Goal: Complete Application Form: Complete application form

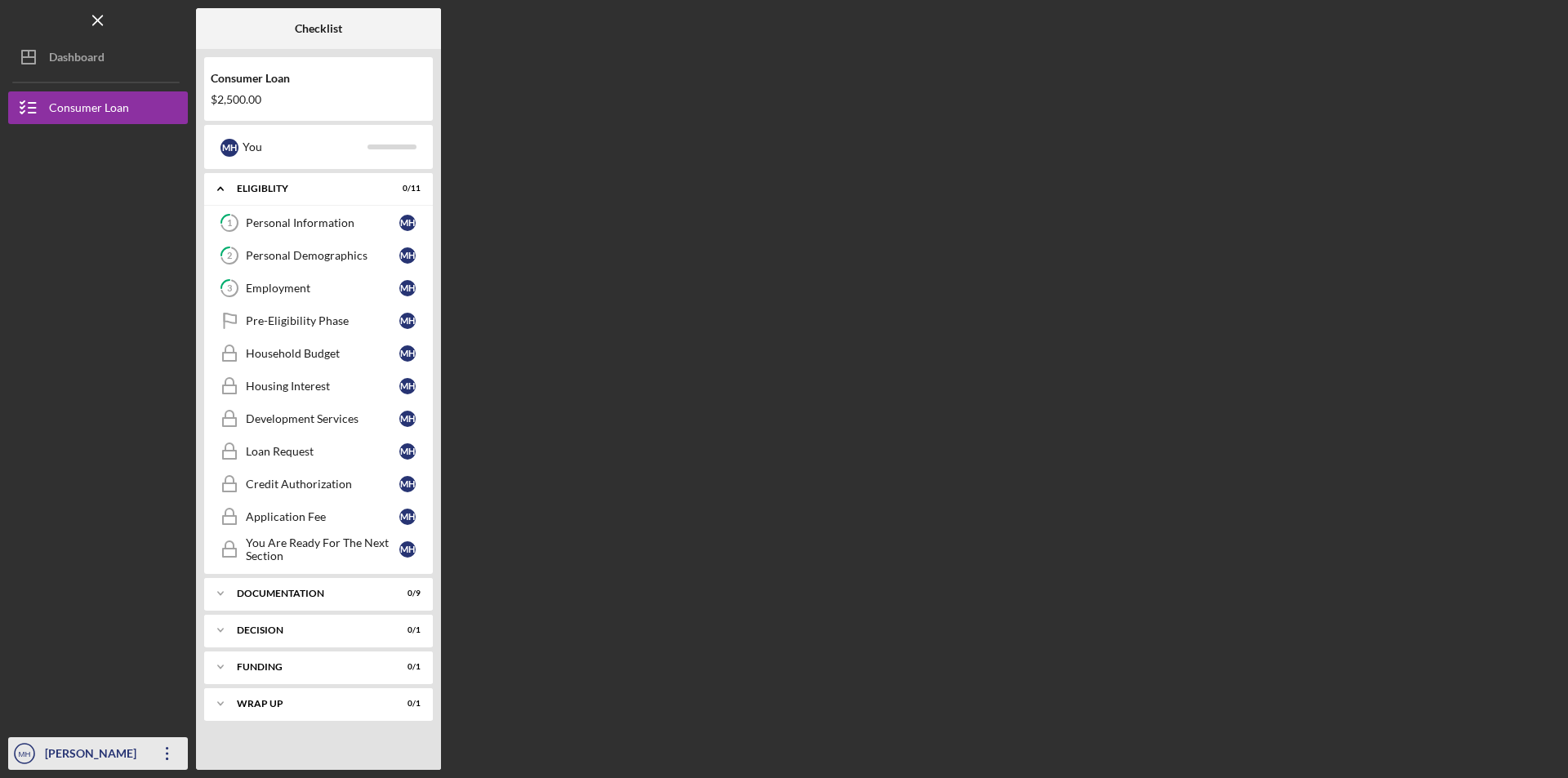
click at [29, 748] on icon "MH" at bounding box center [24, 754] width 33 height 41
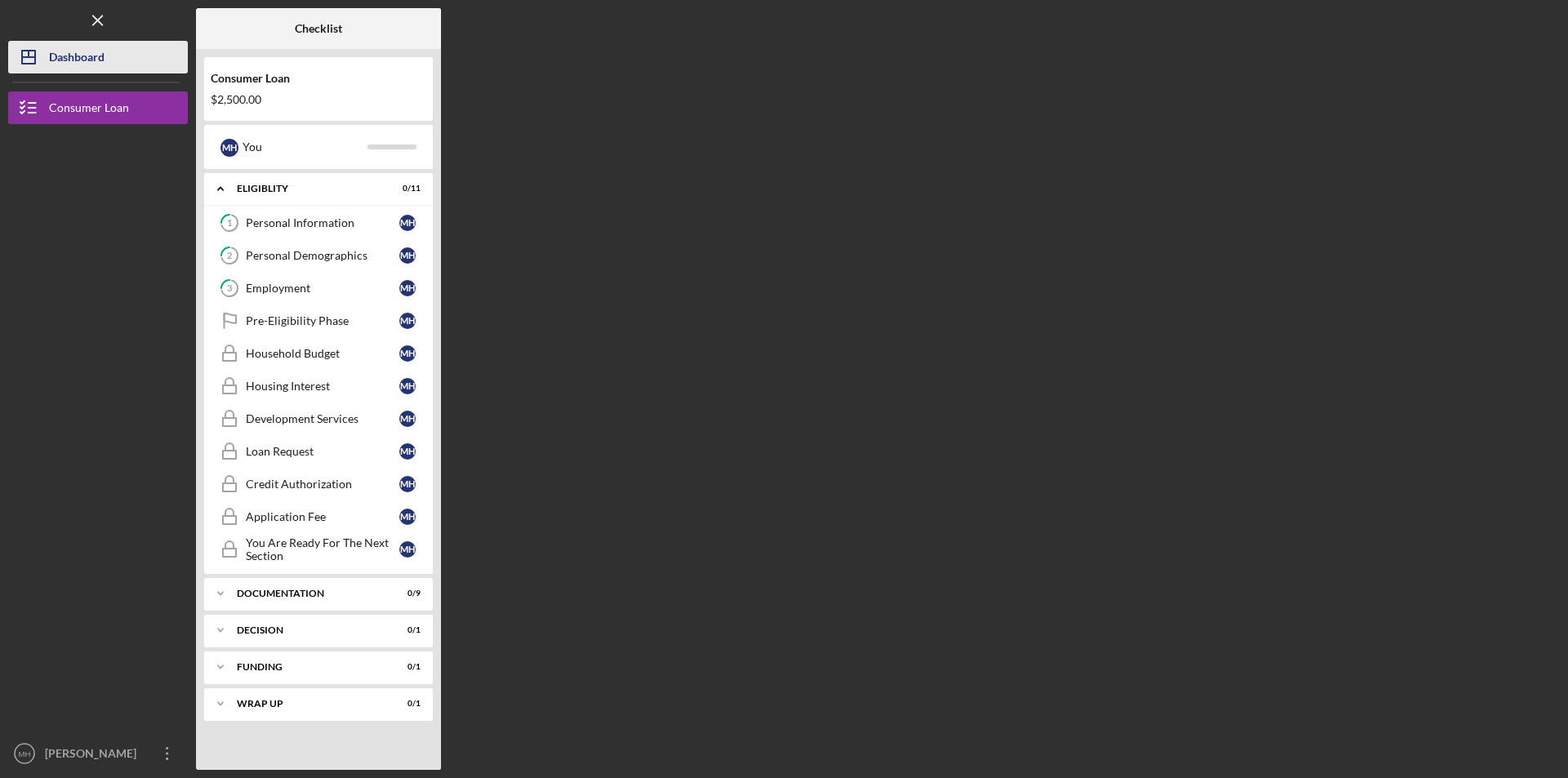
click at [35, 47] on icon "Icon/Dashboard" at bounding box center [29, 57] width 41 height 41
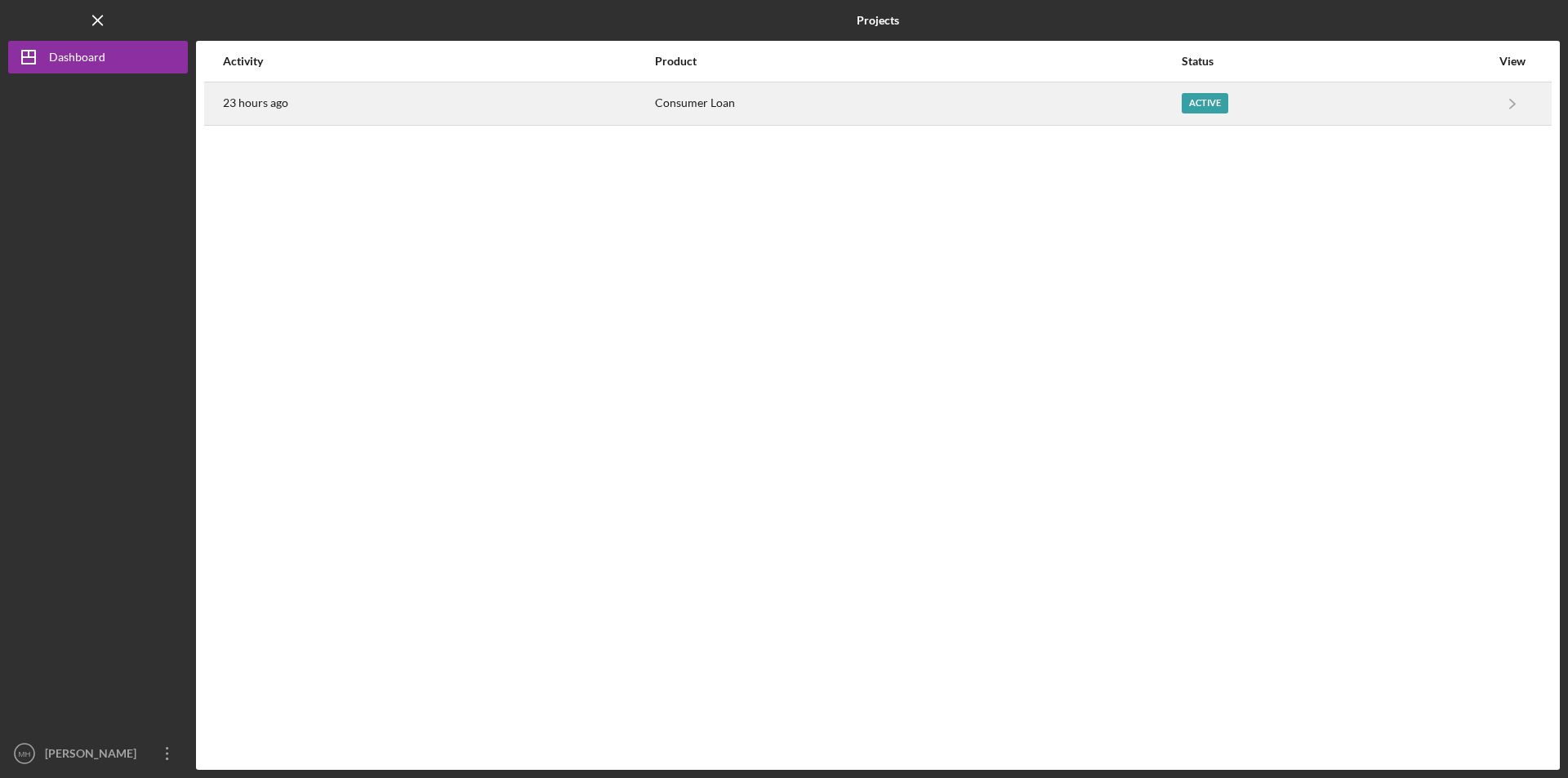
click at [960, 104] on div "Consumer Loan" at bounding box center [917, 104] width 525 height 41
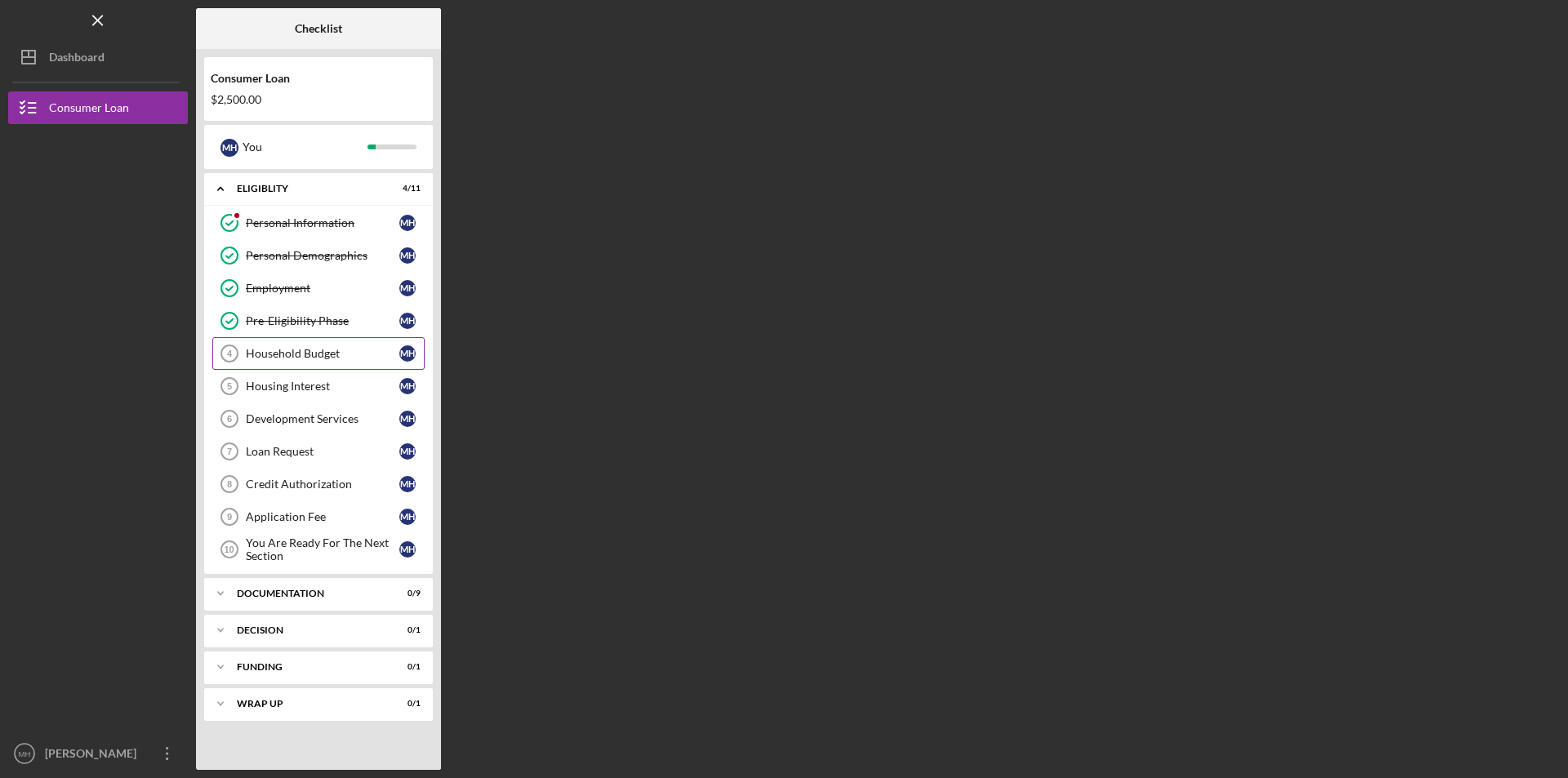
click at [277, 350] on div "Household Budget" at bounding box center [323, 353] width 154 height 13
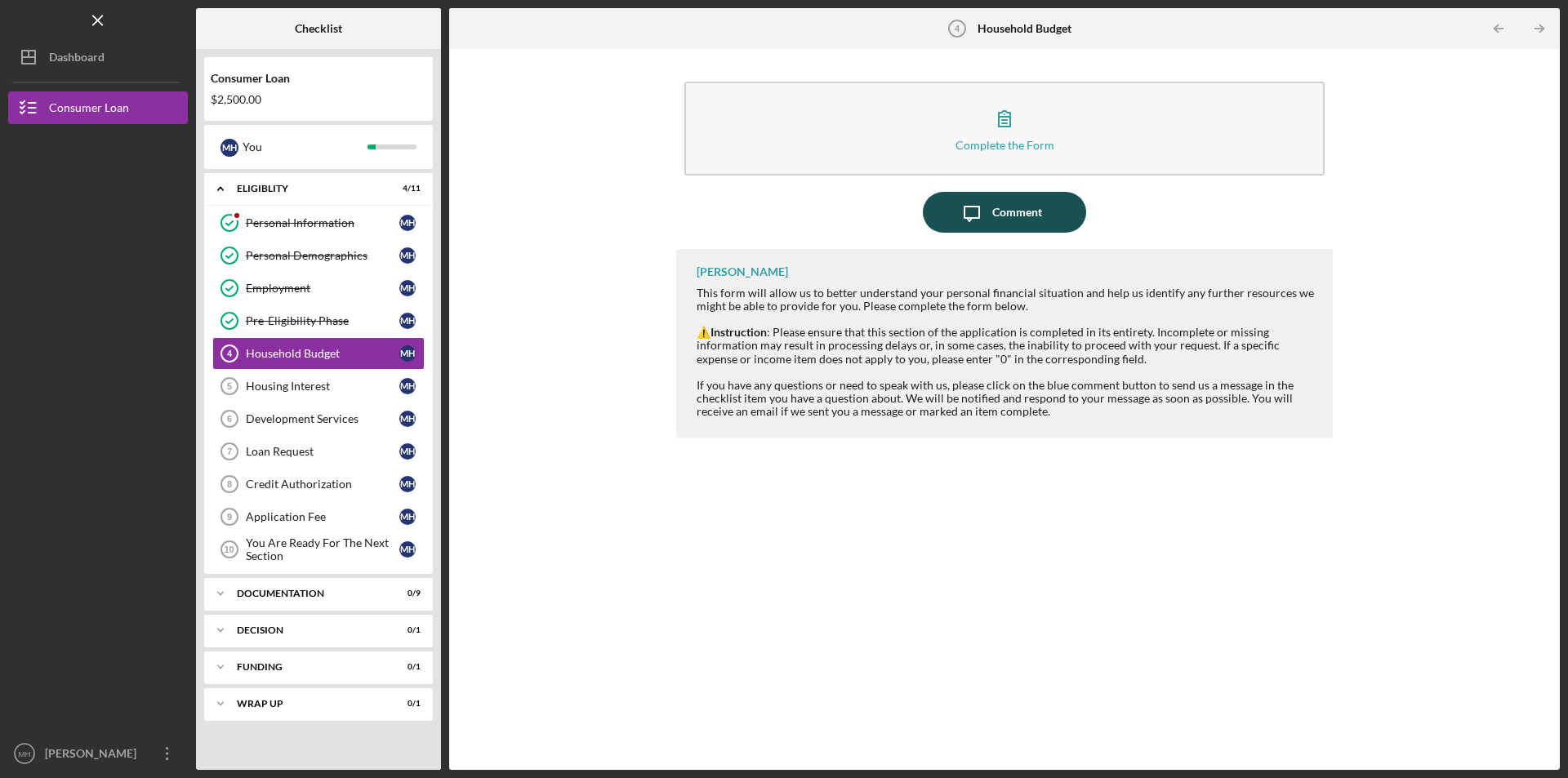
click at [977, 199] on icon "Icon/Message" at bounding box center [972, 213] width 41 height 41
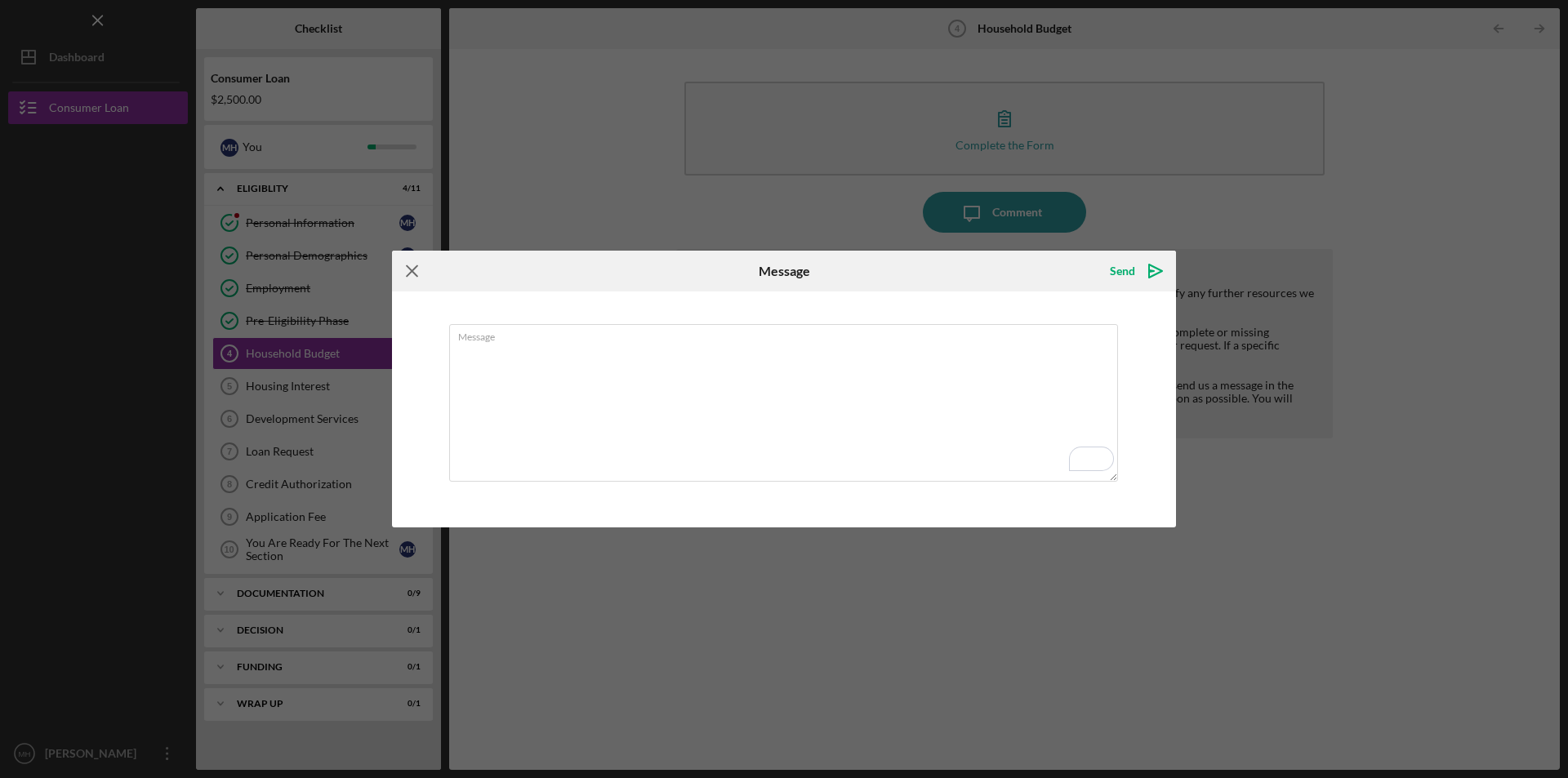
click at [414, 272] on icon "Icon/Menu Close" at bounding box center [413, 271] width 41 height 41
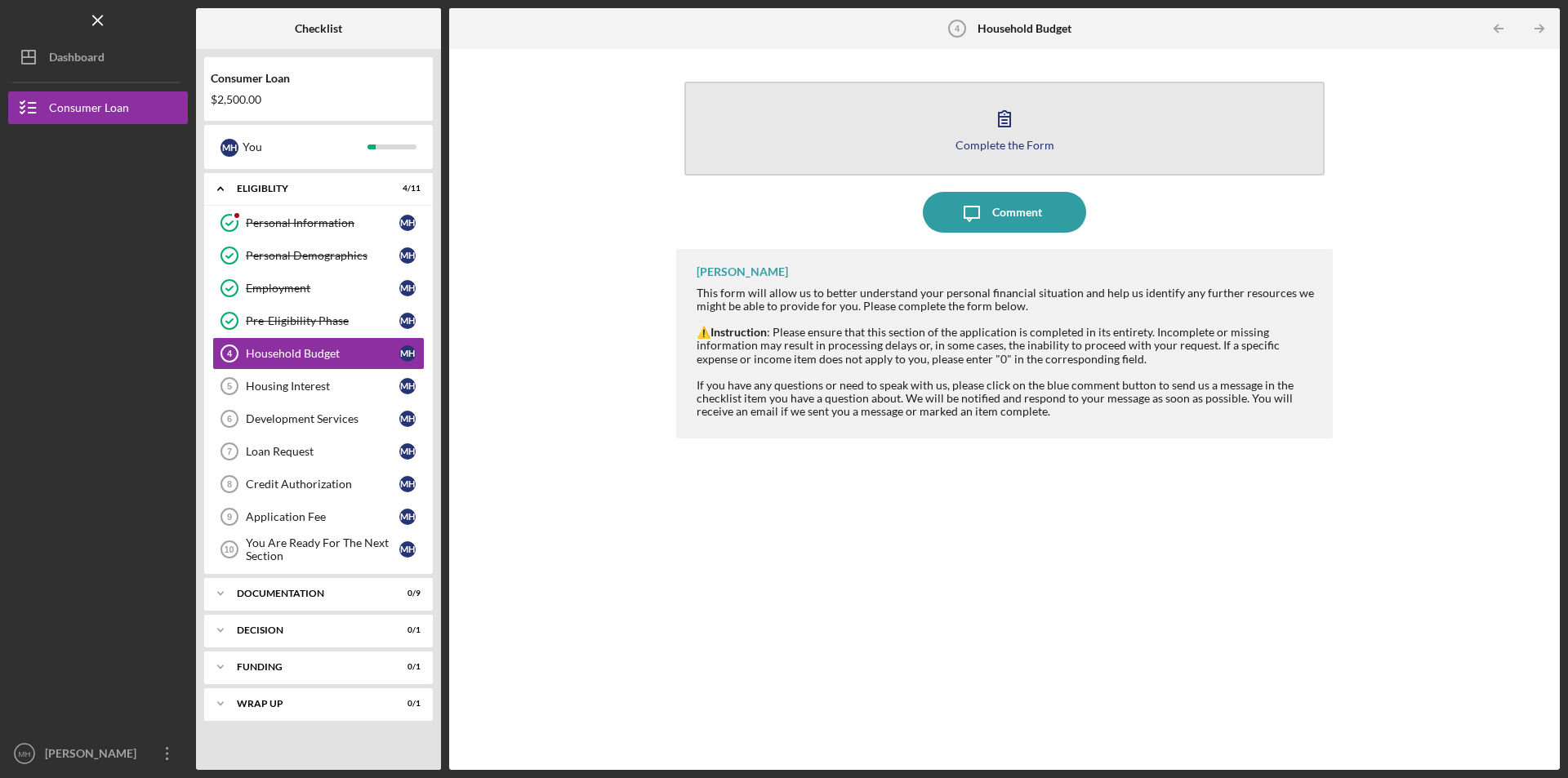
click at [1015, 120] on icon "button" at bounding box center [1004, 118] width 41 height 41
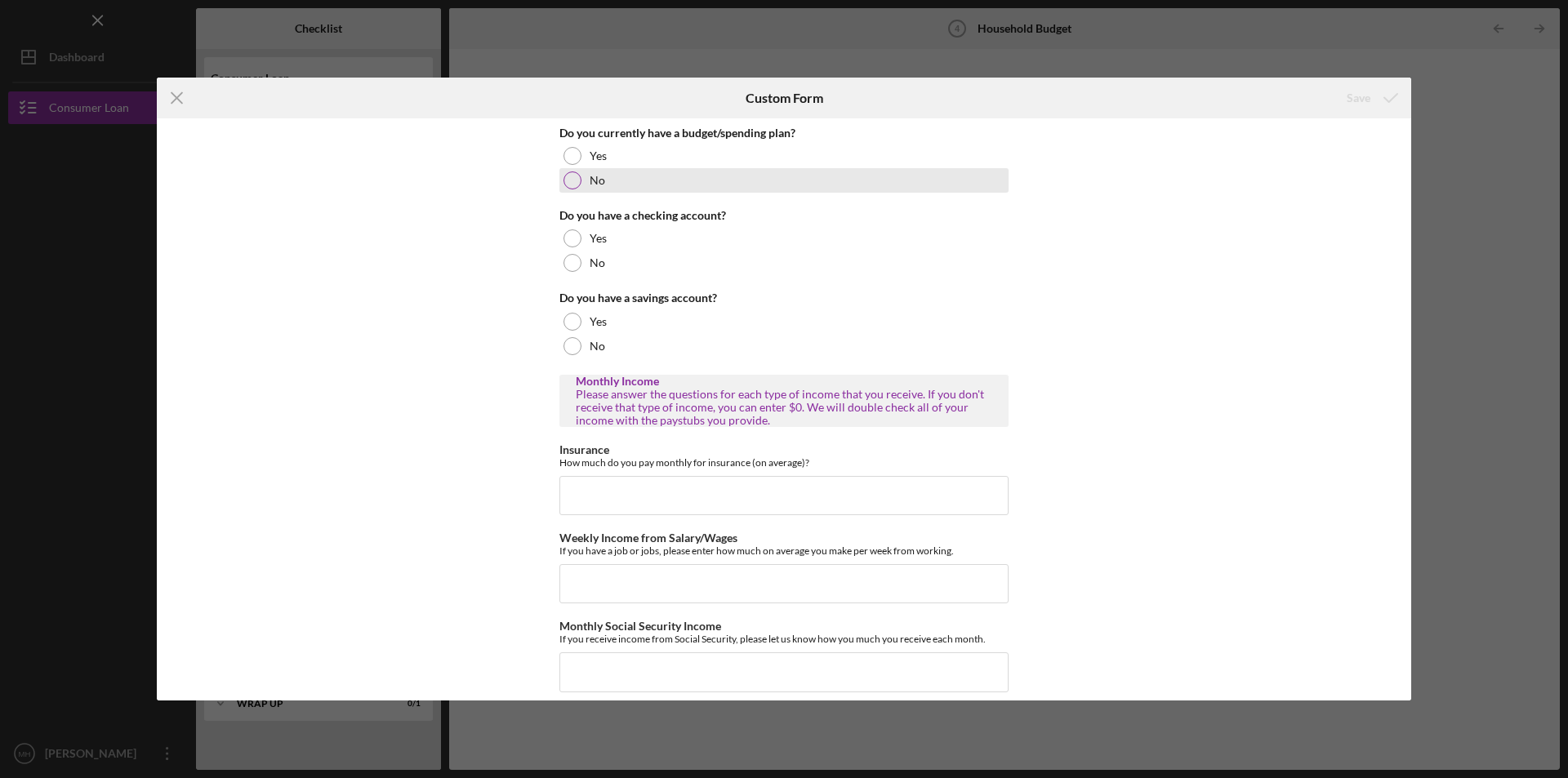
click at [573, 180] on div at bounding box center [572, 180] width 18 height 18
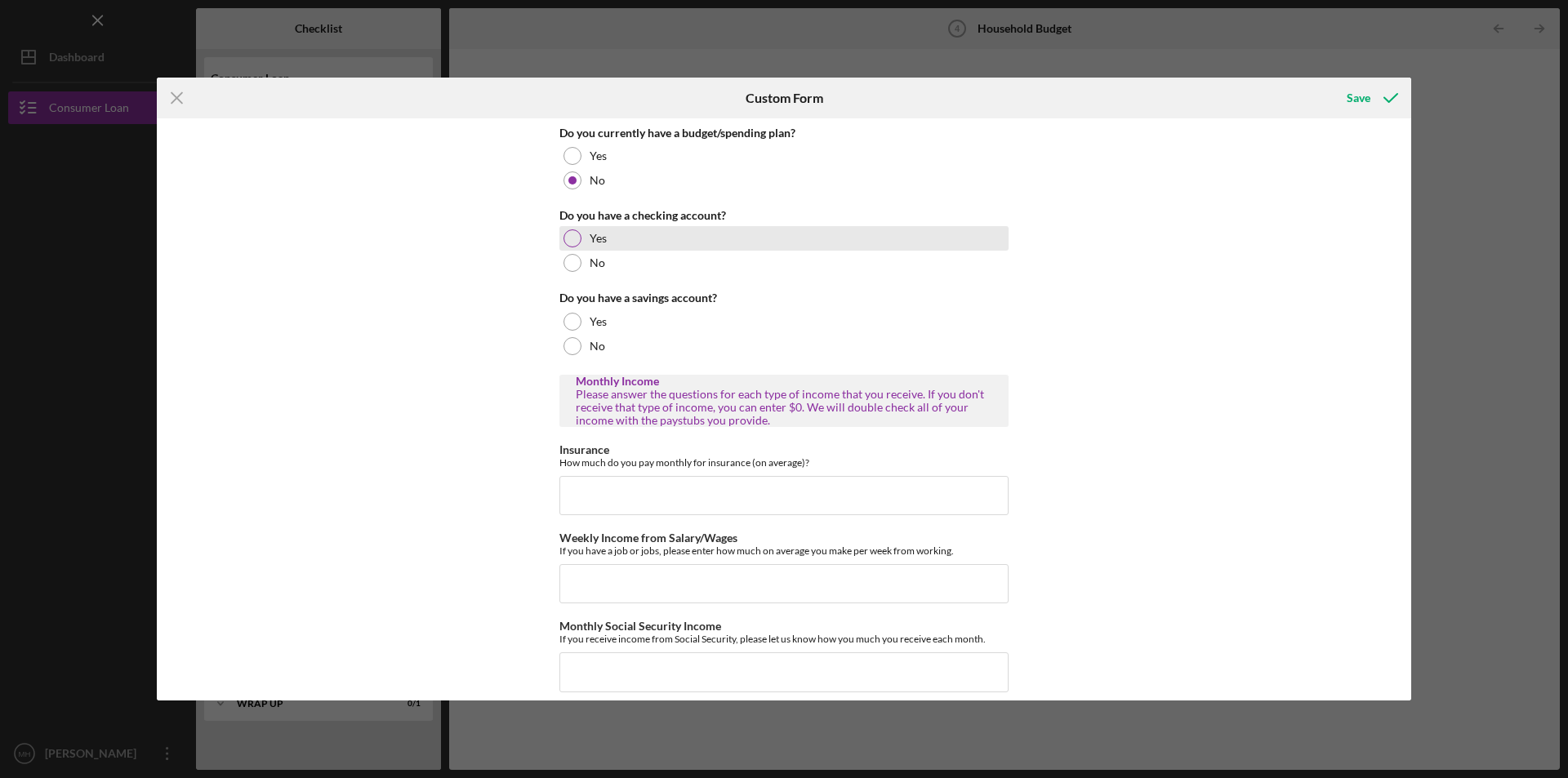
click at [569, 241] on div at bounding box center [572, 238] width 18 height 18
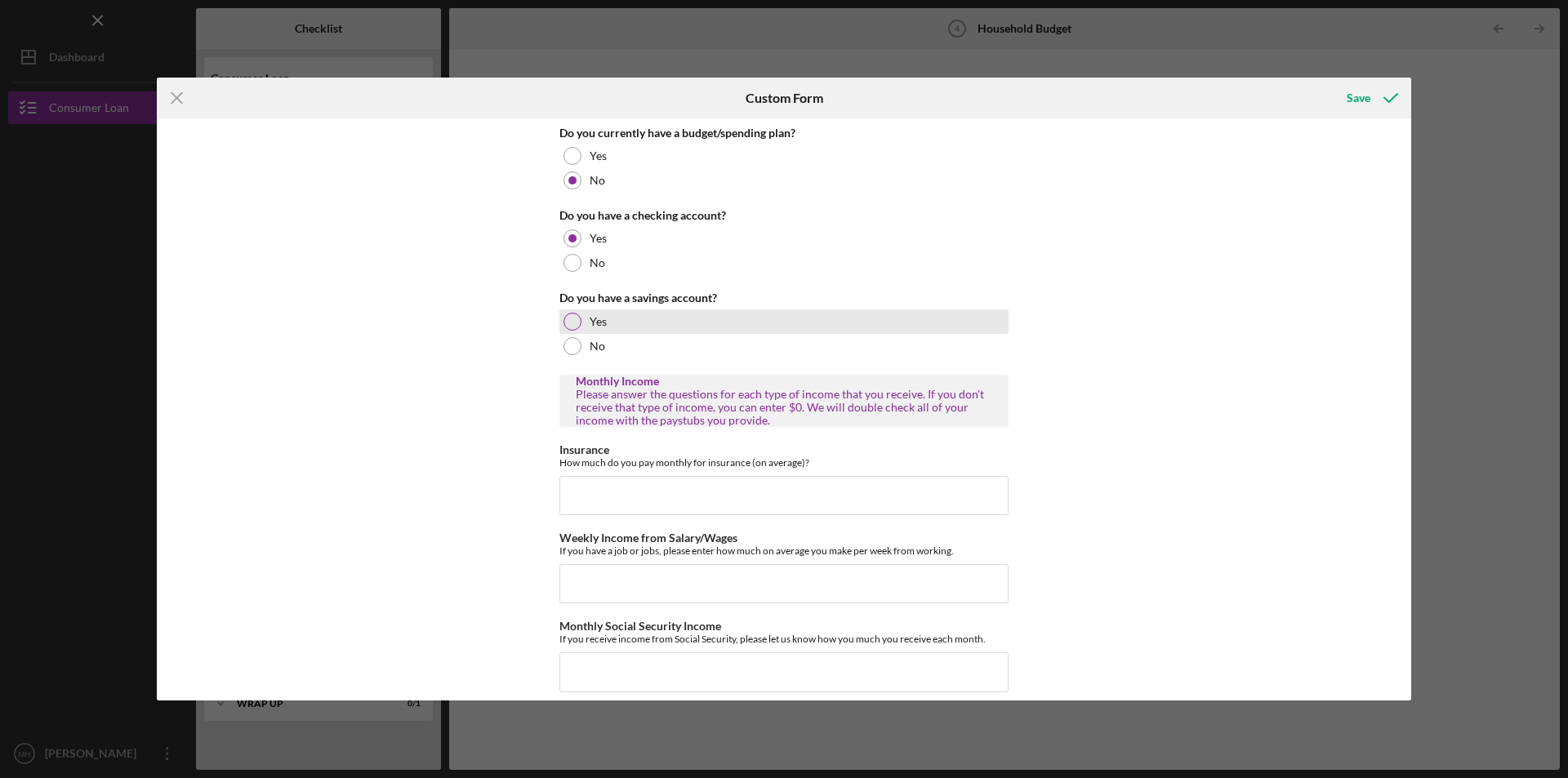
click at [566, 319] on div at bounding box center [572, 321] width 18 height 18
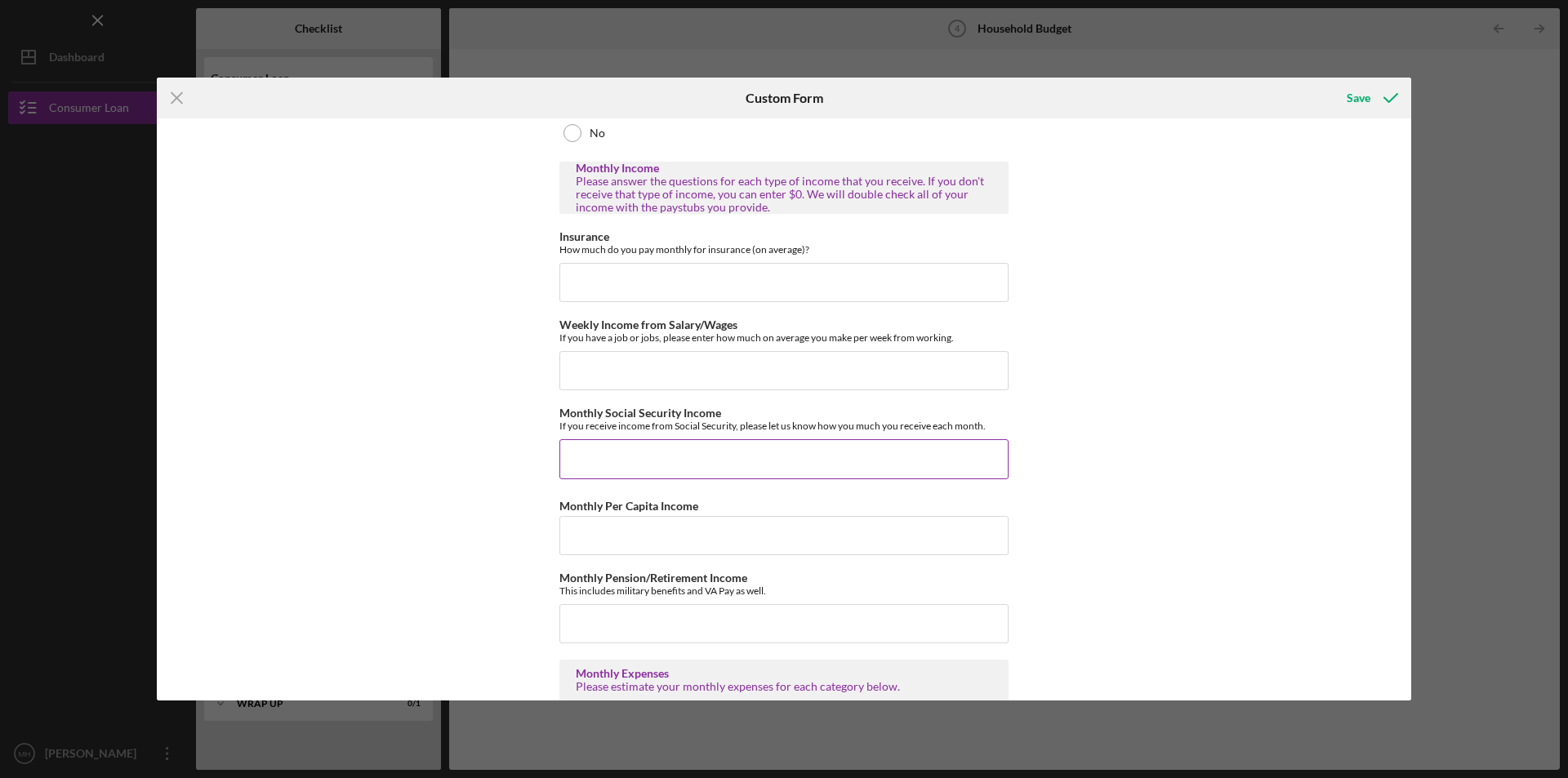
scroll to position [245, 0]
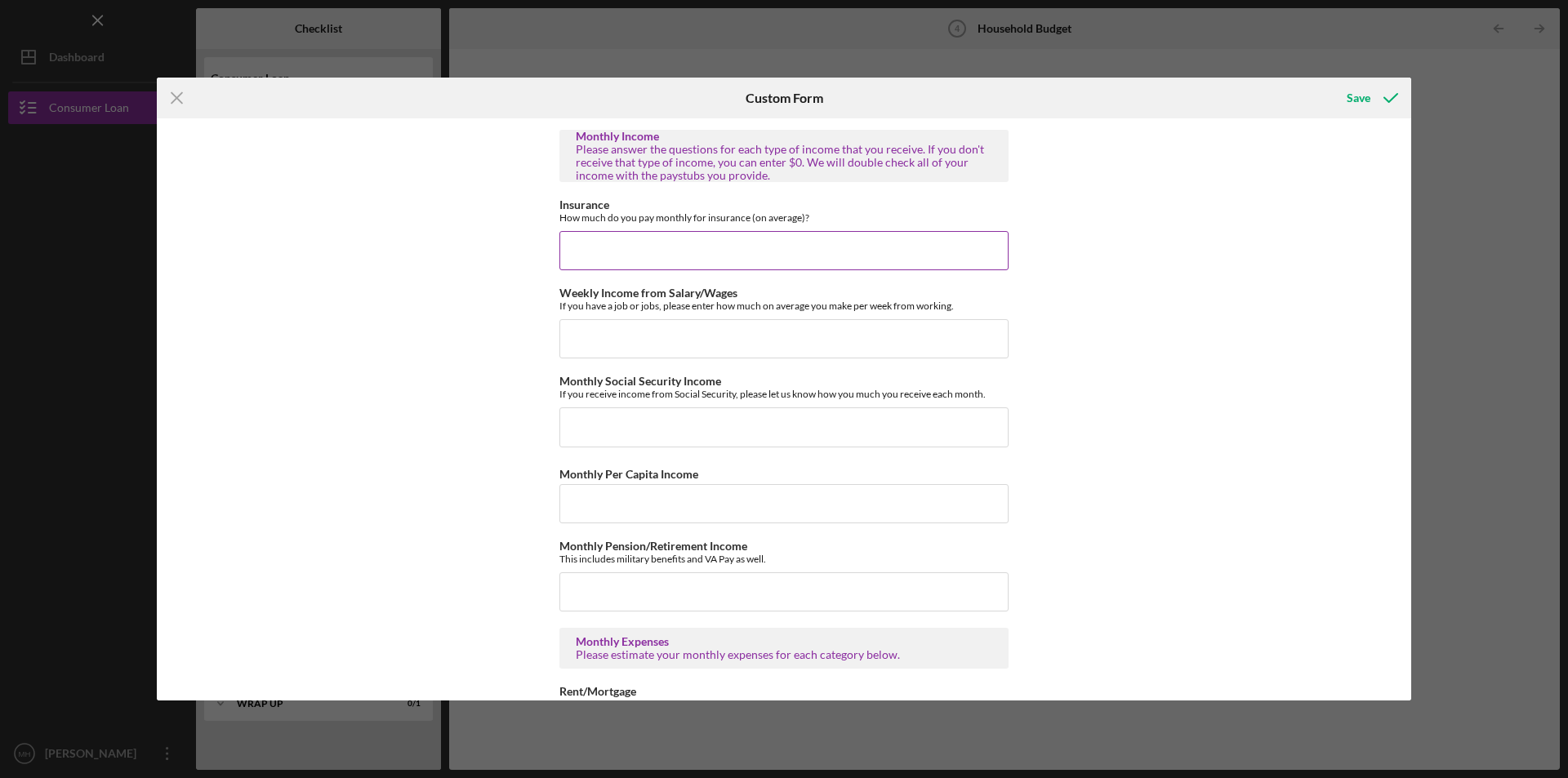
click at [666, 251] on input "Insurance" at bounding box center [783, 250] width 449 height 39
type input "$250"
click at [615, 344] on input "Weekly Income from Salary/Wages" at bounding box center [783, 338] width 449 height 39
drag, startPoint x: 584, startPoint y: 337, endPoint x: 508, endPoint y: 337, distance: 76.0
click at [508, 337] on div "Do you currently have a budget/spending plan? Yes No Do you have a checking acc…" at bounding box center [783, 409] width 1254 height 581
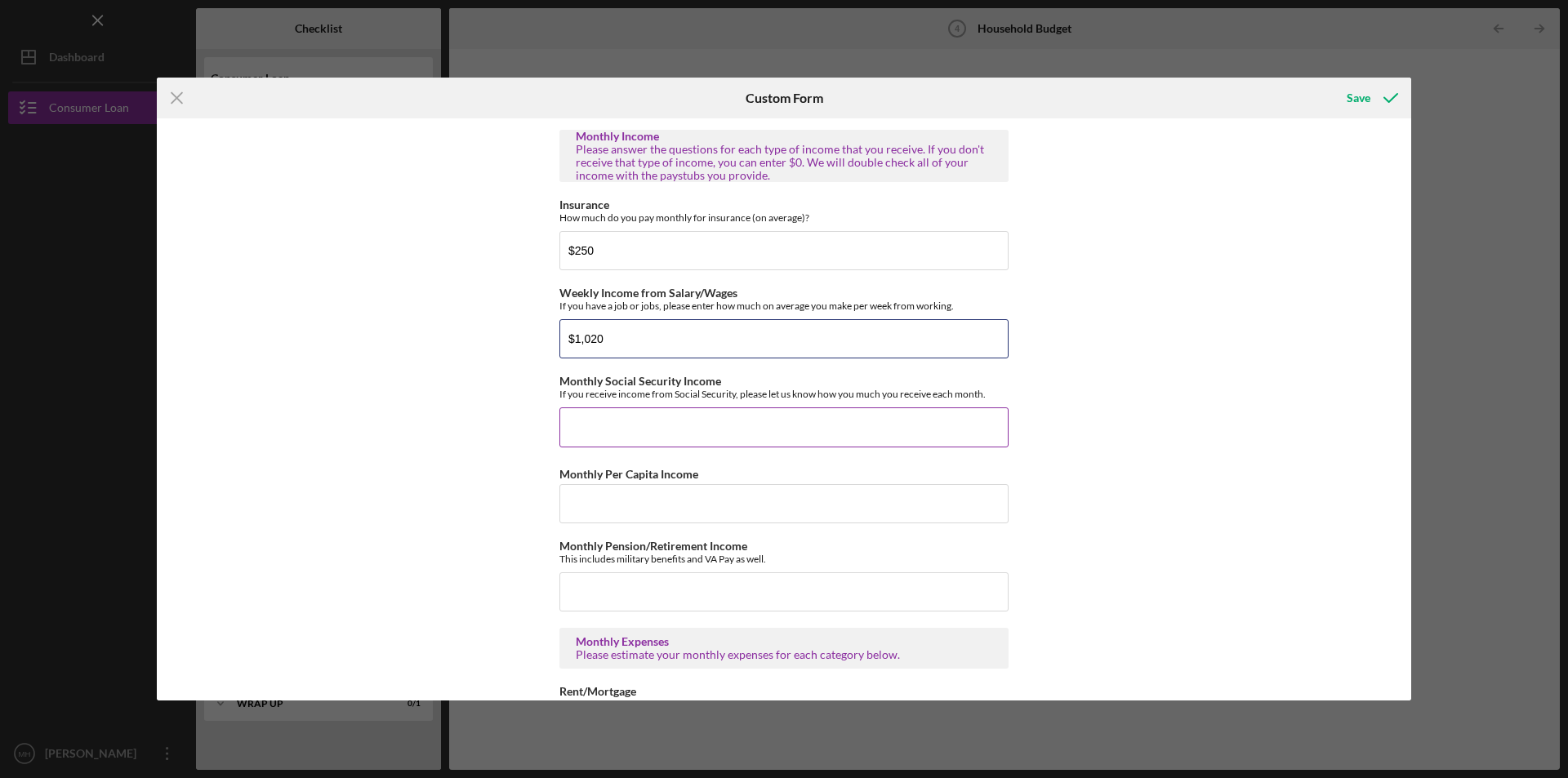
type input "$1,020"
click at [631, 429] on input "Monthly Social Security Income" at bounding box center [783, 426] width 449 height 39
type input "$0"
click at [610, 502] on input "Monthly Per Capita Income" at bounding box center [783, 503] width 449 height 39
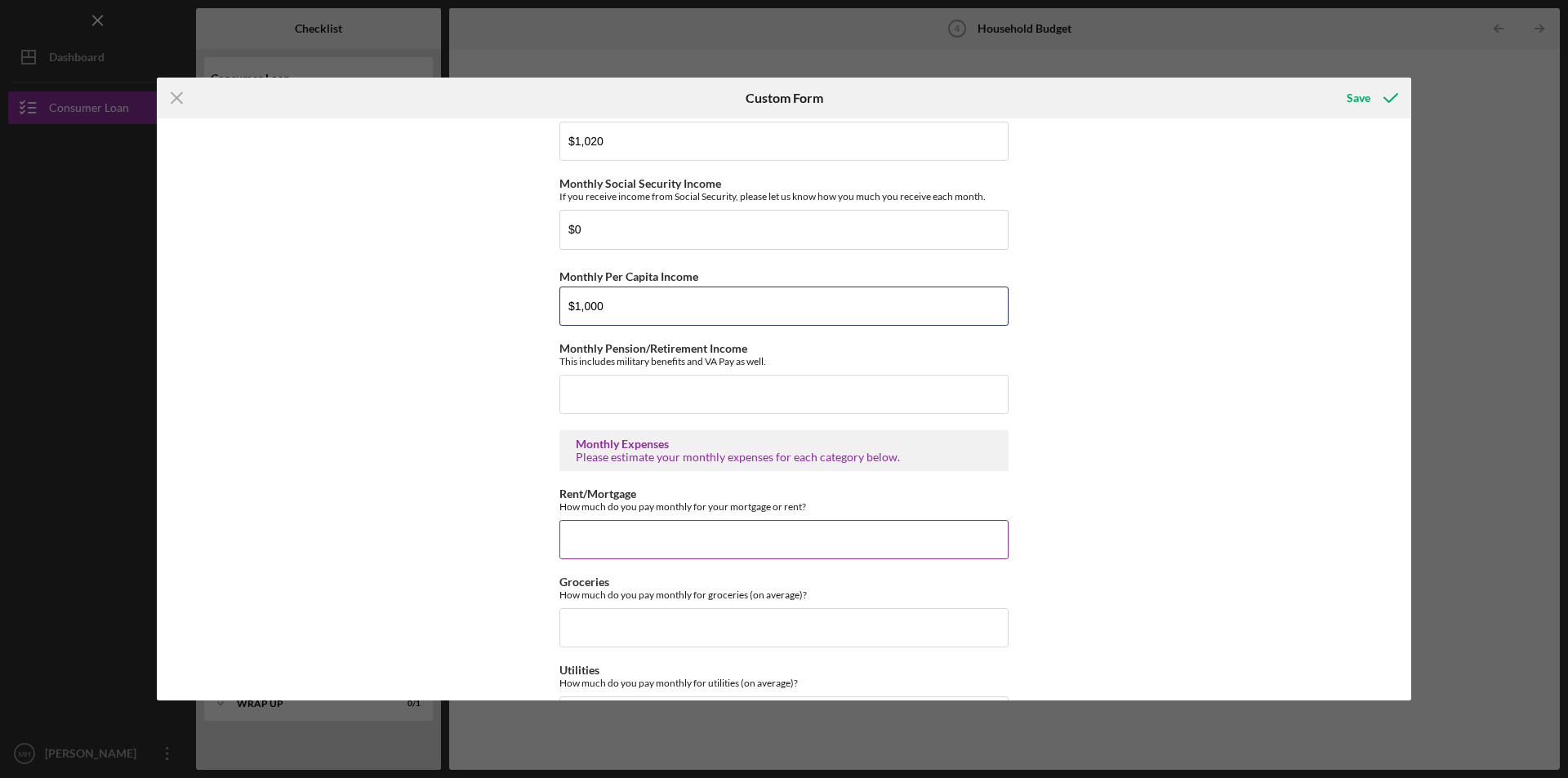
scroll to position [489, 0]
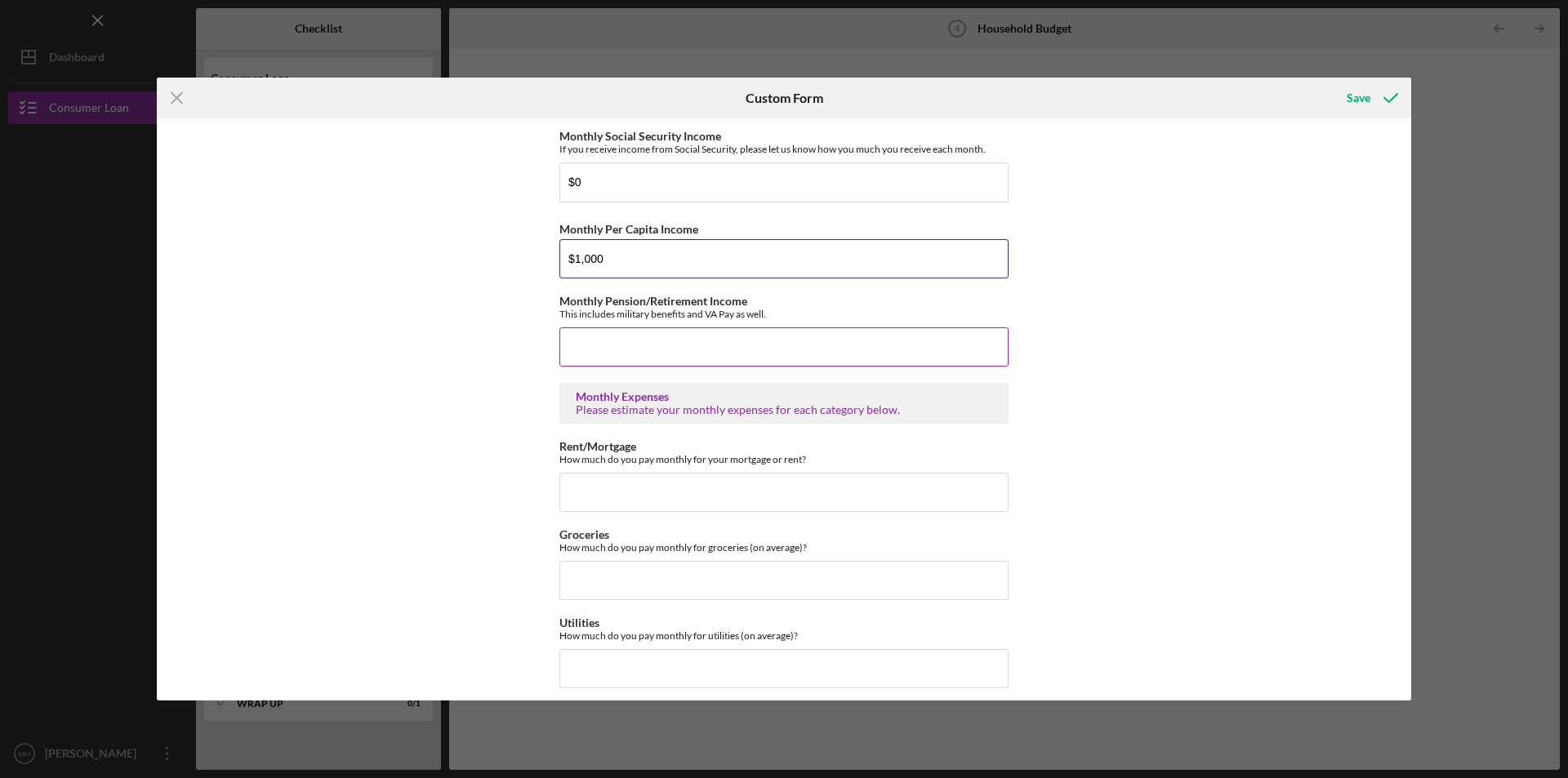
type input "$1,000"
click at [622, 339] on input "Monthly Pension/Retirement Income" at bounding box center [783, 347] width 449 height 39
type input "$0"
click at [599, 489] on input "Rent/Mortgage" at bounding box center [783, 492] width 449 height 39
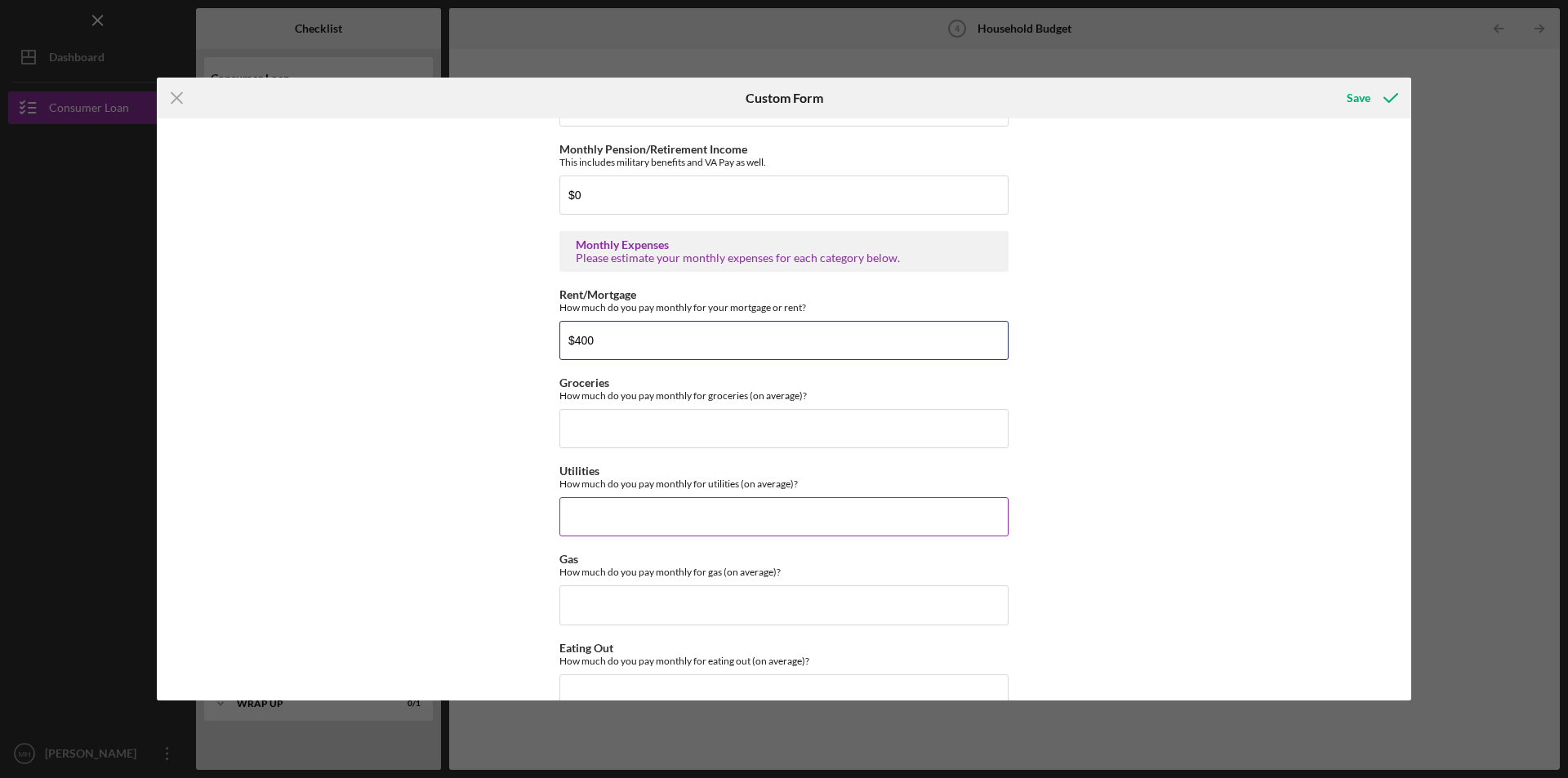
scroll to position [653, 0]
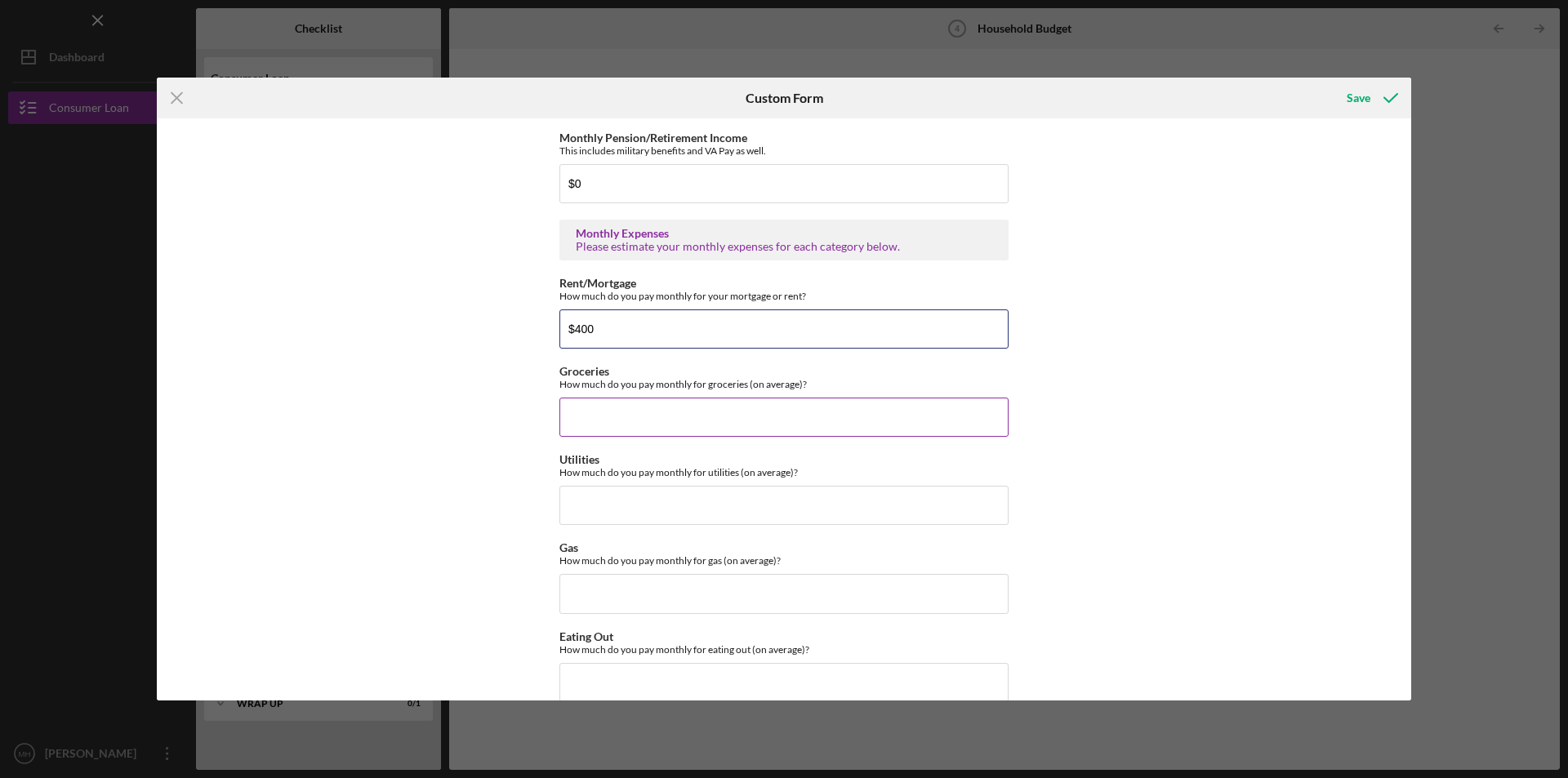
type input "$400"
click at [626, 411] on input "Groceries" at bounding box center [783, 417] width 449 height 39
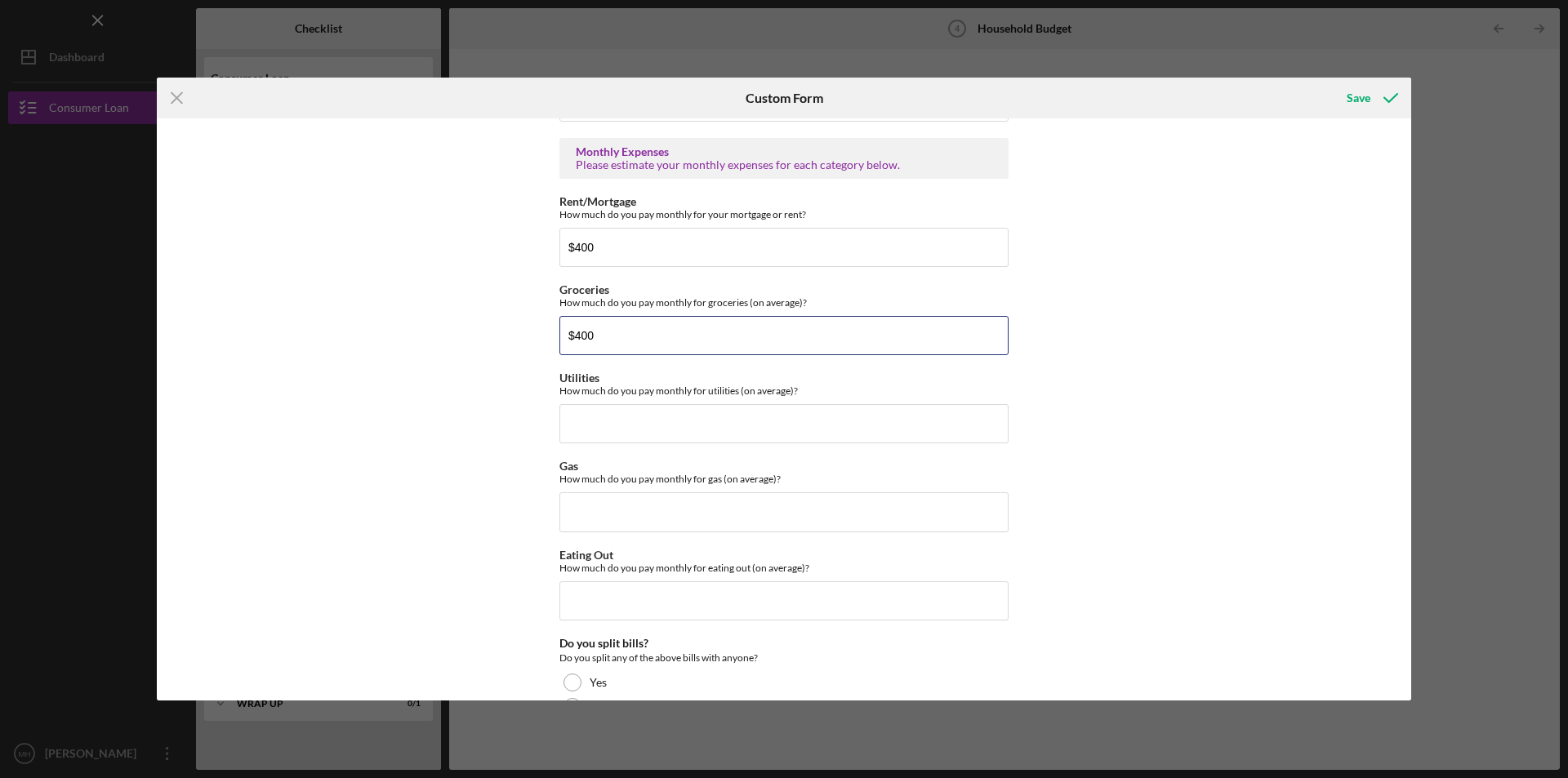
type input "$400"
click at [605, 415] on input "Utilities" at bounding box center [783, 424] width 449 height 39
click at [618, 506] on input "Gas" at bounding box center [783, 512] width 449 height 39
drag, startPoint x: 603, startPoint y: 425, endPoint x: 578, endPoint y: 426, distance: 25.0
click at [578, 426] on input "$275" at bounding box center [783, 424] width 449 height 39
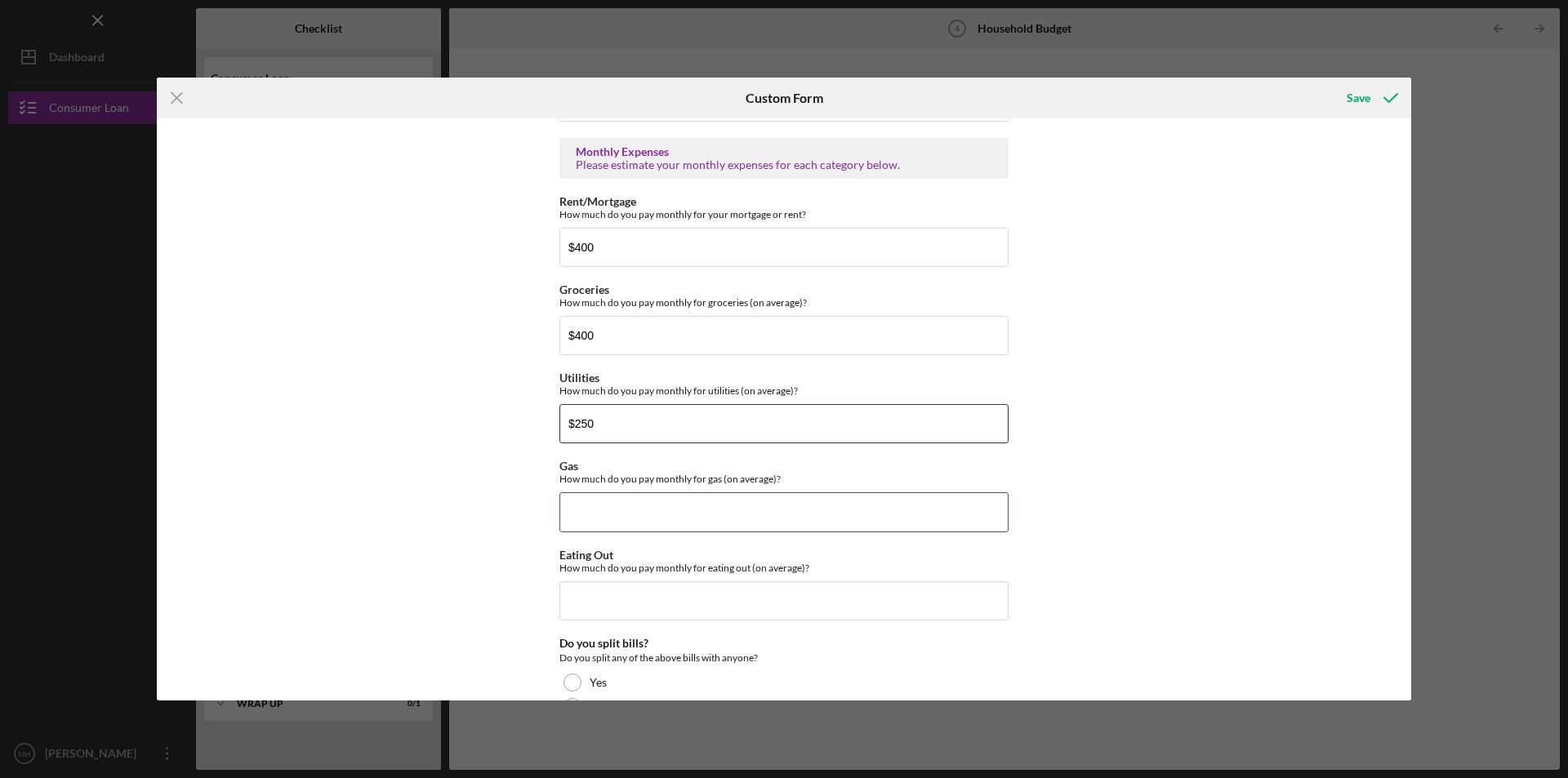
type input "$250"
click at [618, 500] on input "Gas" at bounding box center [783, 512] width 449 height 39
type input "$35"
click at [580, 337] on input "$400" at bounding box center [783, 336] width 449 height 39
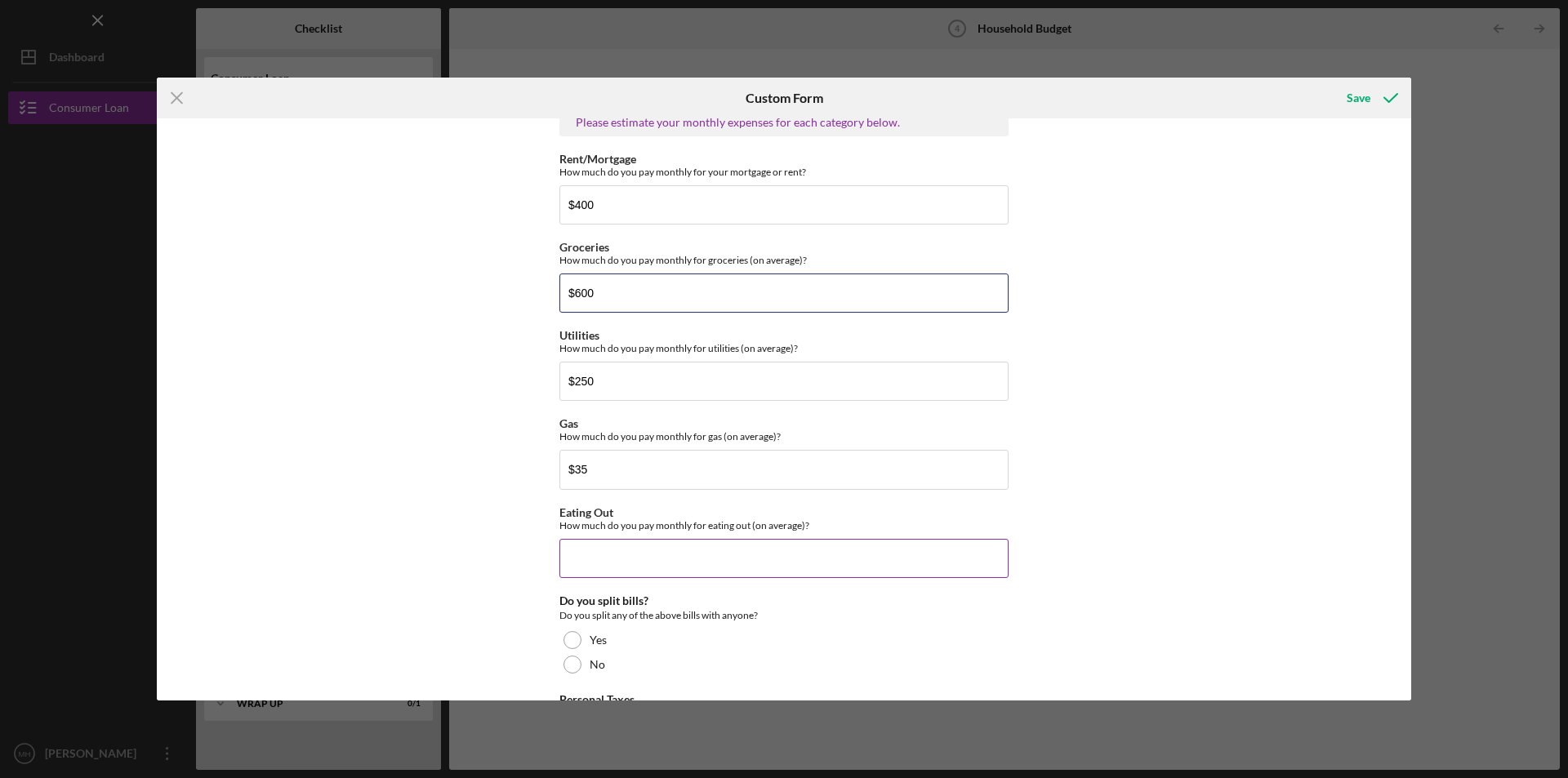
scroll to position [816, 0]
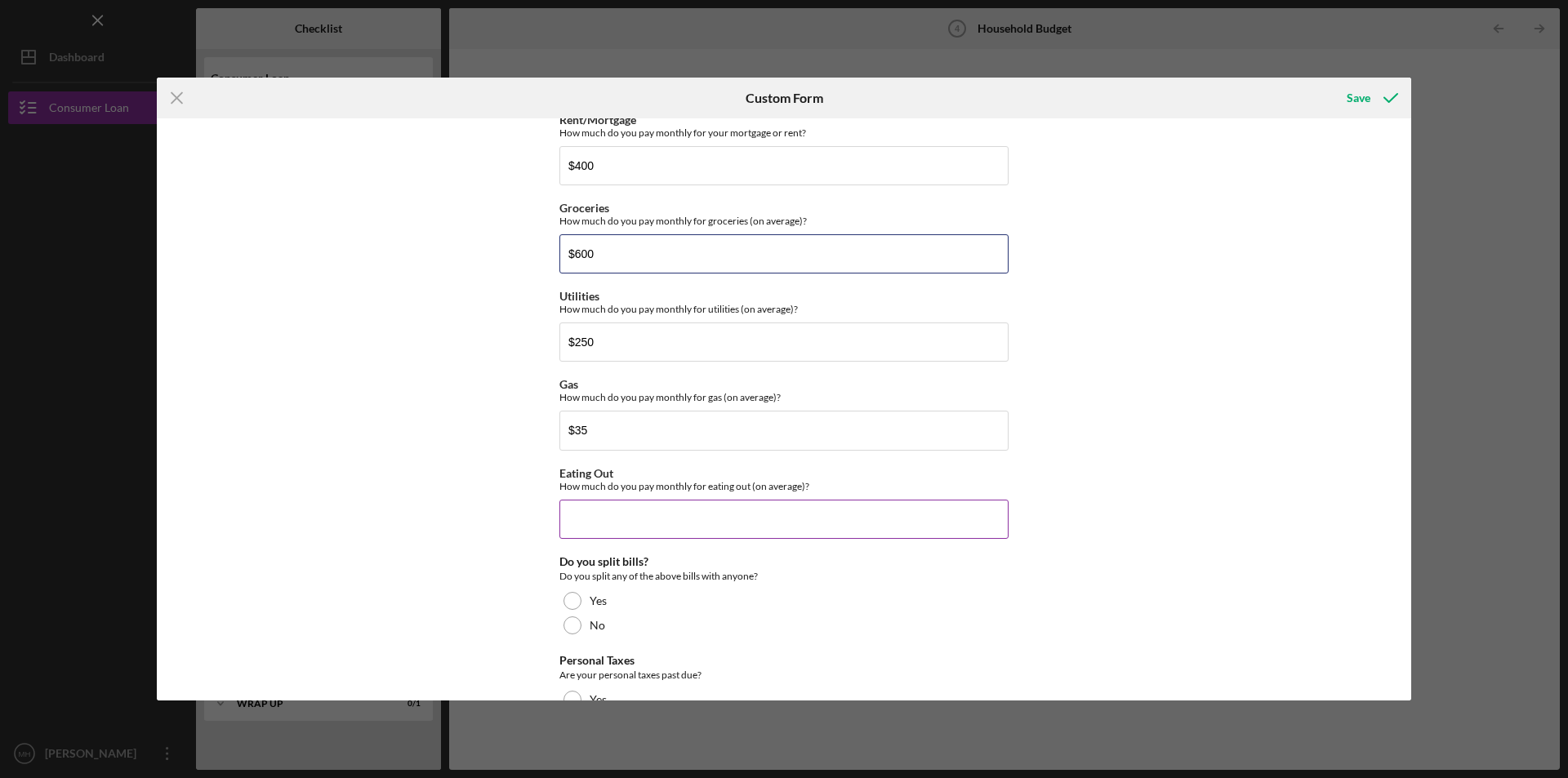
type input "$600"
click at [596, 520] on input "Eating Out" at bounding box center [783, 519] width 449 height 39
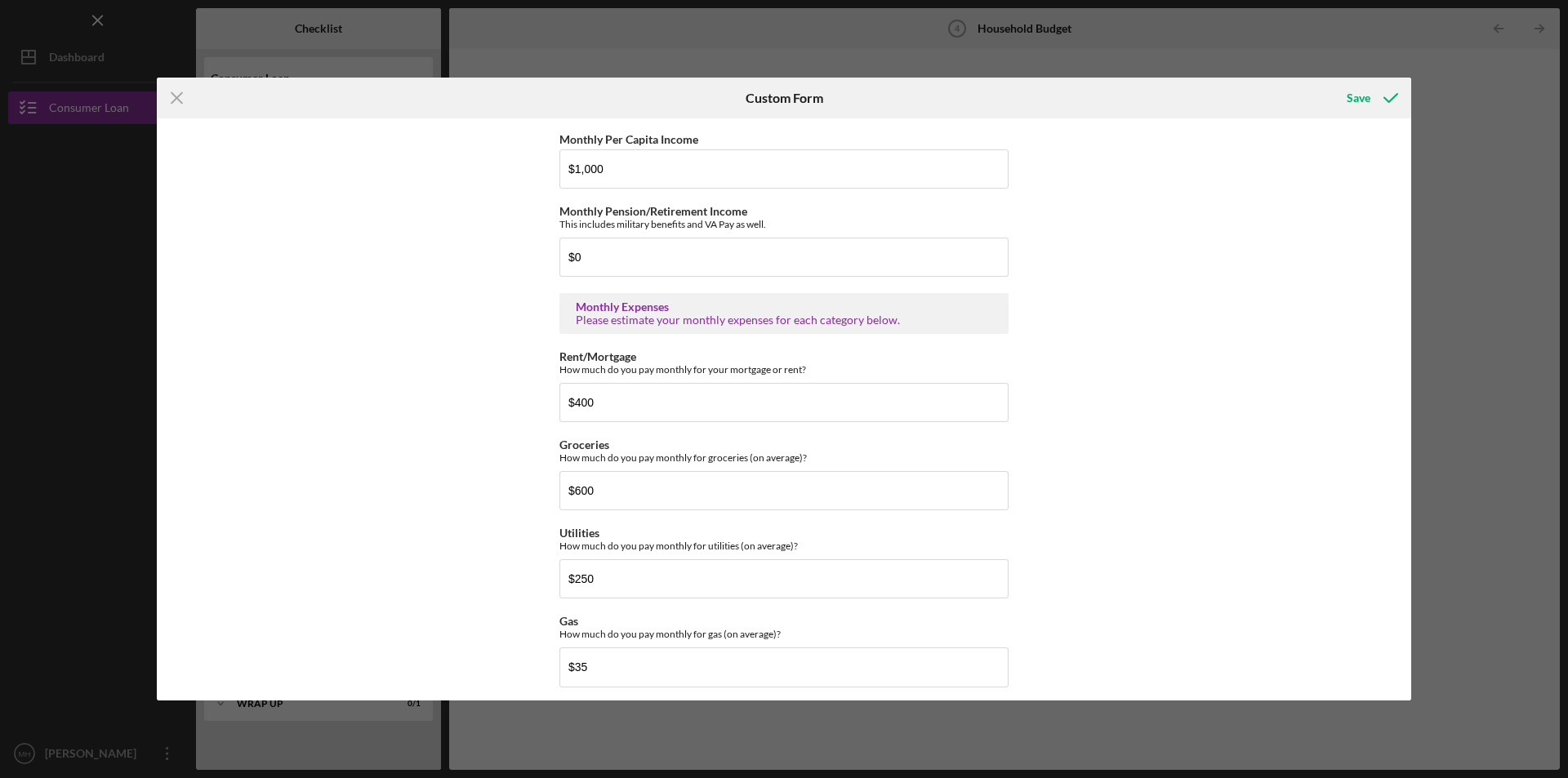
scroll to position [571, 0]
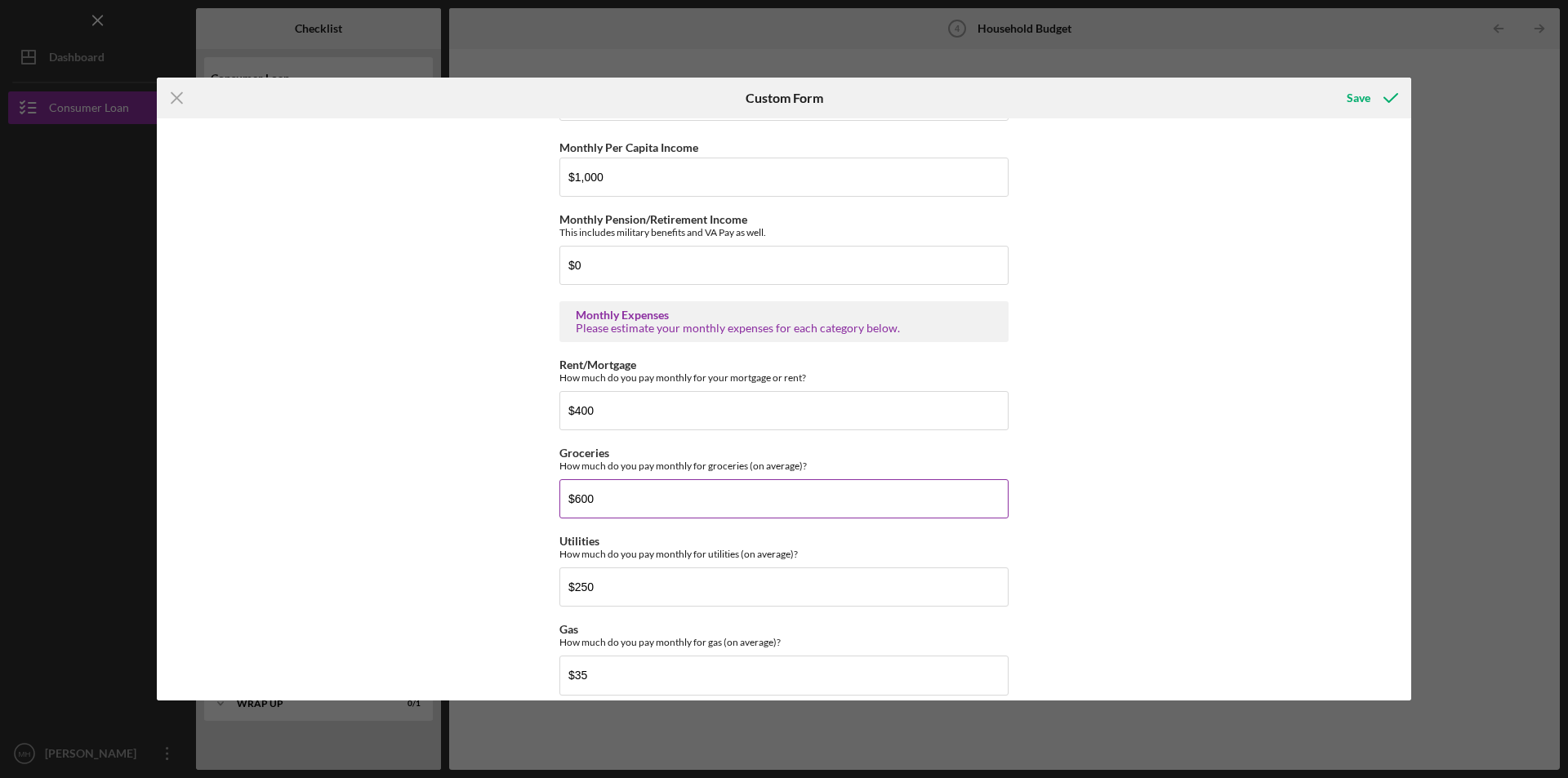
type input "$200"
click at [577, 501] on input "$600" at bounding box center [783, 499] width 449 height 39
type input "$400"
click at [430, 508] on div "Do you currently have a budget/spending plan? Yes No Do you have a checking acc…" at bounding box center [783, 409] width 1254 height 581
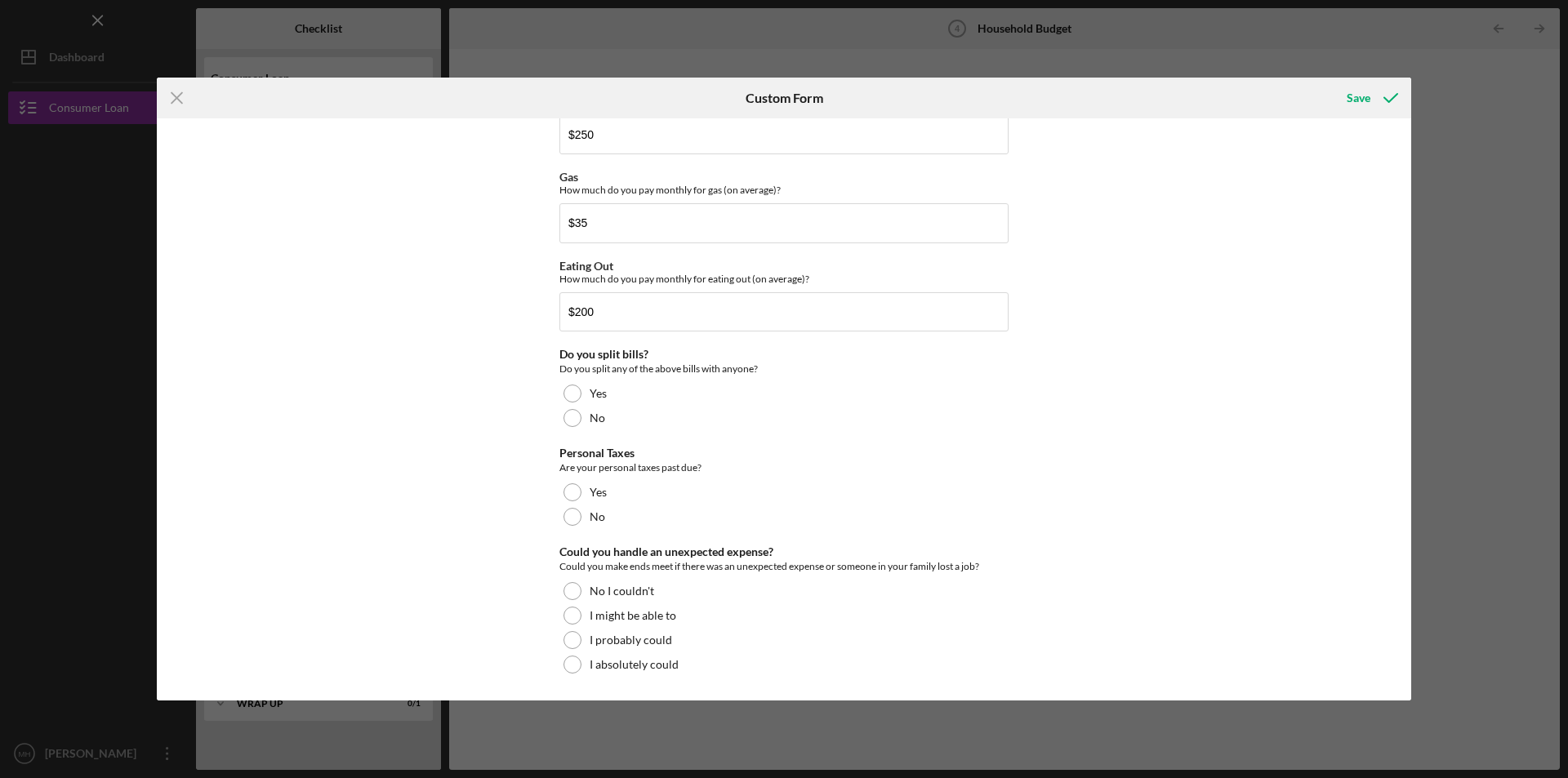
scroll to position [1025, 0]
click at [570, 413] on div at bounding box center [572, 416] width 18 height 18
click at [566, 515] on div at bounding box center [572, 516] width 18 height 18
click at [570, 617] on div at bounding box center [572, 614] width 18 height 18
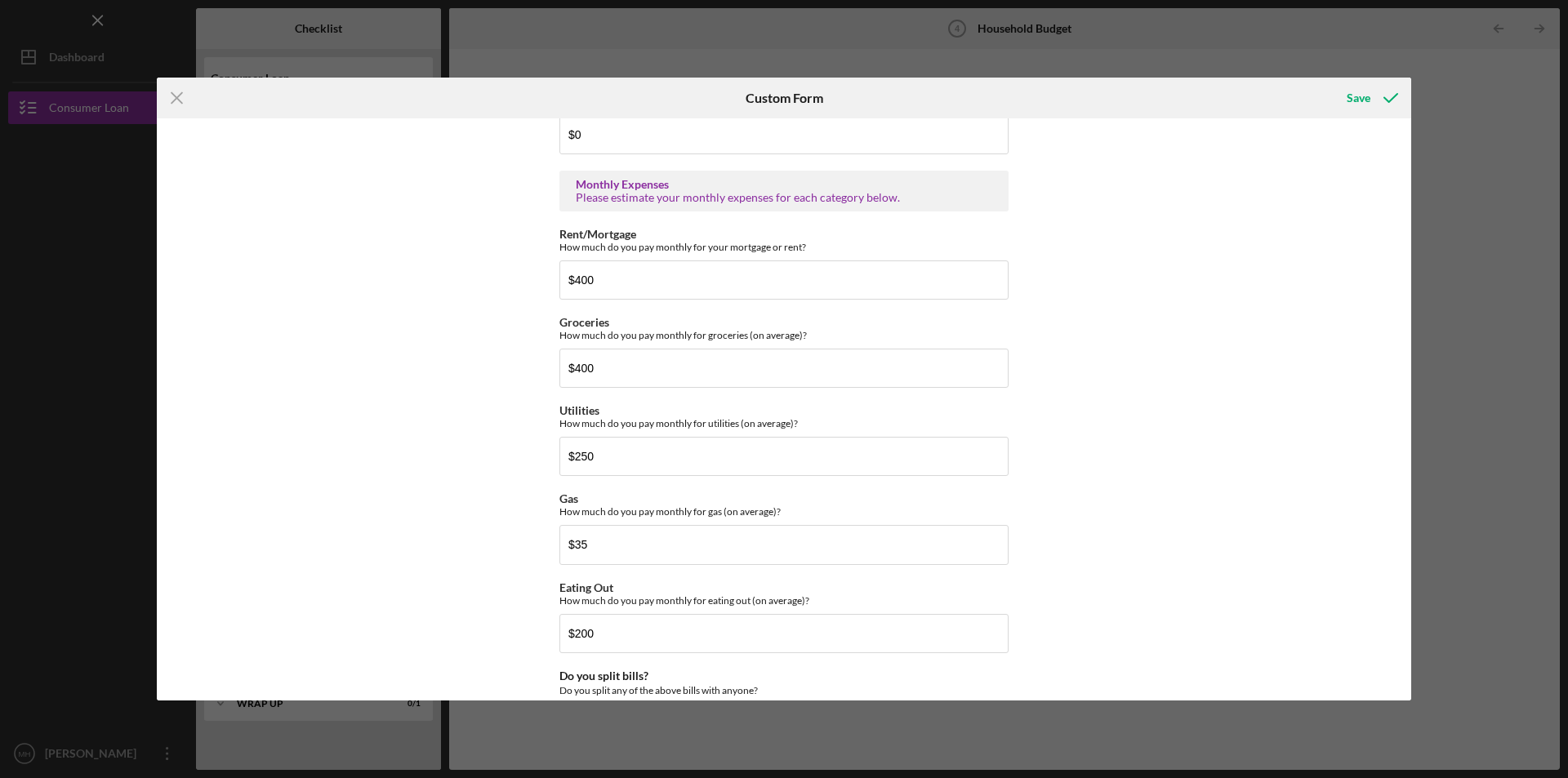
scroll to position [697, 0]
drag, startPoint x: 596, startPoint y: 455, endPoint x: 551, endPoint y: 459, distance: 45.2
click at [551, 459] on div "Do you currently have a budget/spending plan? Yes No Do you have a checking acc…" at bounding box center [783, 409] width 1254 height 581
type input "$300"
click at [1265, 368] on div "Do you currently have a budget/spending plan? Yes No Do you have a checking acc…" at bounding box center [783, 409] width 1254 height 581
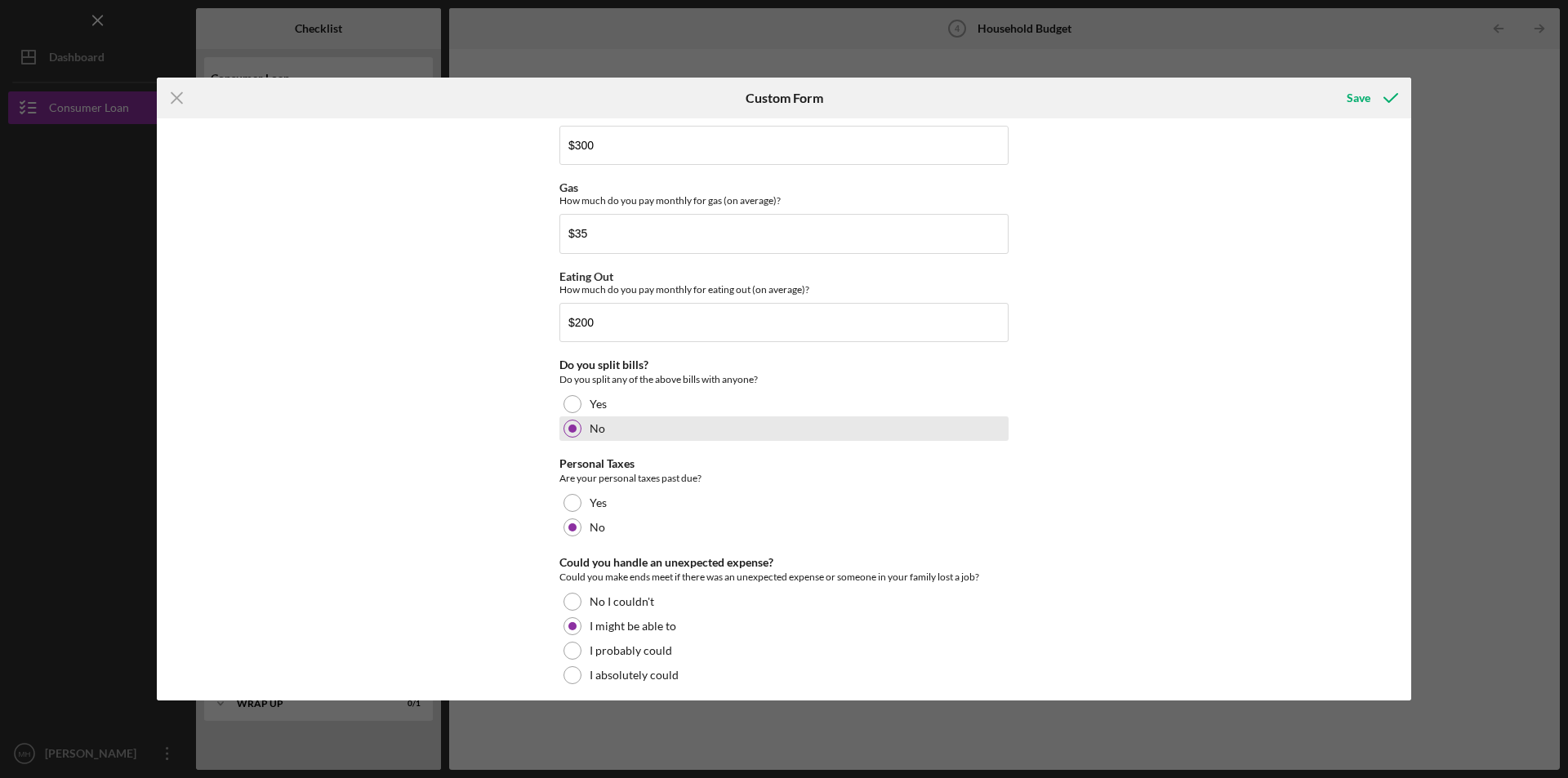
scroll to position [1025, 0]
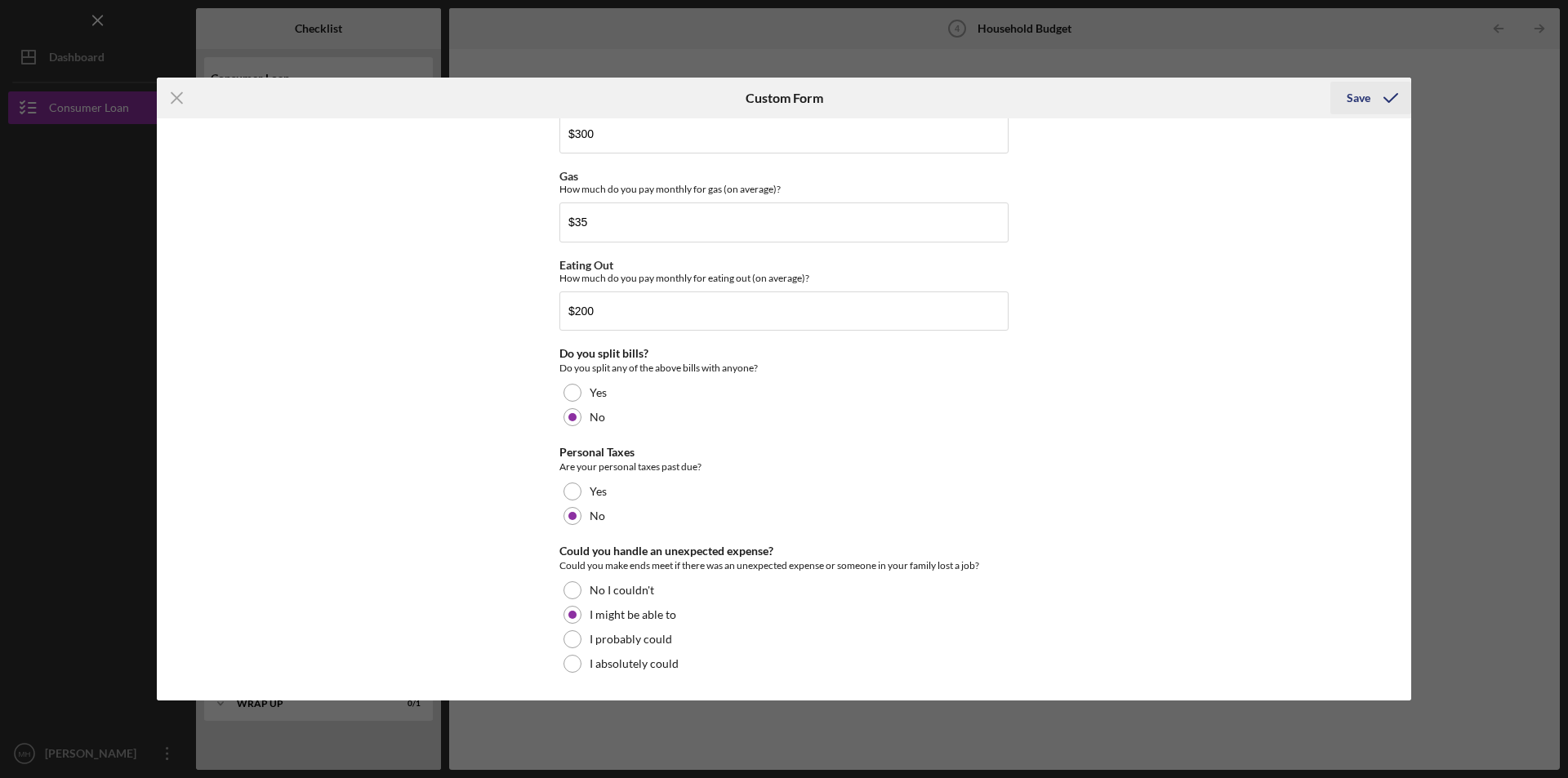
click at [1370, 89] on icon "submit" at bounding box center [1391, 98] width 41 height 41
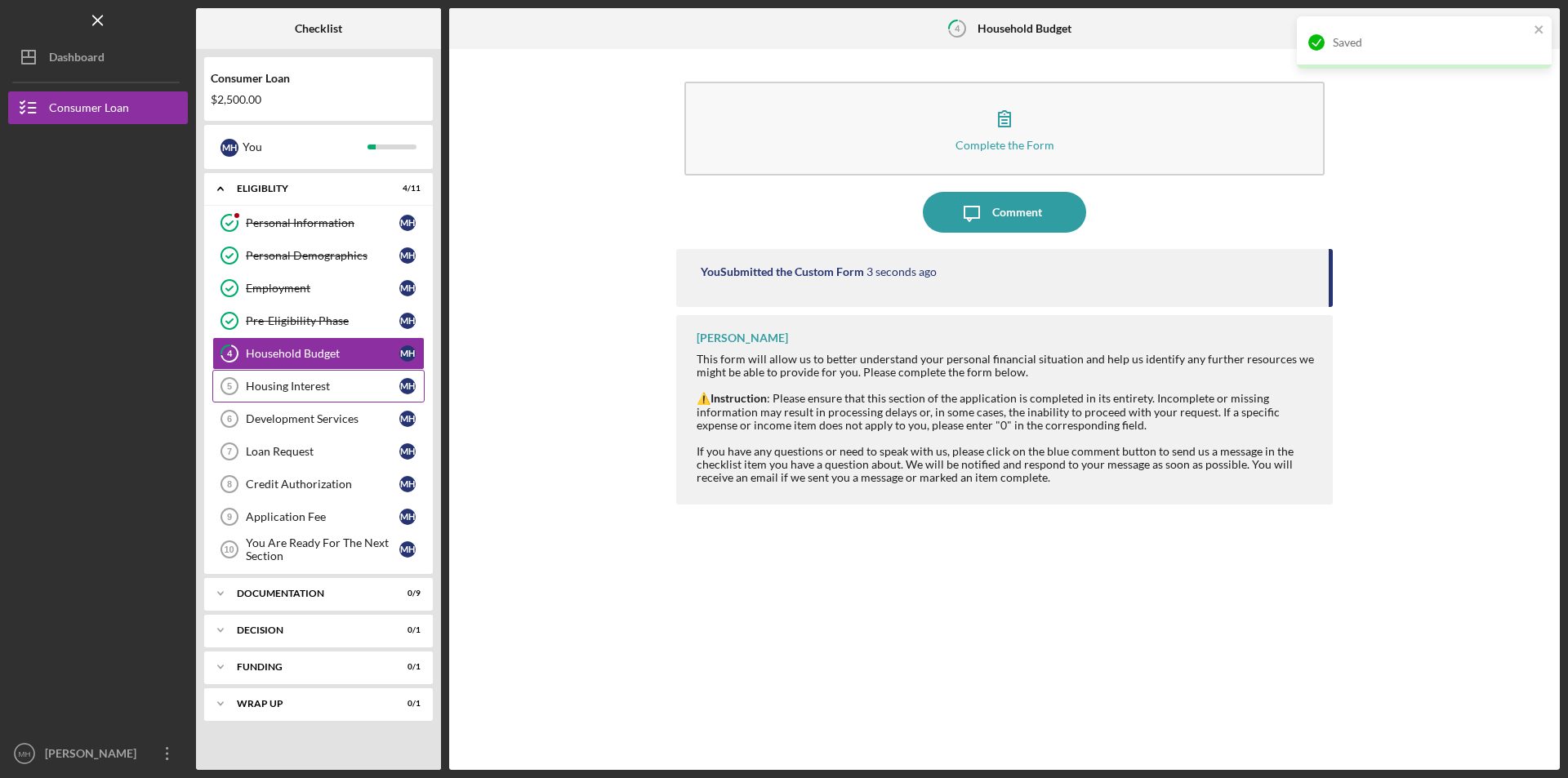
click at [336, 391] on div "Housing Interest" at bounding box center [323, 386] width 154 height 13
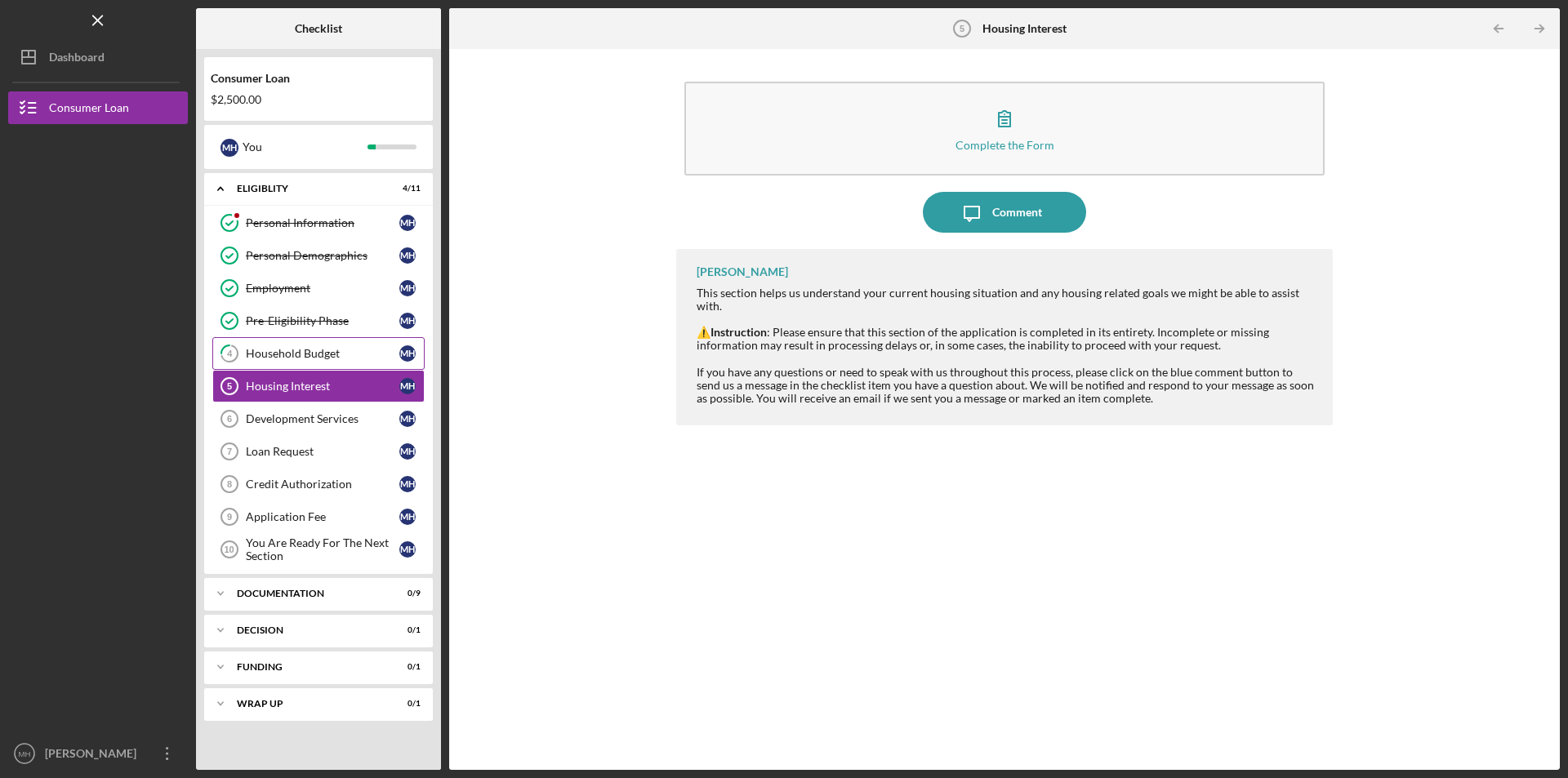
click at [301, 358] on div "Household Budget" at bounding box center [323, 353] width 154 height 13
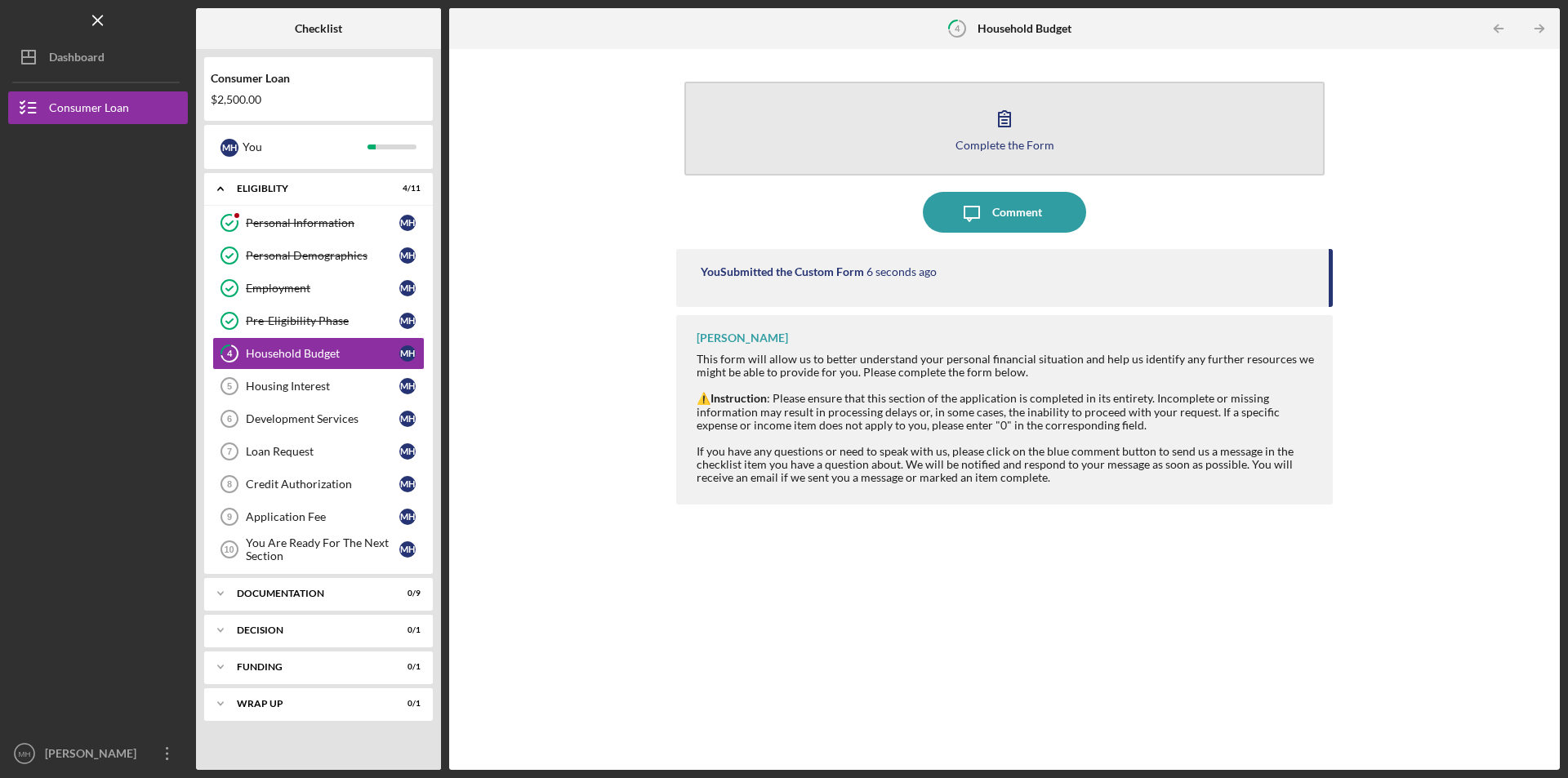
click at [1013, 132] on icon "button" at bounding box center [1004, 118] width 41 height 41
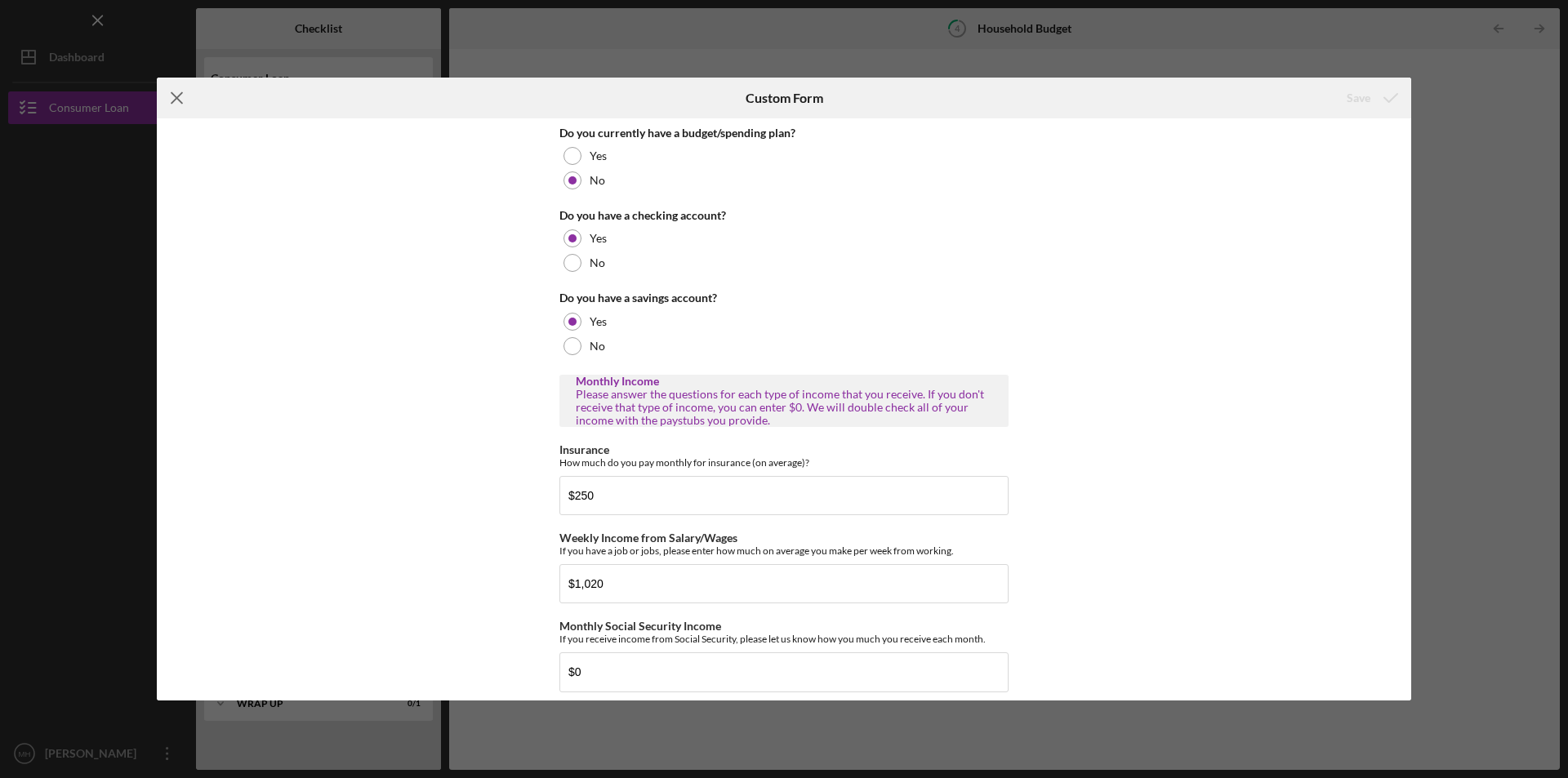
click at [171, 104] on icon "Icon/Menu Close" at bounding box center [177, 98] width 41 height 41
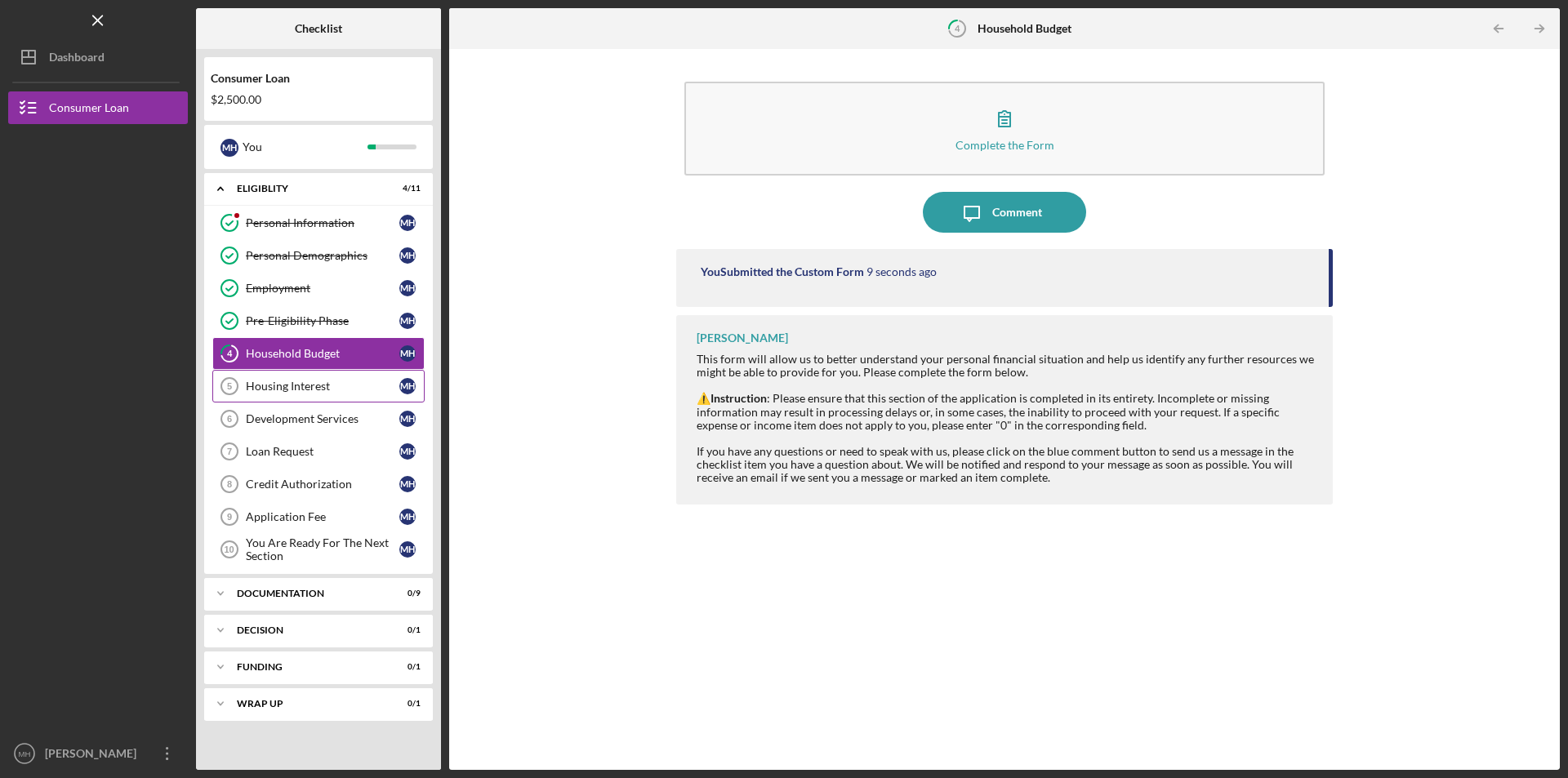
click at [313, 381] on div "Housing Interest" at bounding box center [323, 386] width 154 height 13
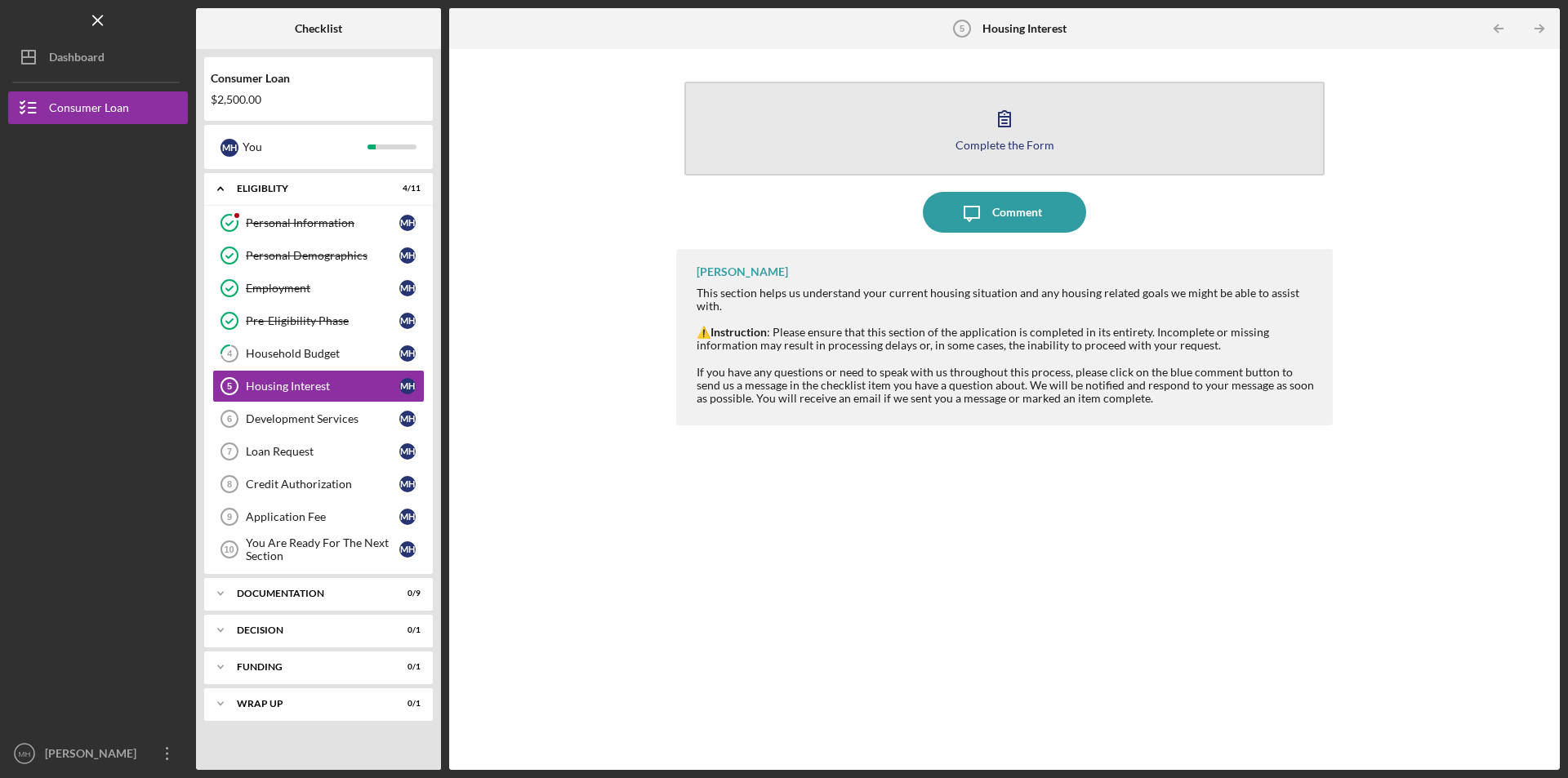
click at [1002, 117] on icon "button" at bounding box center [1004, 118] width 11 height 16
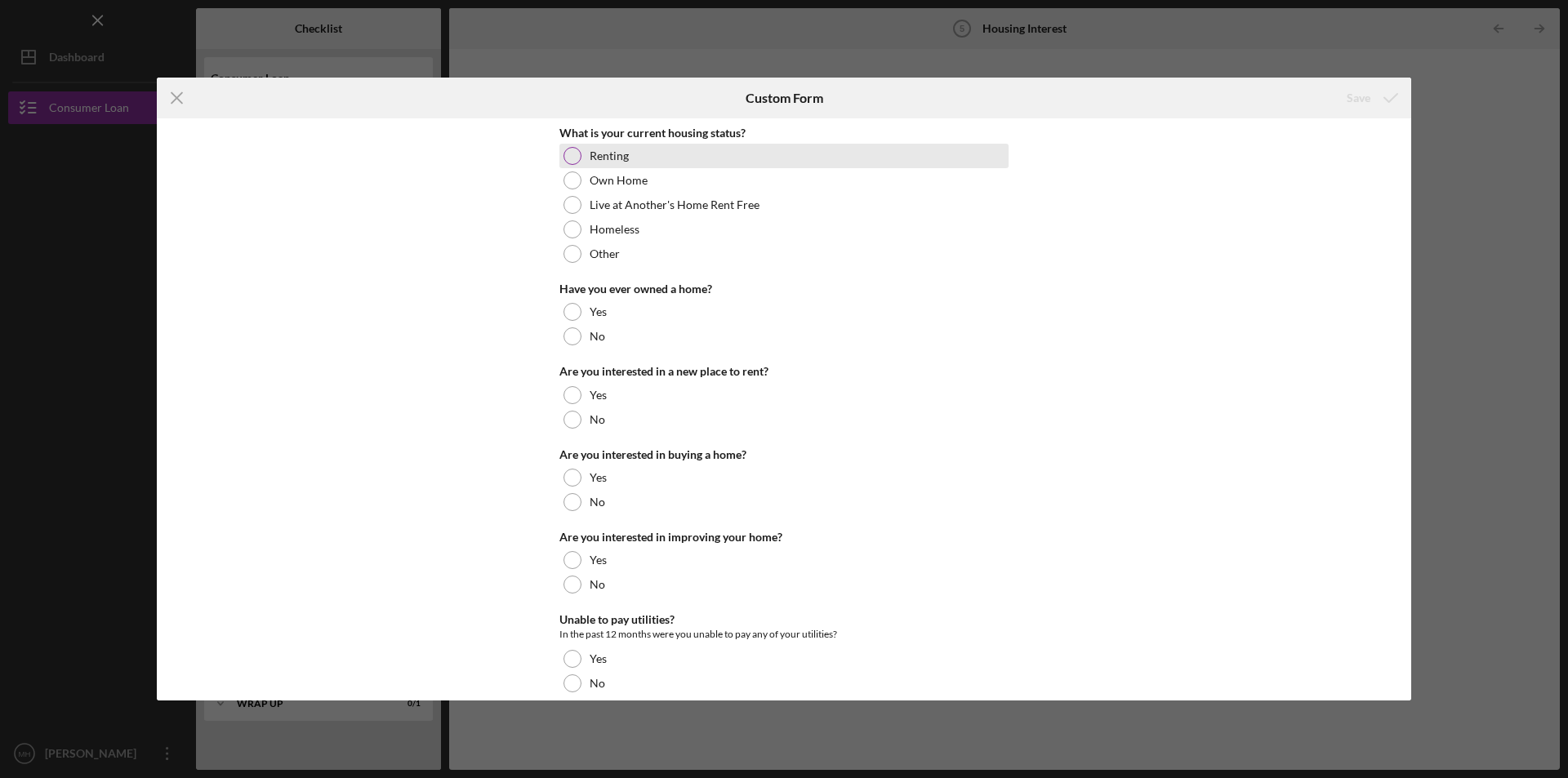
click at [571, 158] on div at bounding box center [572, 156] width 18 height 18
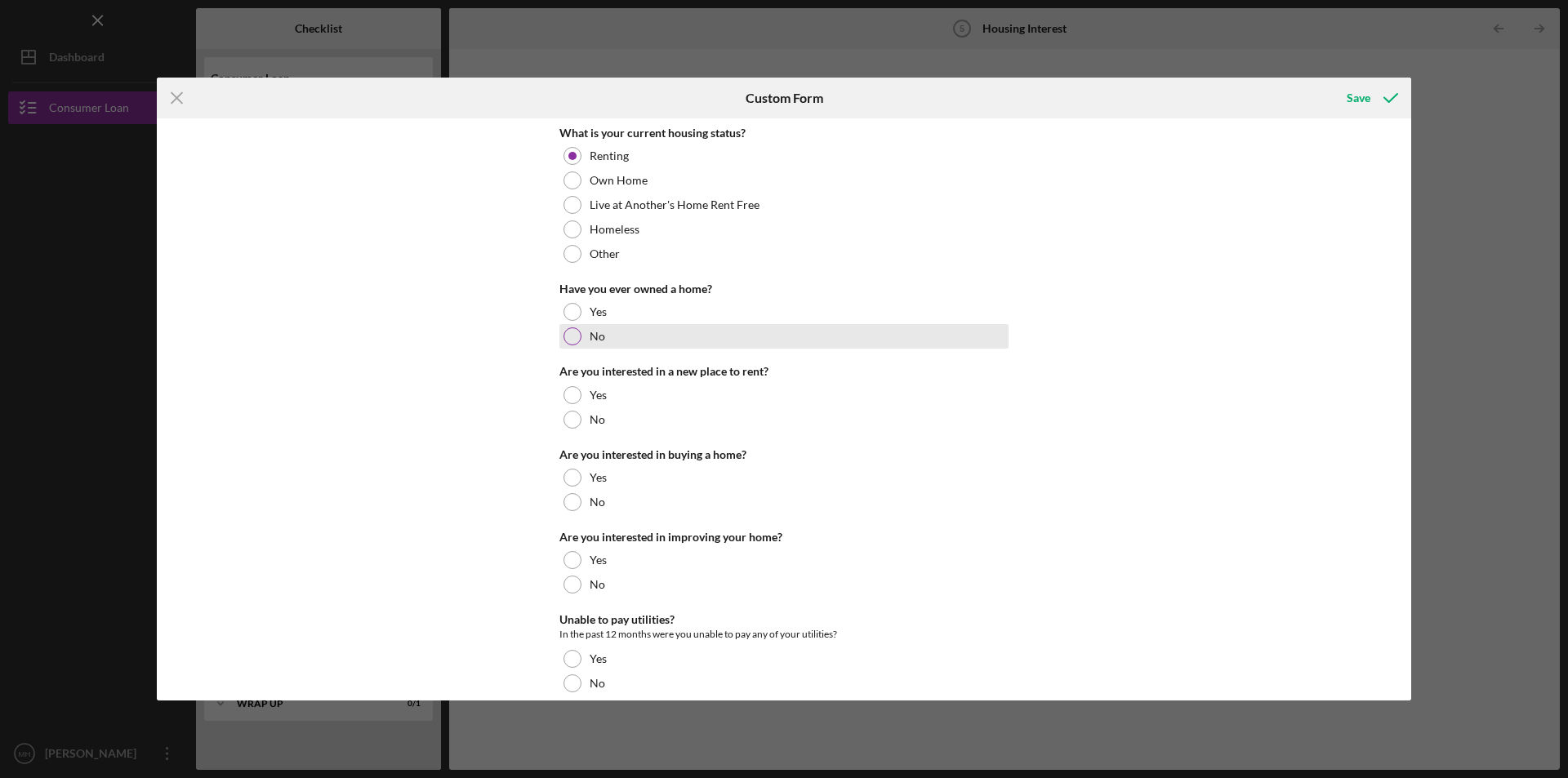
click at [564, 330] on div at bounding box center [572, 336] width 18 height 18
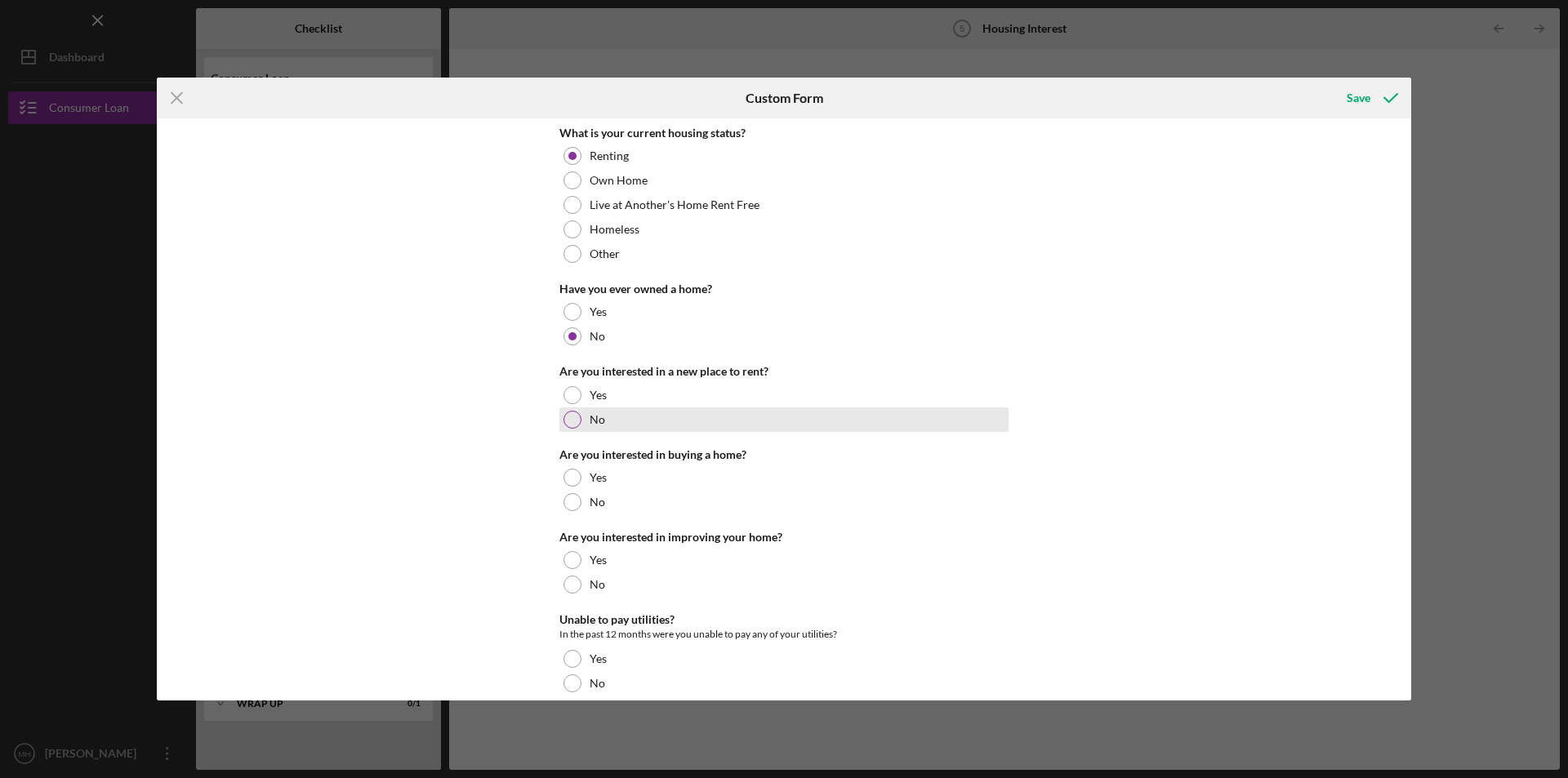
click at [570, 417] on div at bounding box center [572, 419] width 18 height 18
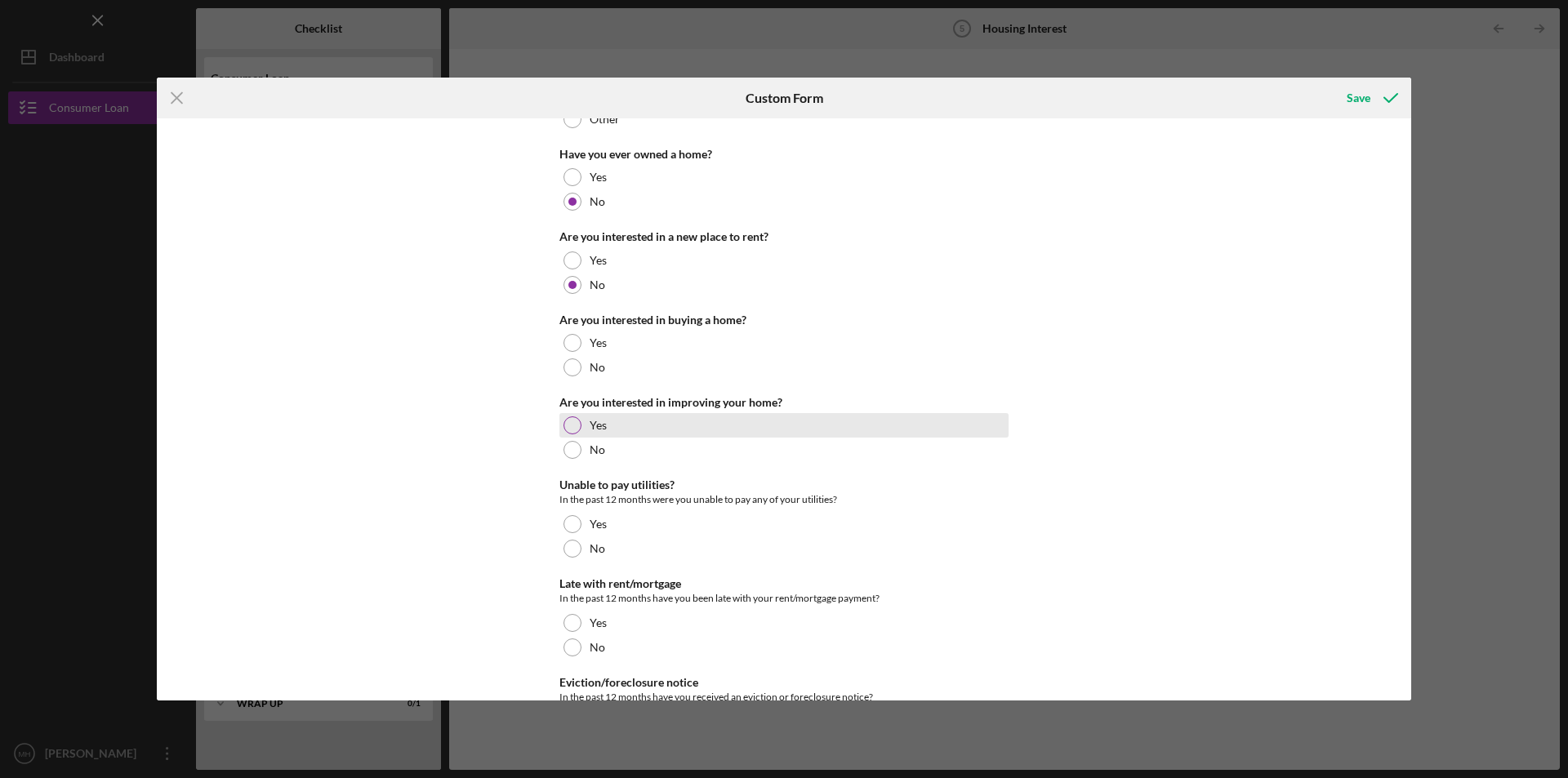
scroll to position [163, 0]
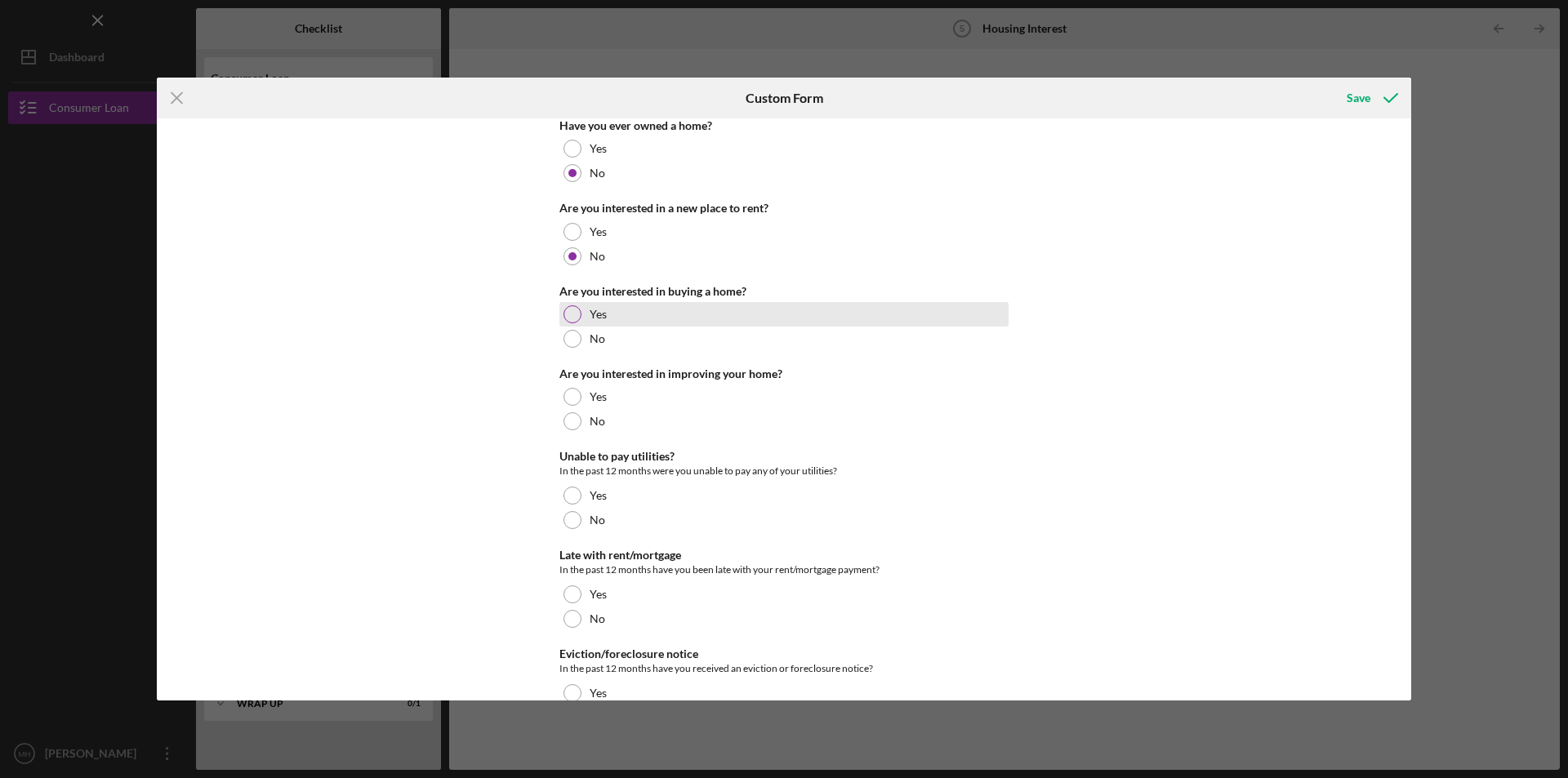
click at [575, 307] on div at bounding box center [572, 314] width 18 height 18
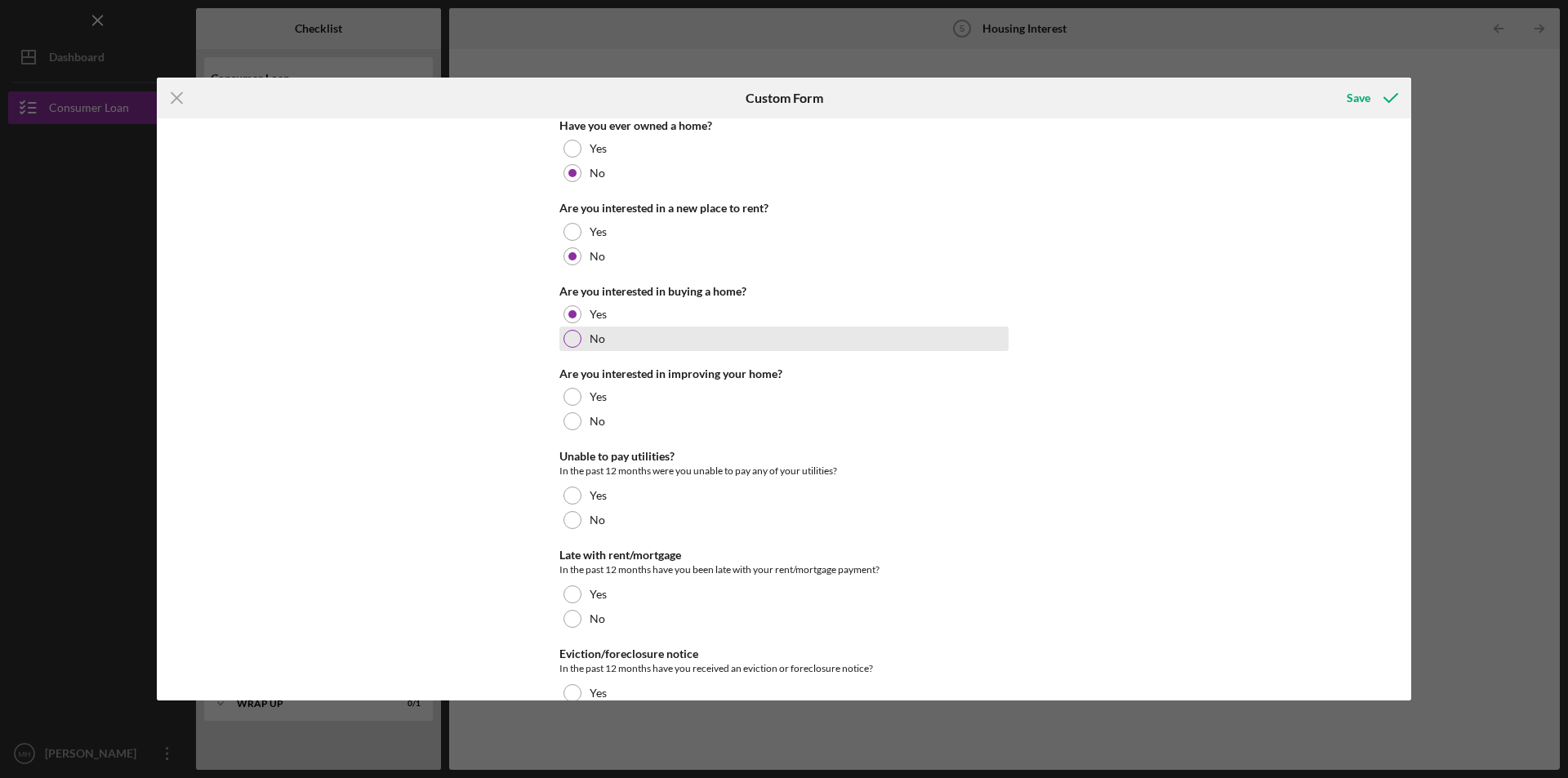
scroll to position [217, 0]
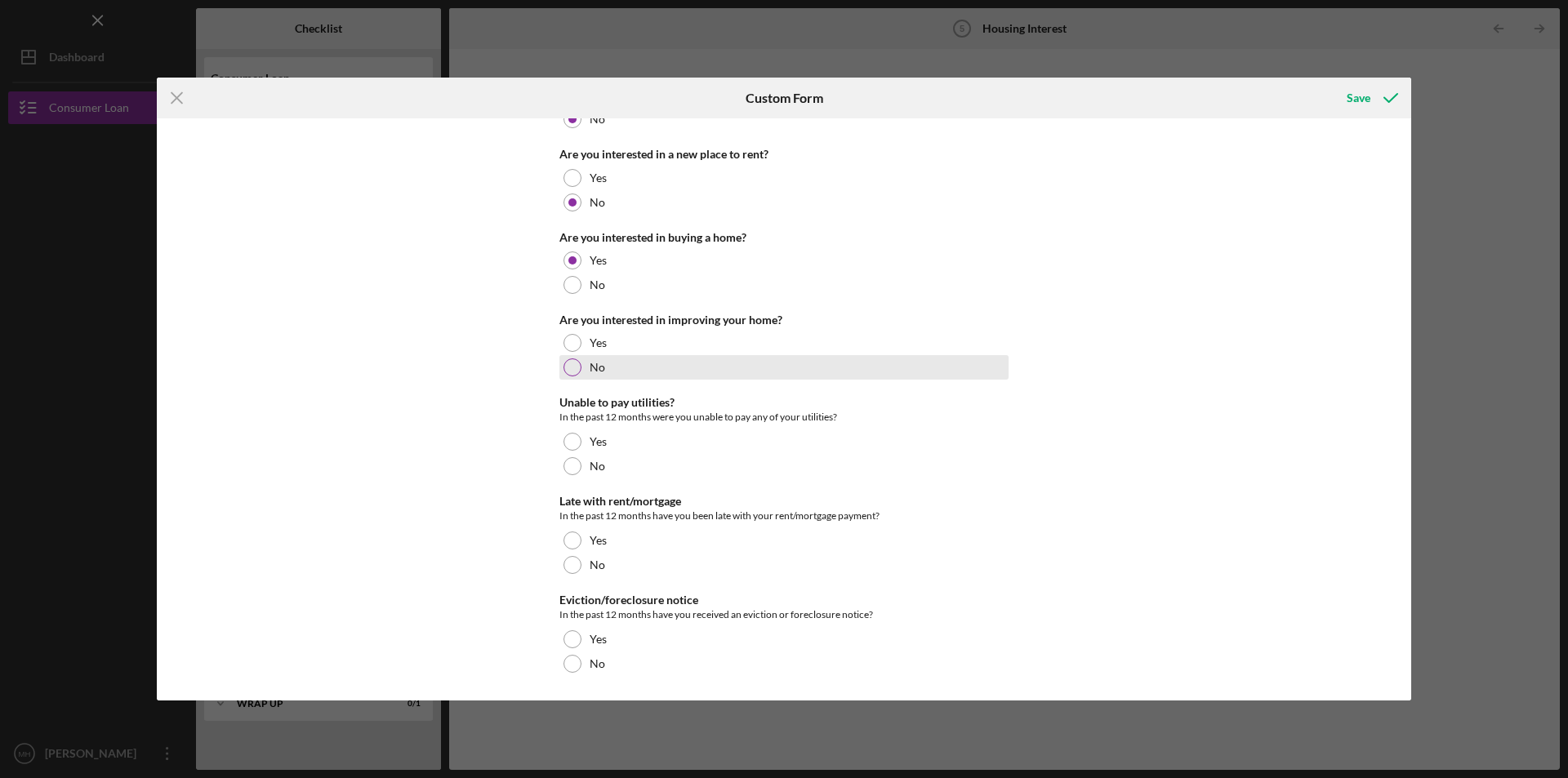
click at [573, 367] on div at bounding box center [572, 367] width 18 height 18
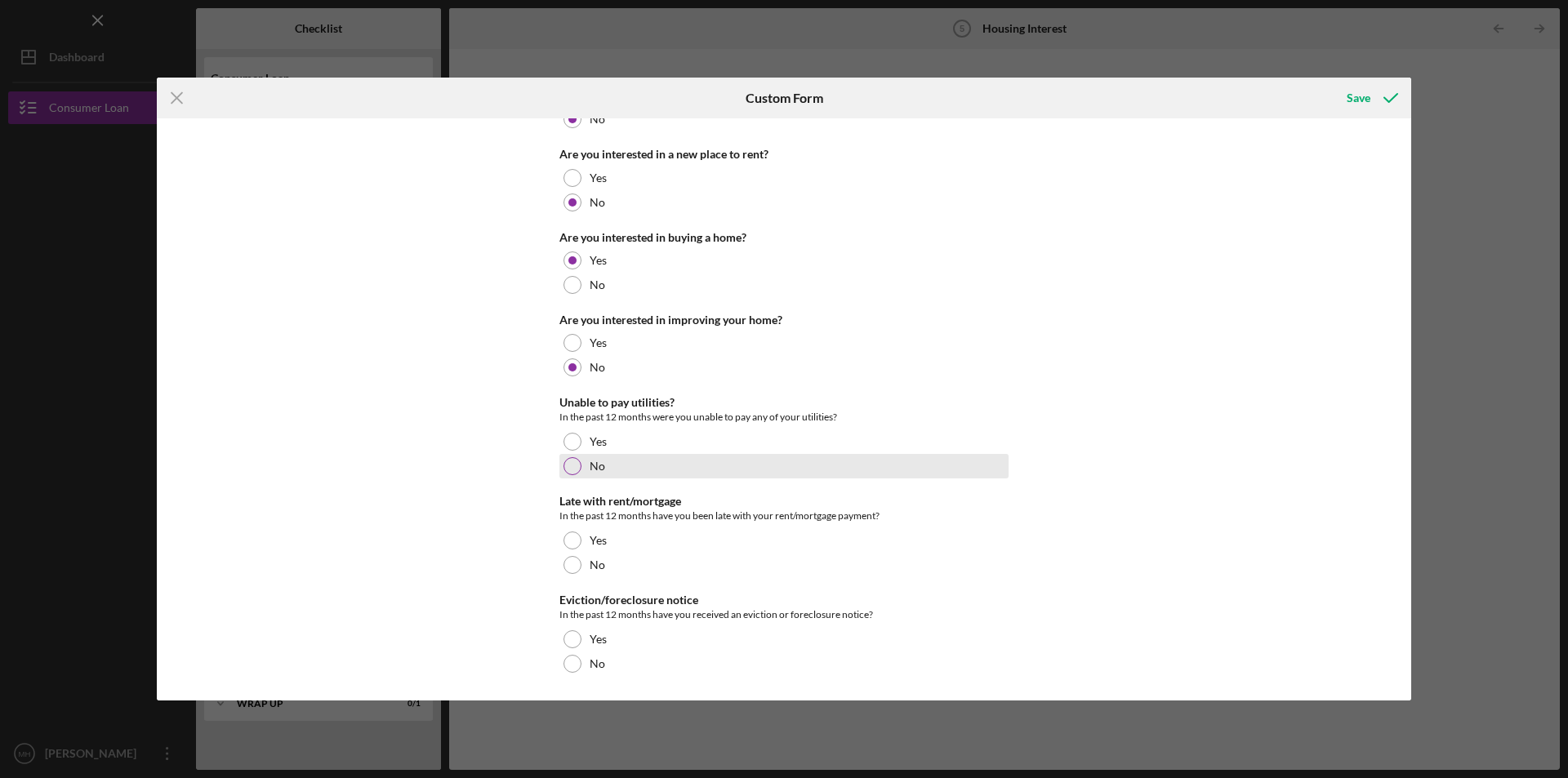
click at [566, 461] on div at bounding box center [572, 466] width 18 height 18
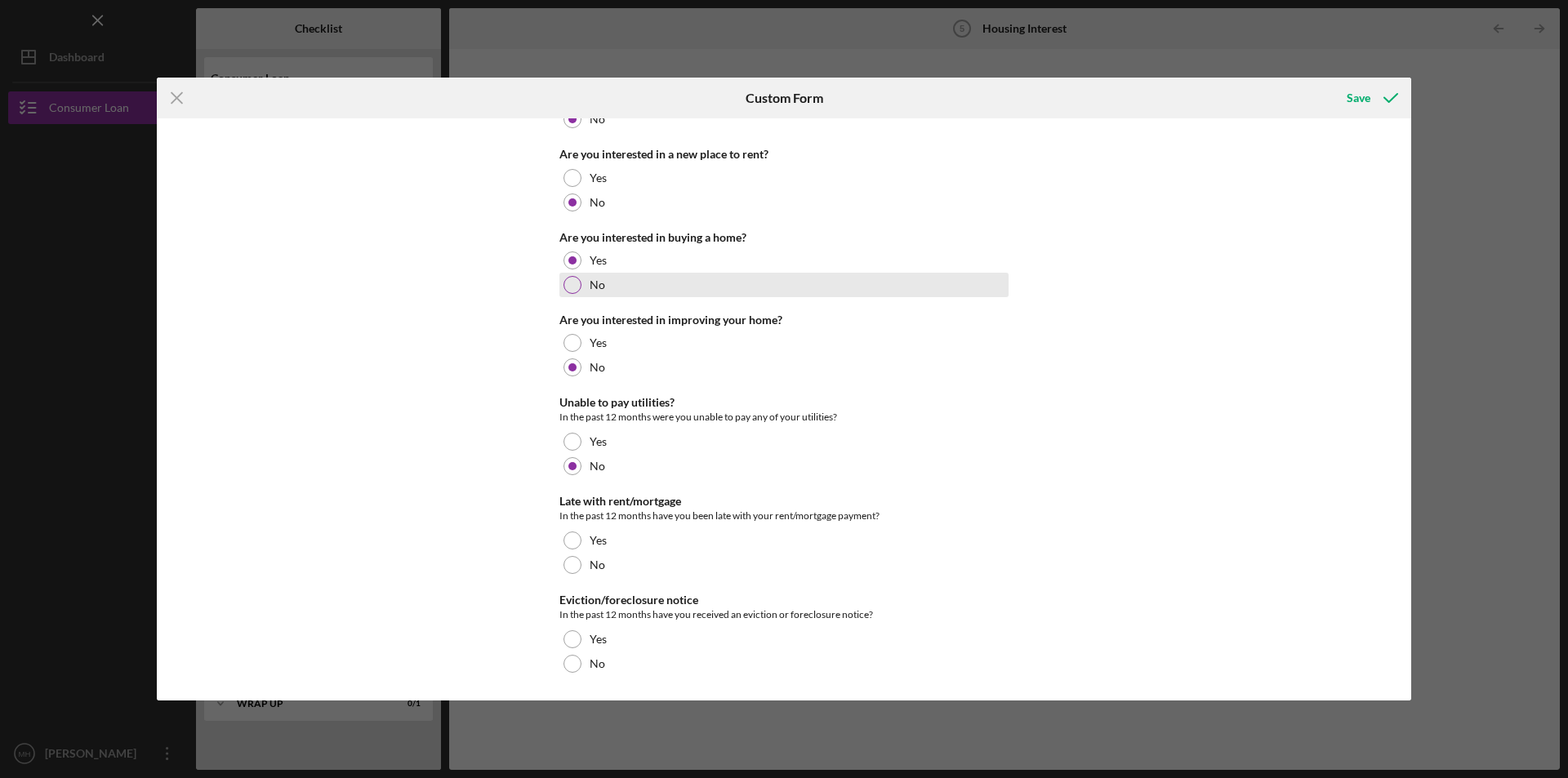
click at [570, 284] on div at bounding box center [572, 284] width 18 height 18
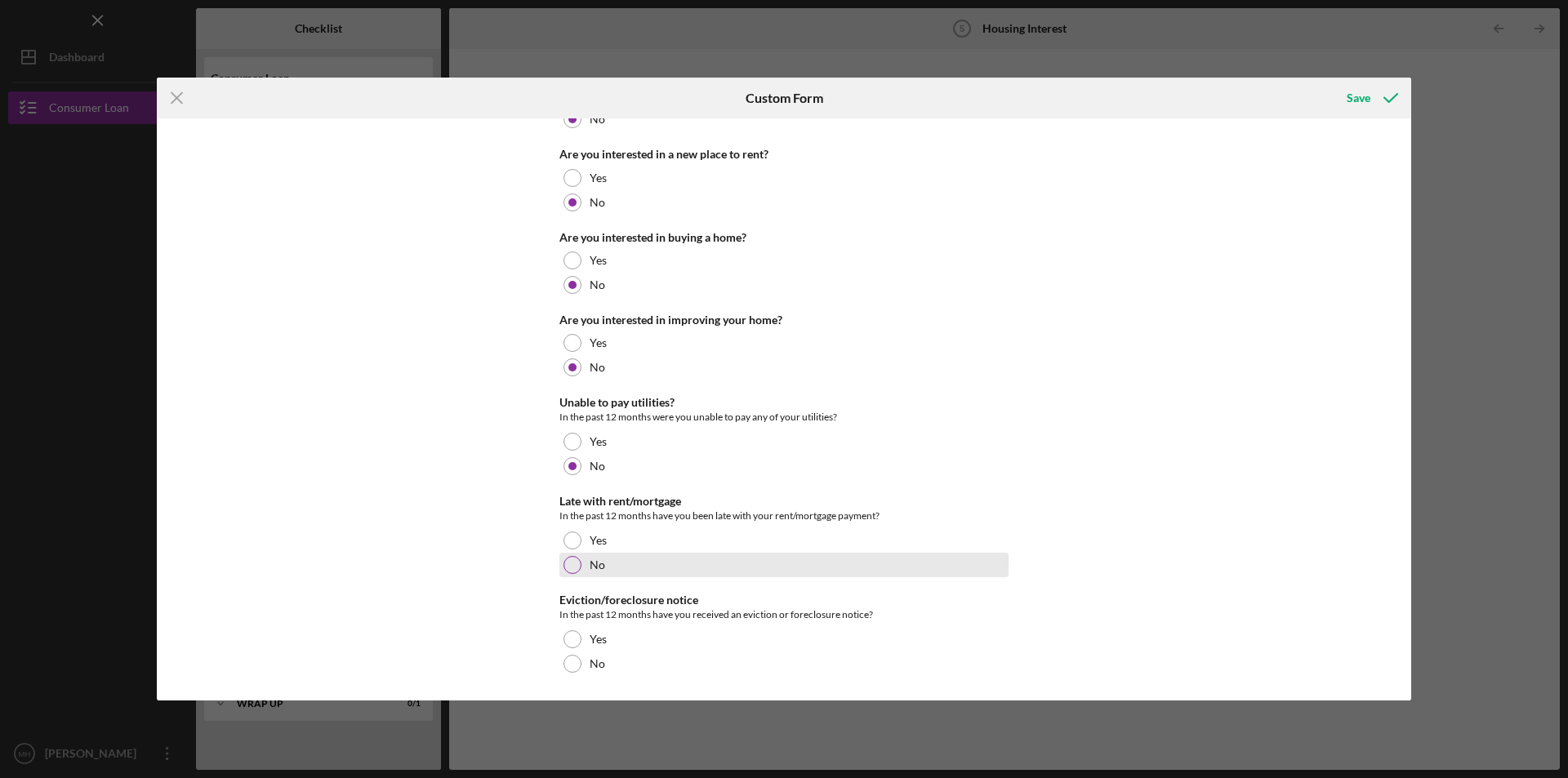
click at [567, 567] on div at bounding box center [572, 564] width 18 height 18
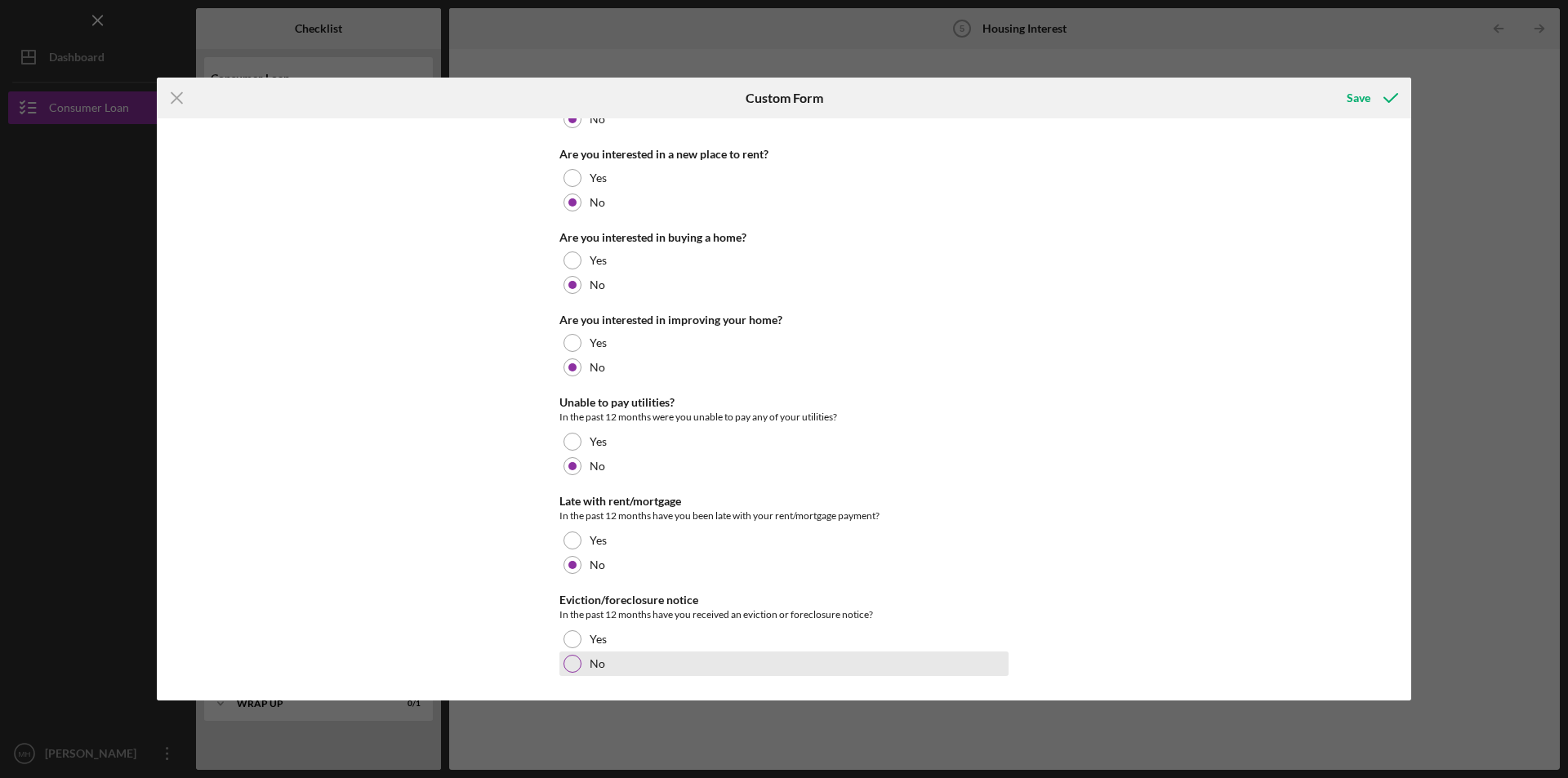
click at [567, 671] on div at bounding box center [572, 663] width 18 height 18
click at [1360, 82] on div "Save" at bounding box center [1358, 97] width 23 height 33
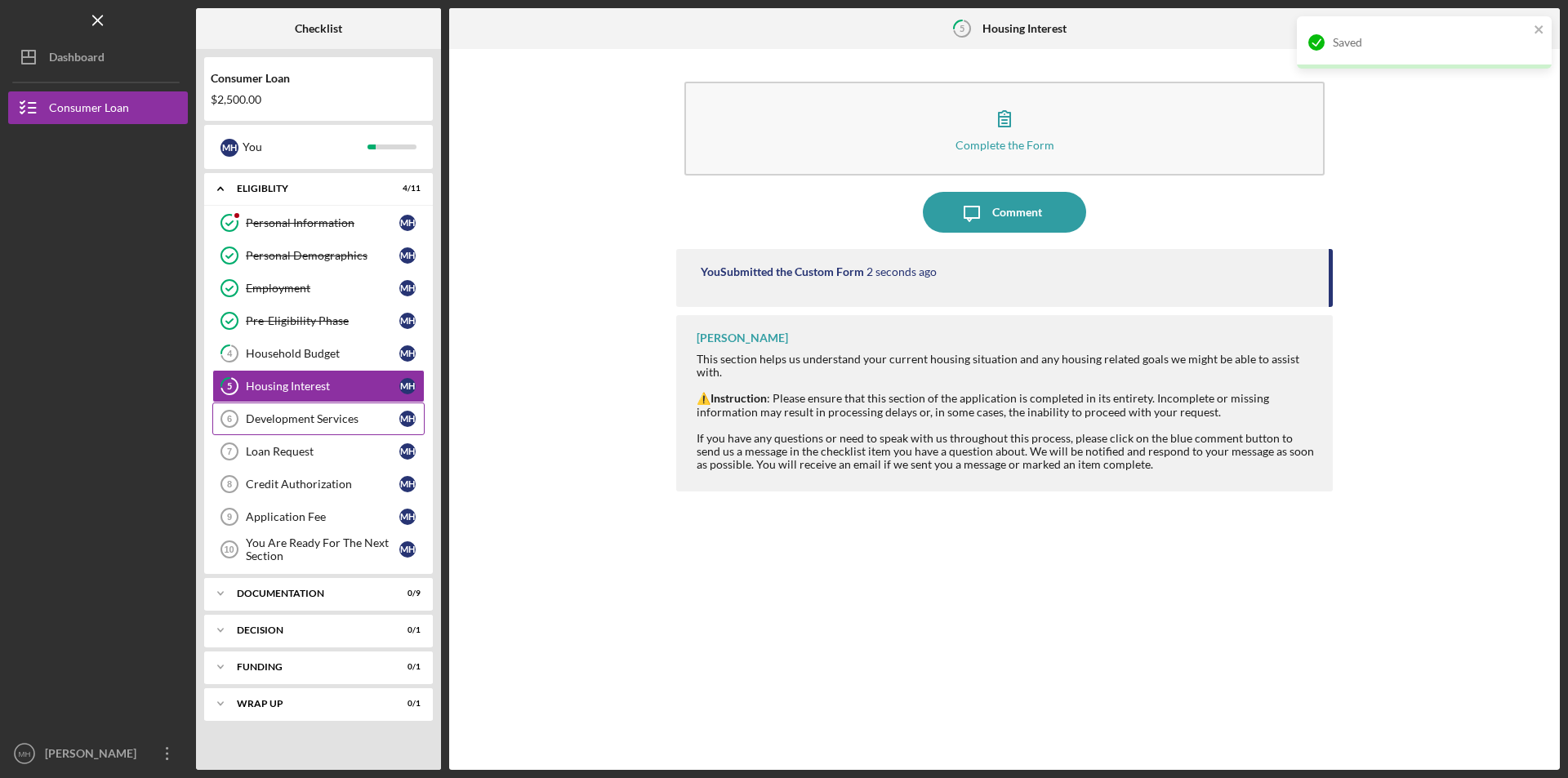
click at [300, 423] on div "Development Services" at bounding box center [323, 419] width 154 height 13
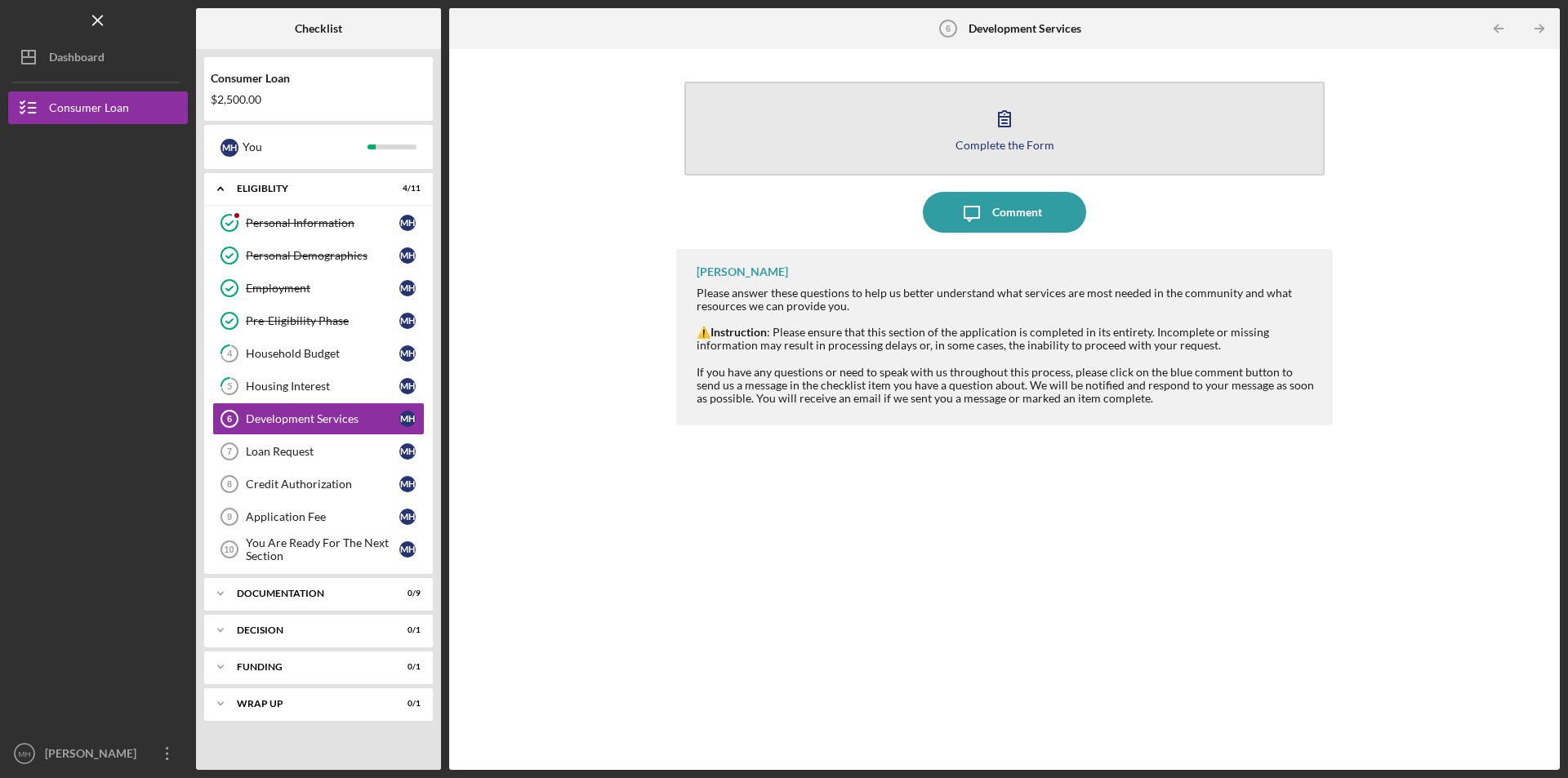
click at [1012, 141] on div "Complete the Form" at bounding box center [1004, 144] width 98 height 12
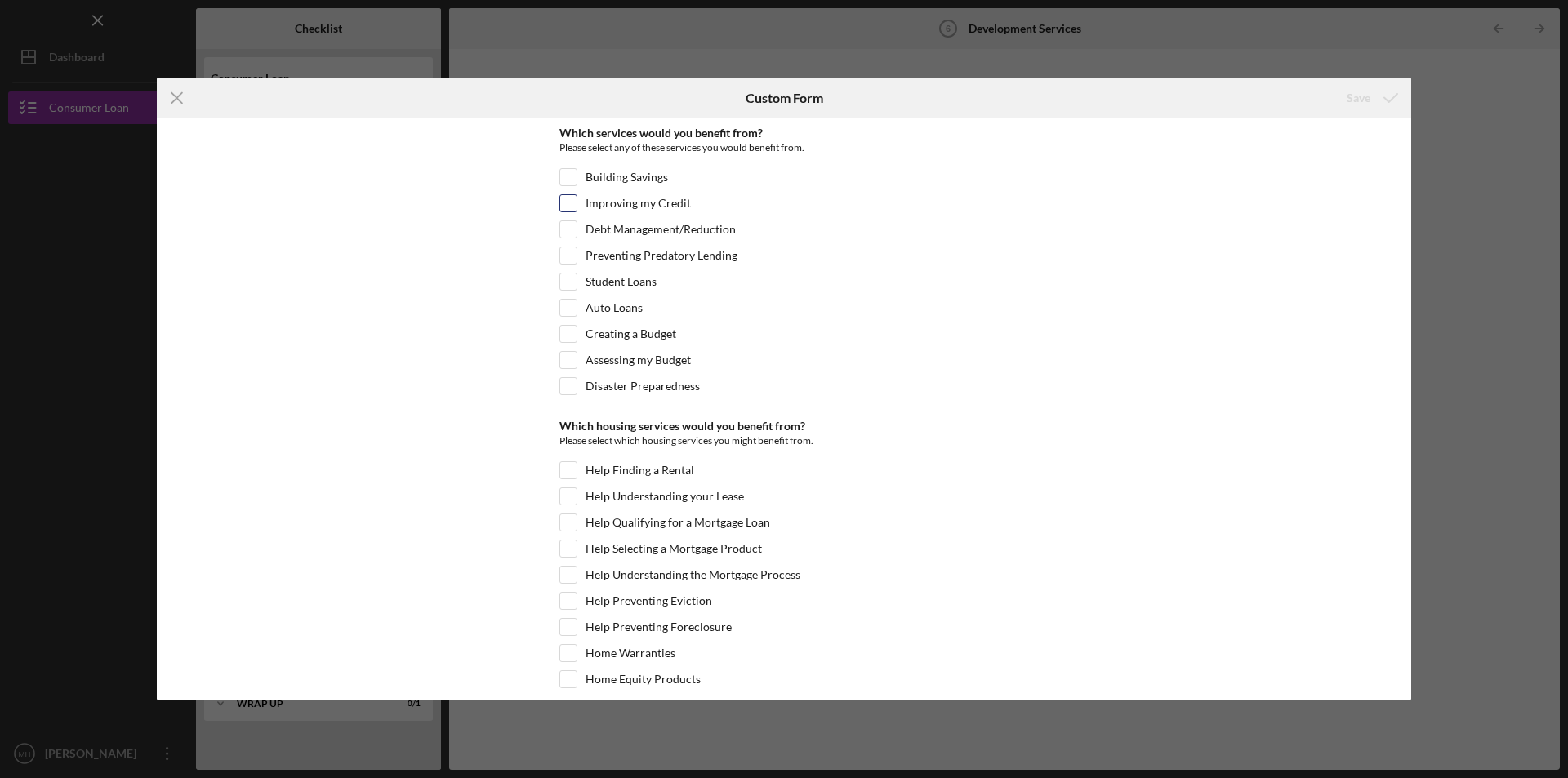
click at [565, 197] on input "Improving my Credit" at bounding box center [567, 202] width 16 height 16
checkbox input "true"
click at [565, 224] on input "Debt Management/Reduction" at bounding box center [567, 229] width 16 height 16
checkbox input "true"
click at [565, 323] on div "Auto Loans" at bounding box center [783, 312] width 449 height 26
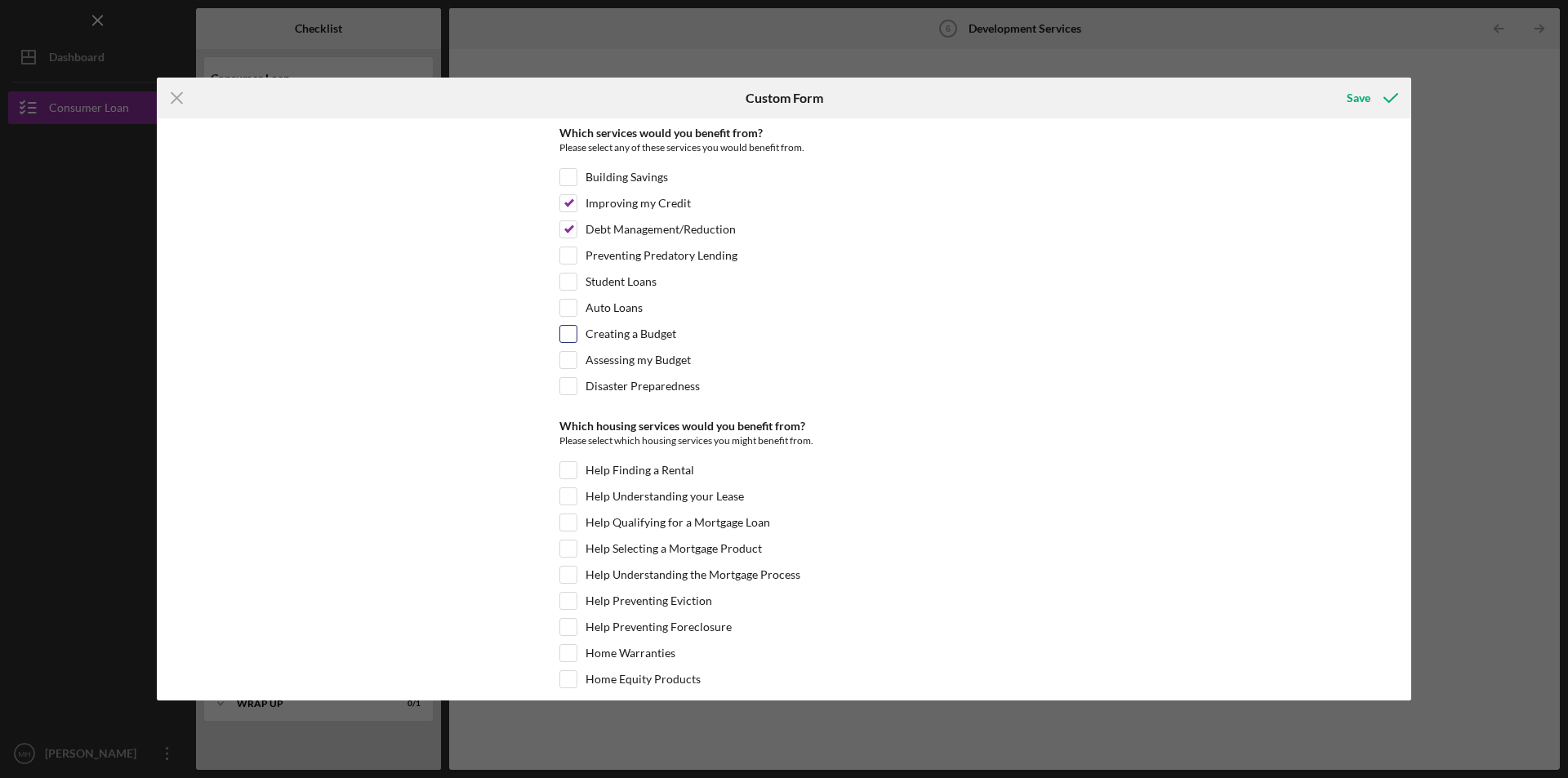
click at [569, 343] on div at bounding box center [567, 334] width 18 height 18
click at [571, 334] on input "Creating a Budget" at bounding box center [567, 333] width 16 height 16
checkbox input "true"
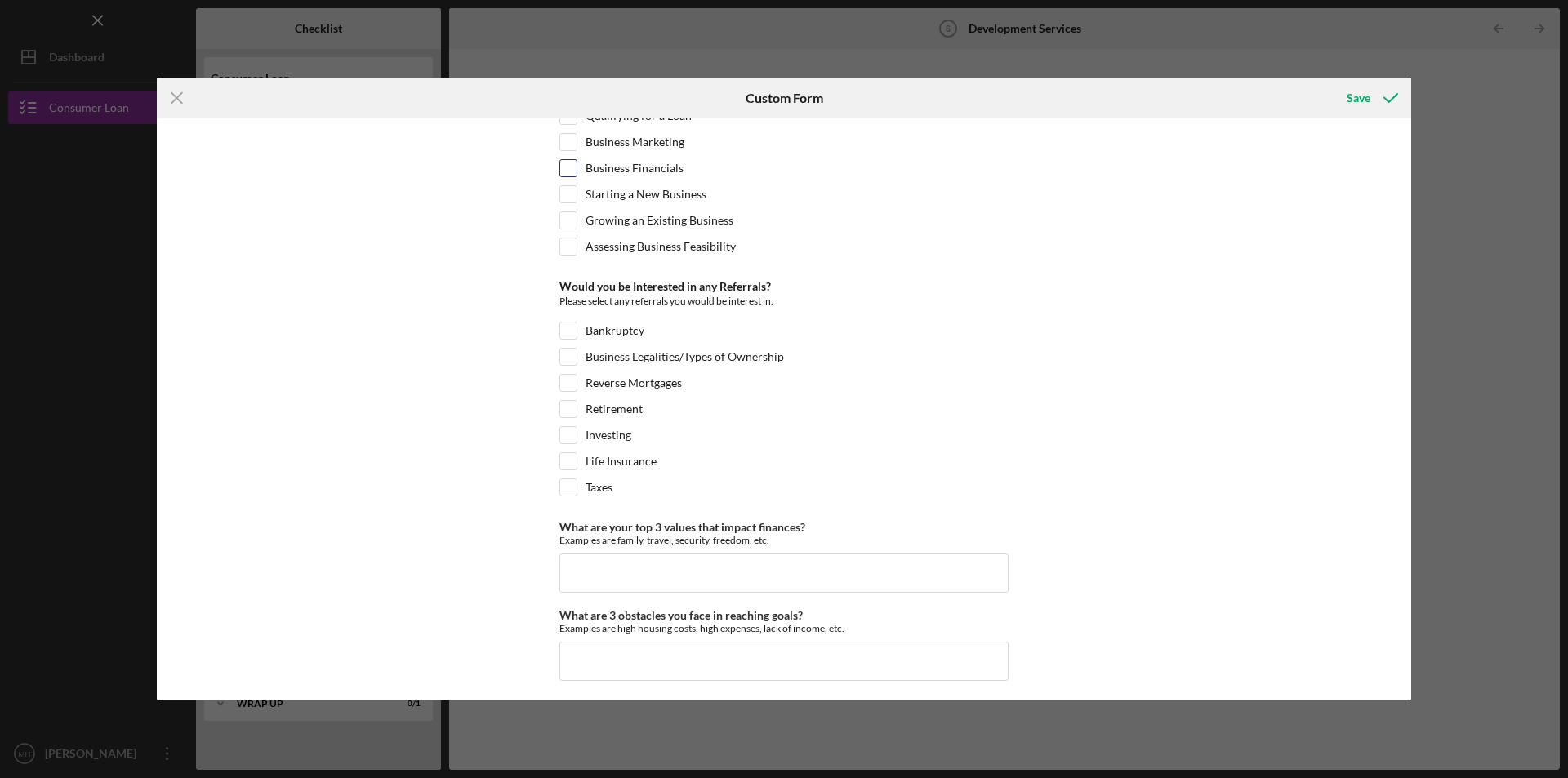
scroll to position [679, 0]
click at [624, 563] on input "What are your top 3 values that impact finances?" at bounding box center [783, 568] width 449 height 39
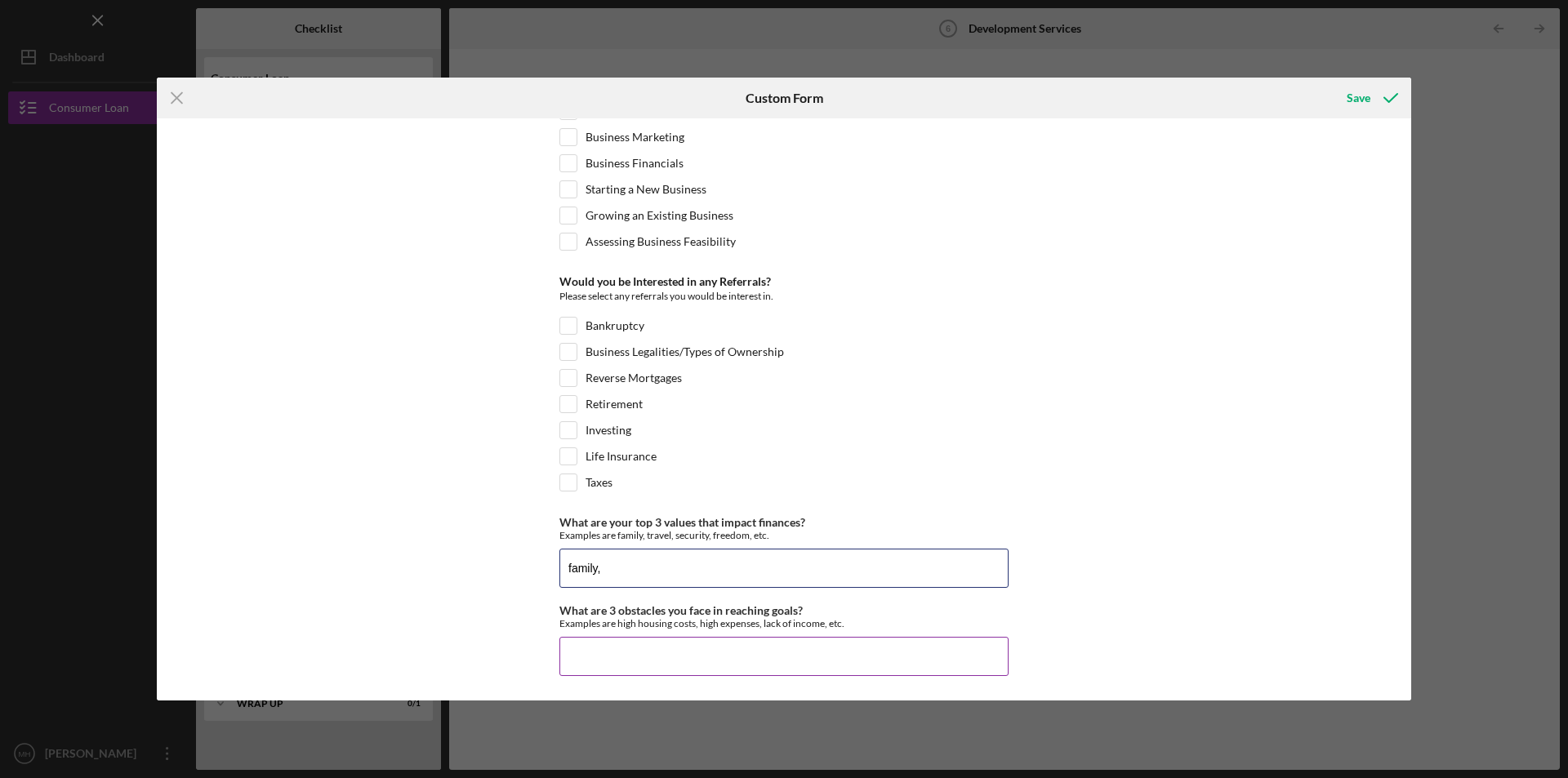
type input "family,"
click at [599, 666] on input "What are 3 obstacles you face in reaching goals?" at bounding box center [783, 656] width 449 height 39
type input "debt,"
click at [1348, 107] on div "Save" at bounding box center [1358, 97] width 23 height 33
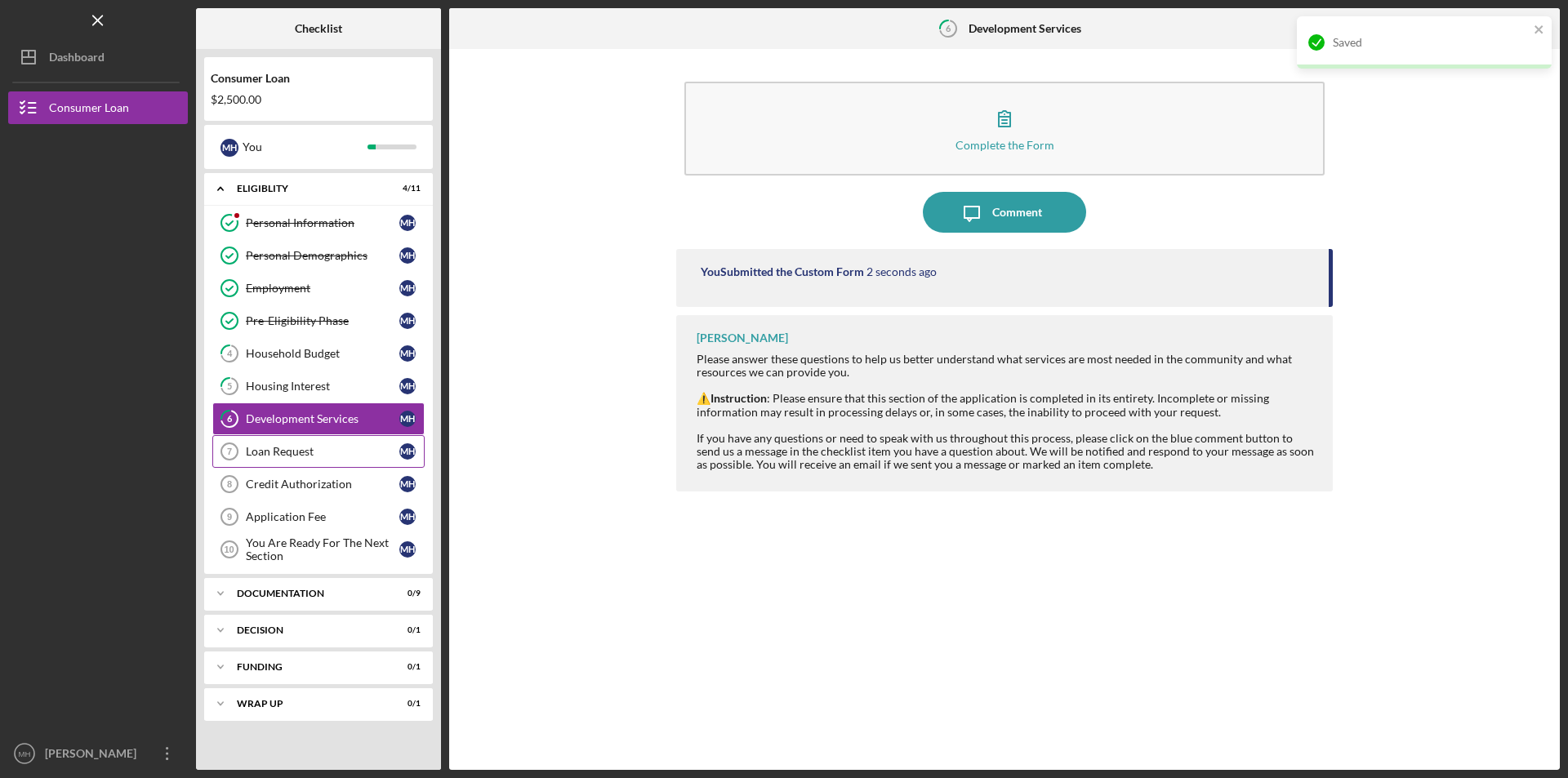
click at [289, 444] on div "Loan Request" at bounding box center [323, 451] width 154 height 13
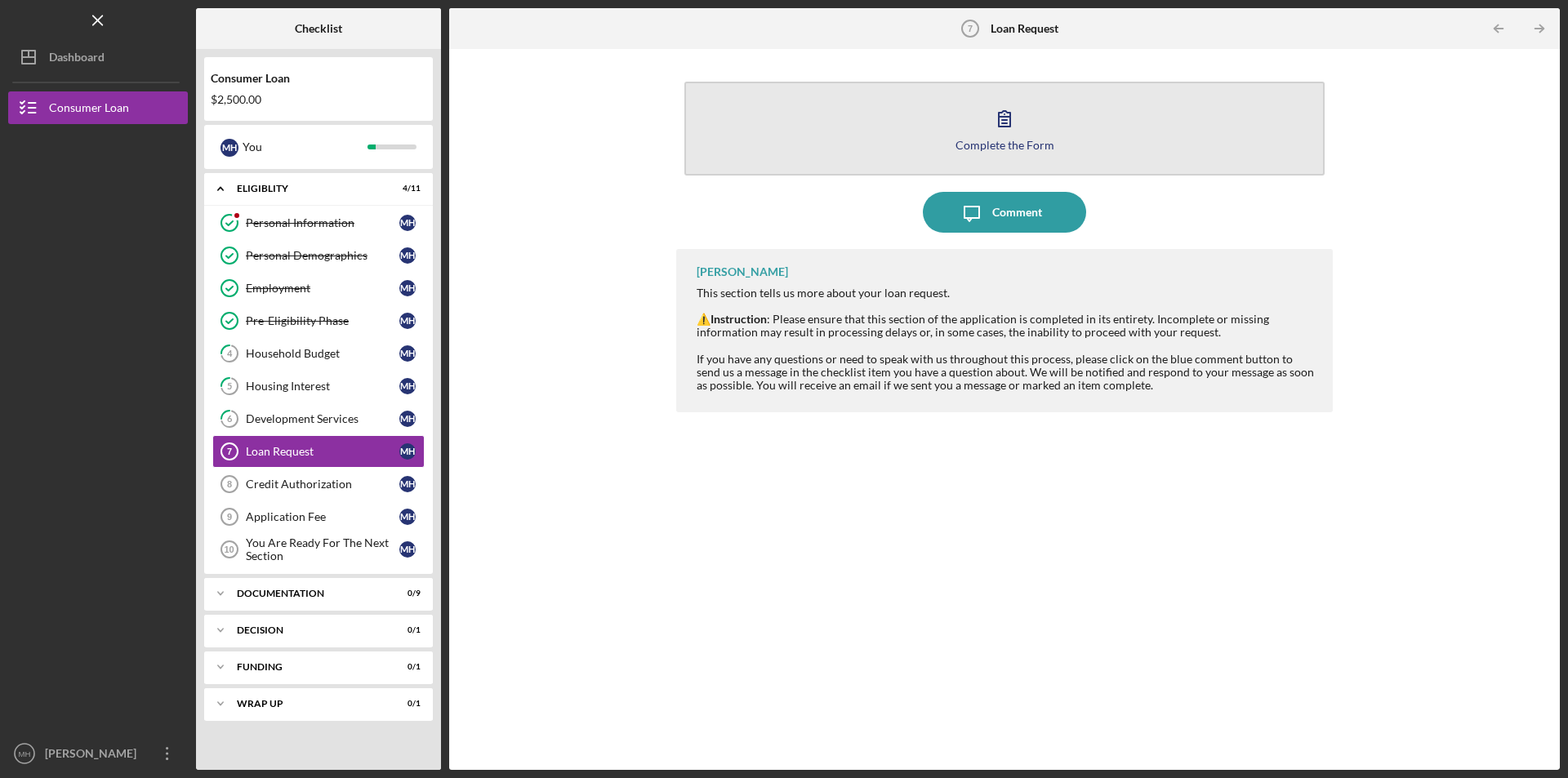
click at [1000, 132] on icon "button" at bounding box center [1004, 118] width 41 height 41
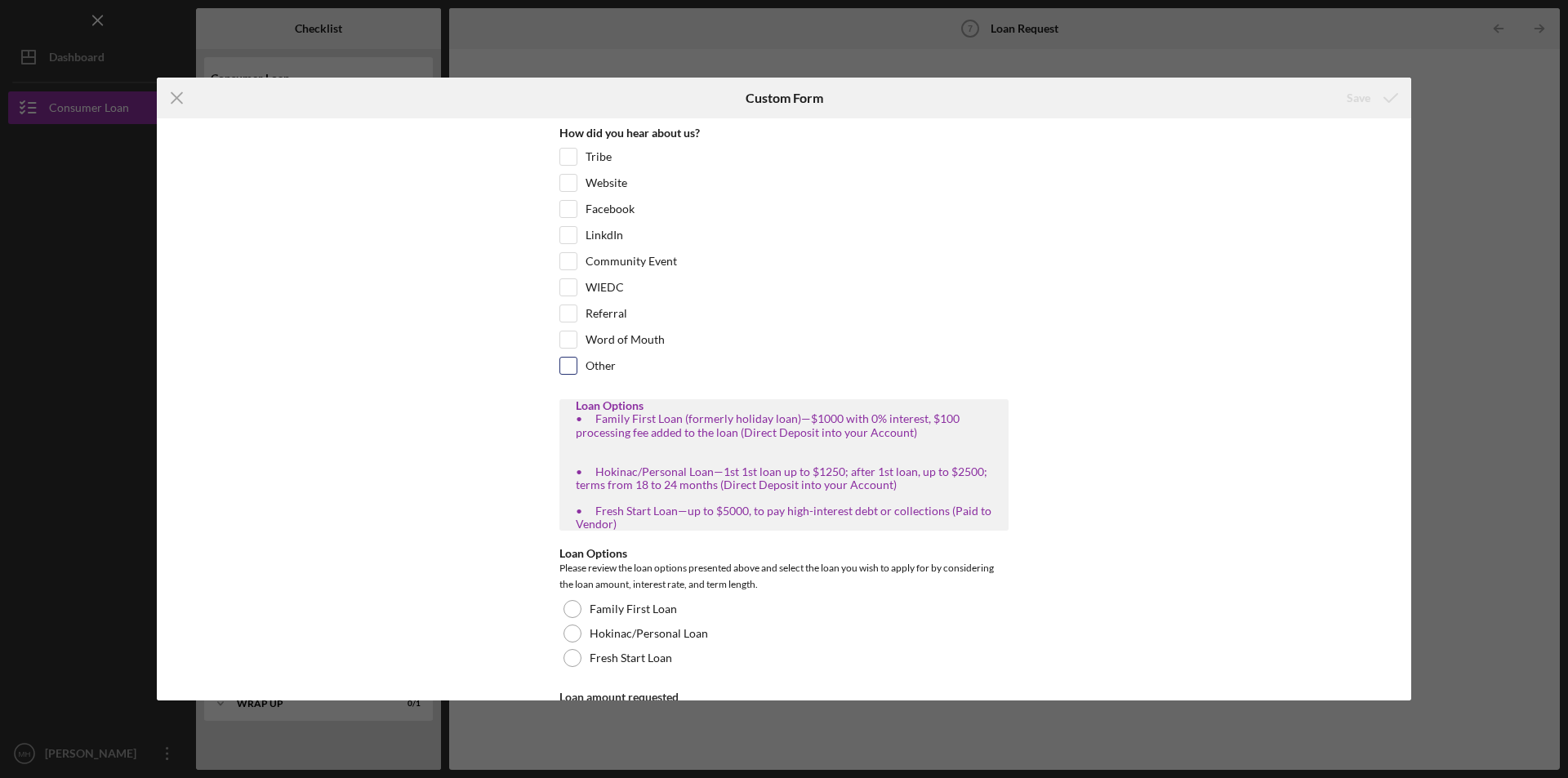
click at [565, 364] on input "Other" at bounding box center [567, 365] width 16 height 16
checkbox input "true"
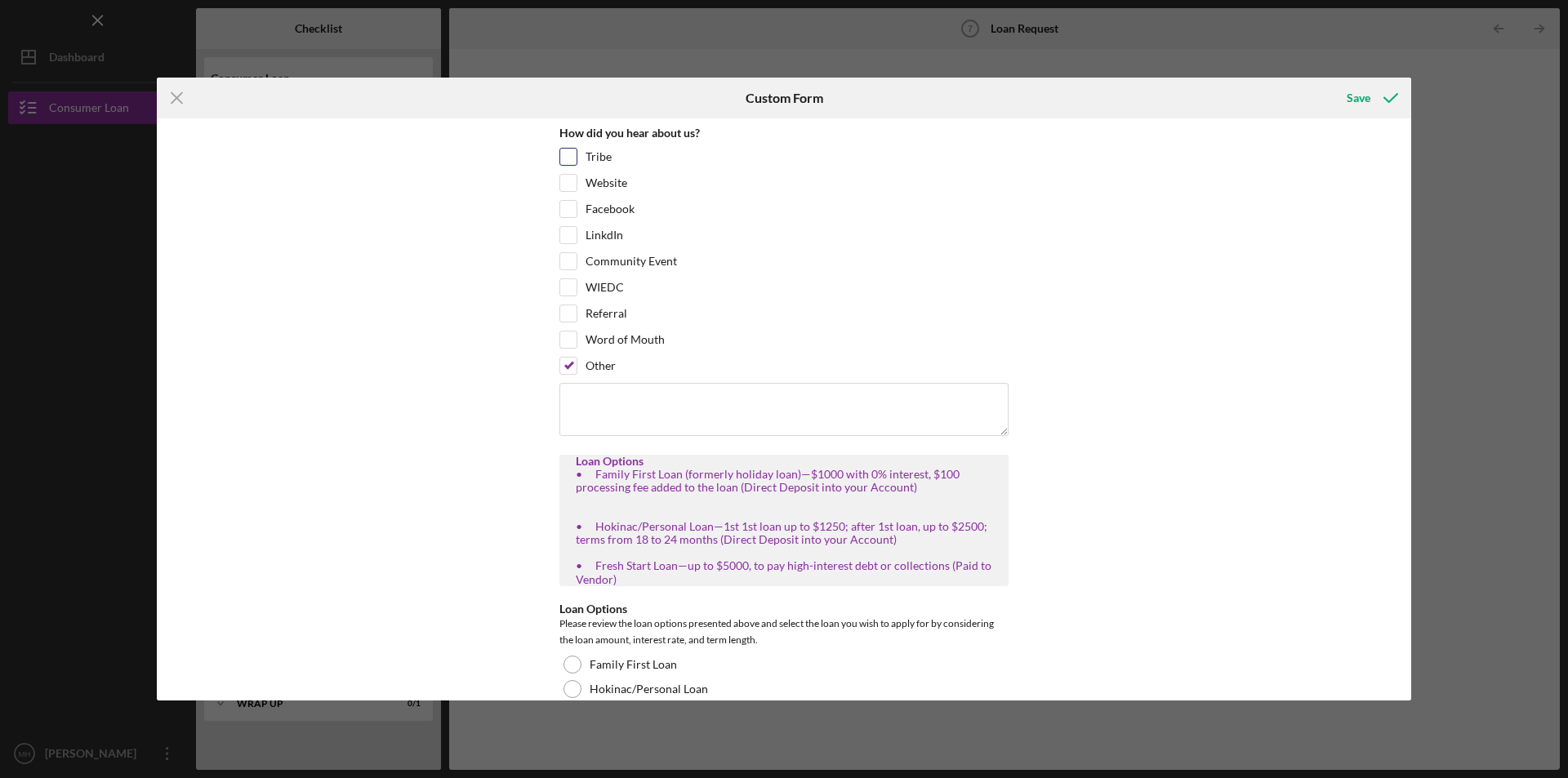
click at [561, 161] on input "Tribe" at bounding box center [567, 156] width 16 height 16
checkbox input "true"
click at [570, 367] on input "Other" at bounding box center [567, 365] width 16 height 16
checkbox input "false"
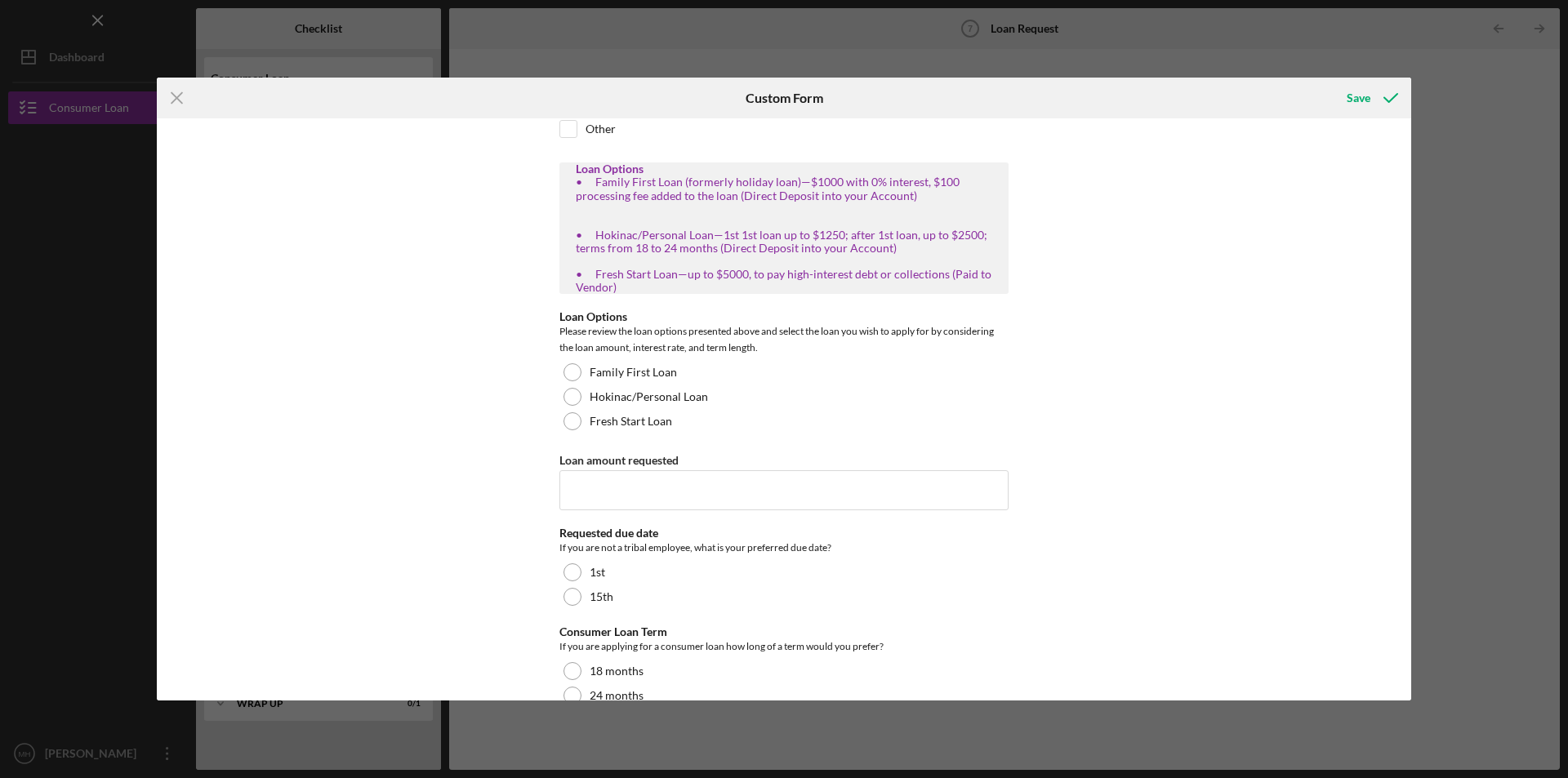
scroll to position [245, 0]
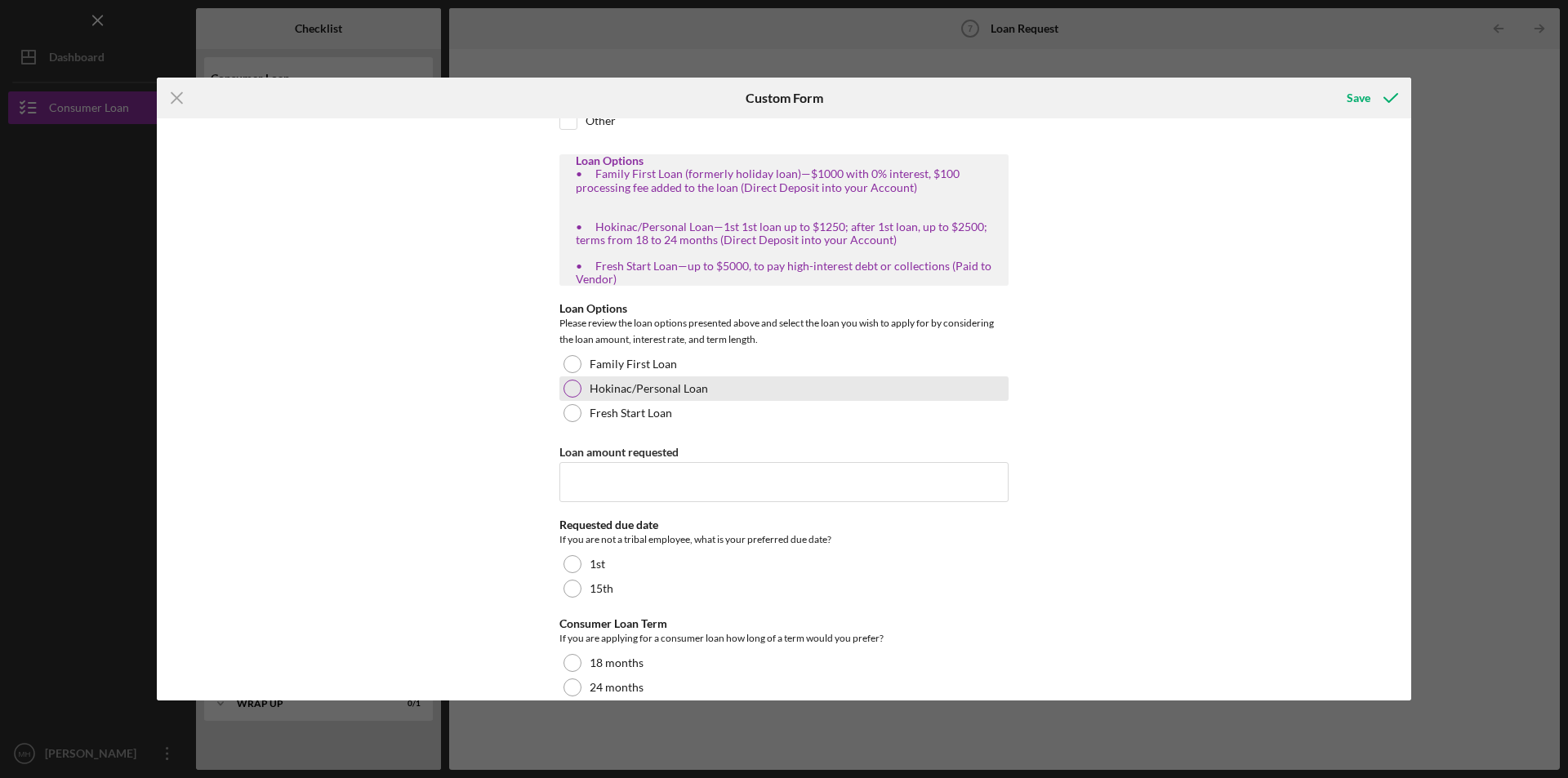
click at [621, 384] on label "Hokinac/Personal Loan" at bounding box center [649, 388] width 118 height 13
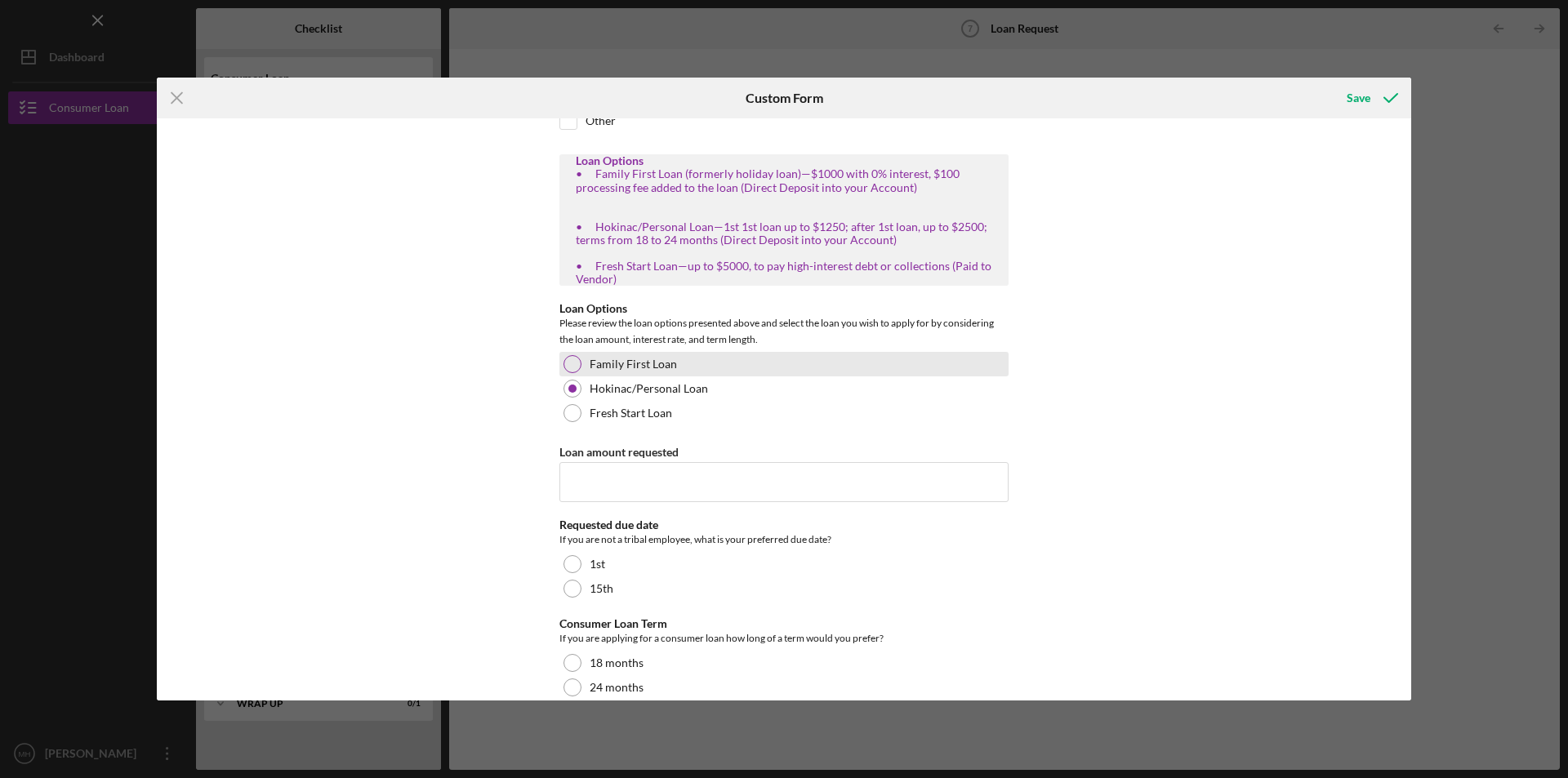
click at [630, 359] on label "Family First Loan" at bounding box center [633, 364] width 87 height 13
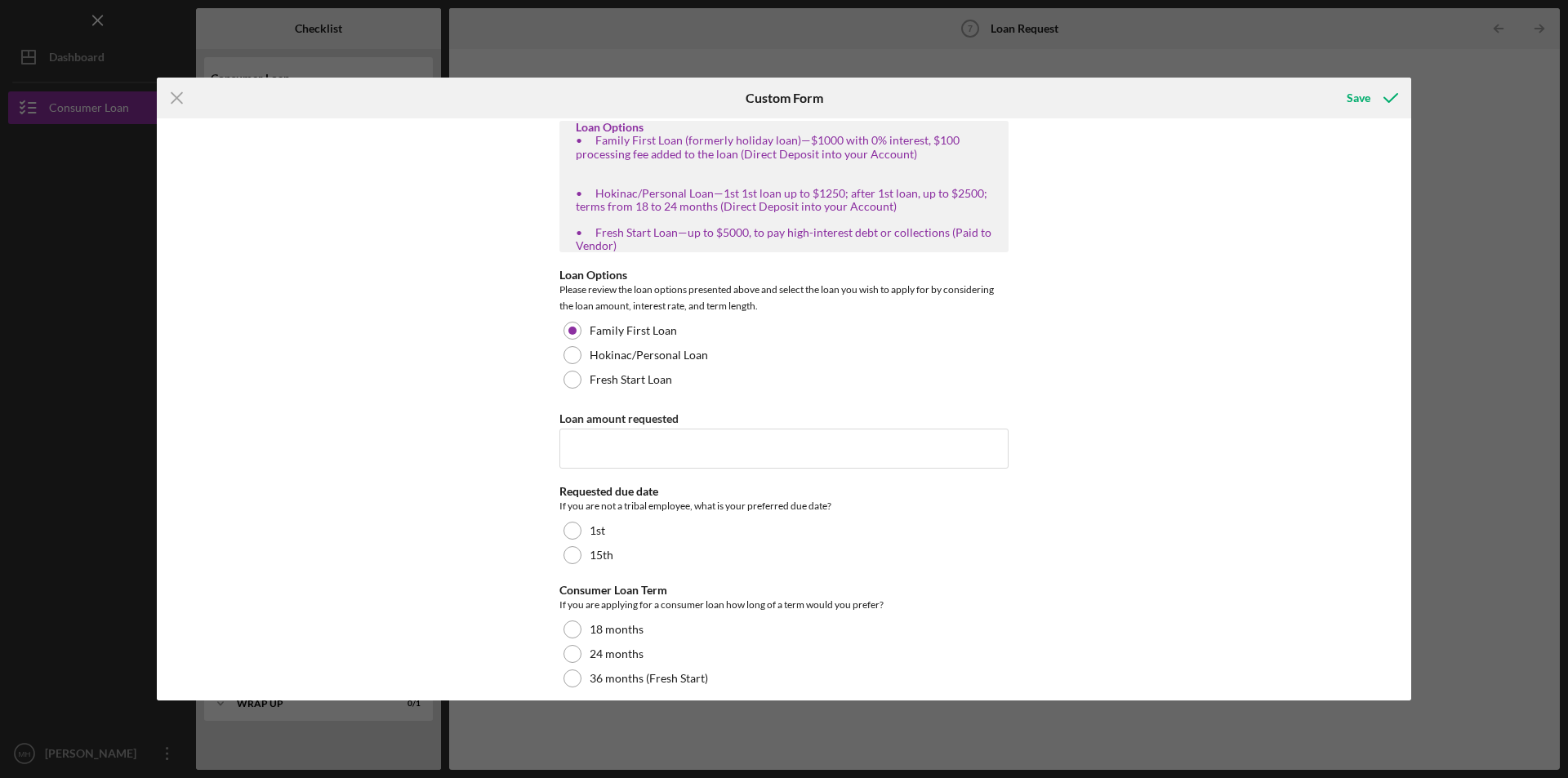
scroll to position [293, 0]
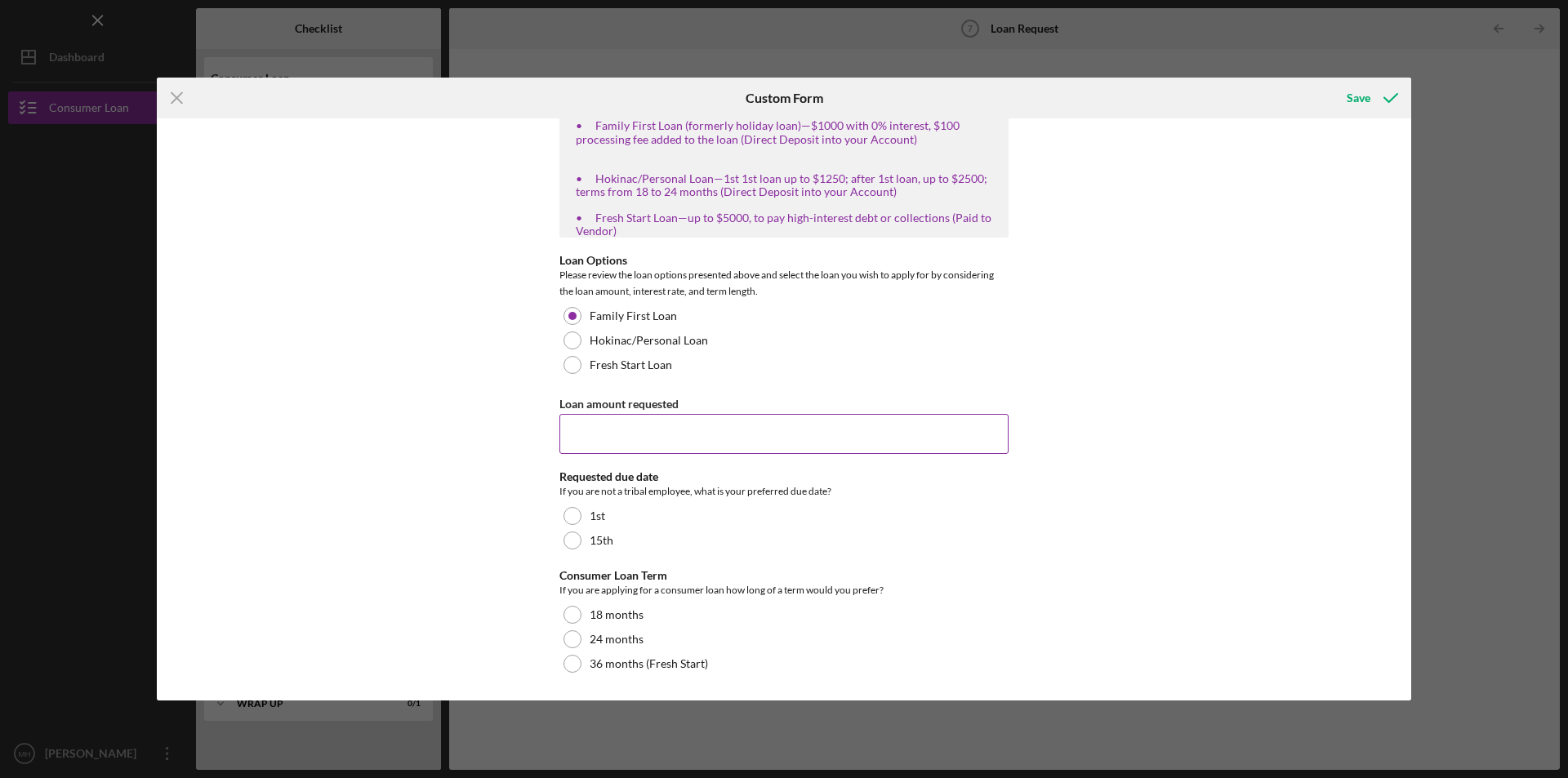
click at [605, 434] on input "Loan amount requested" at bounding box center [783, 433] width 449 height 39
type input "1000"
click at [570, 514] on div at bounding box center [572, 516] width 18 height 18
click at [565, 610] on div at bounding box center [572, 614] width 18 height 18
click at [560, 336] on div "Hokinac/Personal Loan" at bounding box center [783, 340] width 449 height 24
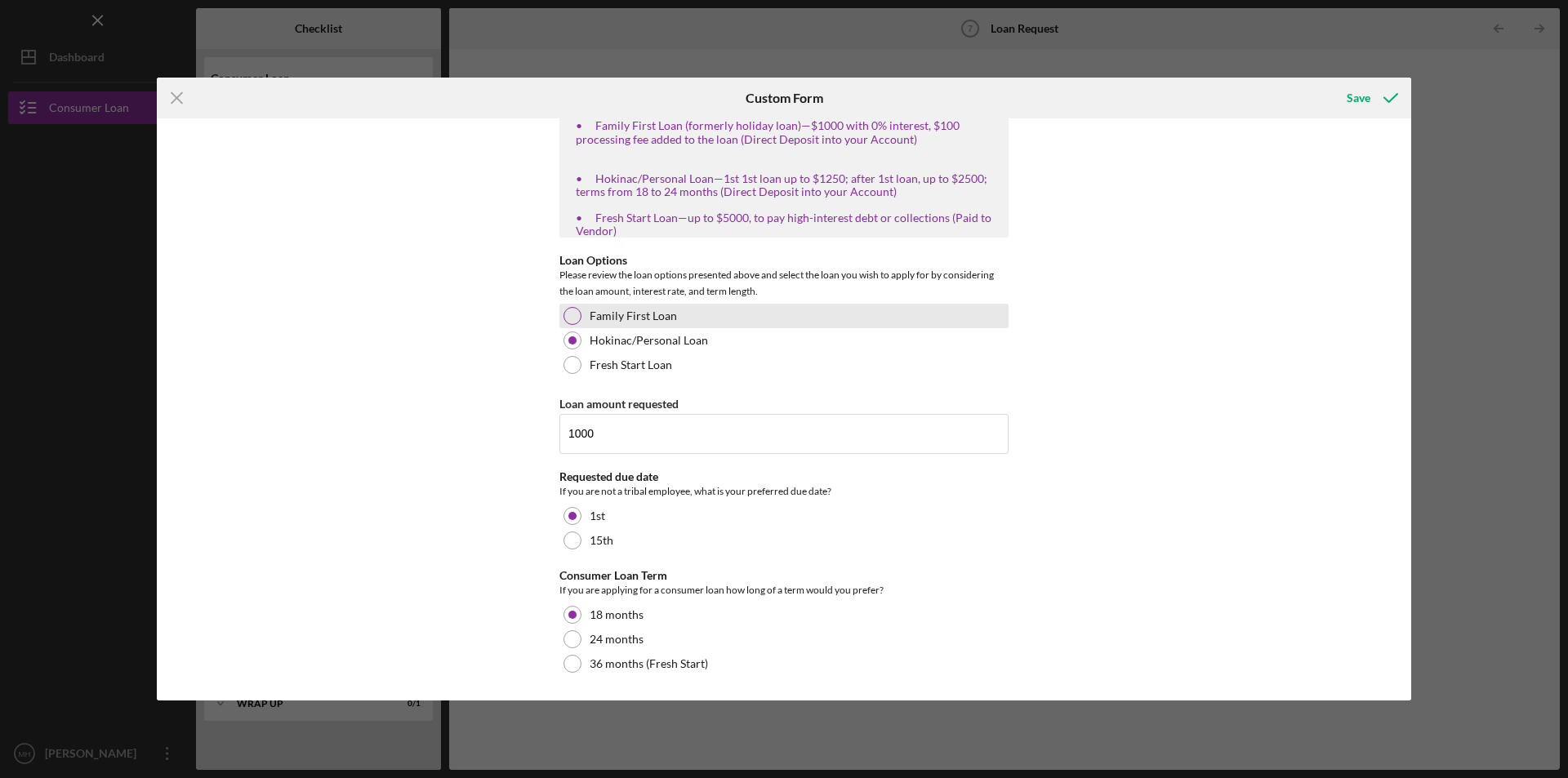
click at [575, 308] on div at bounding box center [572, 315] width 18 height 18
click at [1371, 102] on icon "submit" at bounding box center [1391, 98] width 41 height 41
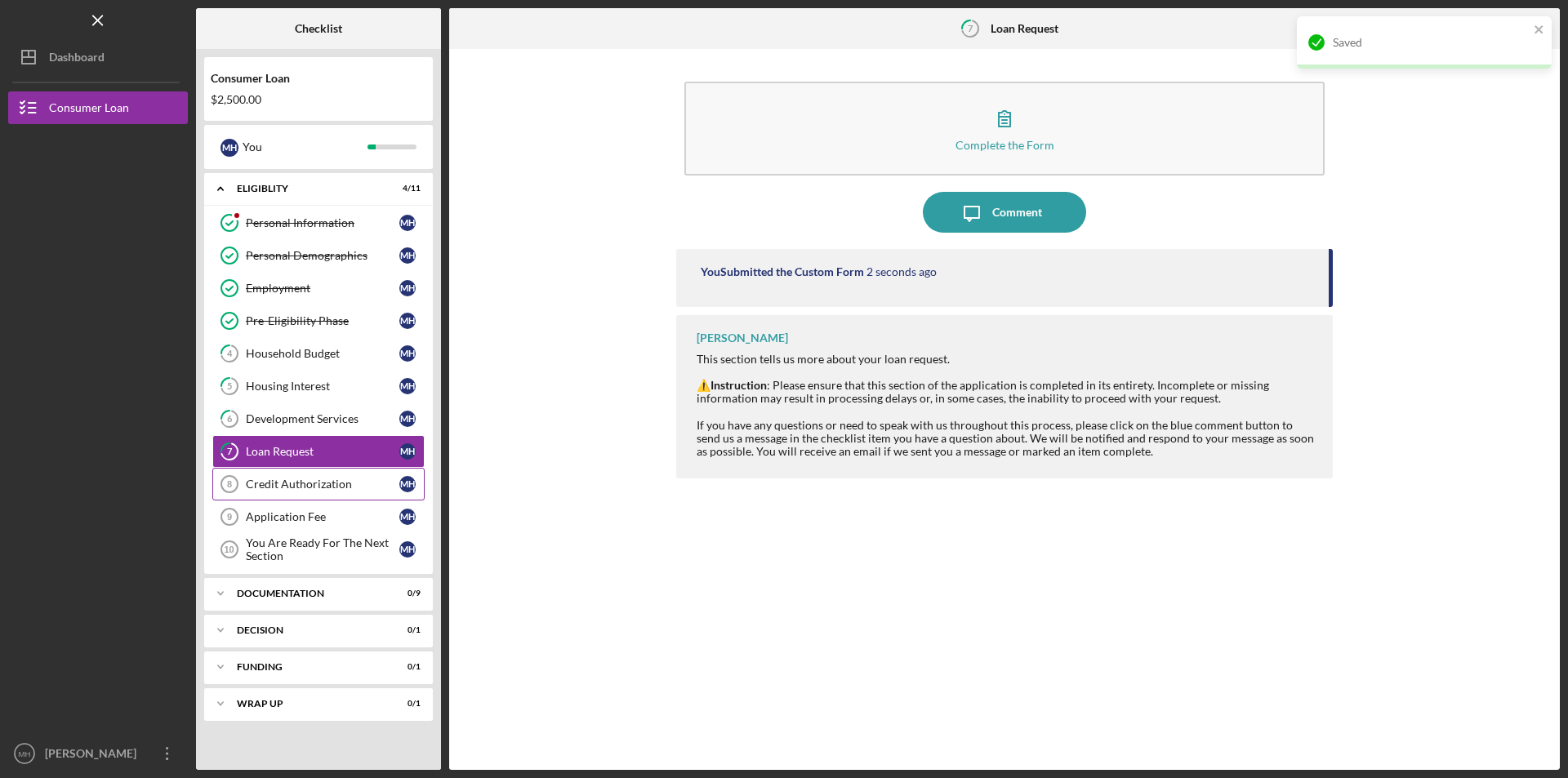
click at [259, 481] on div "Credit Authorization" at bounding box center [323, 484] width 154 height 13
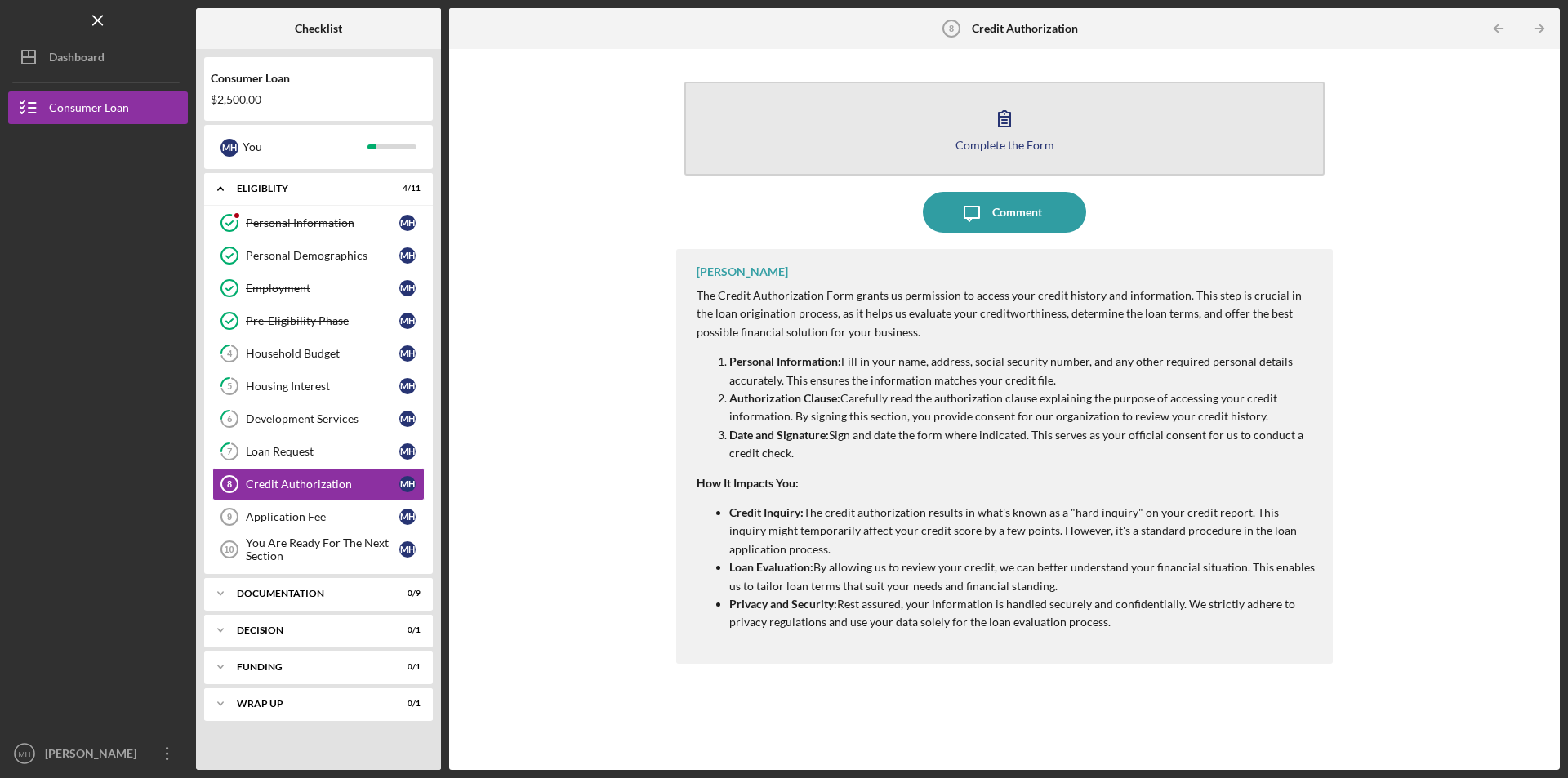
click at [1000, 118] on icon "button" at bounding box center [1004, 118] width 11 height 16
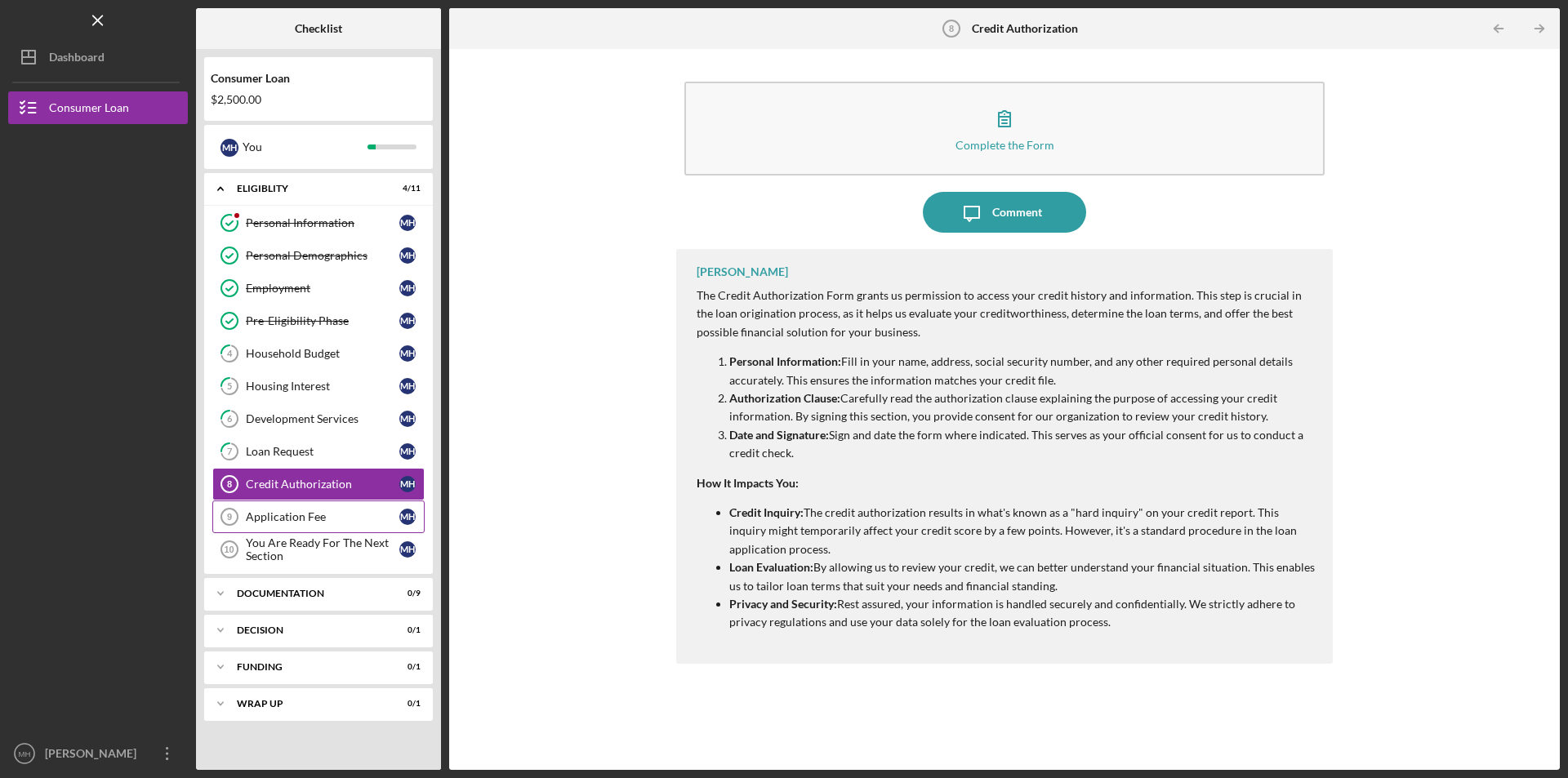
click at [279, 516] on div "Application Fee" at bounding box center [323, 516] width 154 height 13
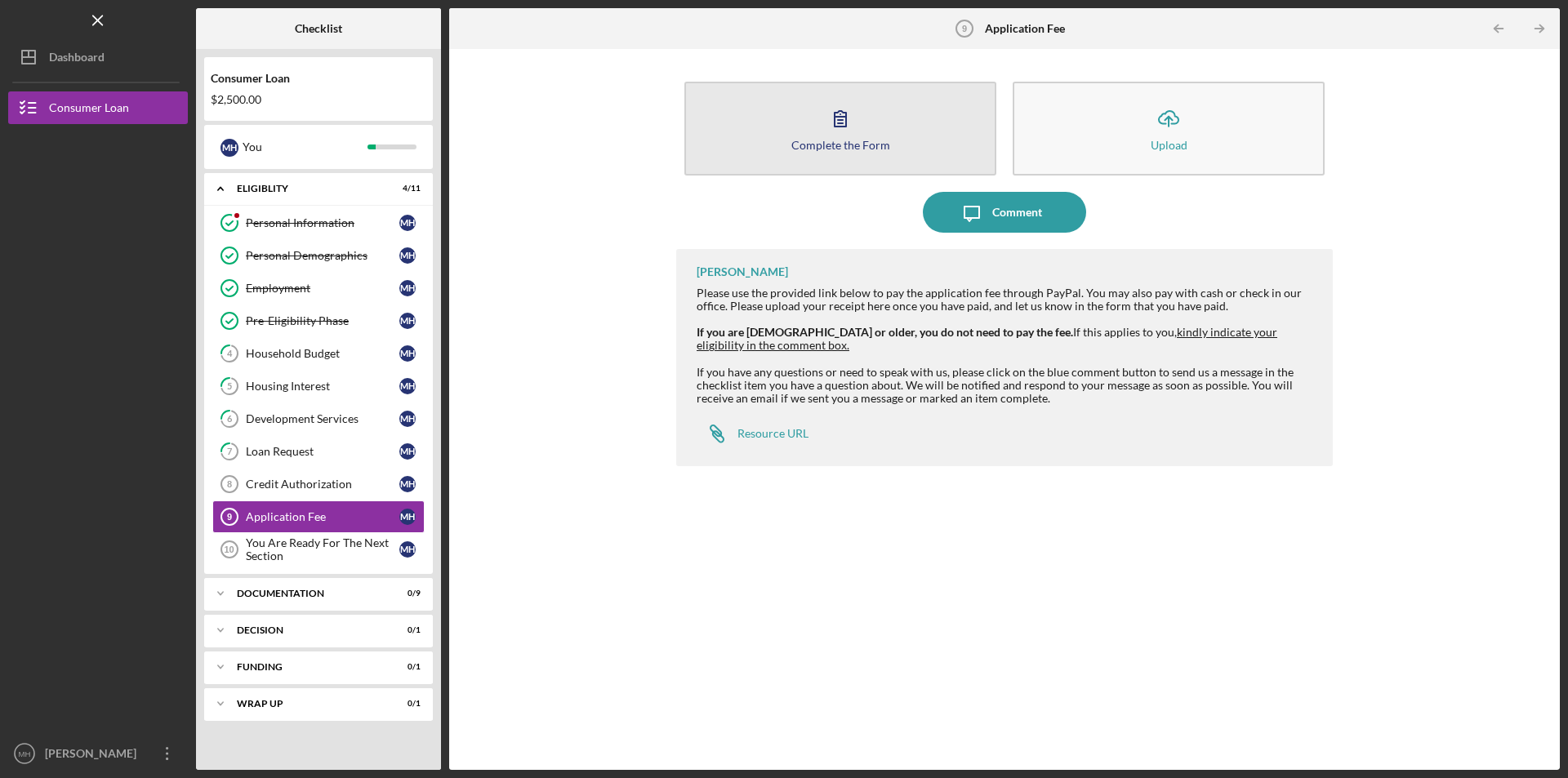
click at [848, 120] on icon "button" at bounding box center [840, 118] width 41 height 41
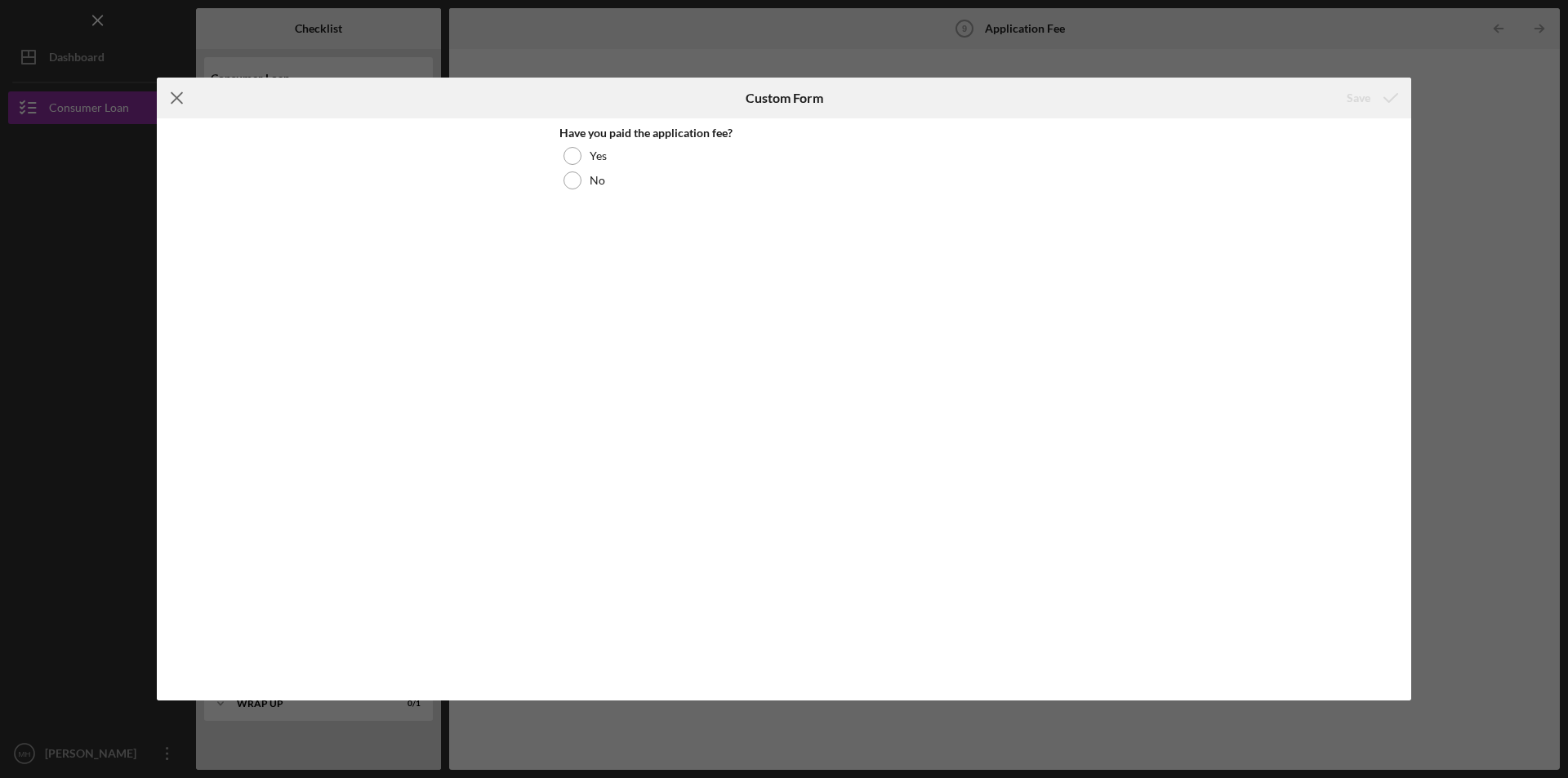
click at [175, 95] on icon "Icon/Menu Close" at bounding box center [177, 98] width 41 height 41
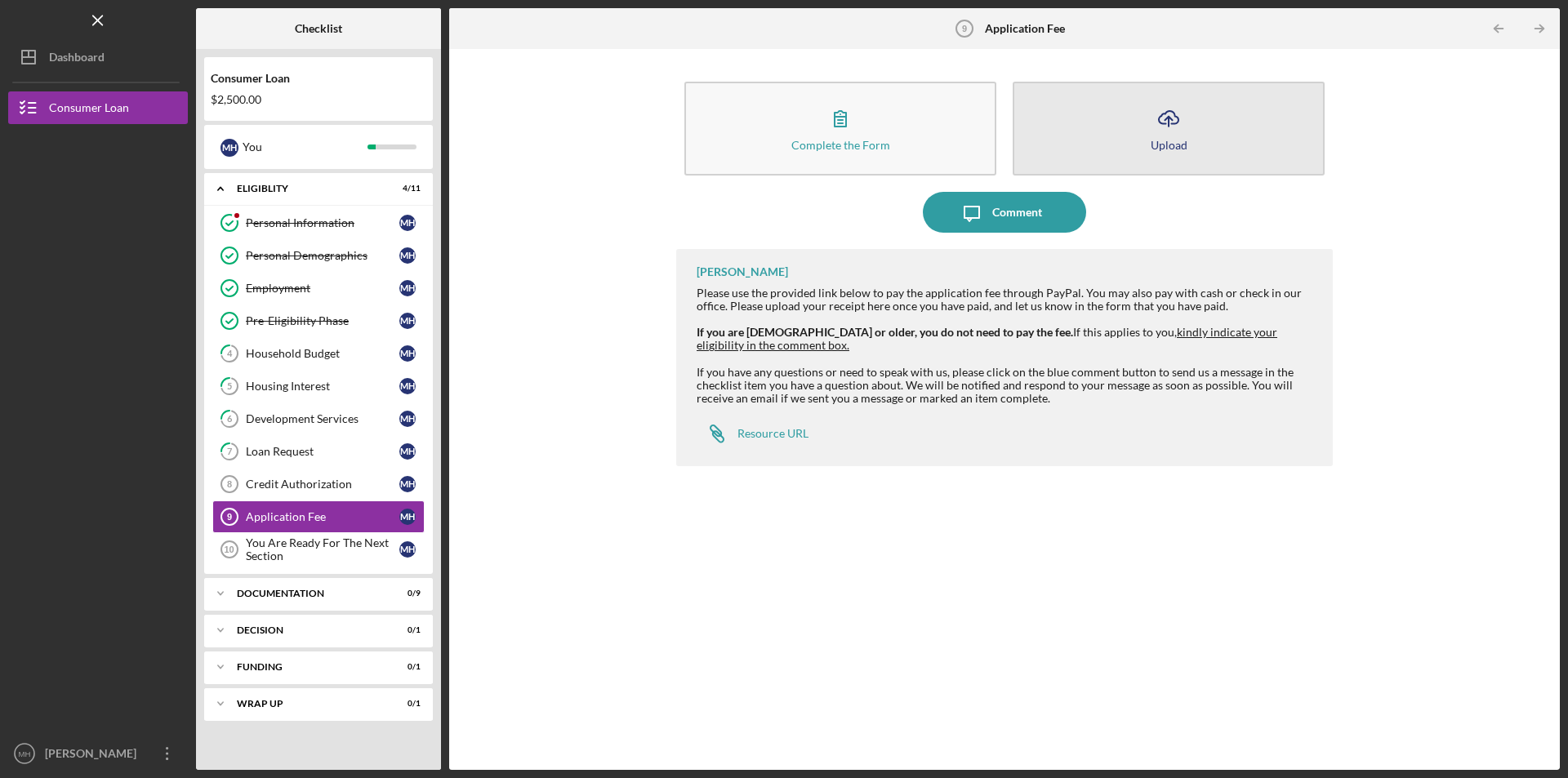
click at [1162, 122] on icon "Icon/Upload" at bounding box center [1168, 118] width 41 height 41
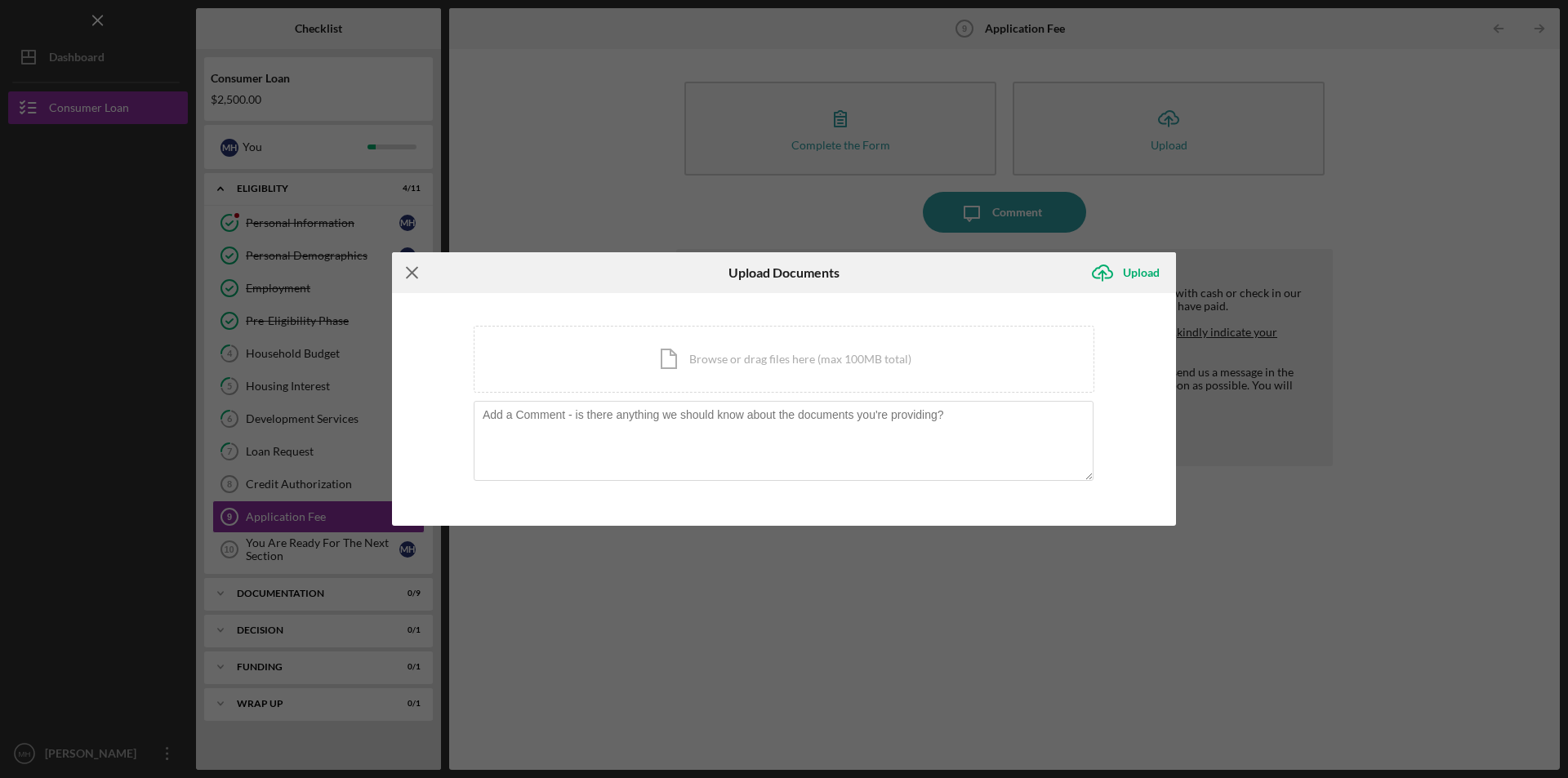
click at [412, 269] on icon "Icon/Menu Close" at bounding box center [413, 273] width 41 height 41
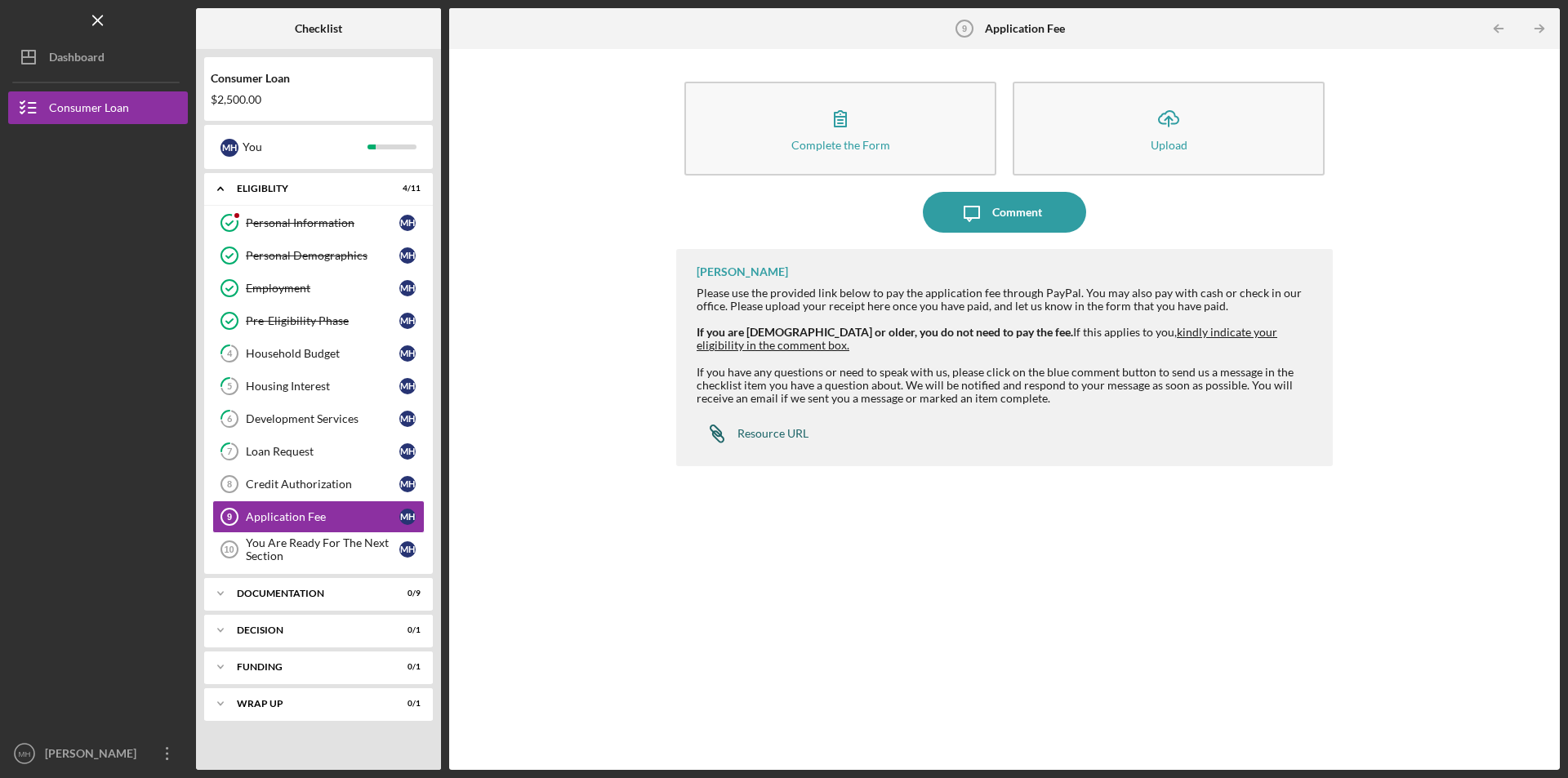
click at [764, 432] on div "Resource URL" at bounding box center [773, 433] width 71 height 13
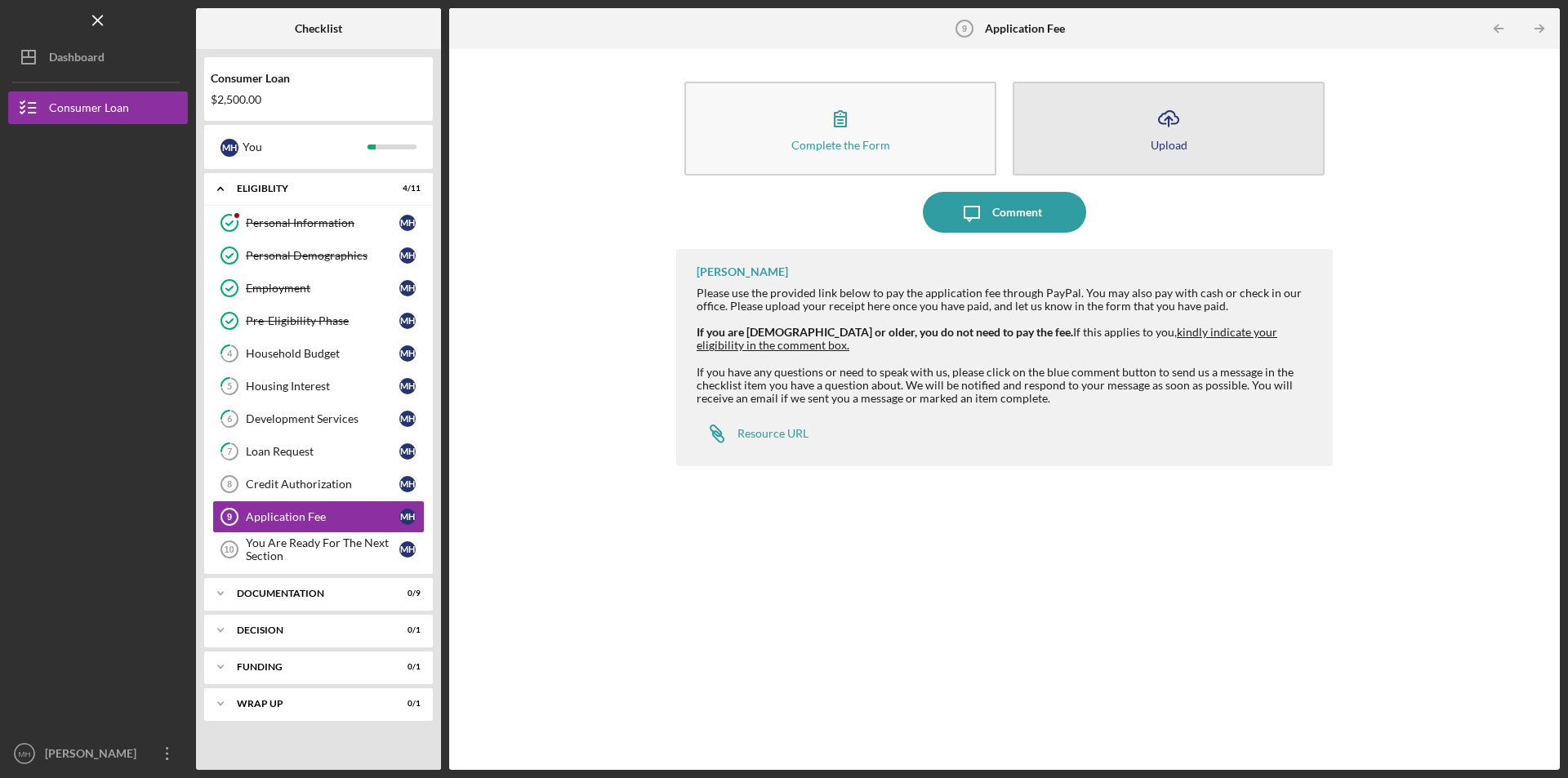
click at [1168, 123] on line "button" at bounding box center [1168, 122] width 0 height 9
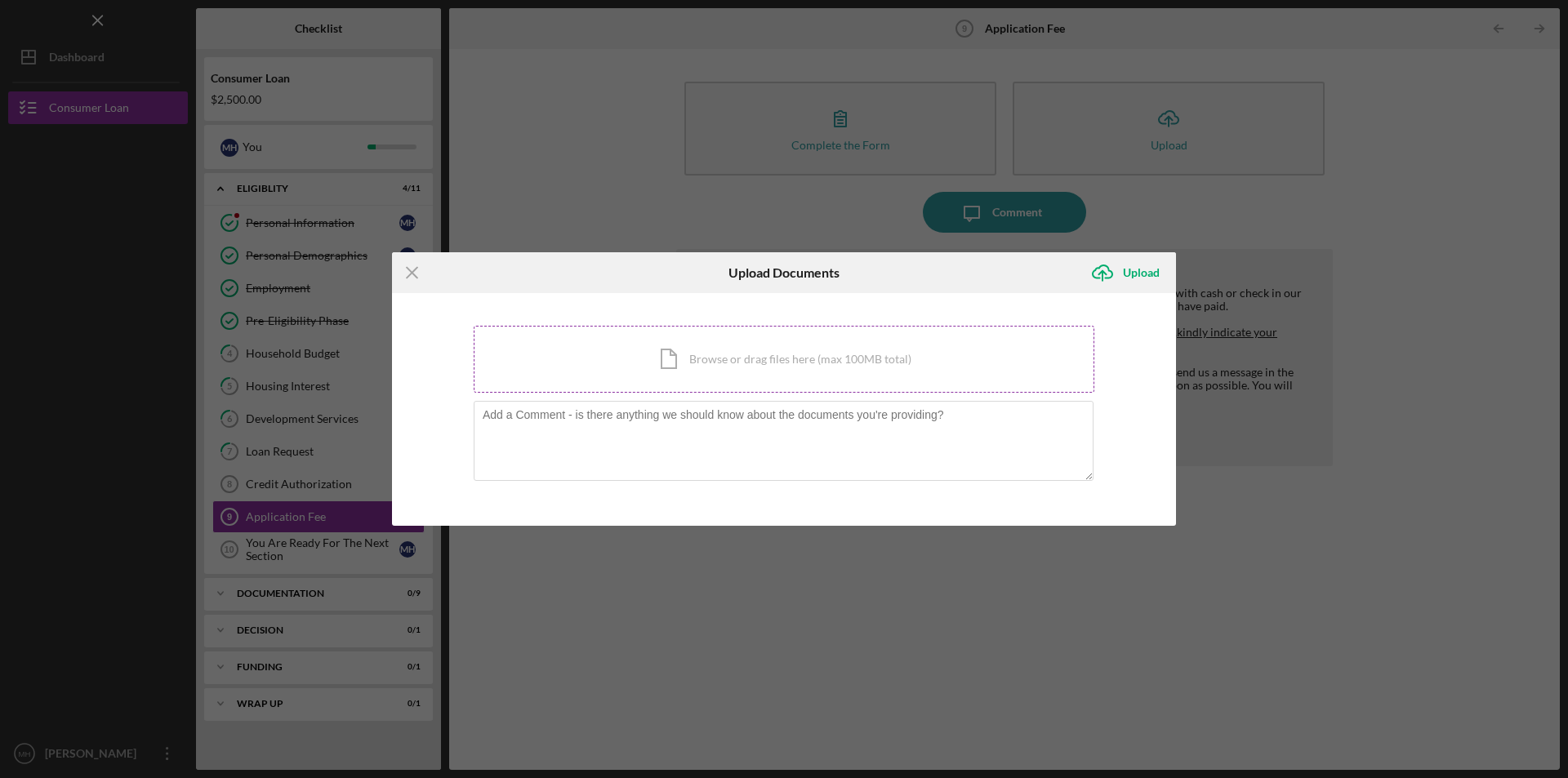
click at [694, 350] on div "Icon/Document Browse or drag files here (max 100MB total) Tap to choose files o…" at bounding box center [784, 358] width 621 height 67
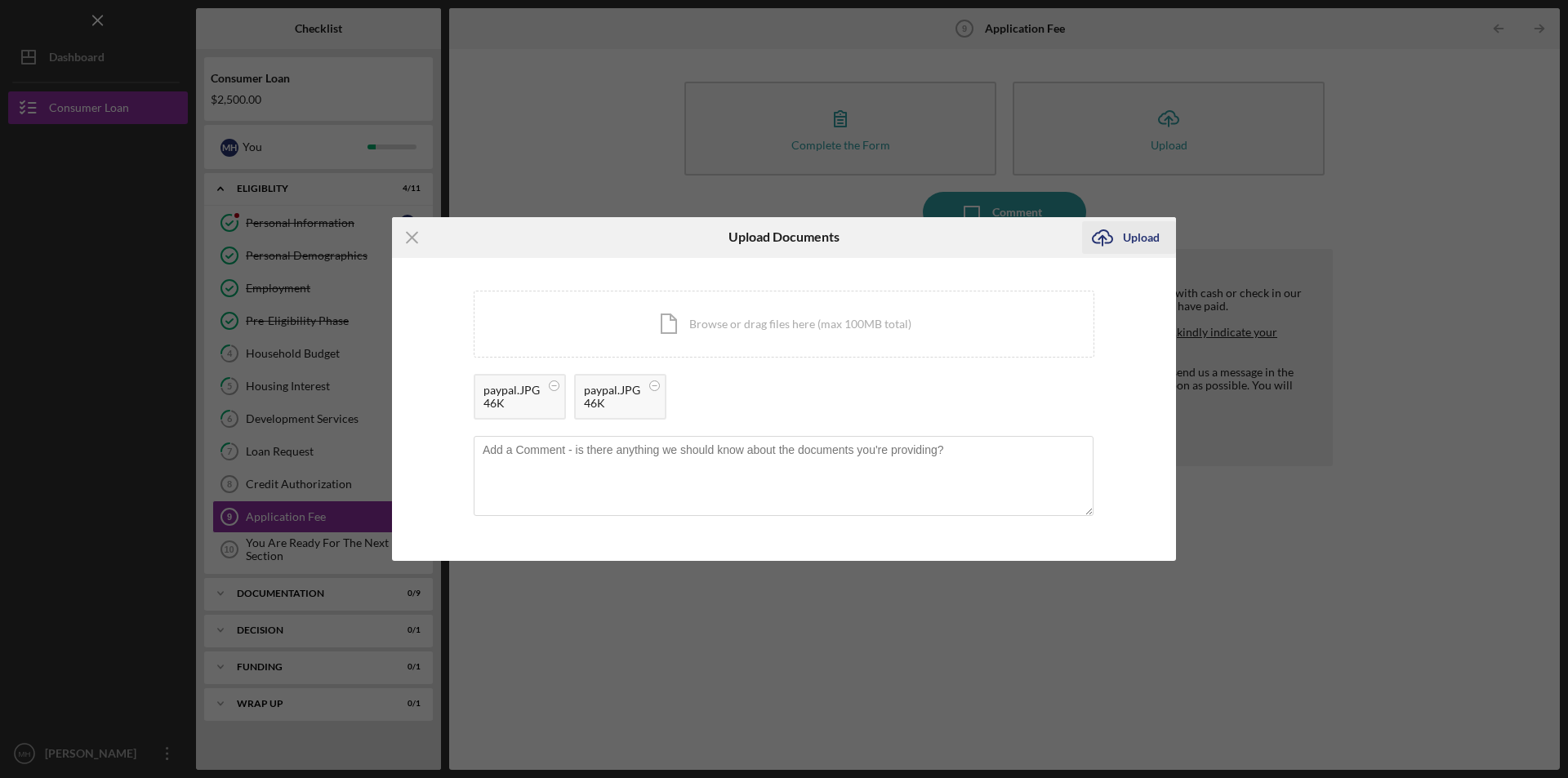
click at [1127, 242] on div "Upload" at bounding box center [1140, 237] width 37 height 33
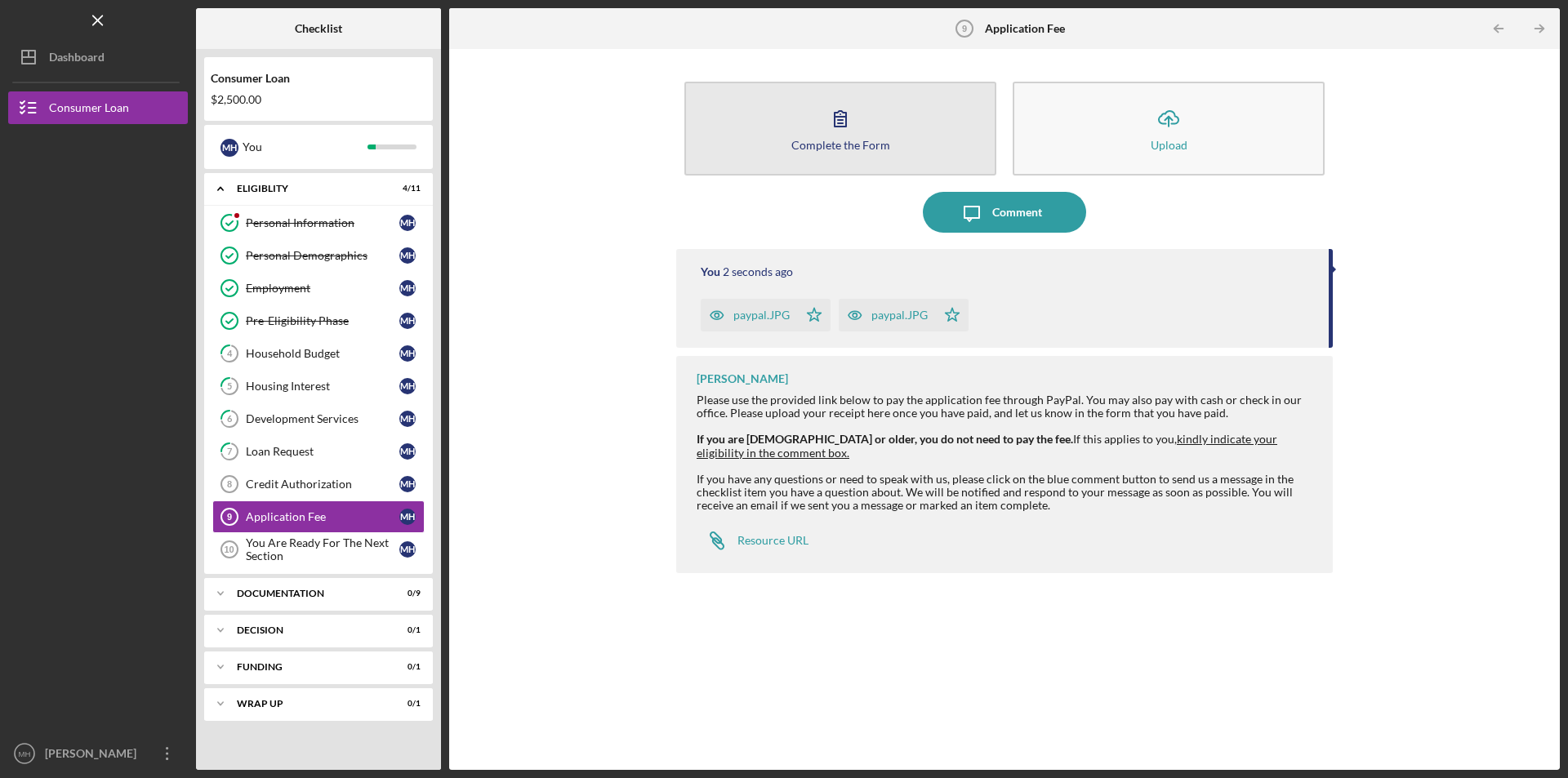
click at [848, 128] on icon "button" at bounding box center [840, 118] width 41 height 41
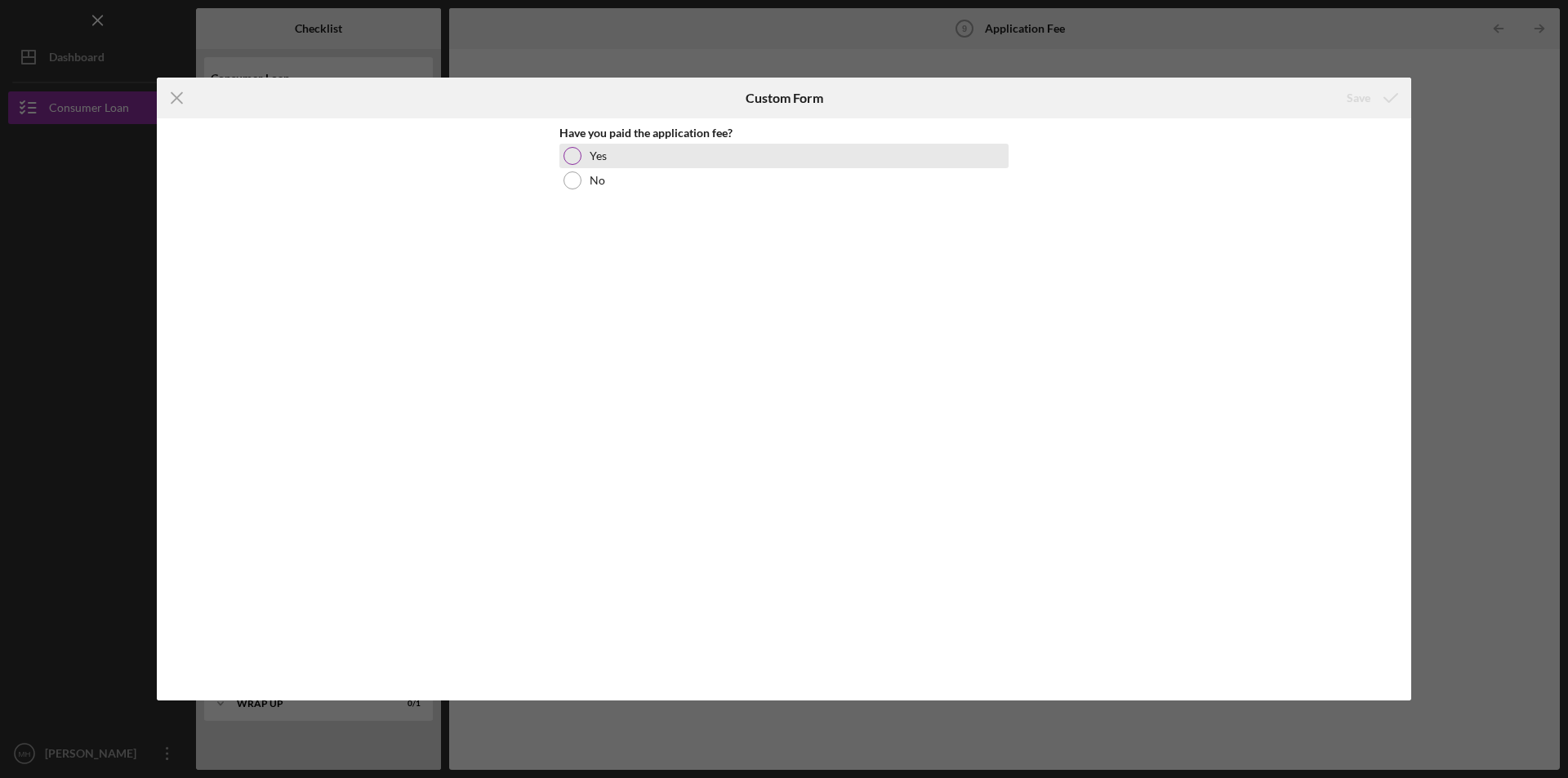
click at [593, 154] on label "Yes" at bounding box center [598, 156] width 17 height 13
click at [1382, 100] on icon "submit" at bounding box center [1391, 98] width 41 height 41
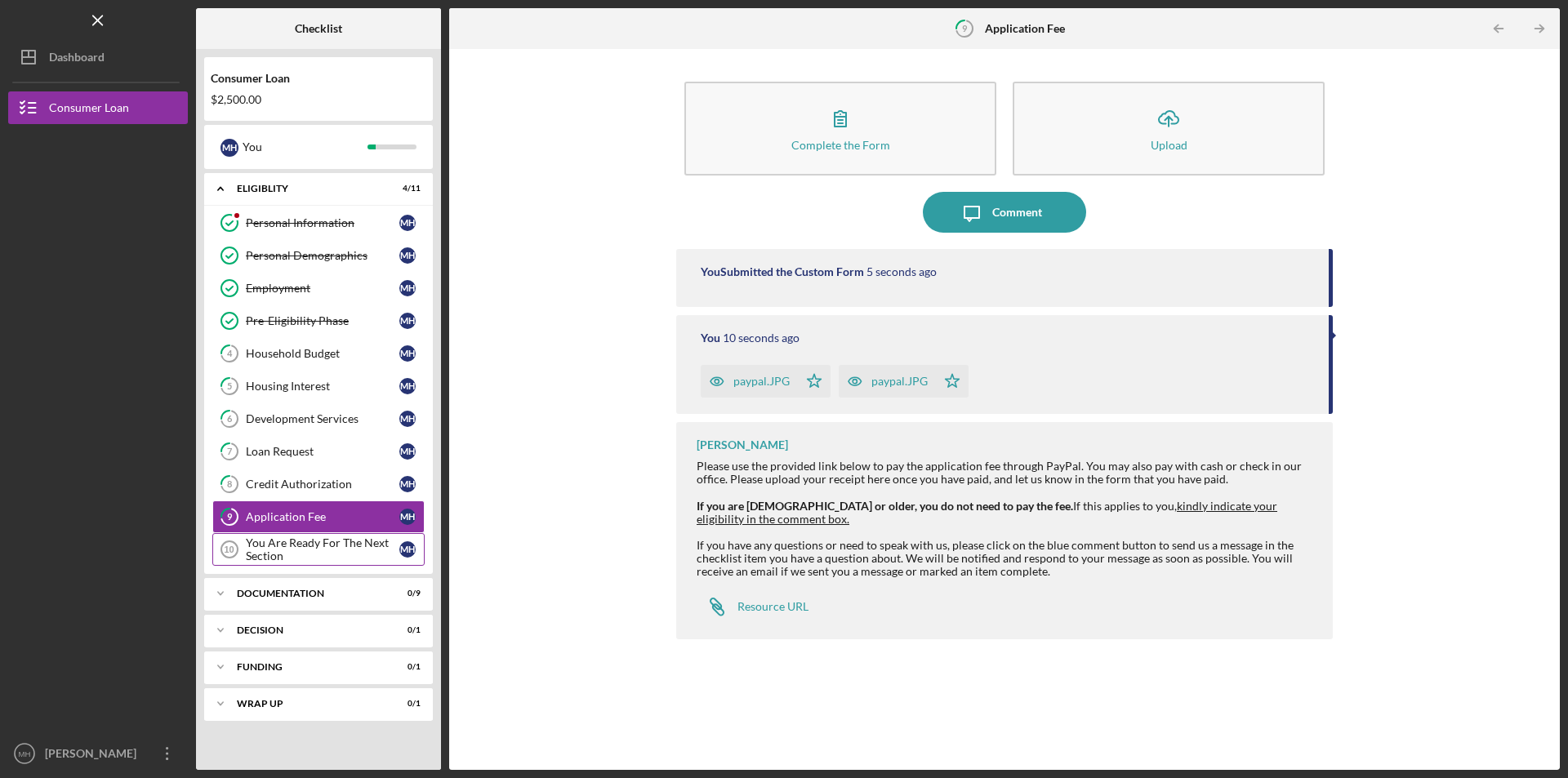
click at [290, 561] on div "You Are Ready For The Next Section" at bounding box center [323, 549] width 154 height 26
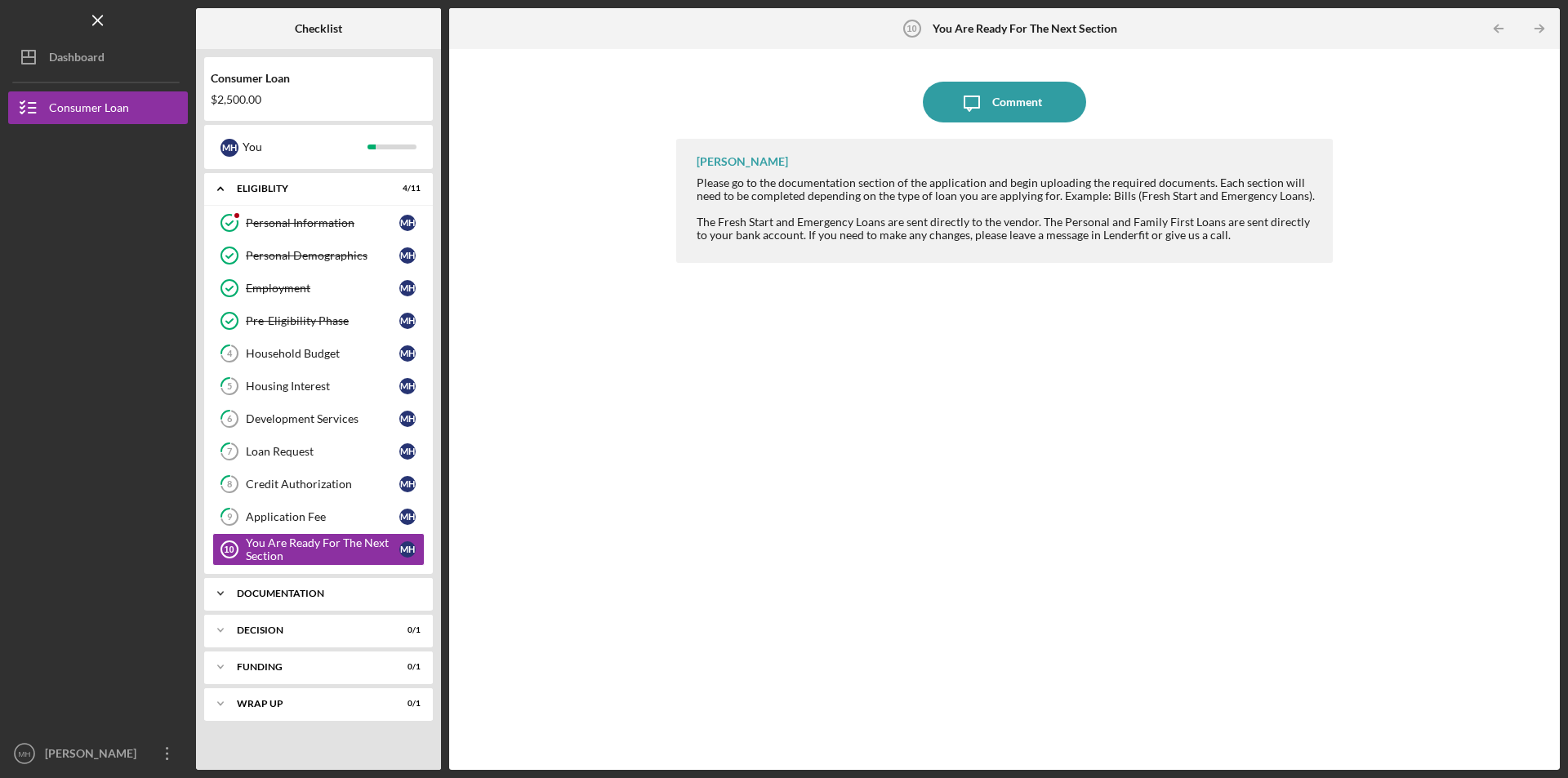
click at [282, 593] on div "Documentation" at bounding box center [324, 593] width 175 height 9
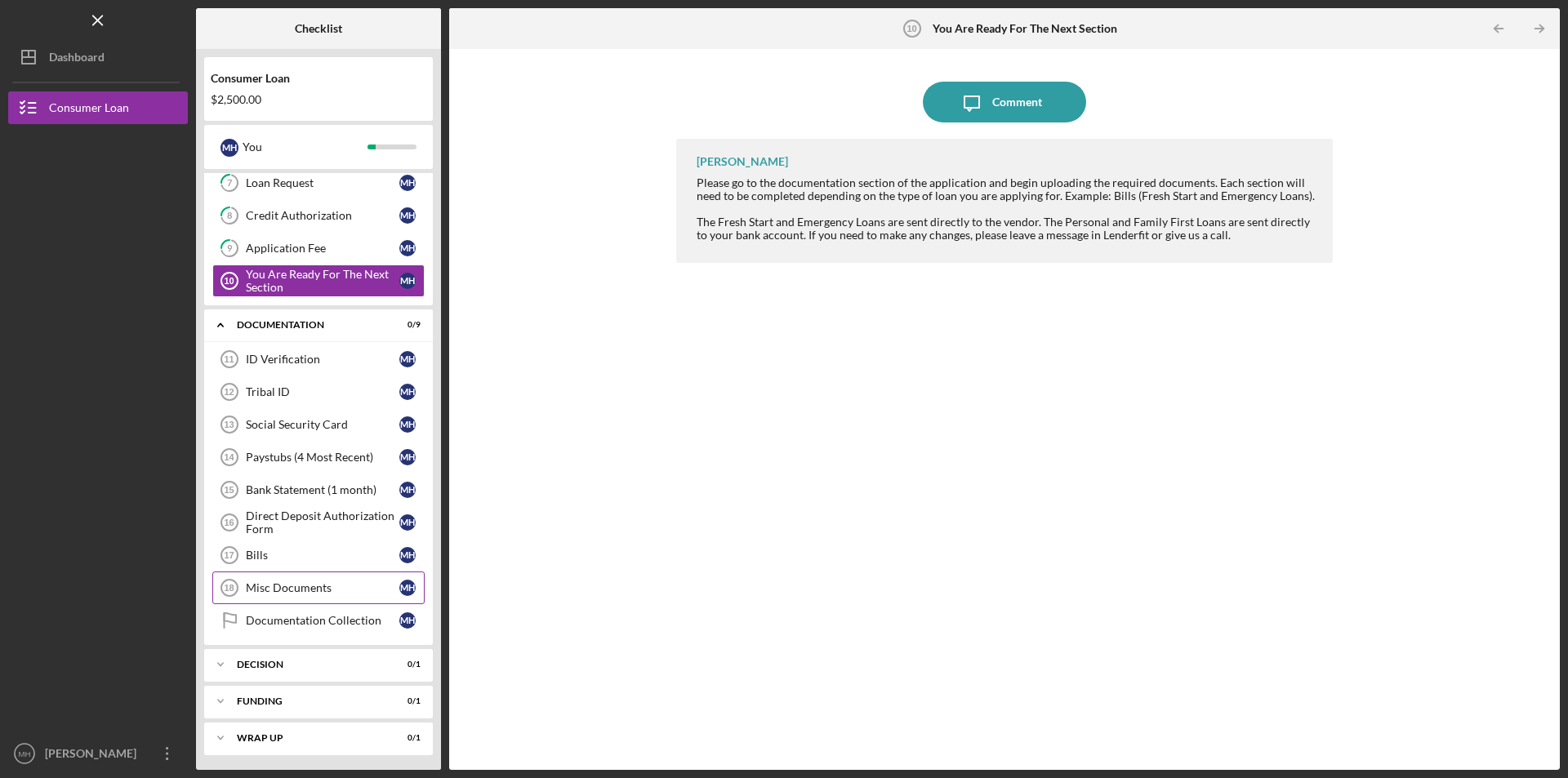
scroll to position [270, 0]
click at [304, 354] on div "ID Verification" at bounding box center [323, 357] width 154 height 13
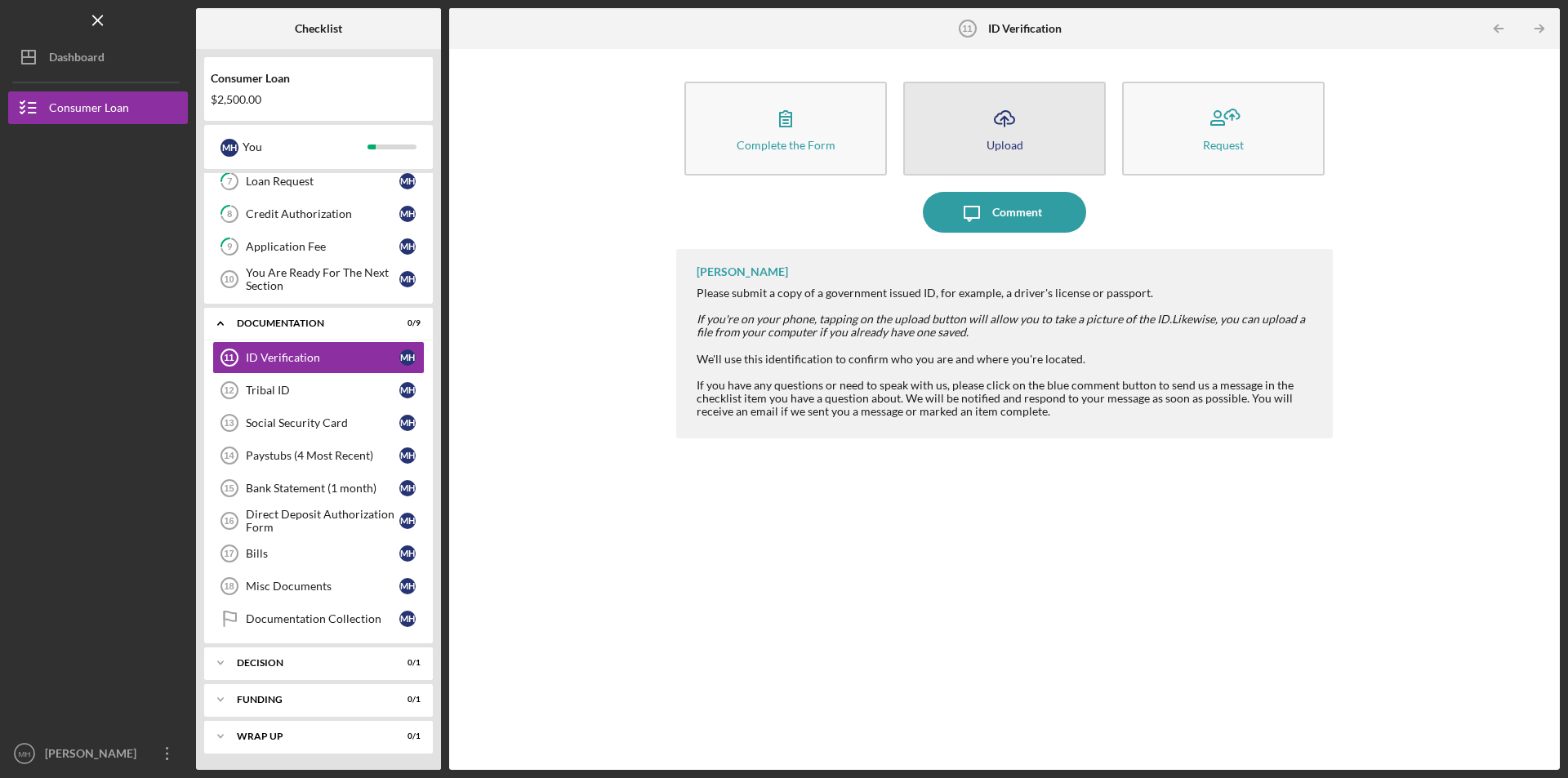
click at [994, 123] on icon "Icon/Upload" at bounding box center [1004, 118] width 41 height 41
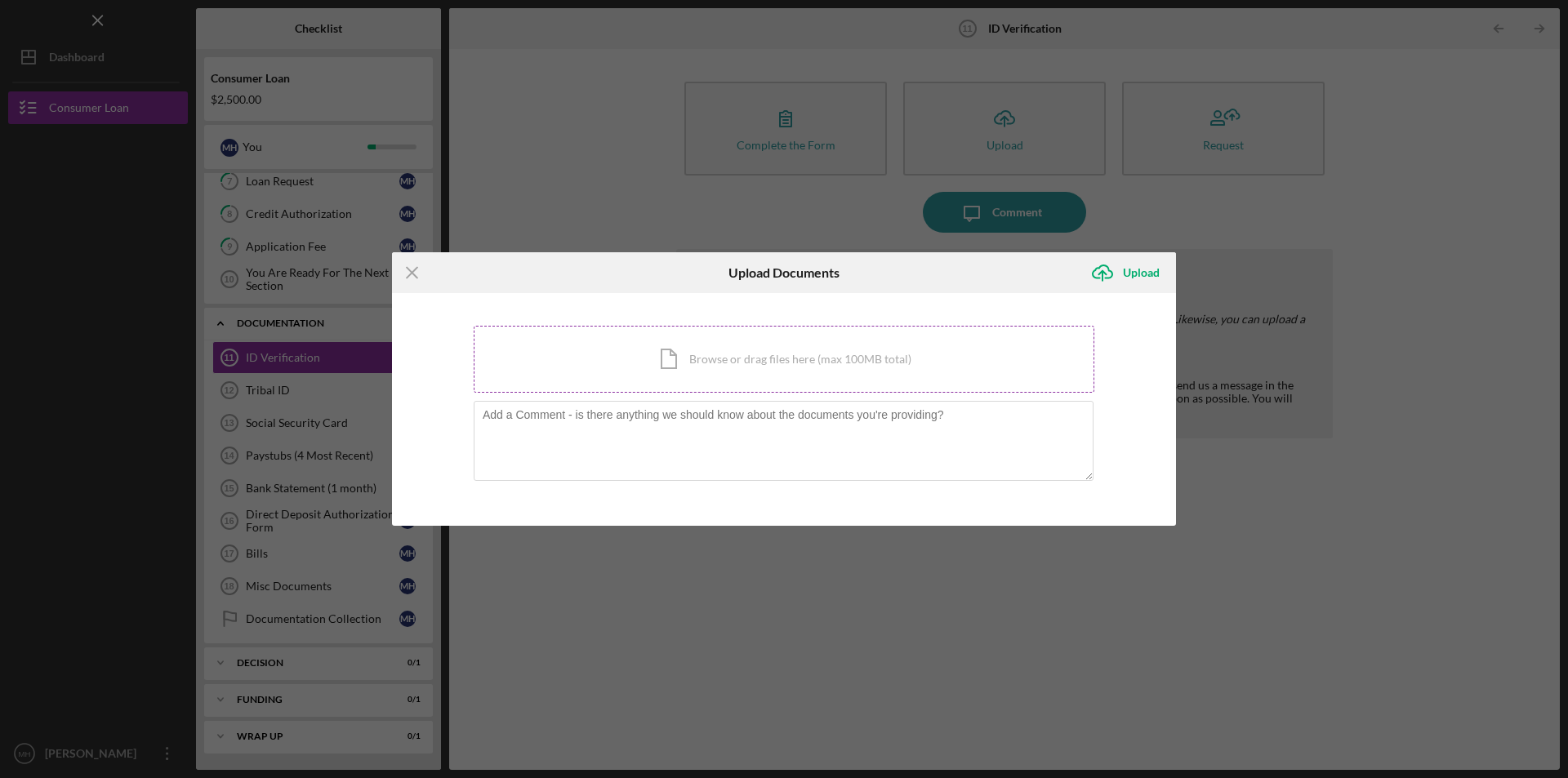
click at [692, 367] on div "Icon/Document Browse or drag files here (max 100MB total) Tap to choose files o…" at bounding box center [784, 358] width 621 height 67
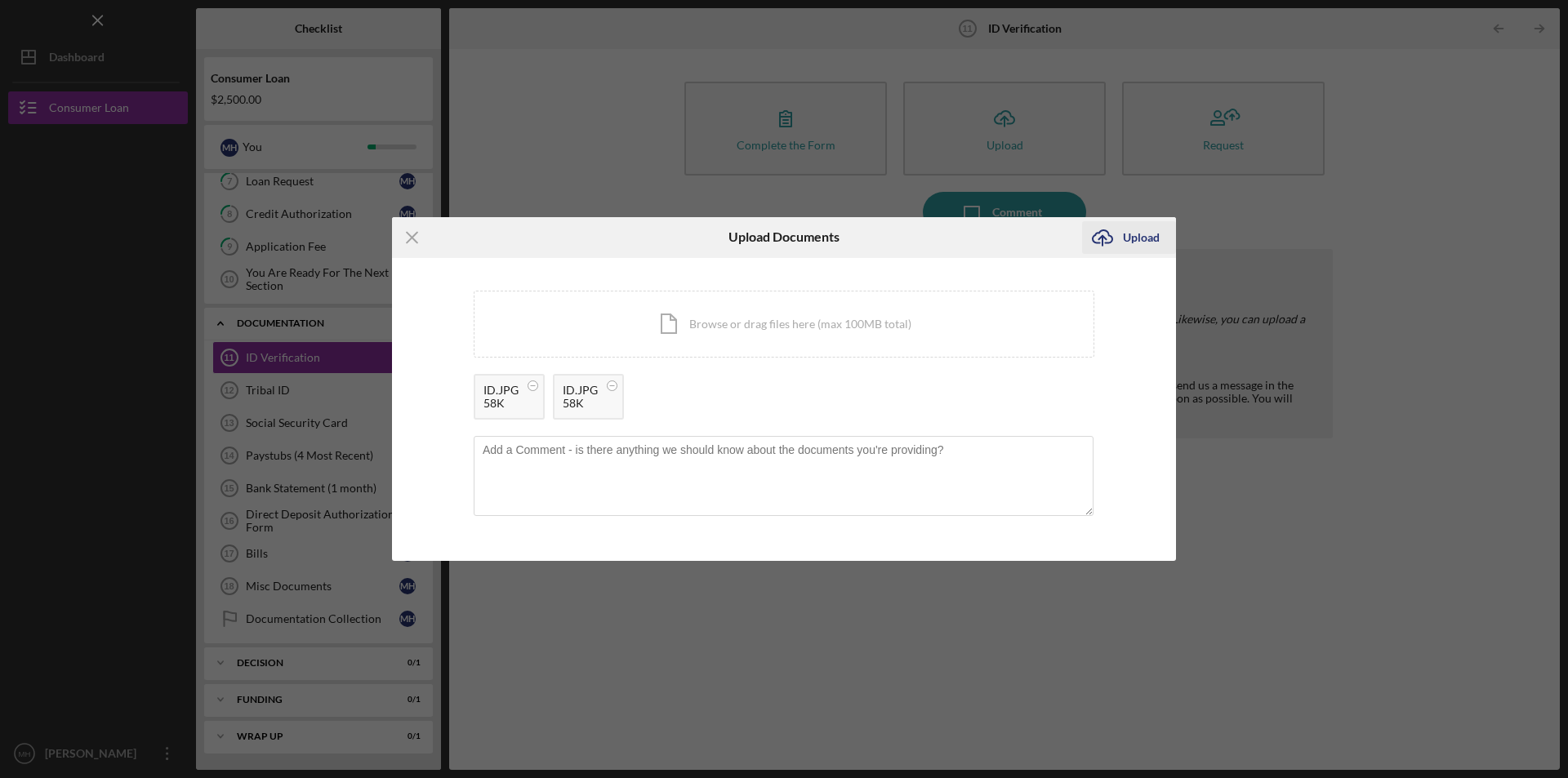
click at [1100, 233] on icon "Icon/Upload" at bounding box center [1103, 238] width 41 height 41
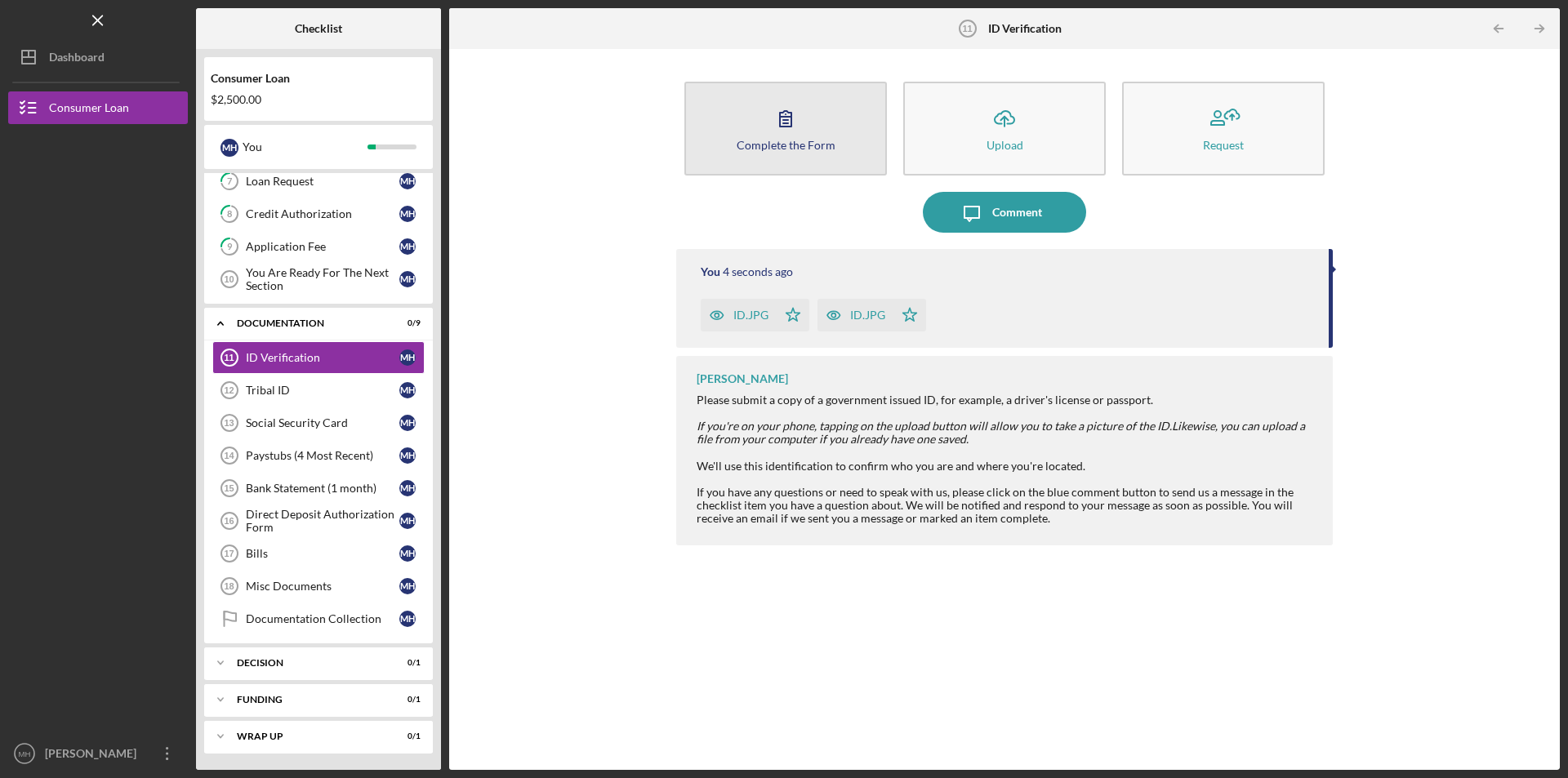
click at [779, 123] on icon "button" at bounding box center [785, 118] width 11 height 16
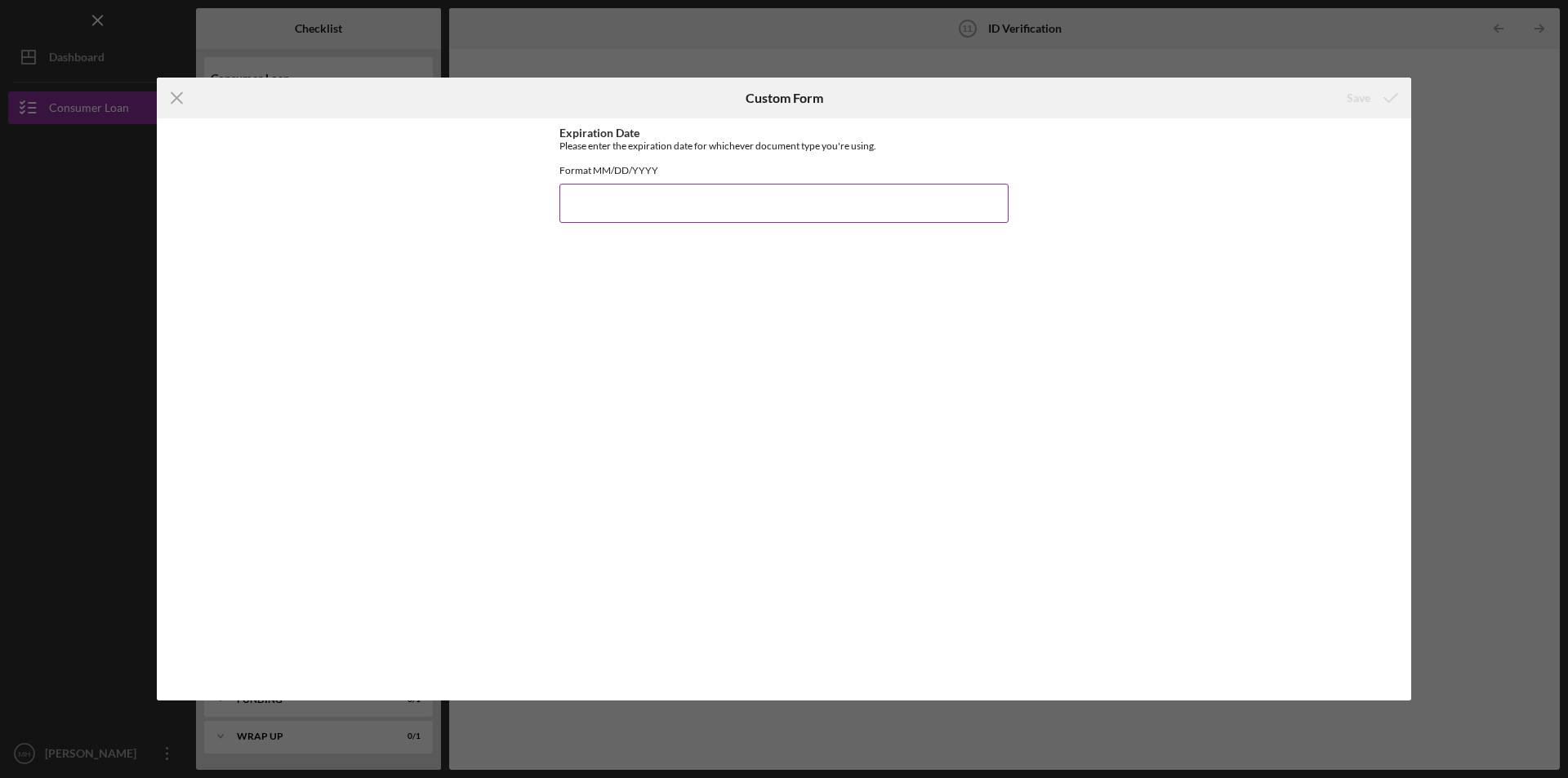
click at [615, 219] on input "Expiration Date" at bounding box center [783, 203] width 449 height 39
click at [666, 217] on input "Expiration Date" at bounding box center [783, 203] width 449 height 39
type input "07/17/2028"
click at [1388, 105] on icon "submit" at bounding box center [1391, 98] width 41 height 41
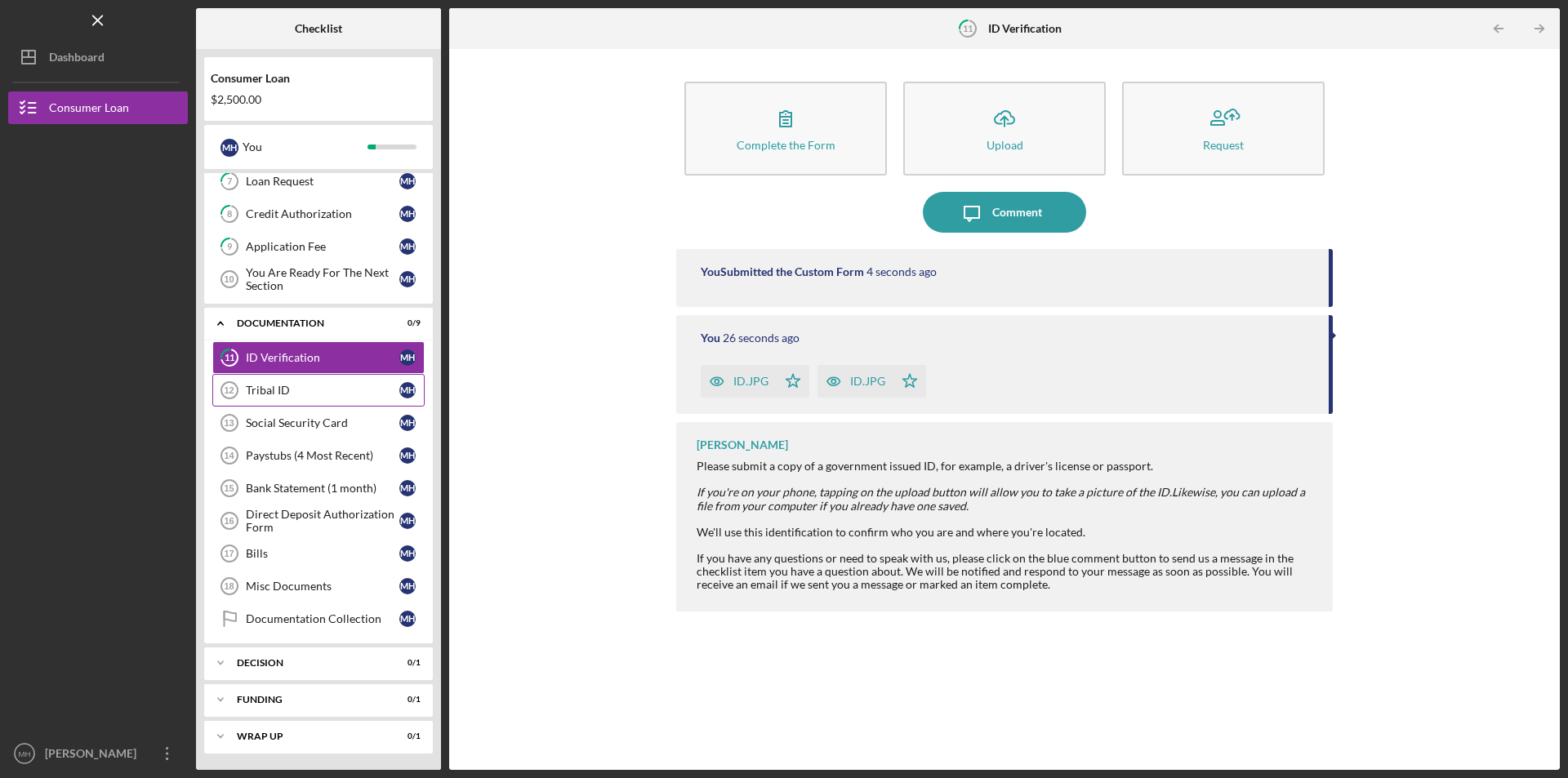
click at [334, 392] on div "Tribal ID" at bounding box center [323, 390] width 154 height 13
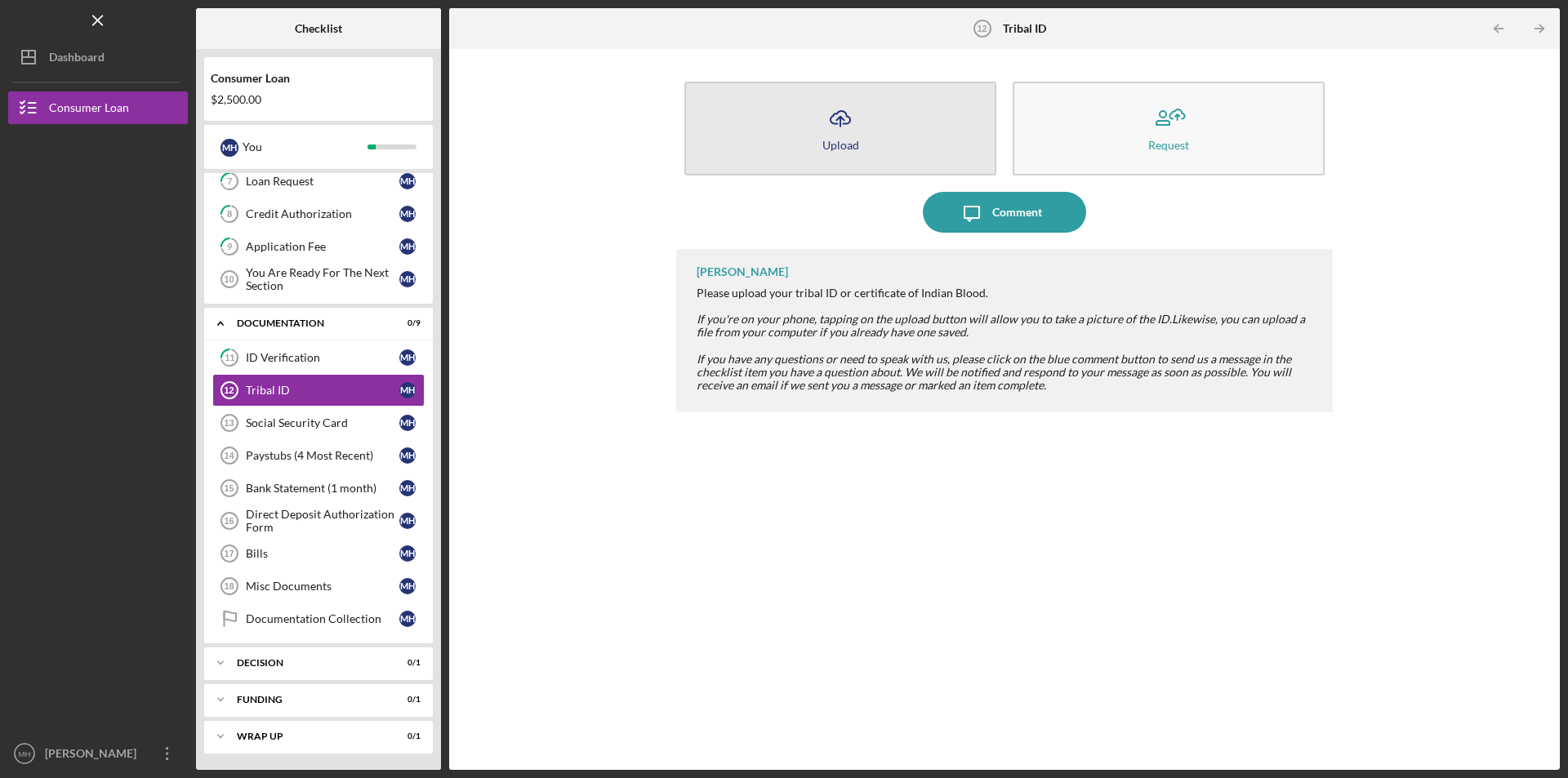
click at [827, 126] on icon "Icon/Upload" at bounding box center [840, 118] width 41 height 41
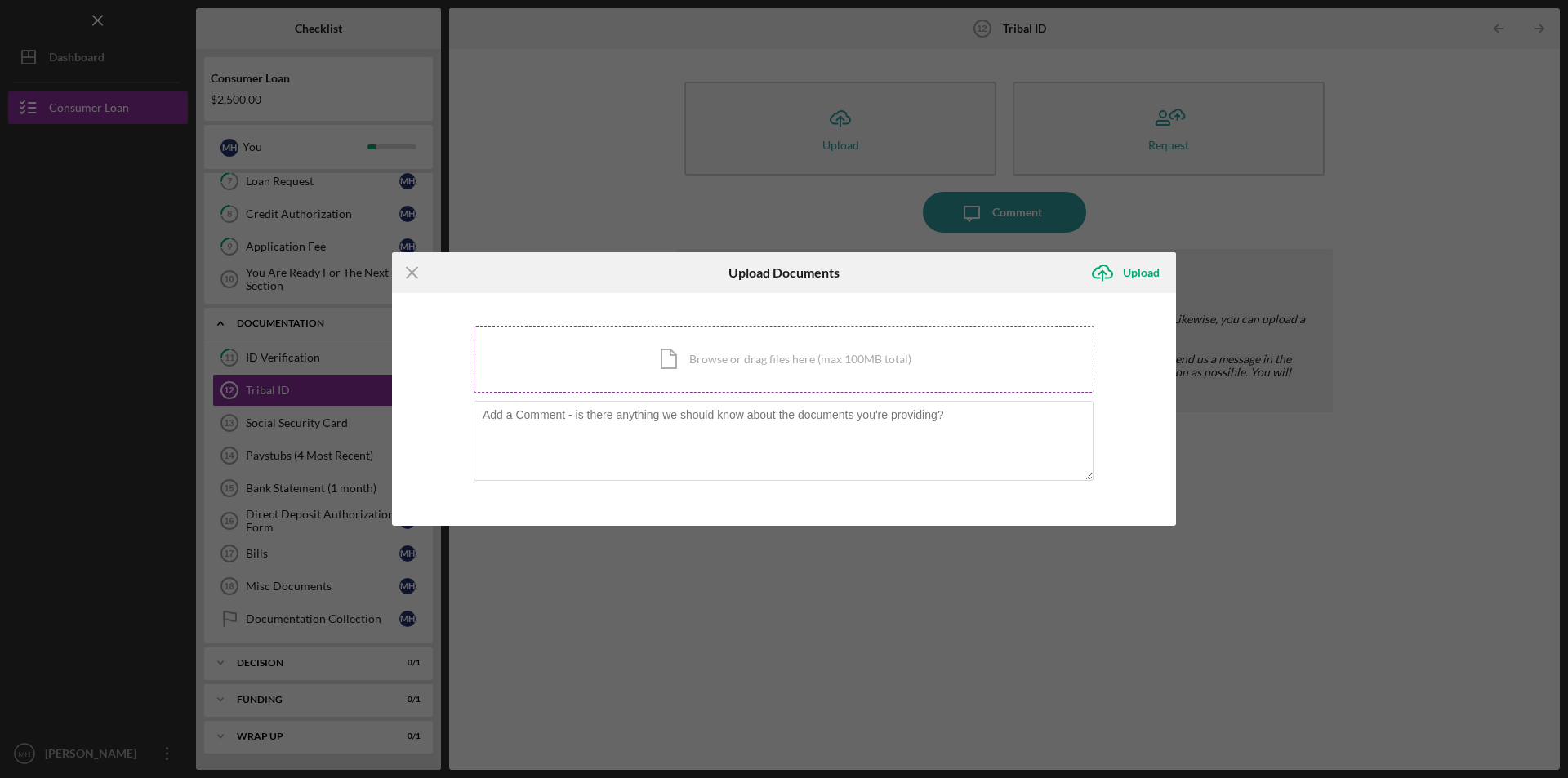
click at [724, 351] on div "Icon/Document Browse or drag files here (max 100MB total) Tap to choose files o…" at bounding box center [784, 358] width 621 height 67
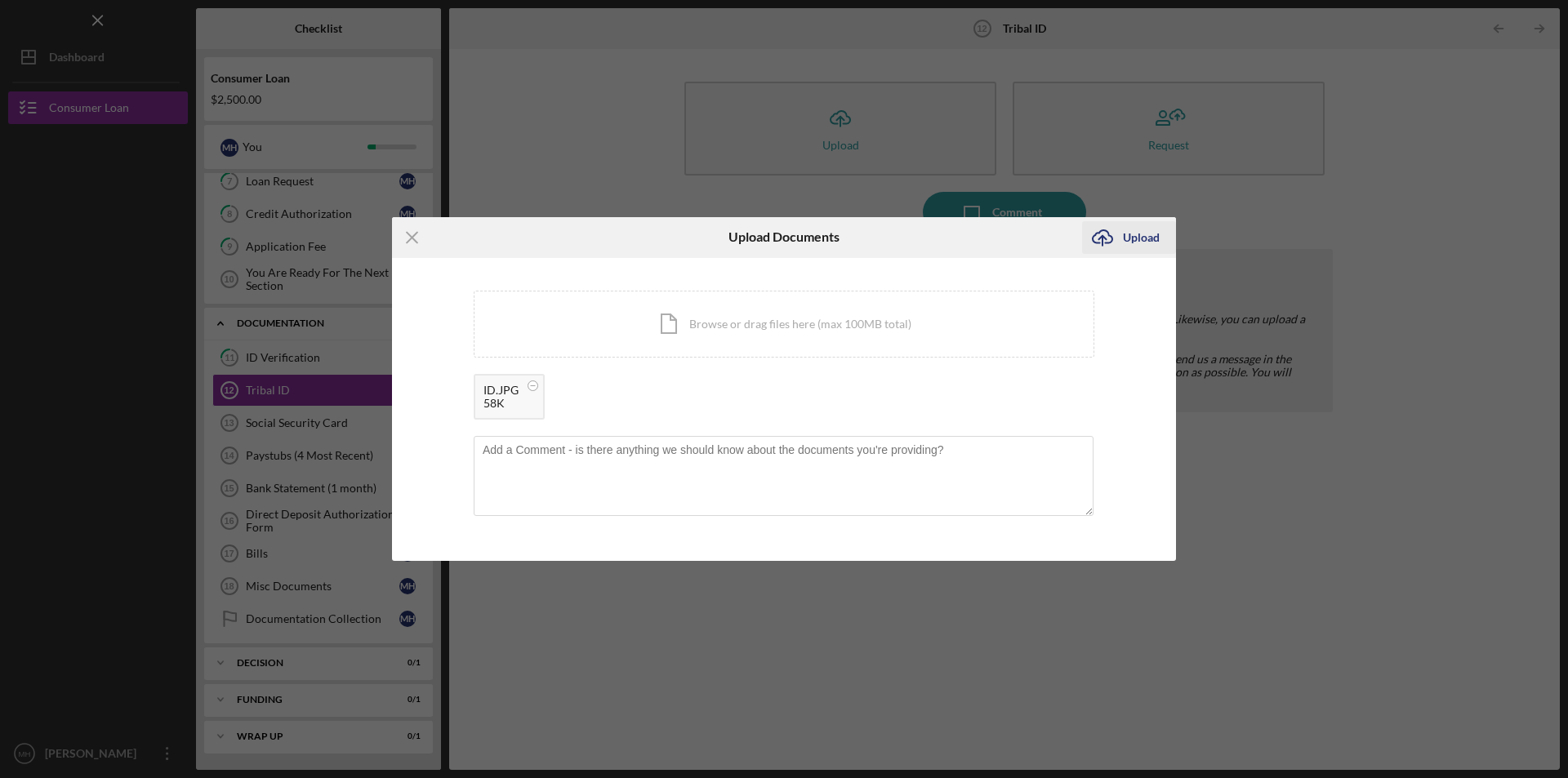
click at [1142, 231] on div "Upload" at bounding box center [1140, 237] width 37 height 33
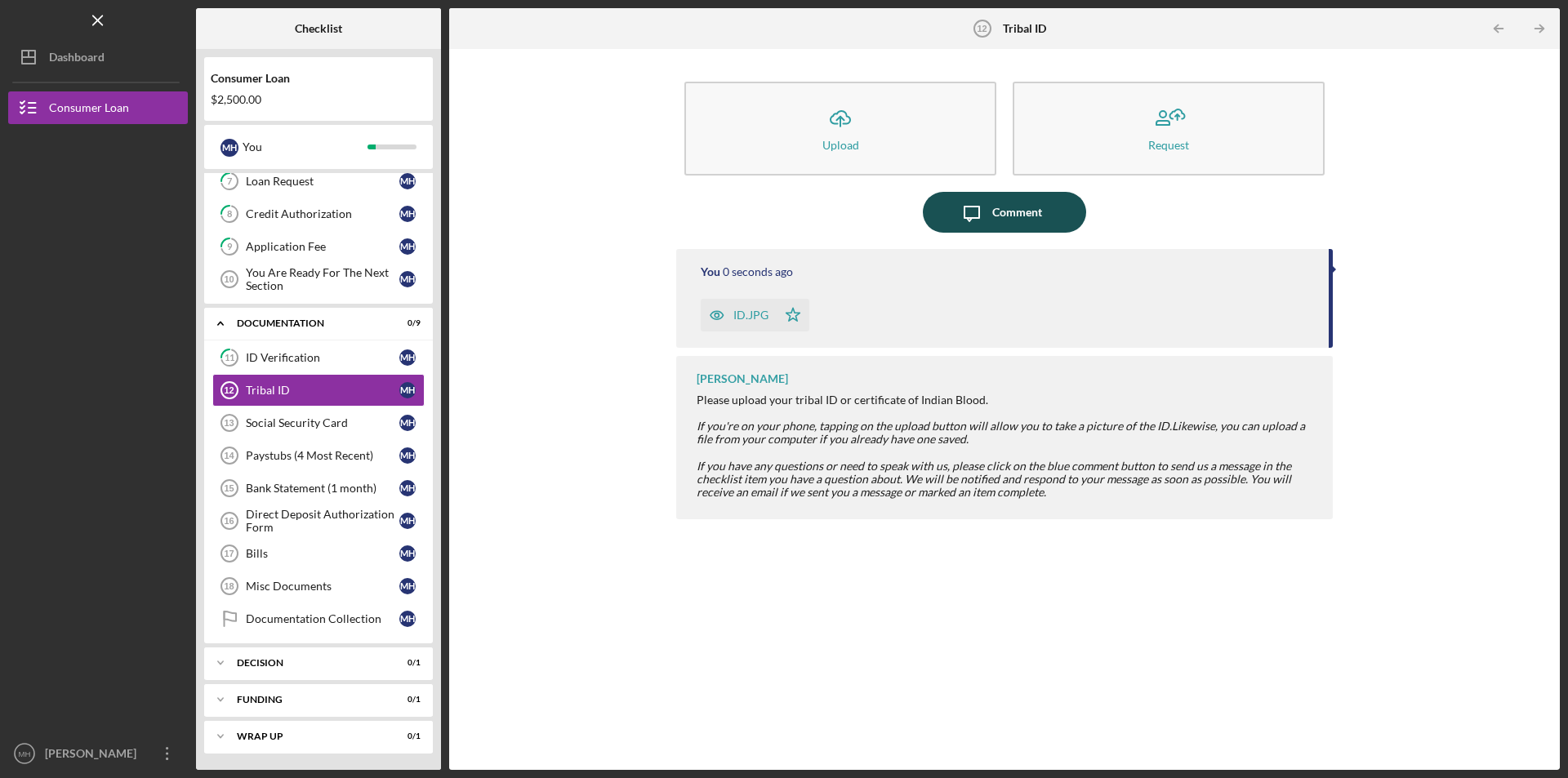
click at [1003, 212] on div "Comment" at bounding box center [1017, 213] width 50 height 41
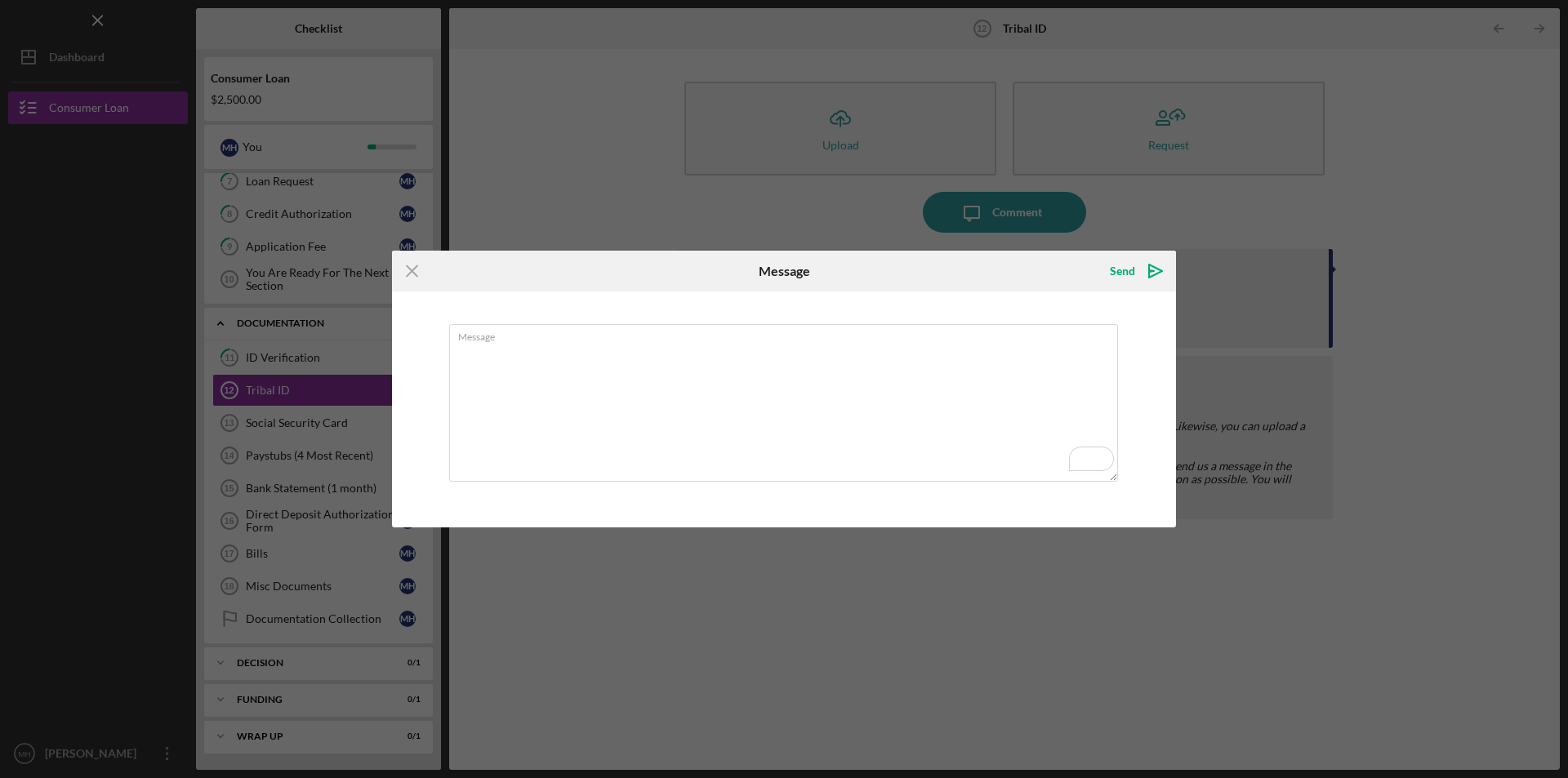
click at [801, 217] on div "Icon/Menu Close Message Send Icon/icon-invite-send Message Cancel Send Icon/ico…" at bounding box center [784, 389] width 1568 height 778
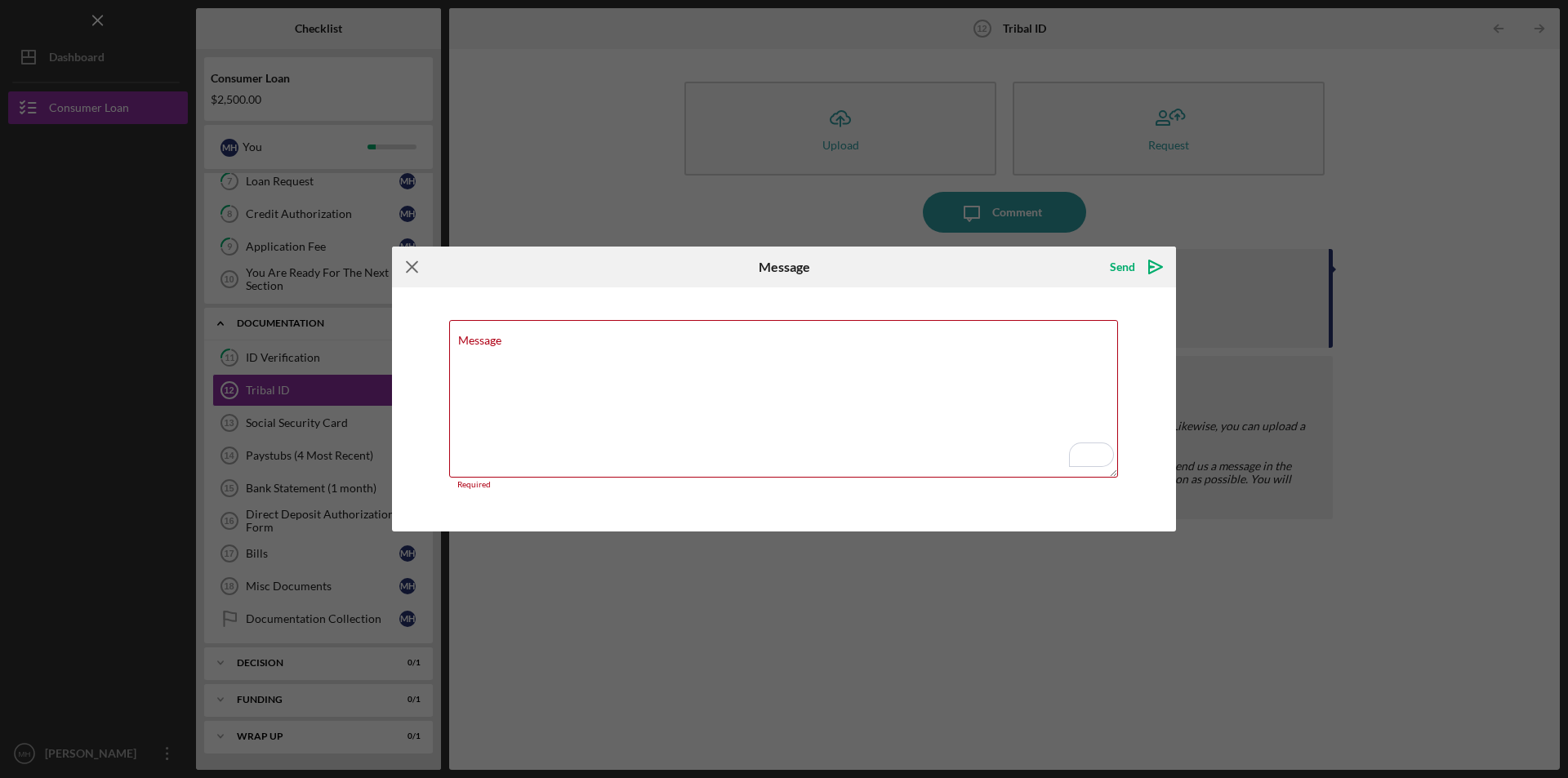
click at [404, 260] on icon "Icon/Menu Close" at bounding box center [413, 267] width 41 height 41
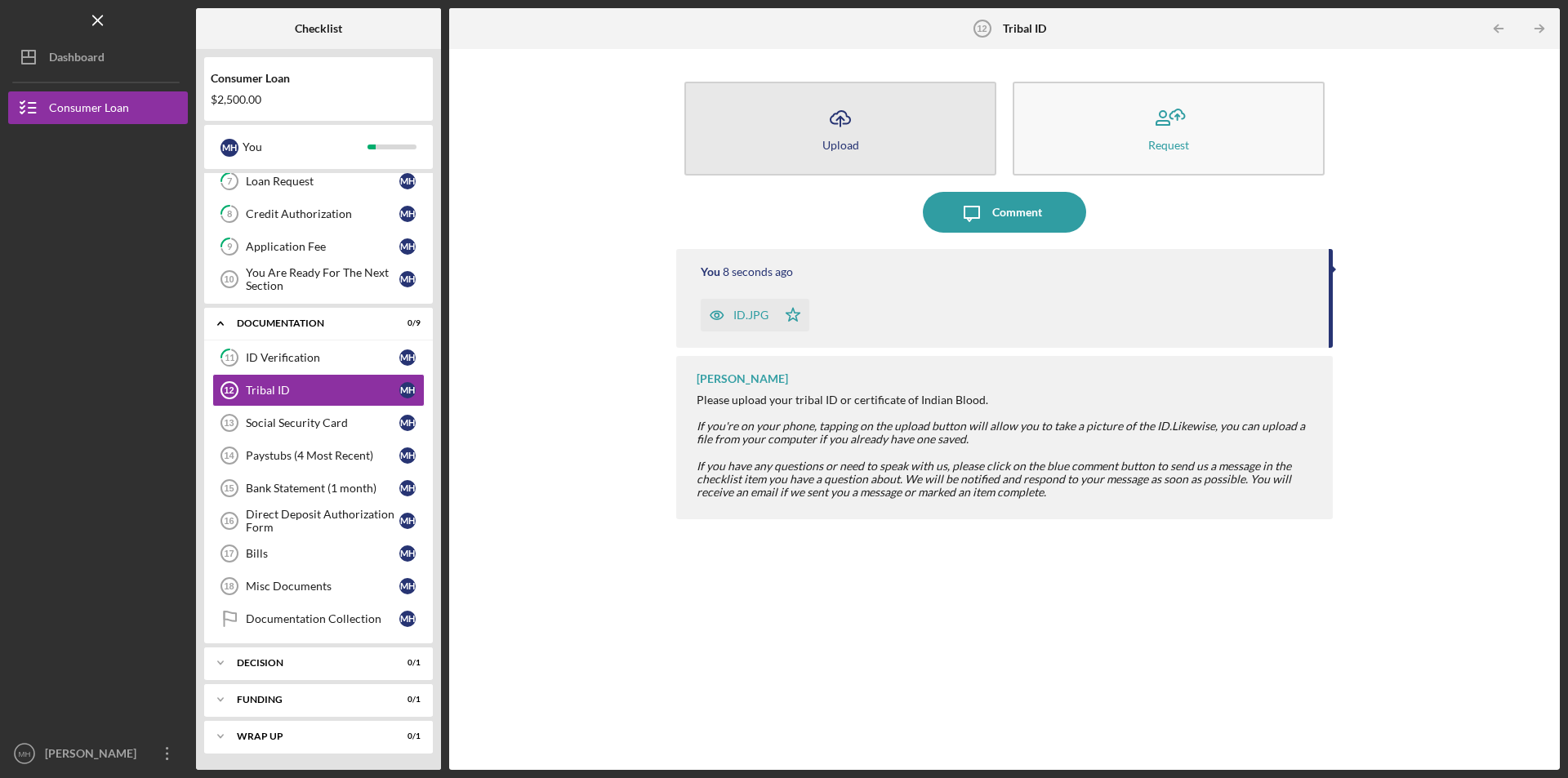
click at [833, 130] on icon "Icon/Upload" at bounding box center [840, 118] width 41 height 41
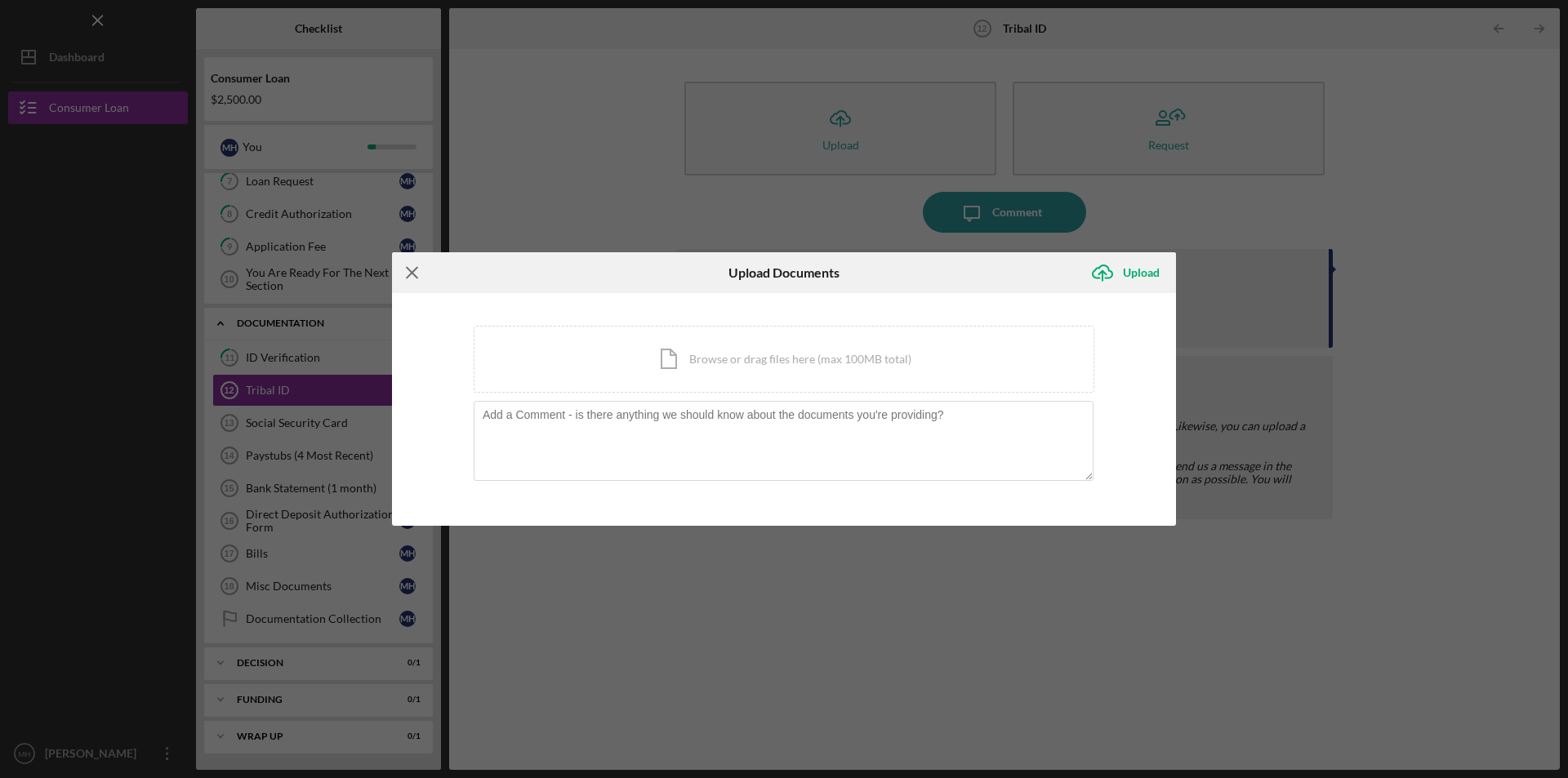
click at [402, 262] on icon "Icon/Menu Close" at bounding box center [413, 273] width 41 height 41
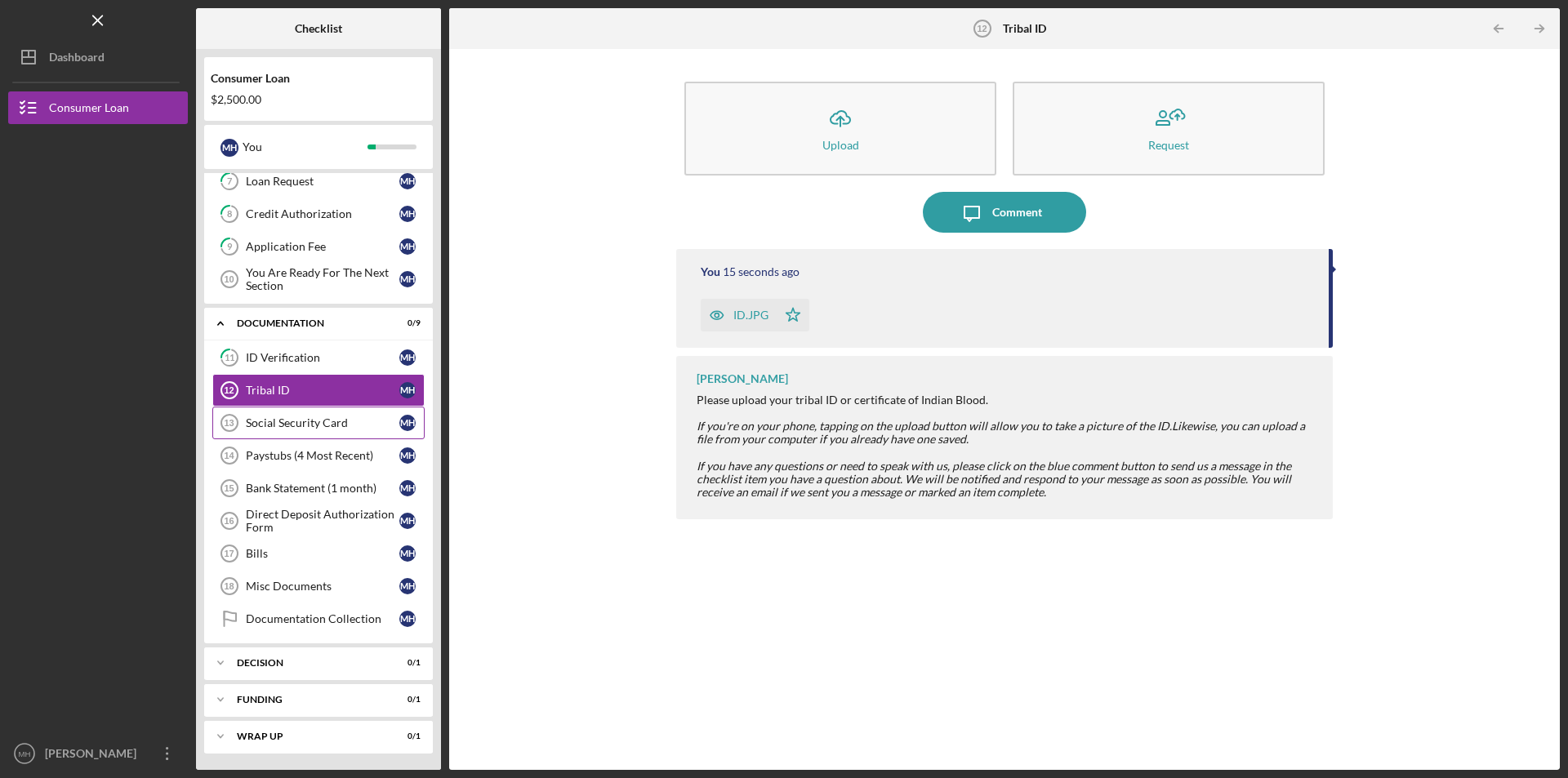
click at [324, 427] on div "Social Security Card" at bounding box center [323, 423] width 154 height 13
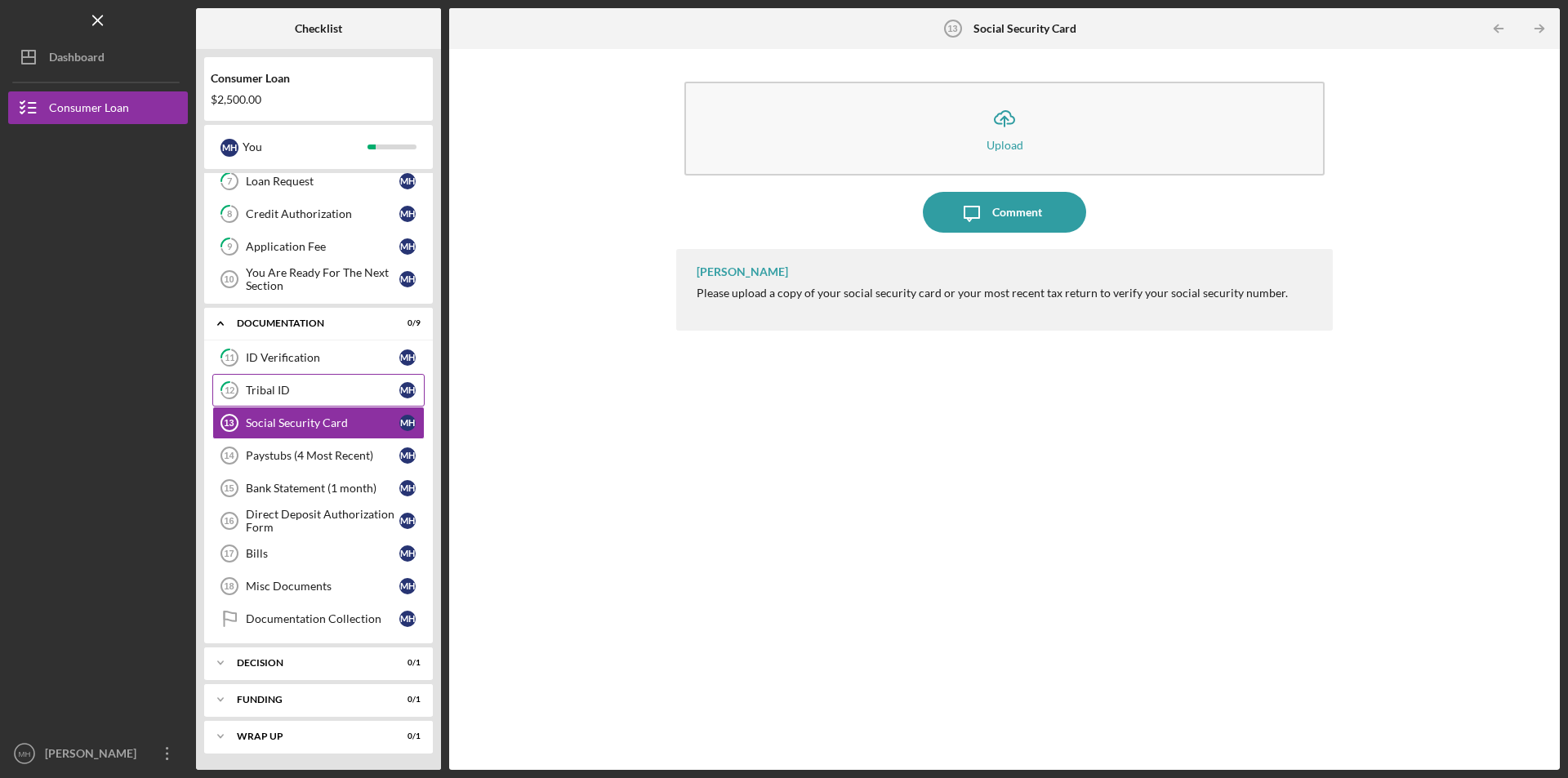
click at [273, 386] on div "Tribal ID" at bounding box center [323, 390] width 154 height 13
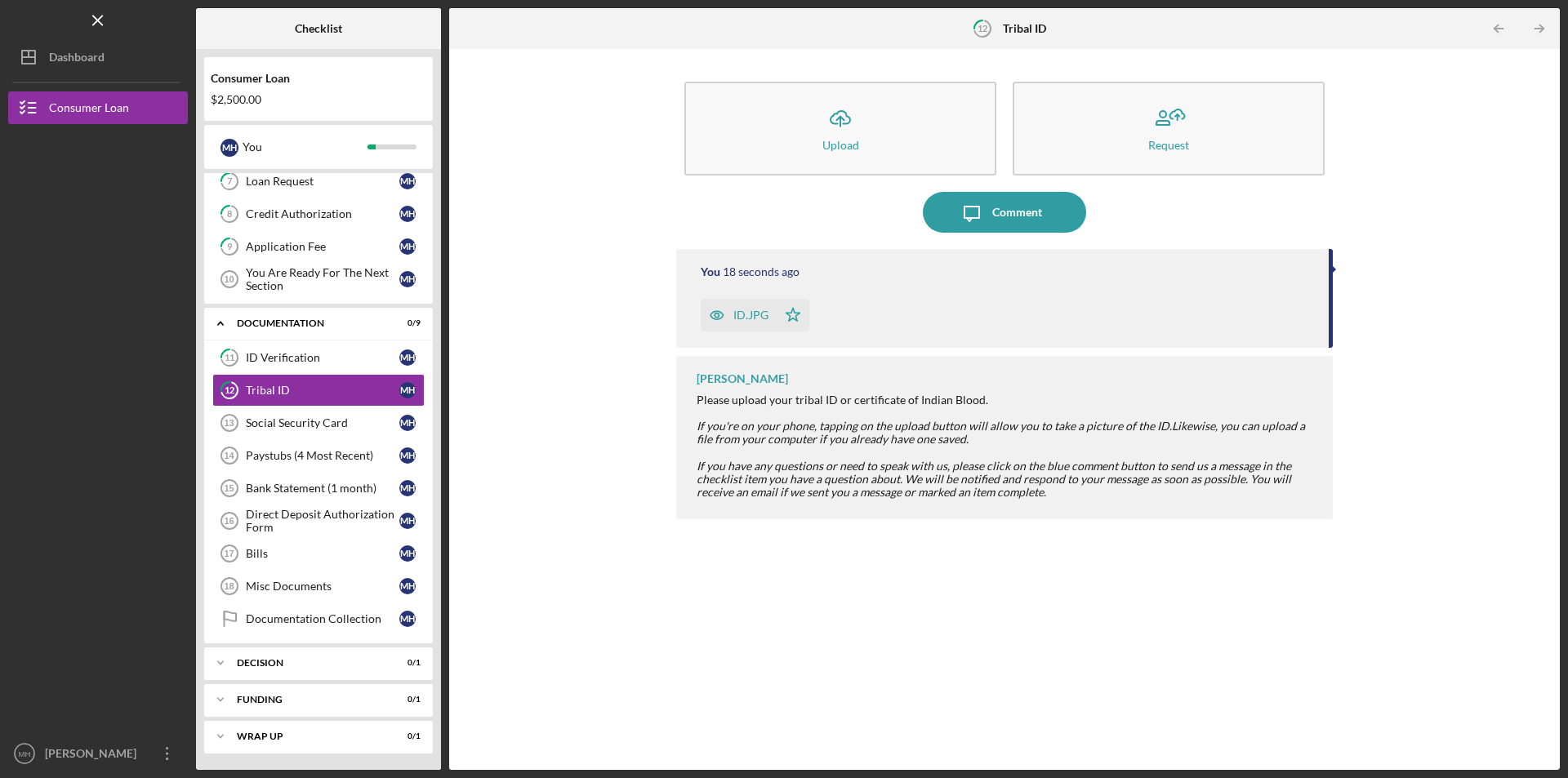
click at [926, 313] on div "ID.JPG Icon/Star" at bounding box center [1006, 311] width 611 height 41
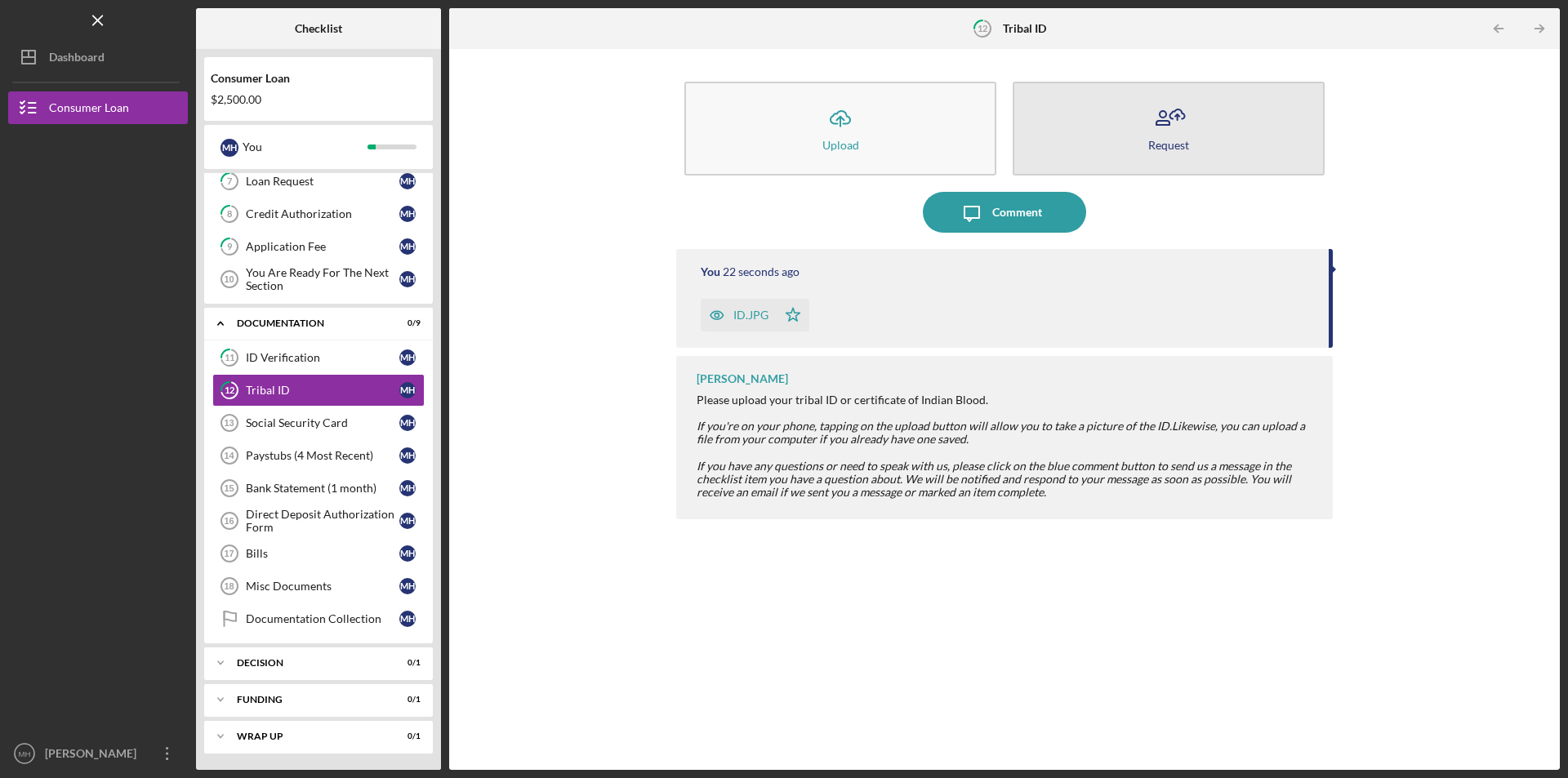
click at [1166, 109] on icon "button" at bounding box center [1168, 118] width 41 height 41
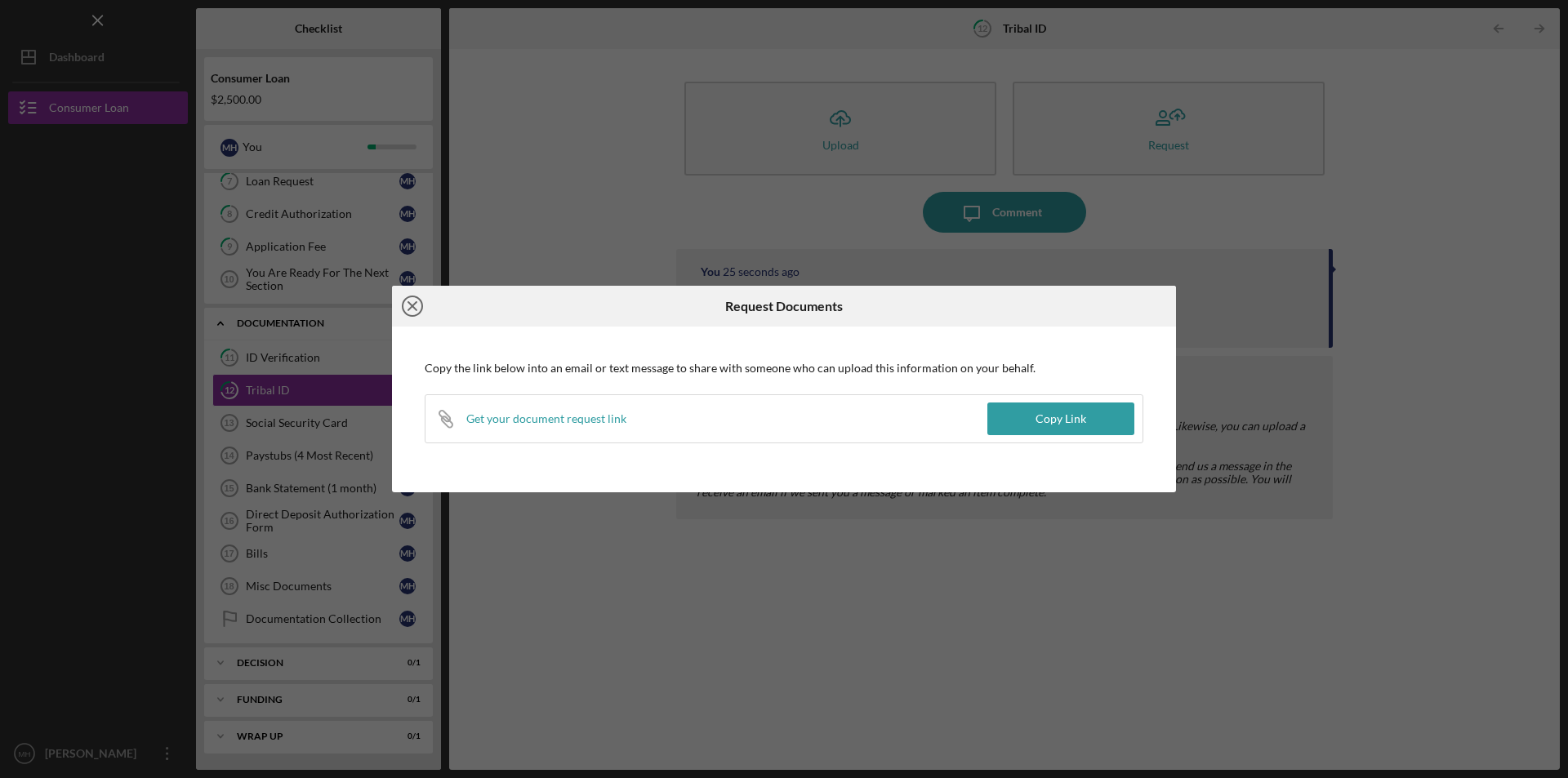
click at [410, 307] on line at bounding box center [412, 306] width 8 height 8
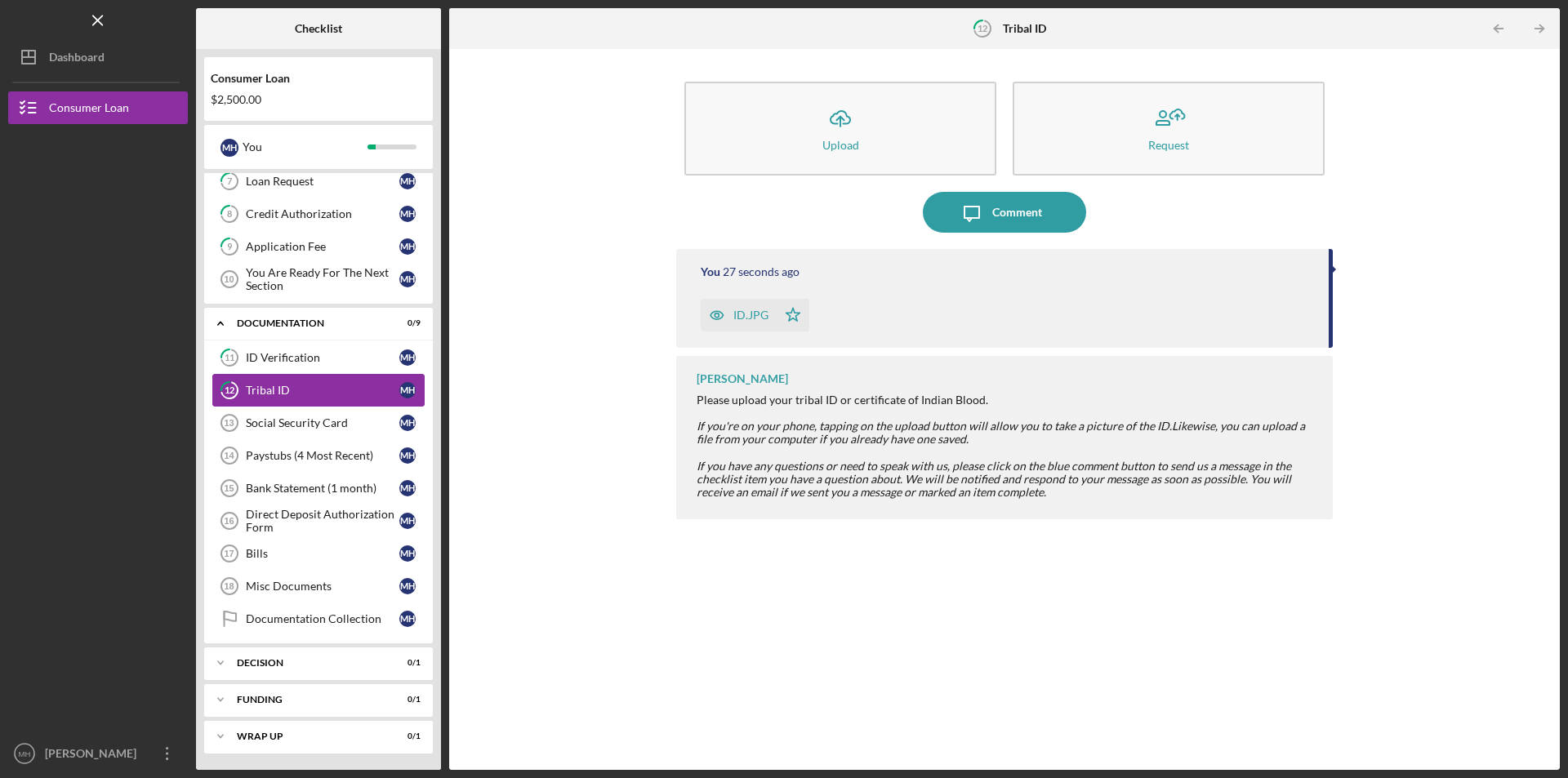
click at [315, 400] on link "12 Tribal ID M H" at bounding box center [318, 390] width 212 height 33
click at [299, 426] on div "Social Security Card" at bounding box center [323, 423] width 154 height 13
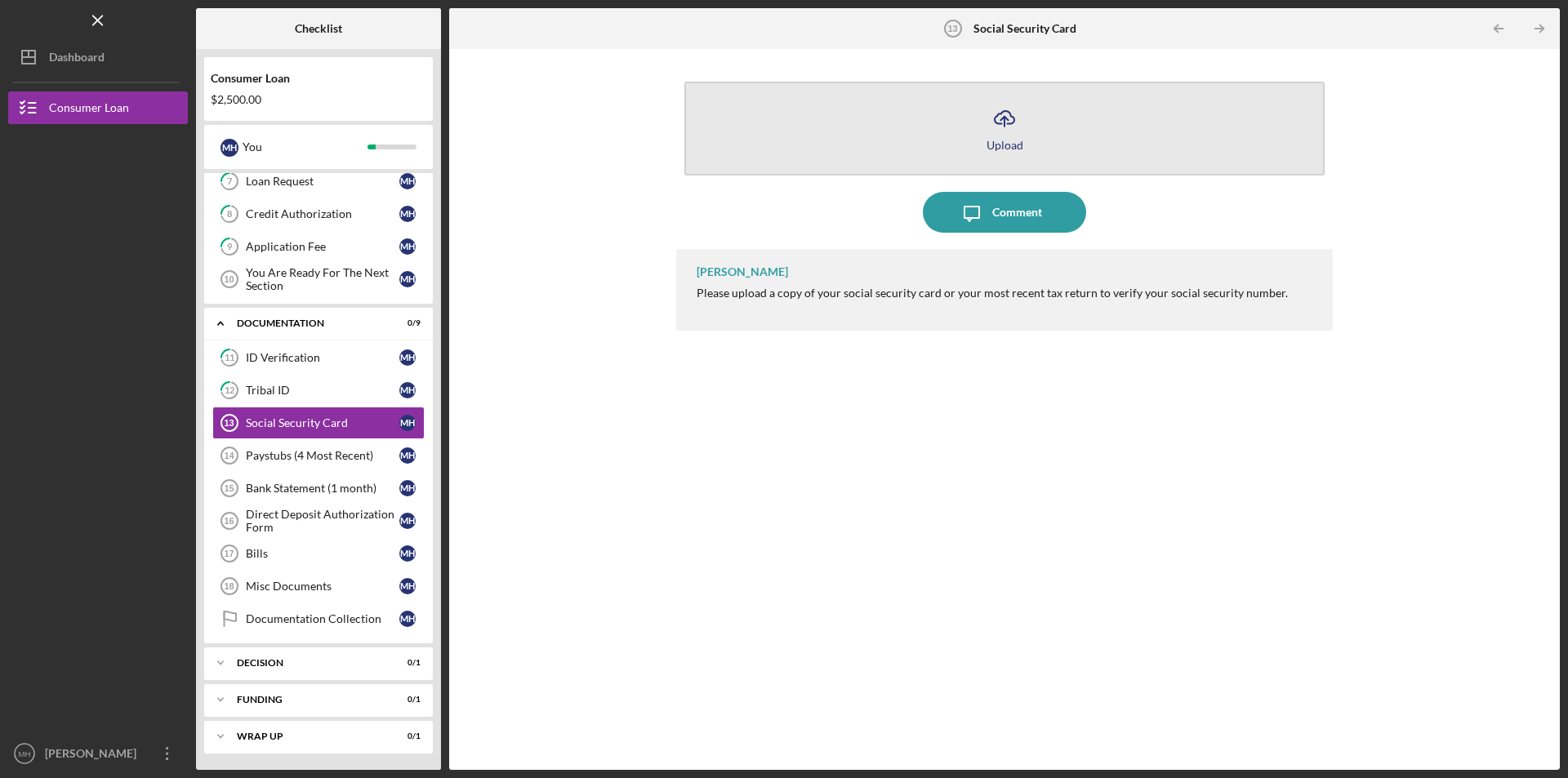
click at [996, 117] on icon "Icon/Upload" at bounding box center [1004, 118] width 41 height 41
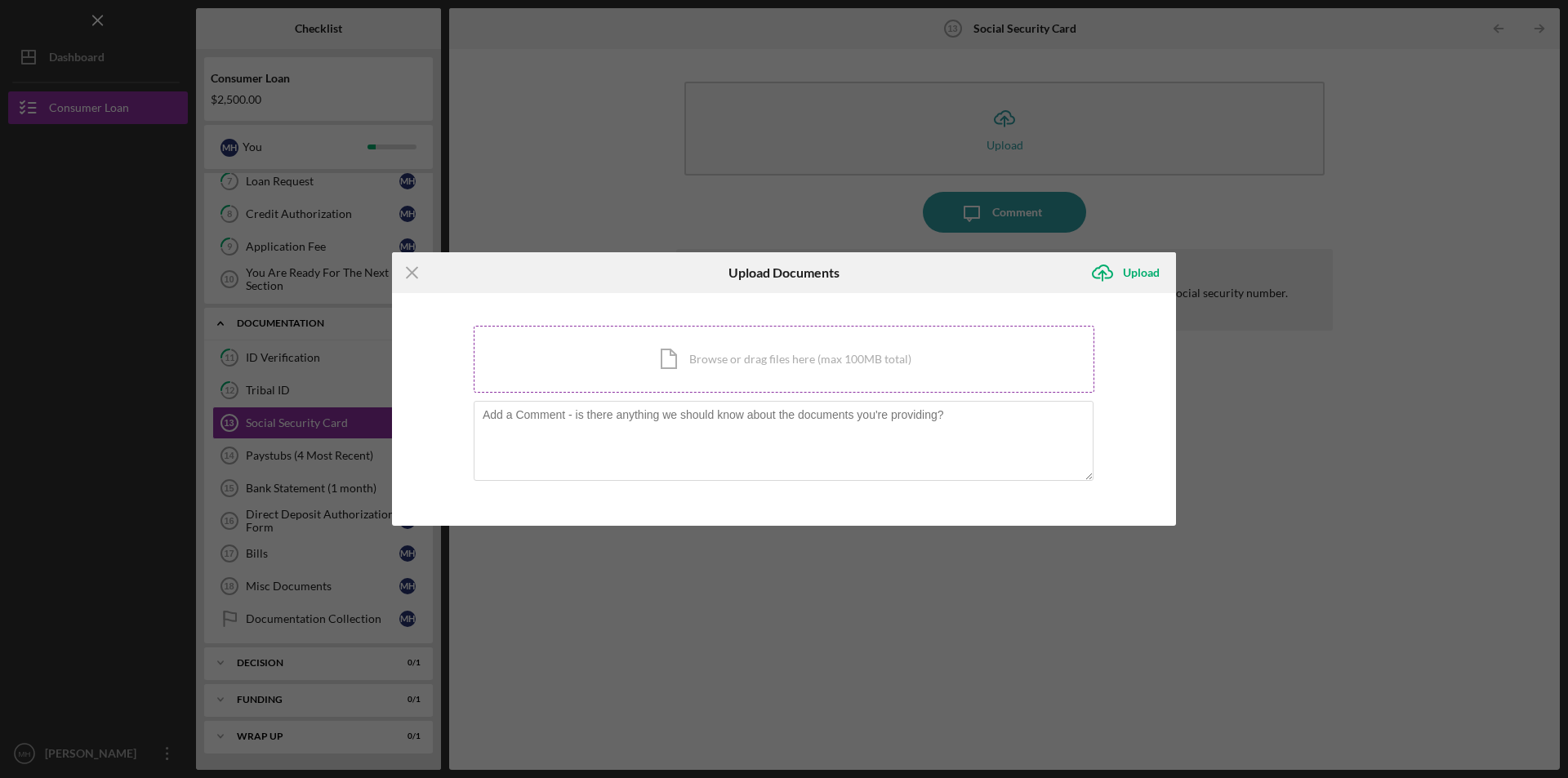
click at [721, 364] on div "Icon/Document Browse or drag files here (max 100MB total) Tap to choose files o…" at bounding box center [784, 358] width 621 height 67
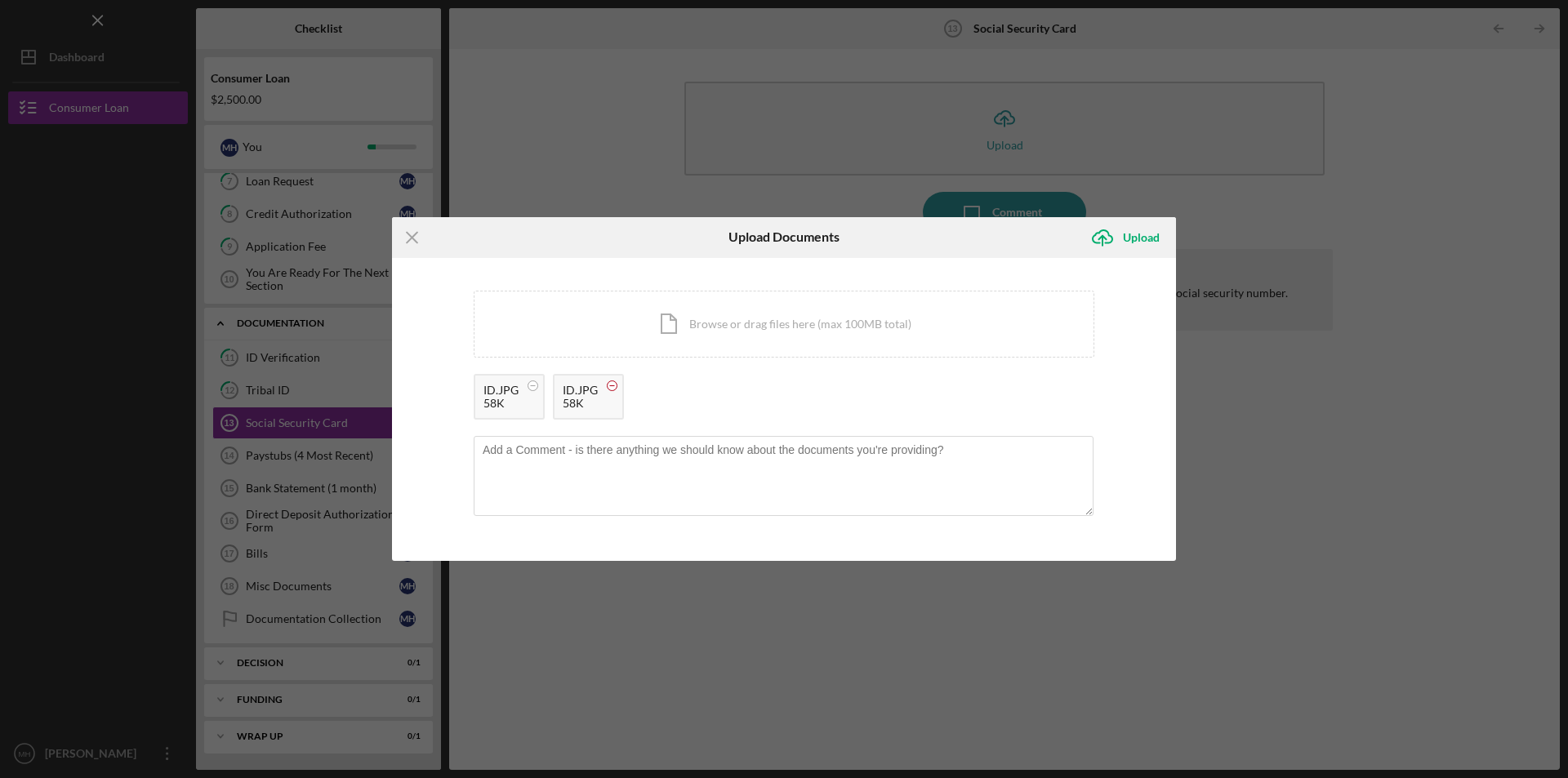
click at [608, 384] on circle at bounding box center [612, 385] width 9 height 9
click at [1149, 234] on div "Upload" at bounding box center [1140, 237] width 37 height 33
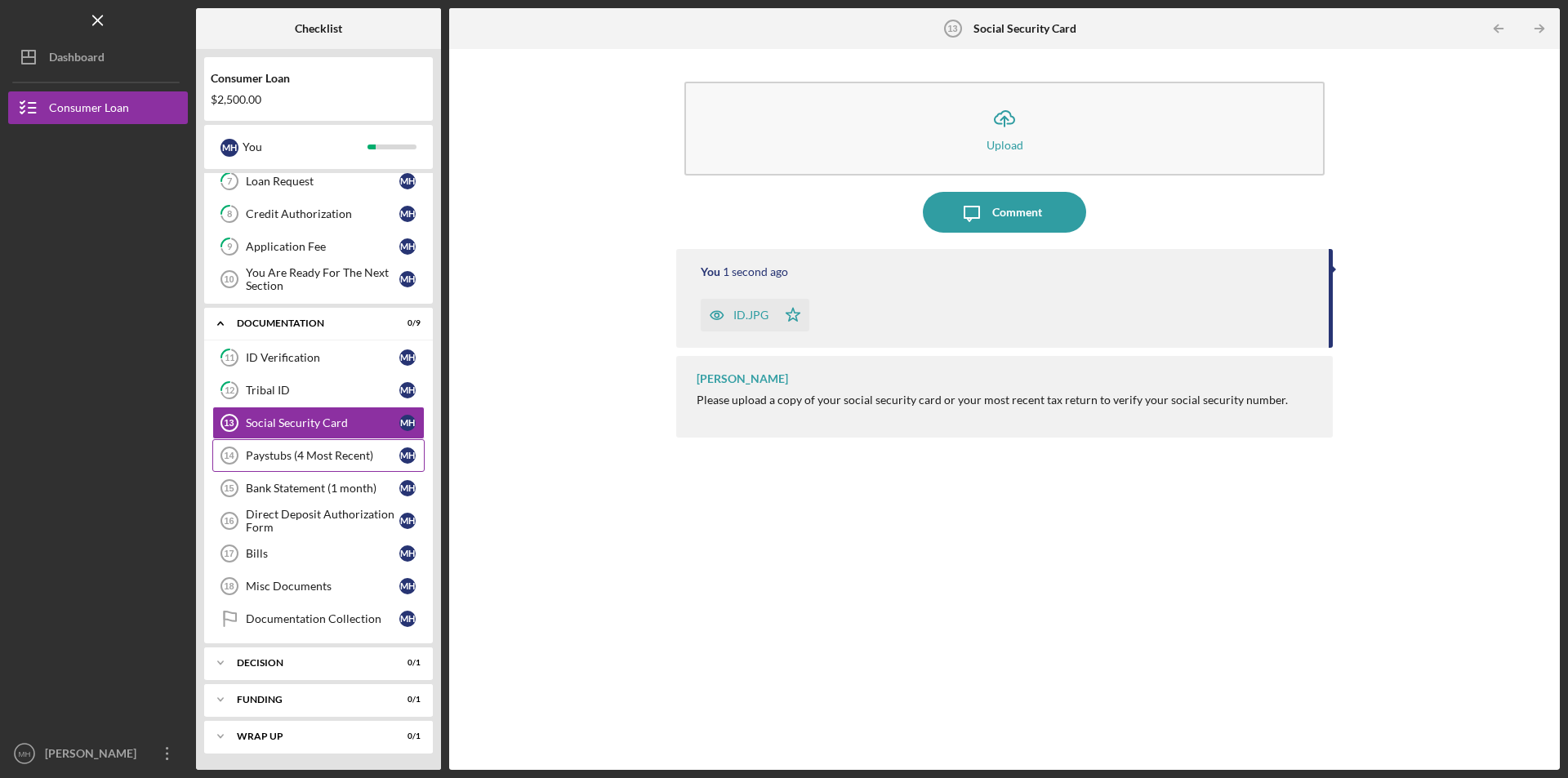
click at [301, 456] on div "Paystubs (4 Most Recent)" at bounding box center [323, 456] width 154 height 13
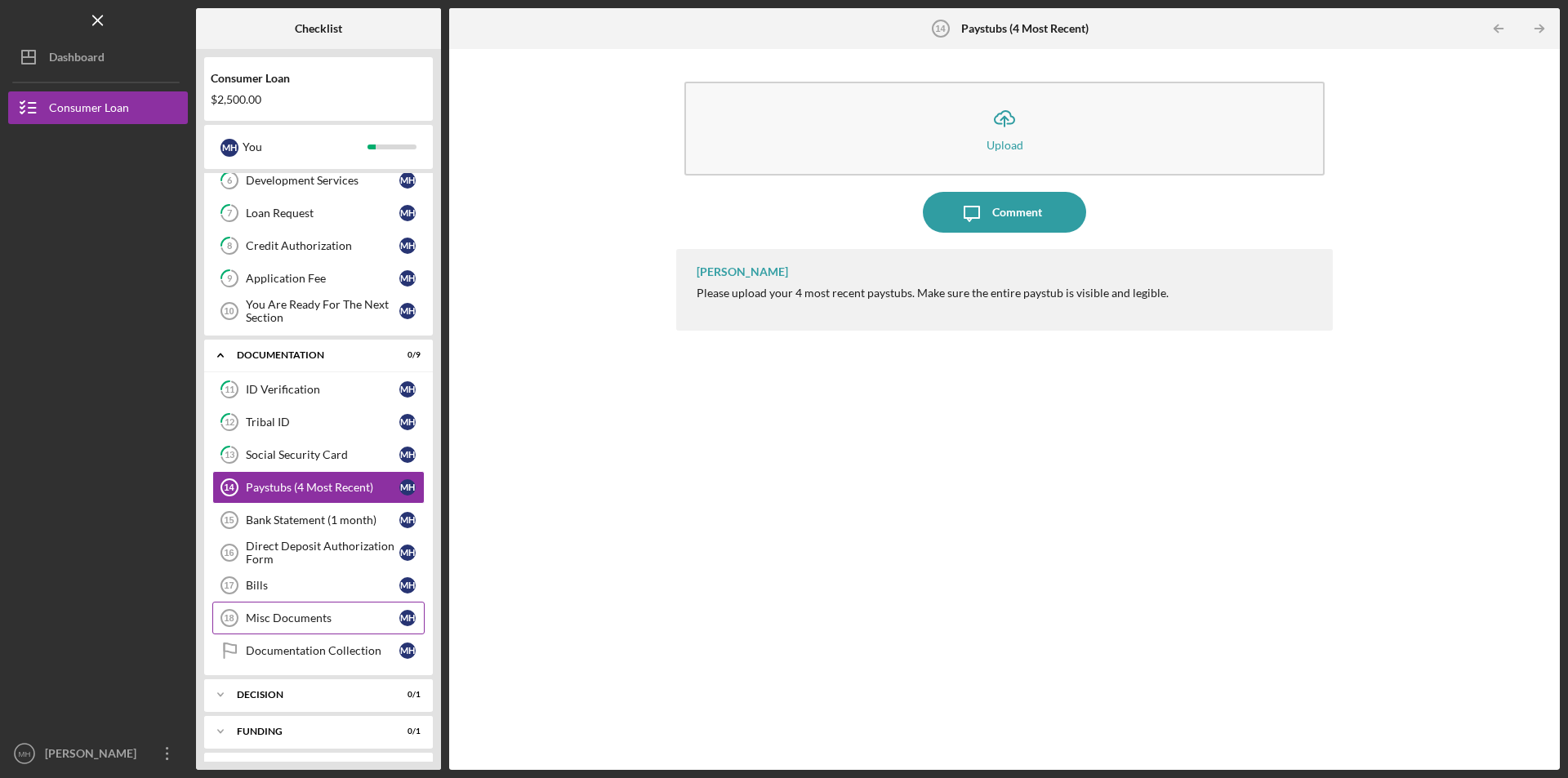
scroll to position [270, 0]
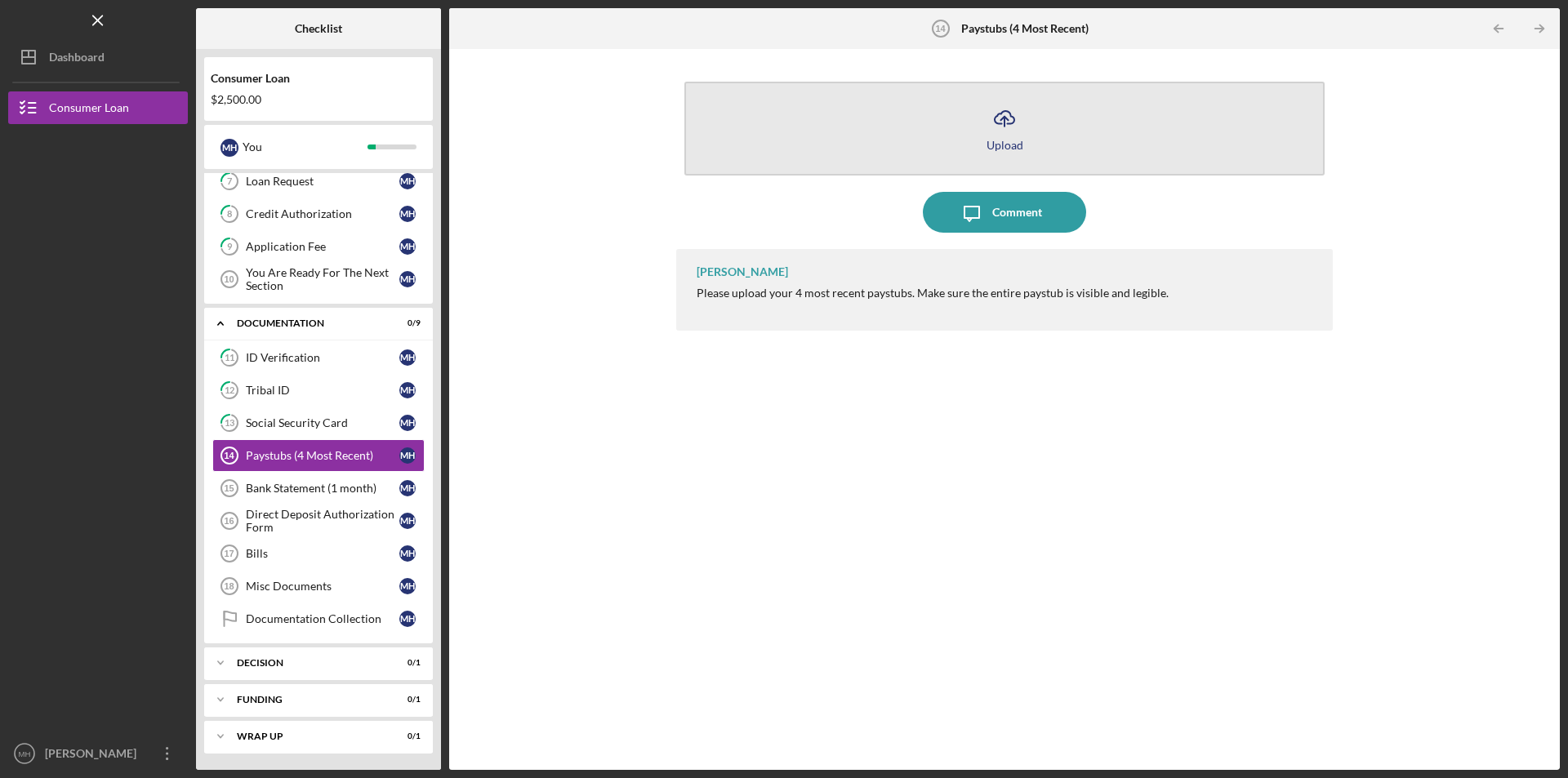
click at [1004, 119] on icon "Icon/Upload" at bounding box center [1004, 118] width 41 height 41
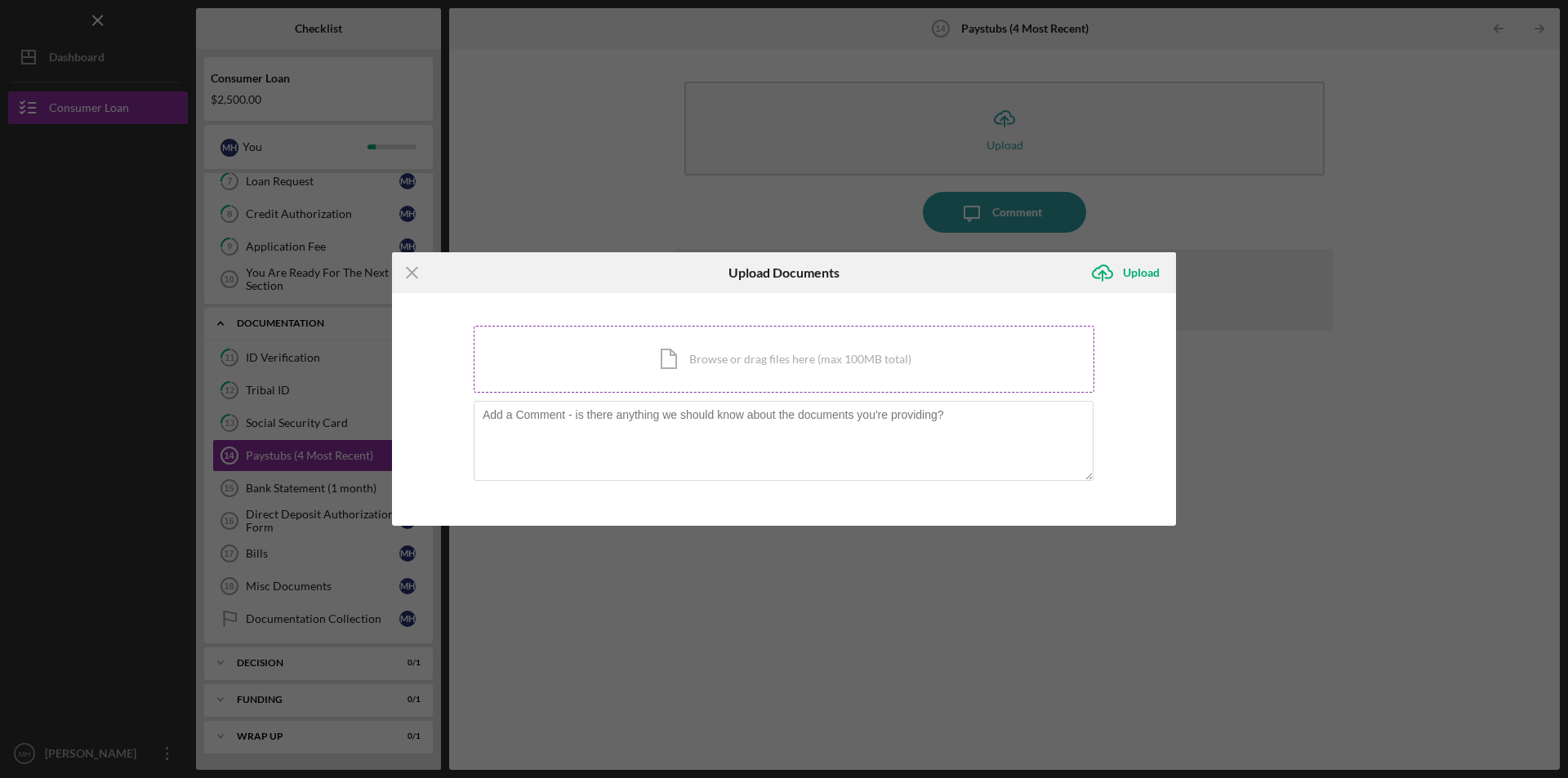
click at [711, 367] on div "Icon/Document Browse or drag files here (max 100MB total) Tap to choose files o…" at bounding box center [784, 358] width 621 height 67
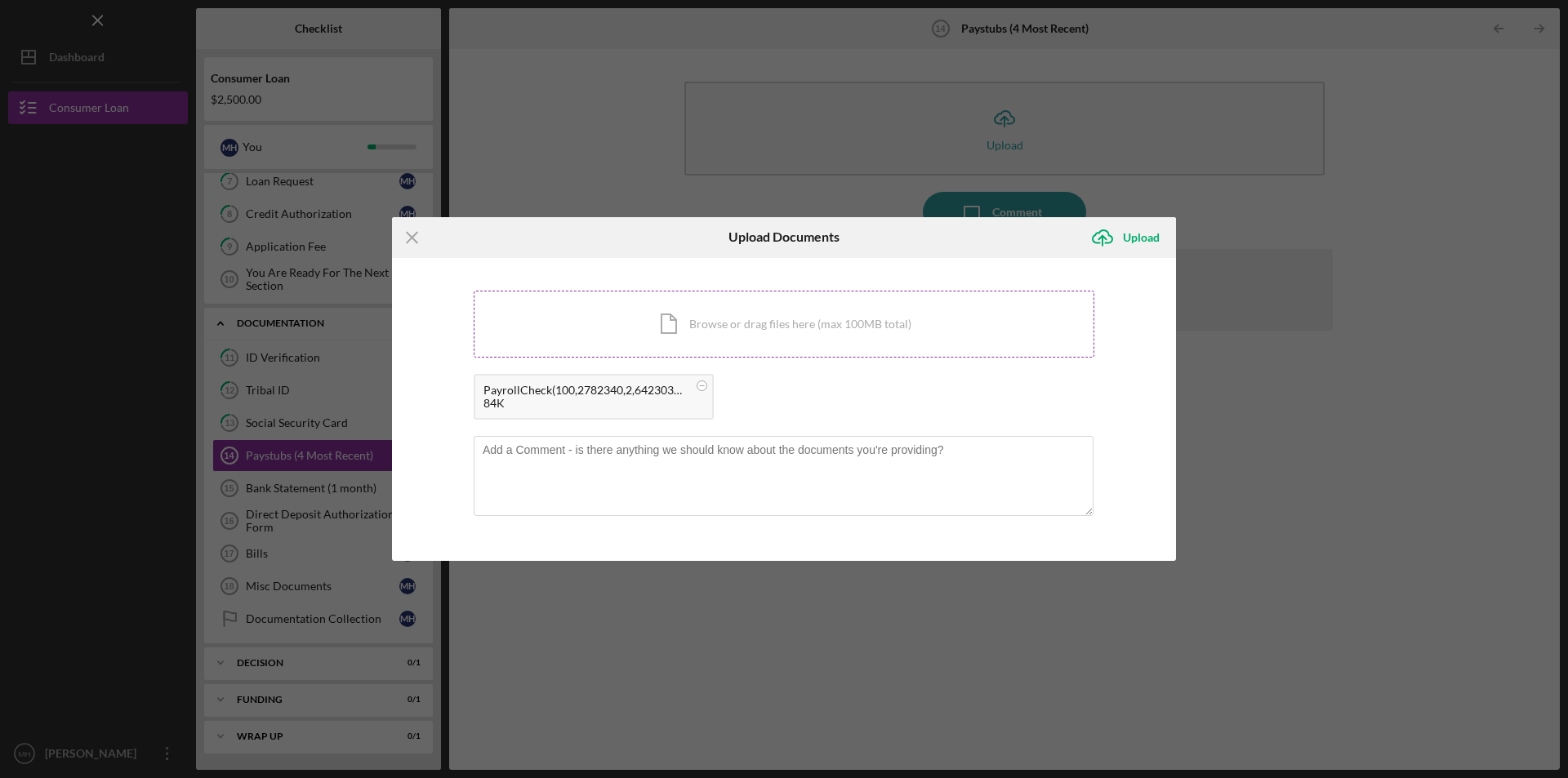
click at [774, 316] on div "Icon/Document Browse or drag files here (max 100MB total) Tap to choose files o…" at bounding box center [784, 323] width 621 height 67
click at [1107, 241] on icon "Icon/Upload" at bounding box center [1103, 238] width 41 height 41
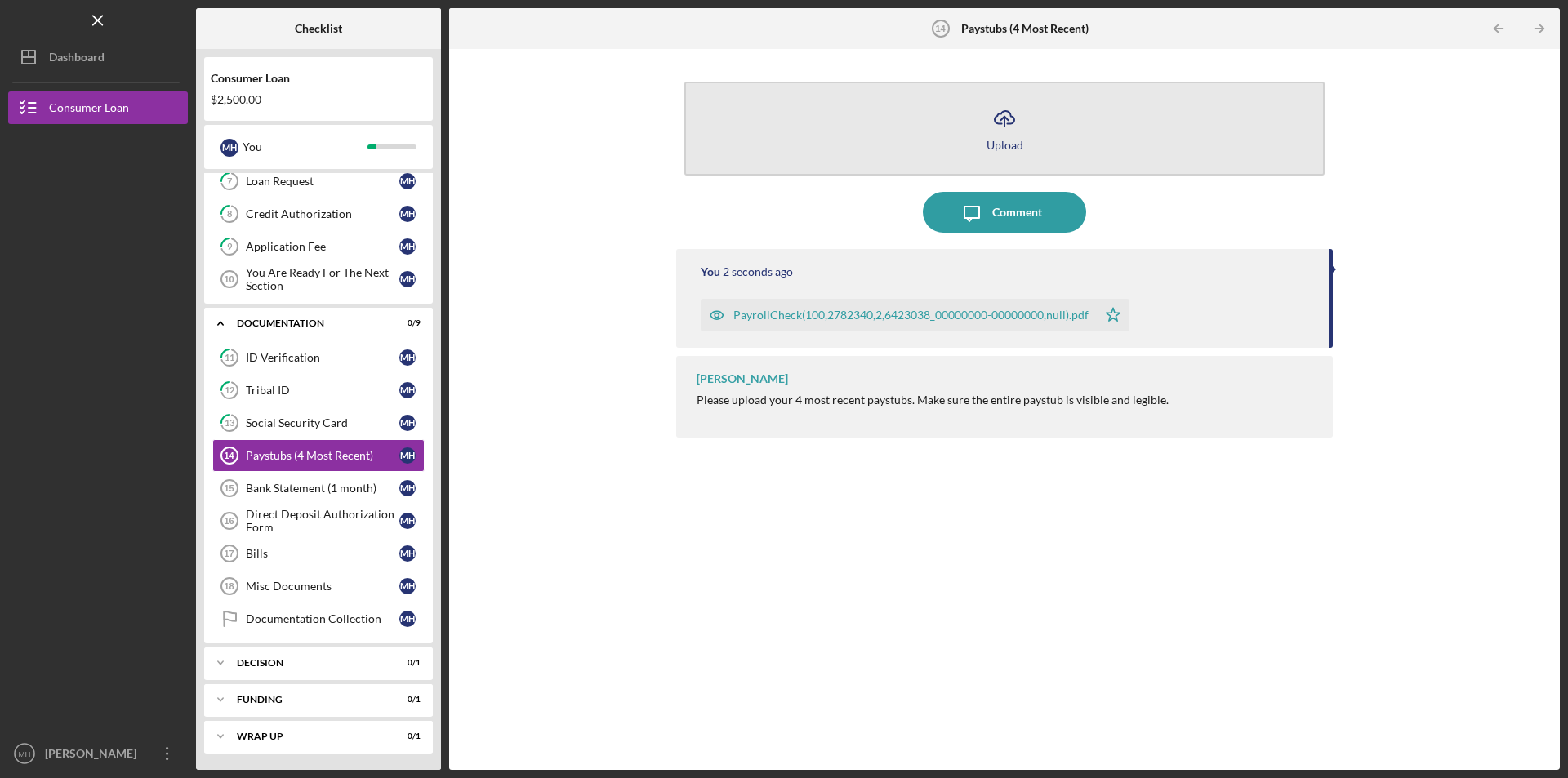
click at [1005, 123] on icon "Icon/Upload" at bounding box center [1004, 118] width 41 height 41
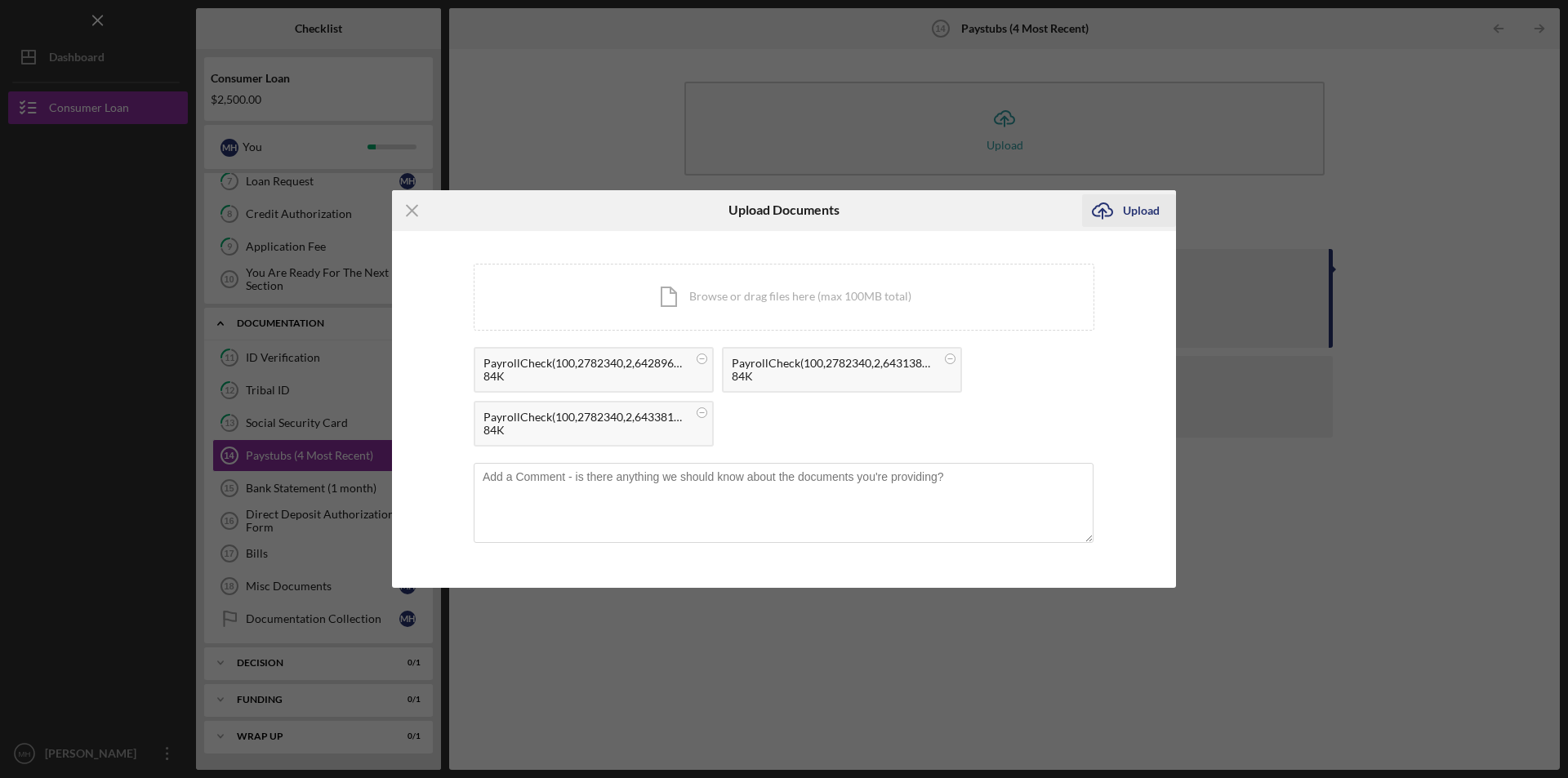
click at [1127, 208] on div "Upload" at bounding box center [1140, 210] width 37 height 33
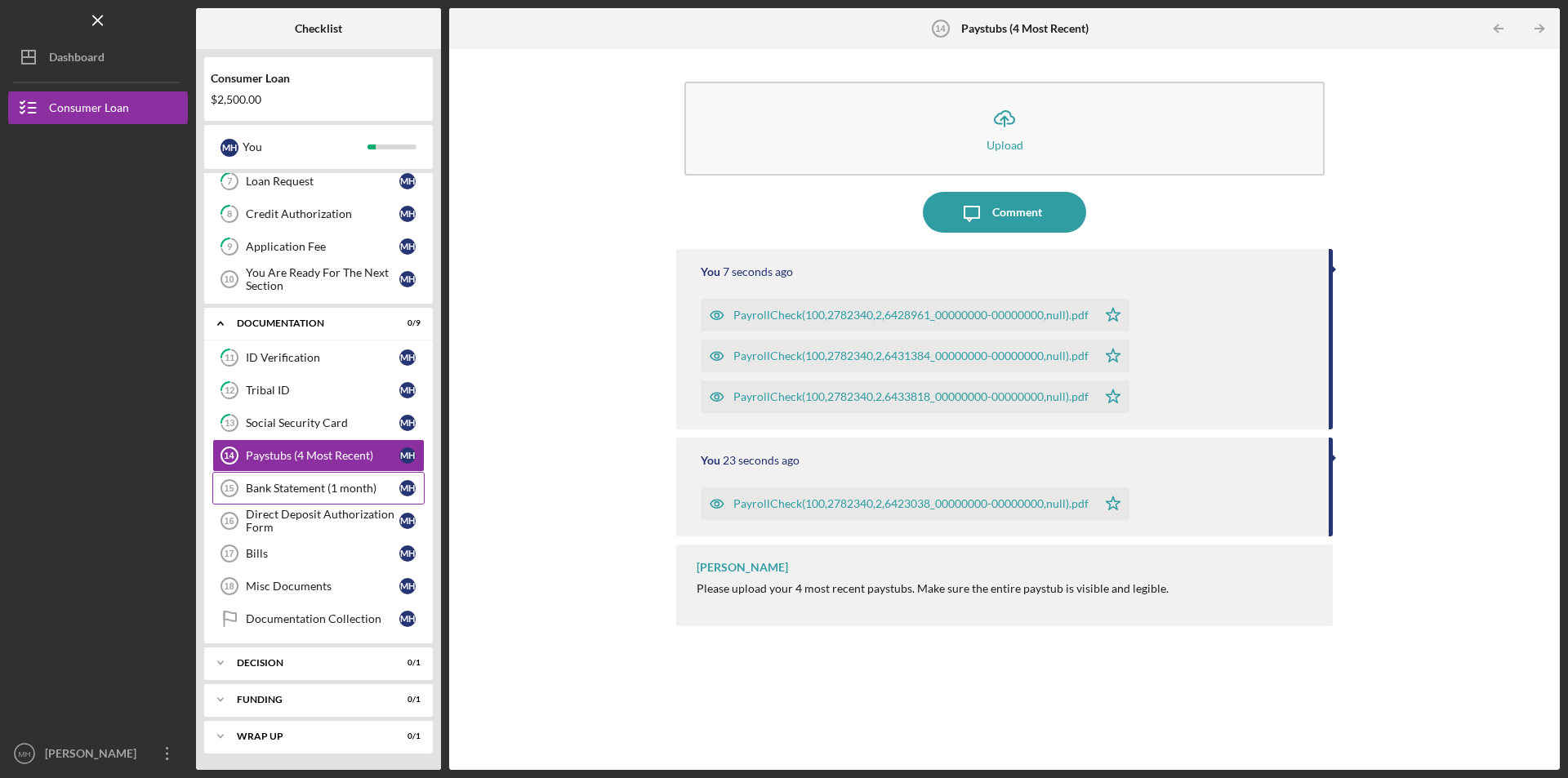
click at [287, 489] on div "Bank Statement (1 month)" at bounding box center [323, 488] width 154 height 13
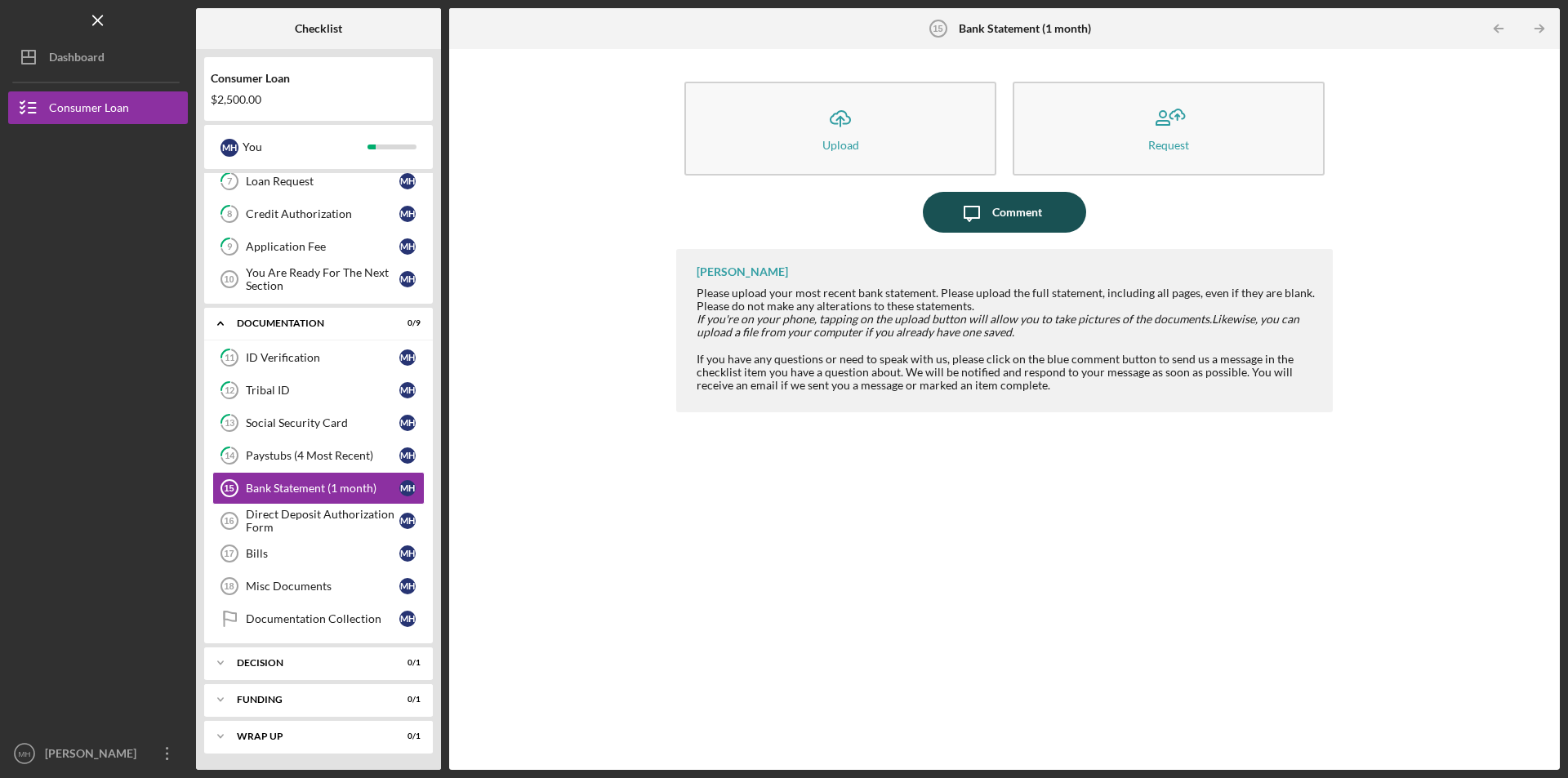
click at [1003, 219] on div "Comment" at bounding box center [1017, 213] width 50 height 41
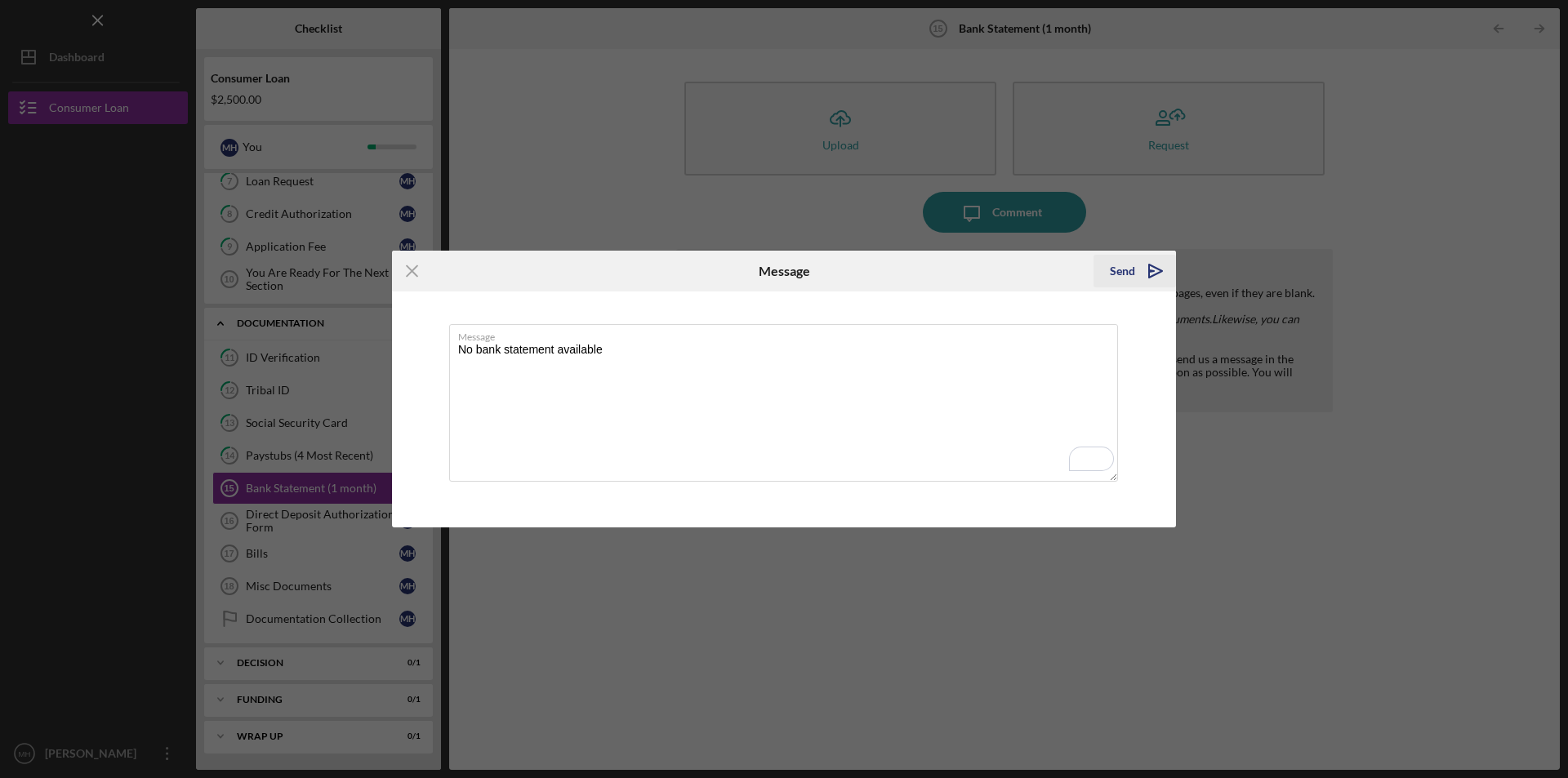
type textarea "No bank statement available"
click at [1152, 267] on polygon "submit" at bounding box center [1155, 271] width 13 height 13
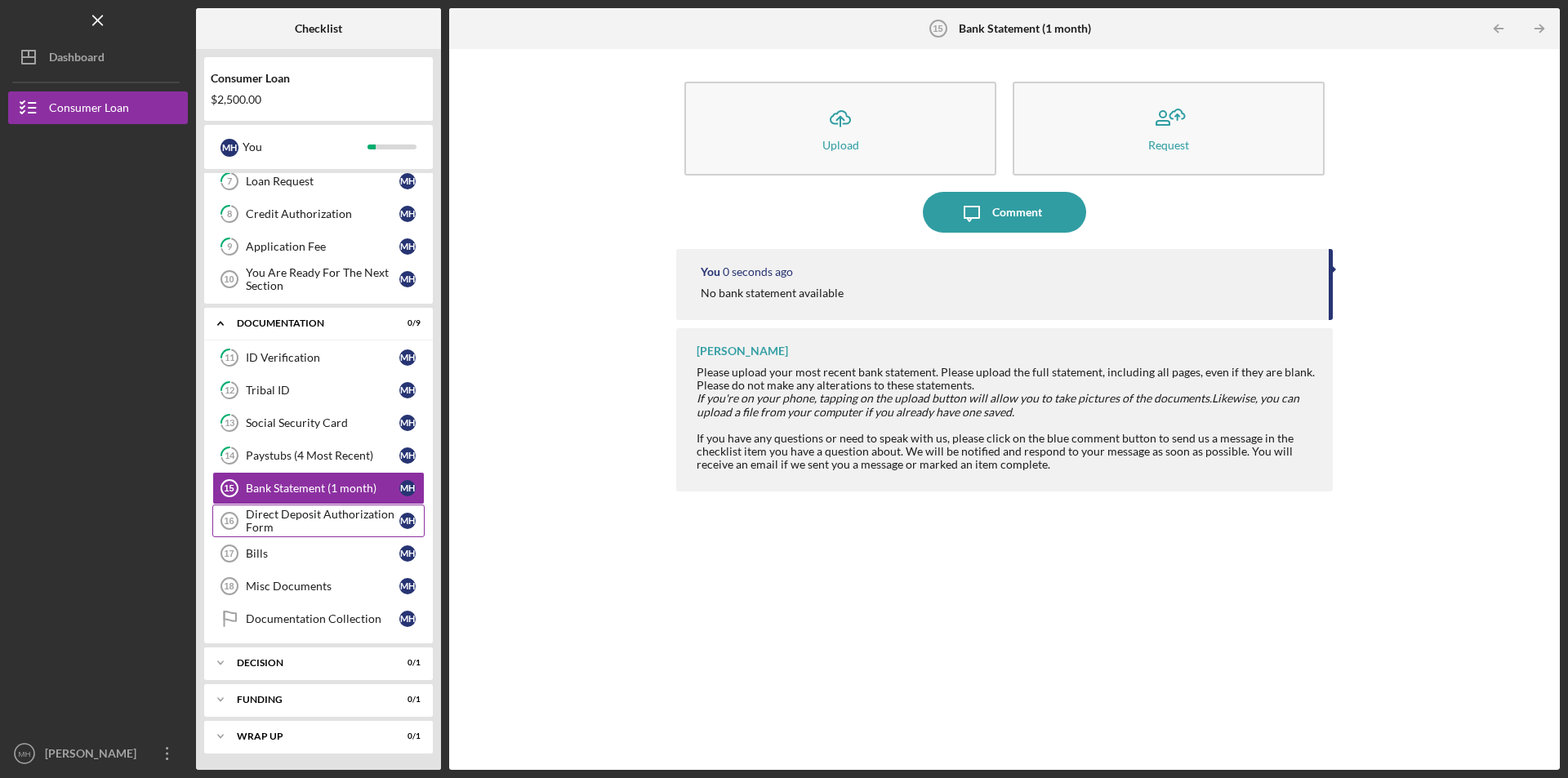
click at [293, 517] on div "Direct Deposit Authorization Form" at bounding box center [323, 521] width 154 height 26
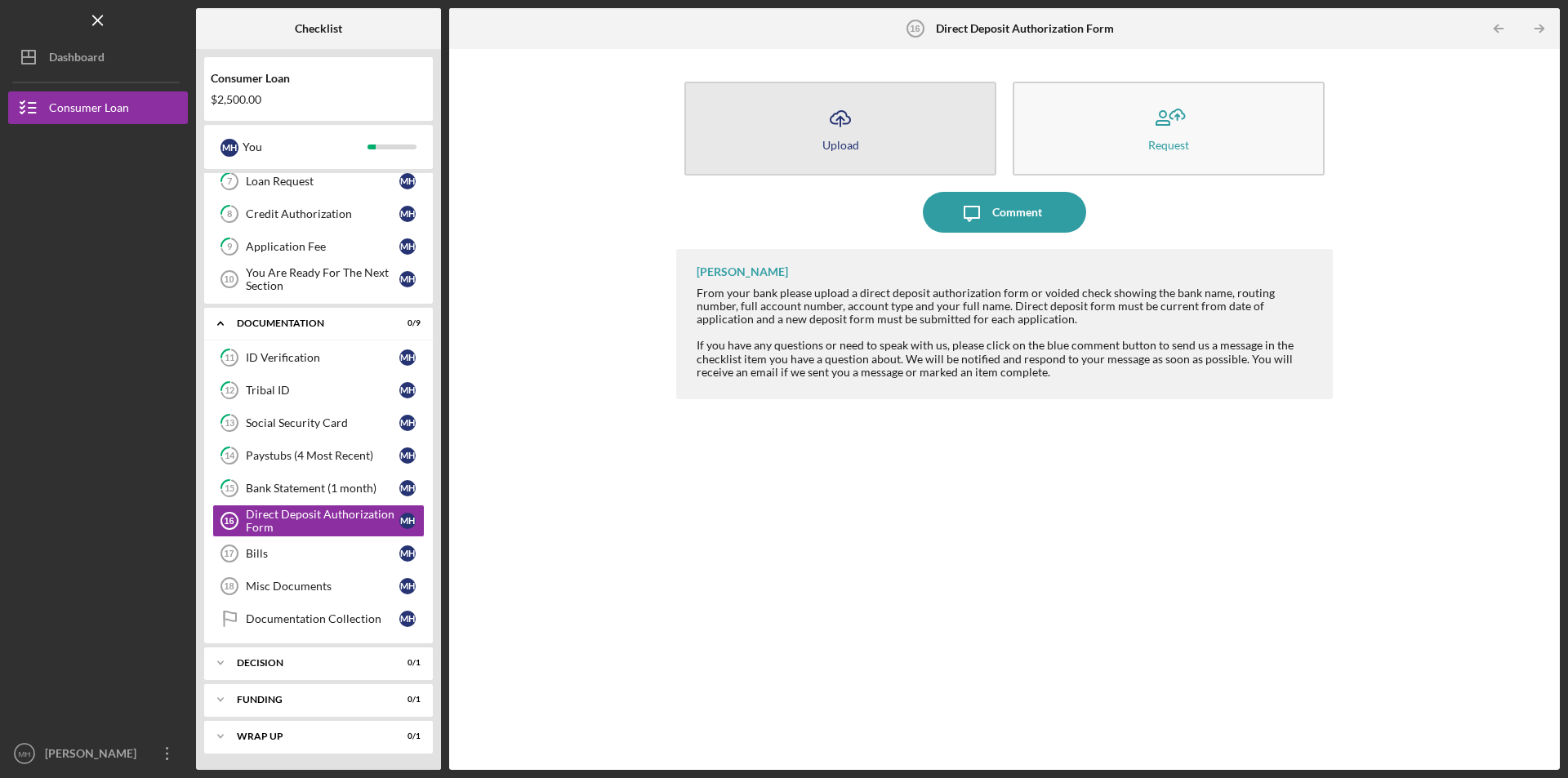
click at [837, 117] on icon "Icon/Upload" at bounding box center [840, 118] width 41 height 41
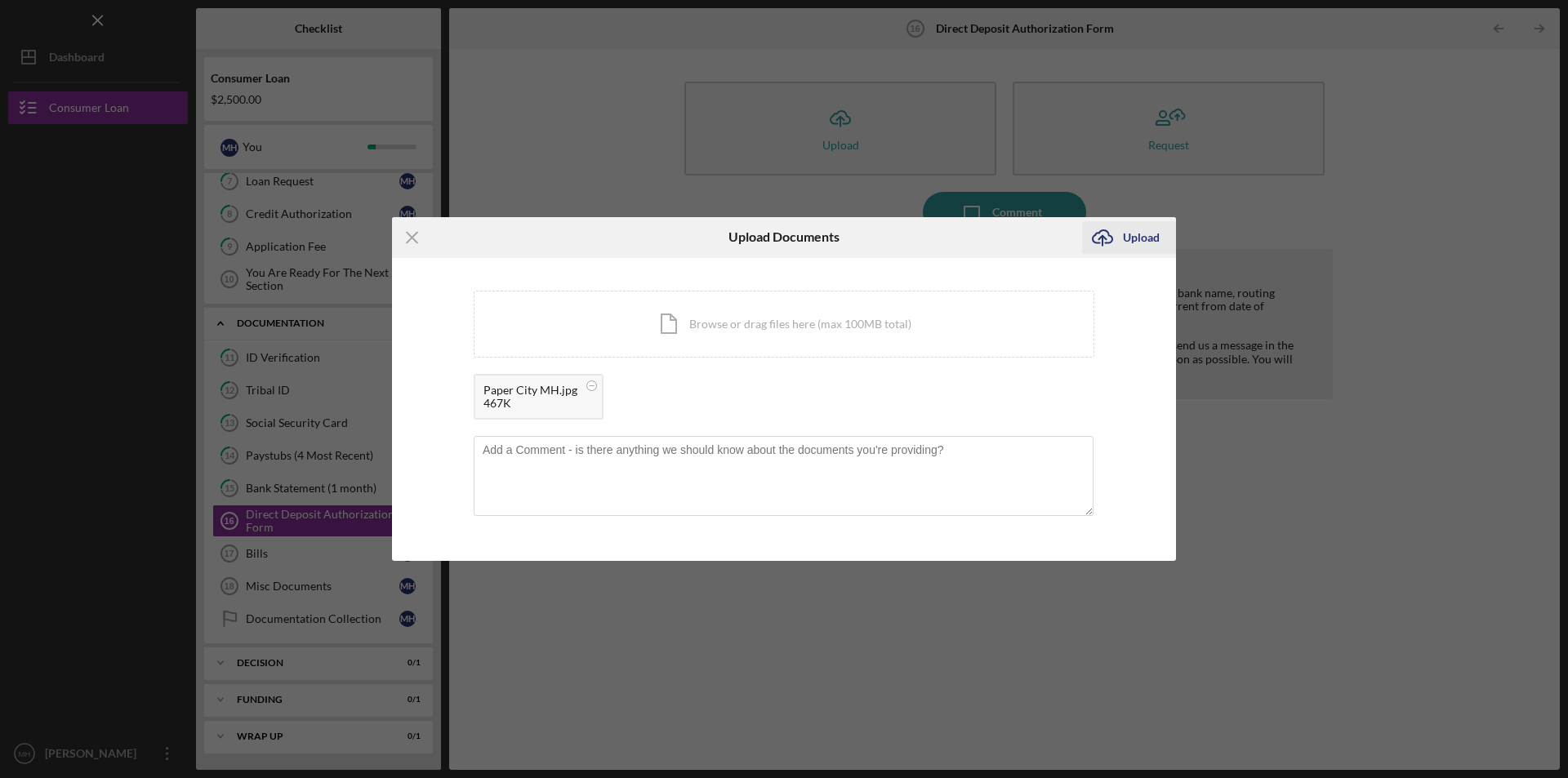
click at [1125, 236] on div "Upload" at bounding box center [1140, 237] width 37 height 33
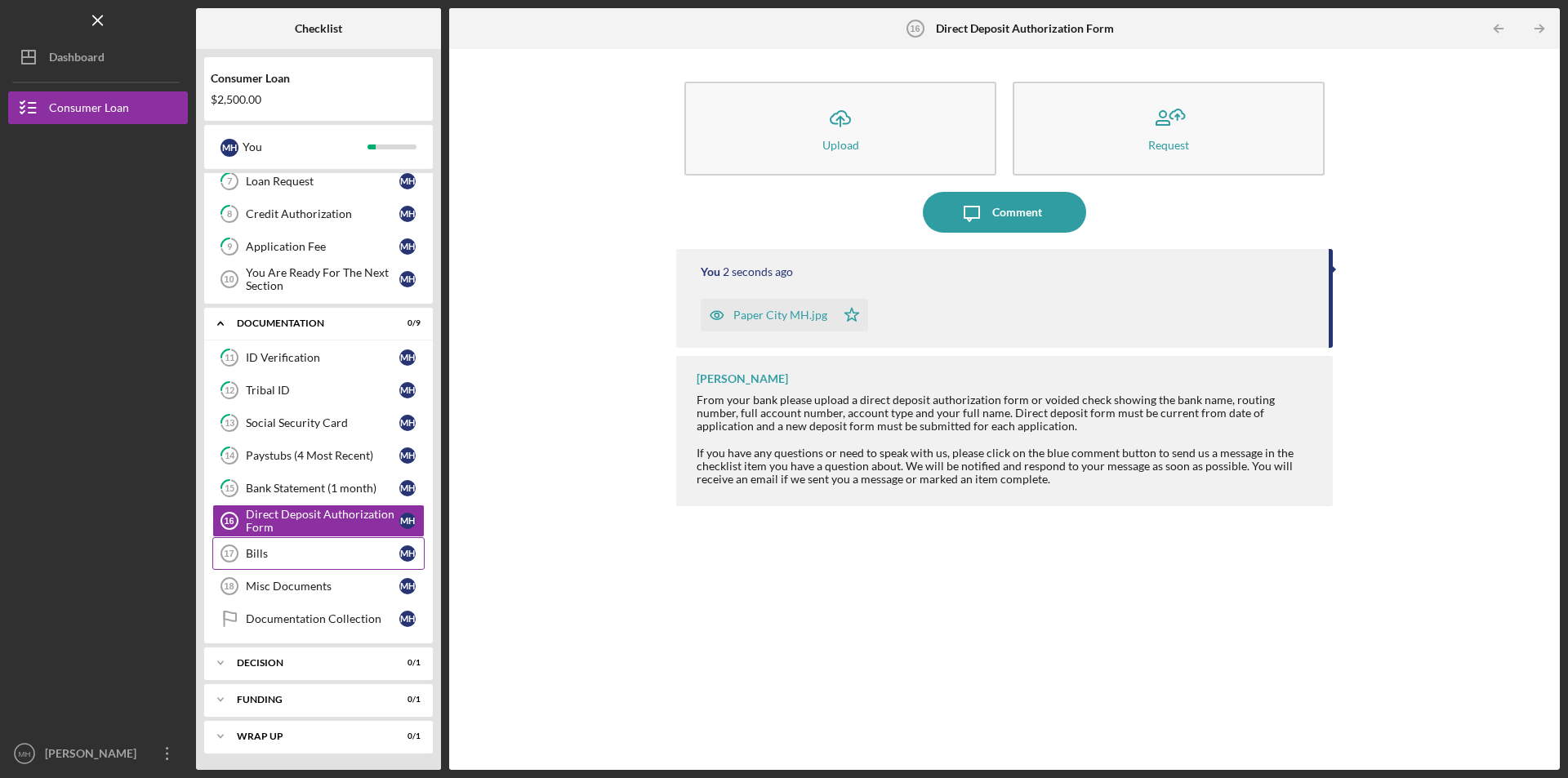
click at [261, 557] on div "Bills" at bounding box center [323, 553] width 154 height 13
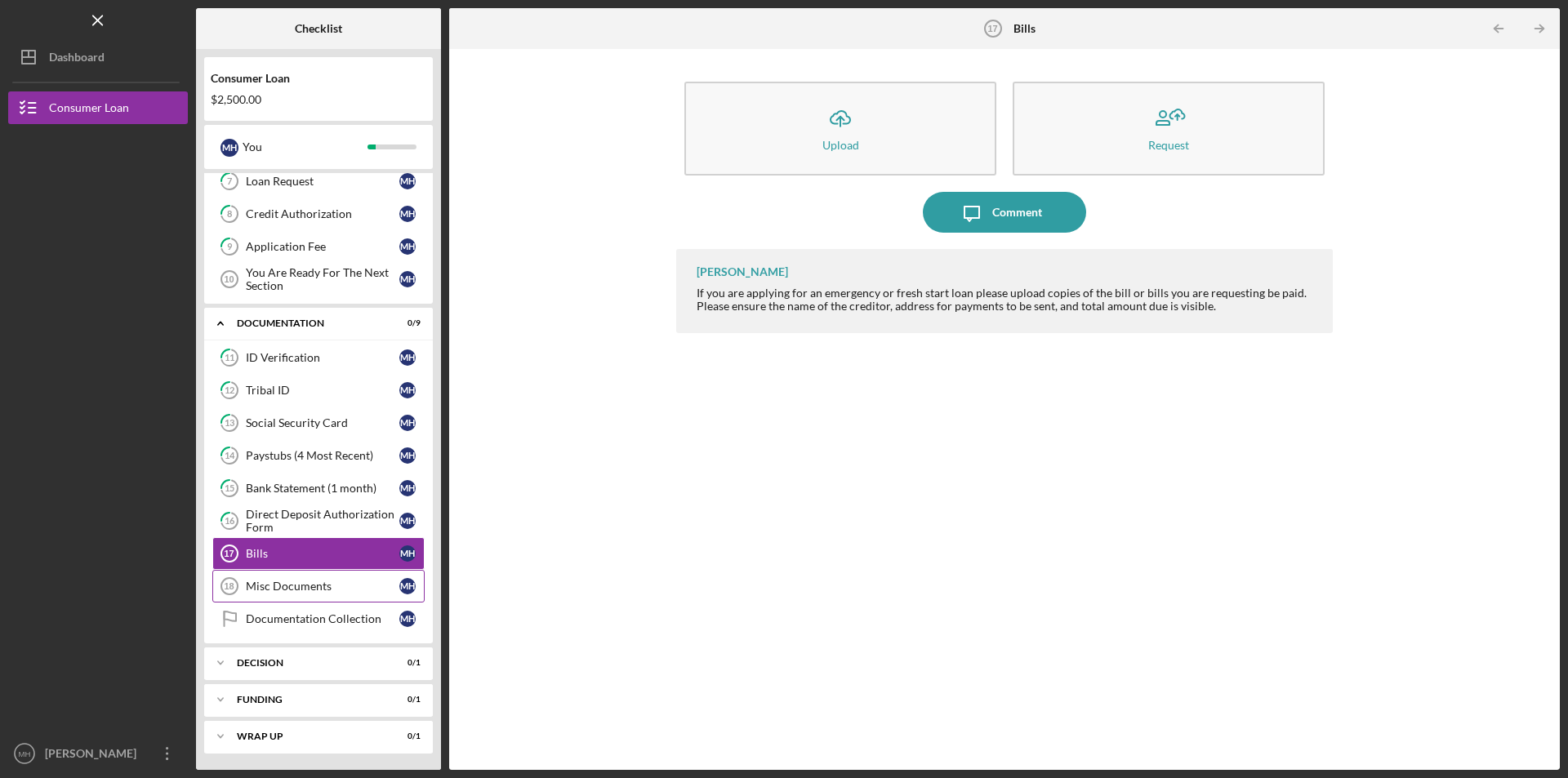
click at [308, 592] on div "Misc Documents" at bounding box center [323, 586] width 154 height 13
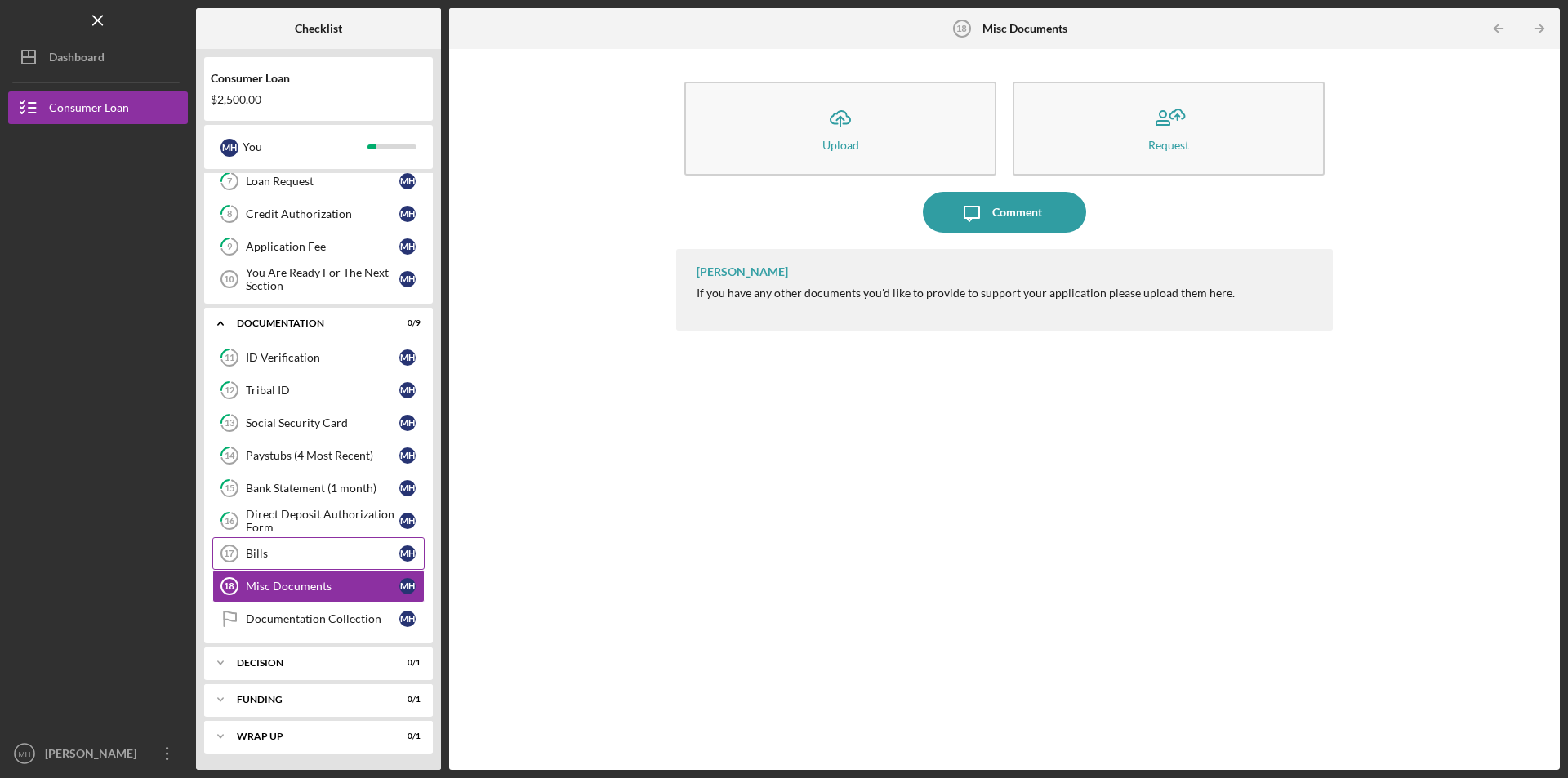
click at [277, 556] on div "Bills" at bounding box center [323, 553] width 154 height 13
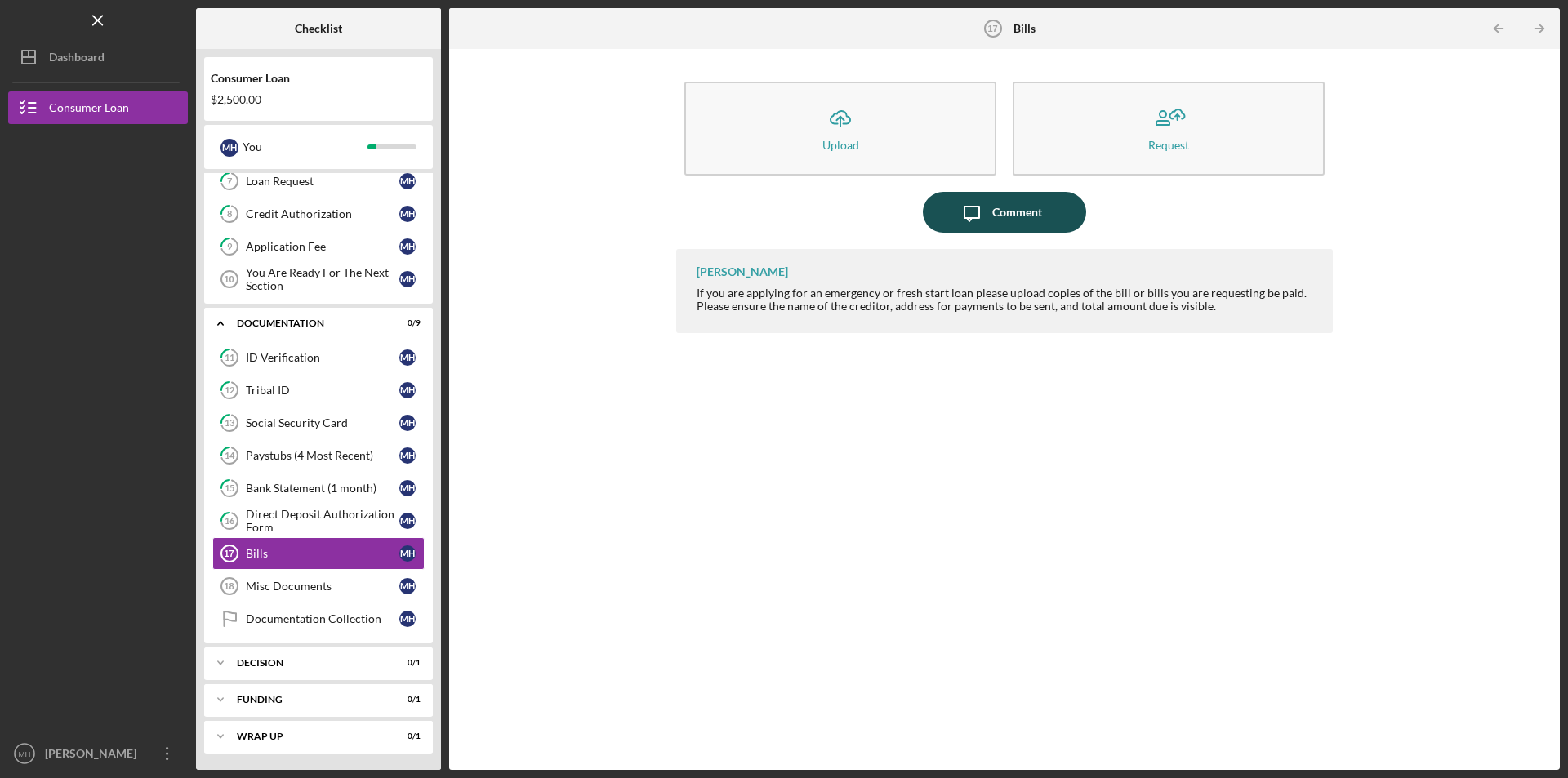
click at [975, 219] on icon "Icon/Message" at bounding box center [972, 213] width 41 height 41
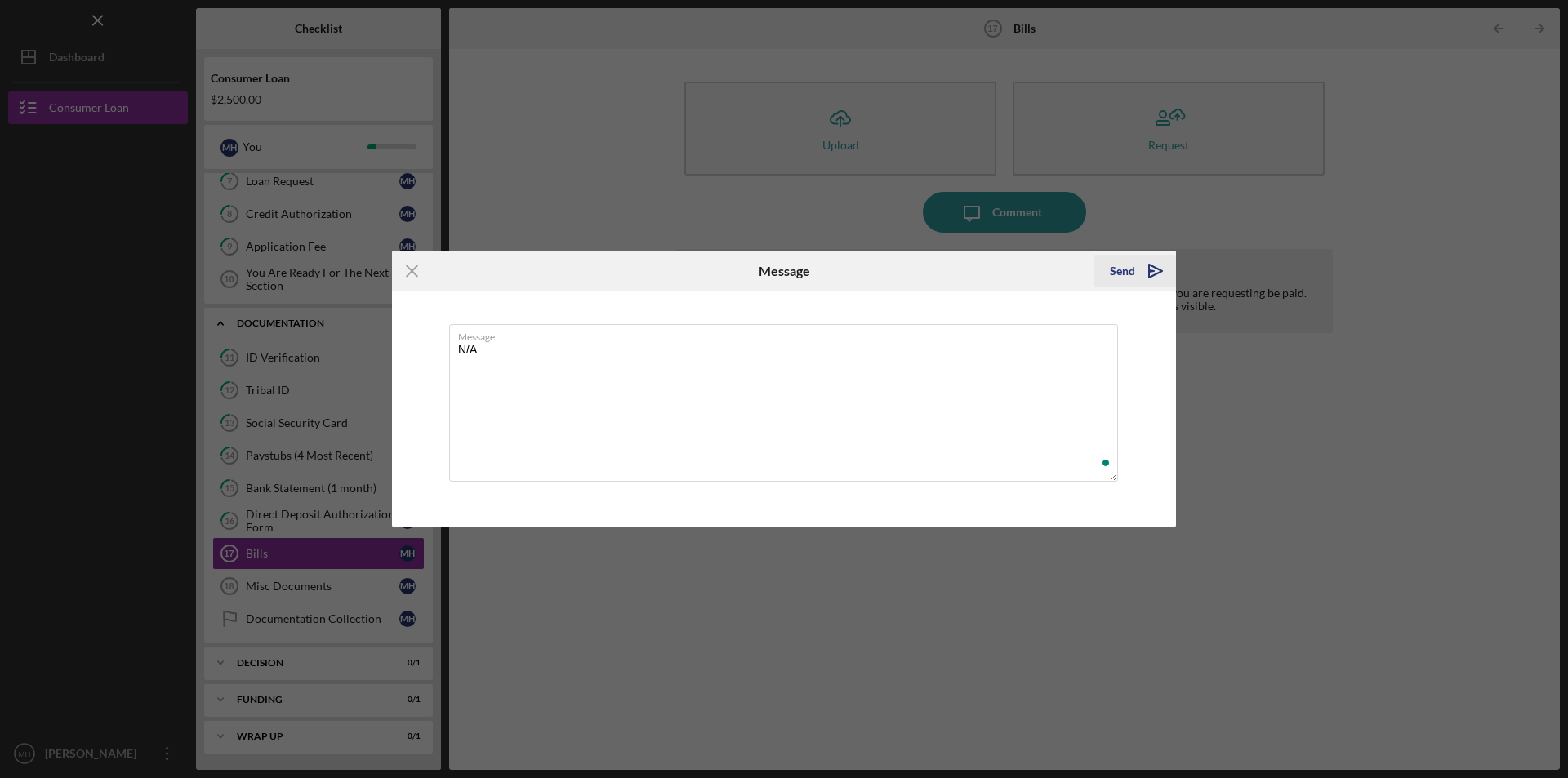
type textarea "N/A"
click at [1126, 274] on div "Send" at bounding box center [1122, 271] width 25 height 33
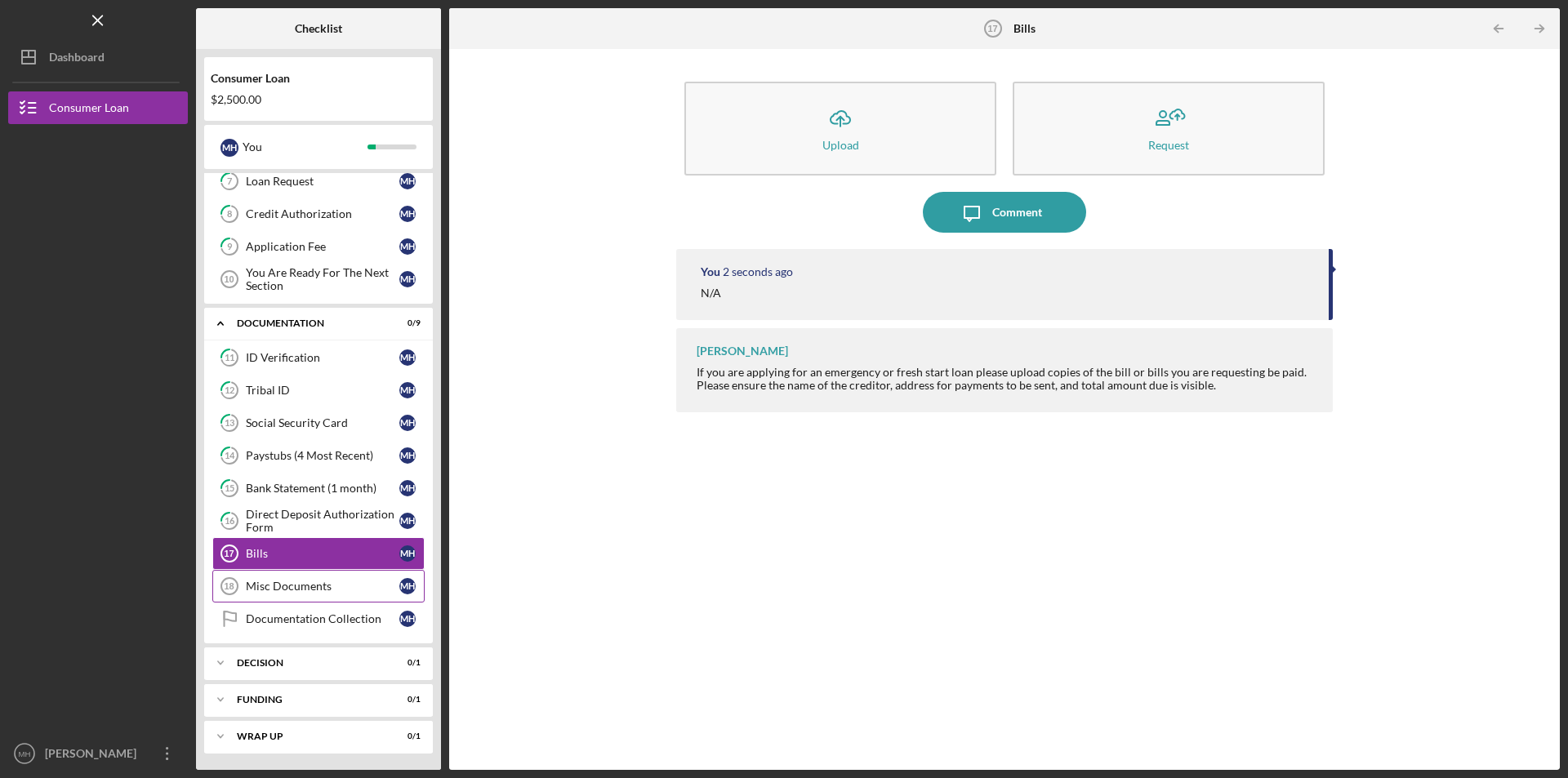
click at [282, 589] on div "Misc Documents" at bounding box center [323, 586] width 154 height 13
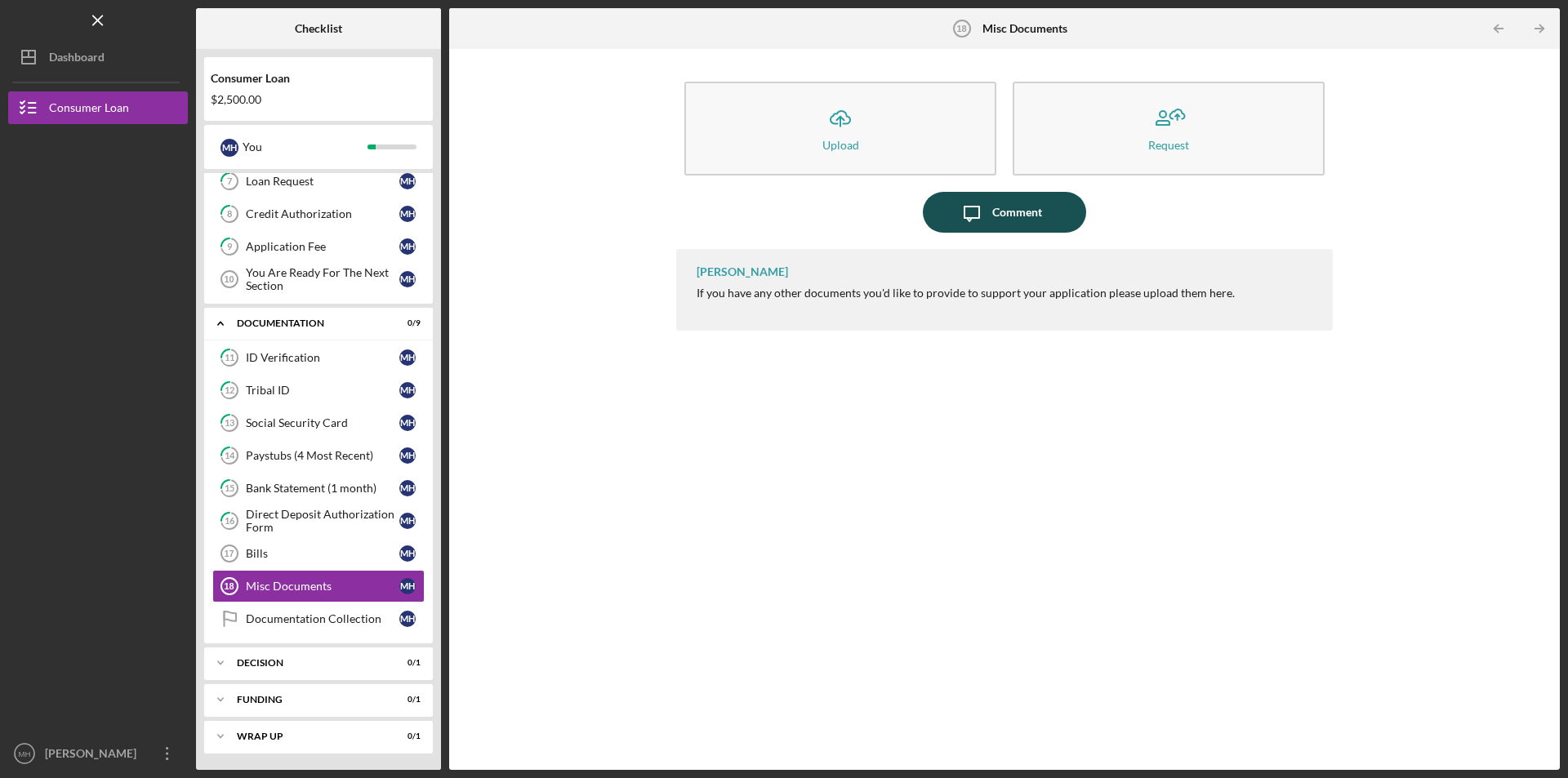
click at [1009, 209] on div "Comment" at bounding box center [1017, 213] width 50 height 41
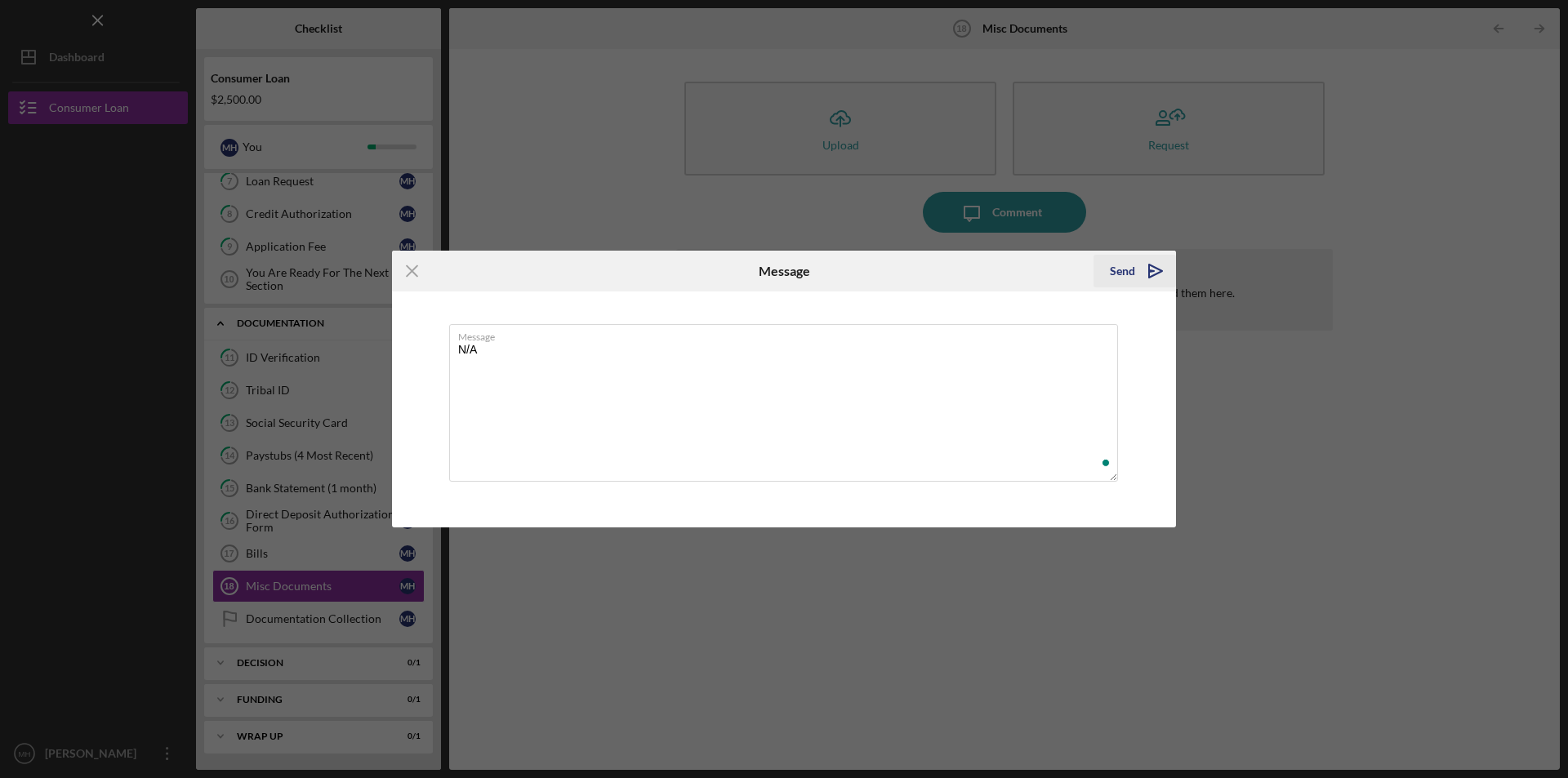
type textarea "N/A"
click at [1147, 268] on icon "Icon/icon-invite-send" at bounding box center [1155, 271] width 41 height 41
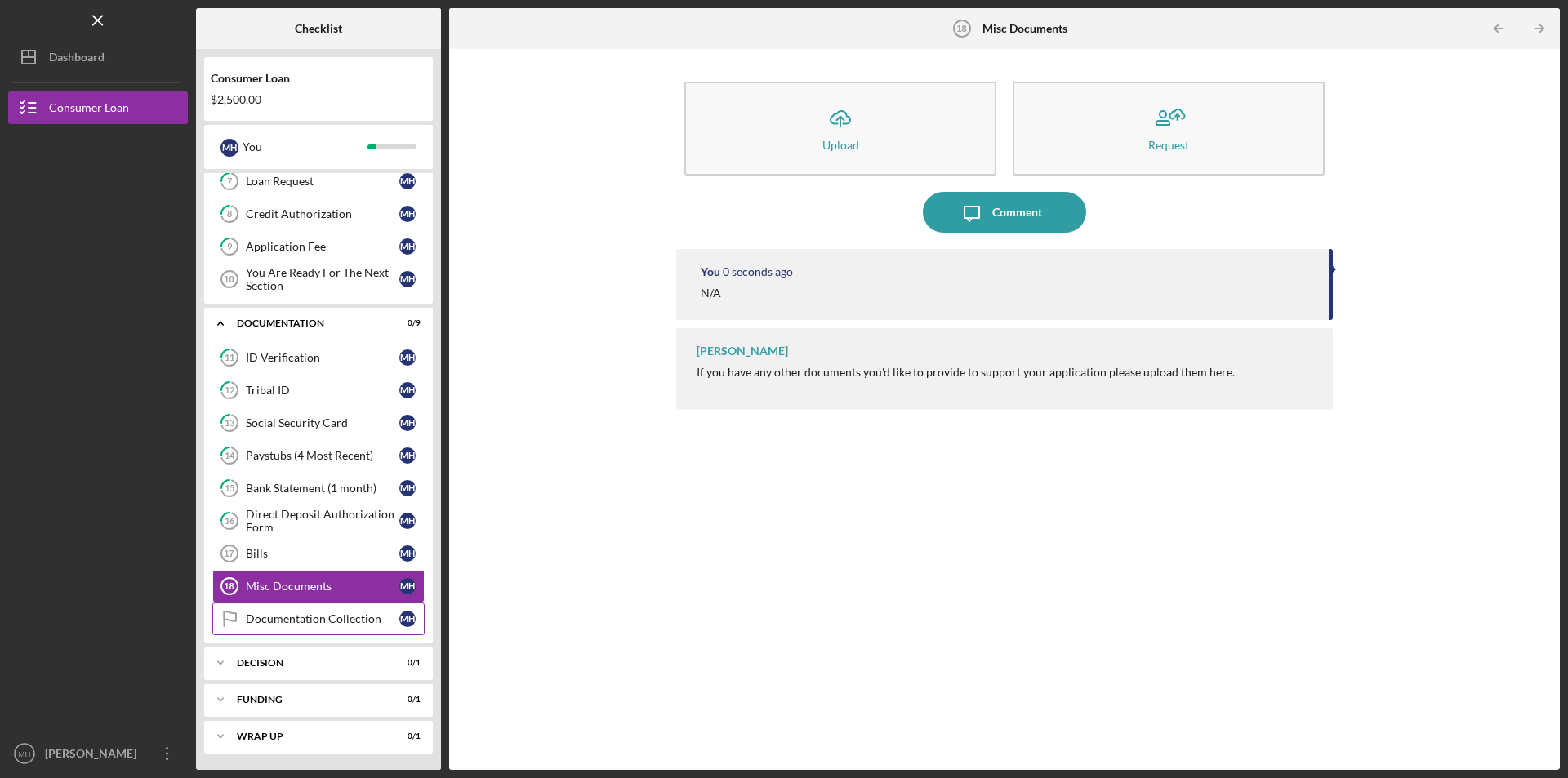
click at [296, 622] on div "Documentation Collection" at bounding box center [323, 619] width 154 height 13
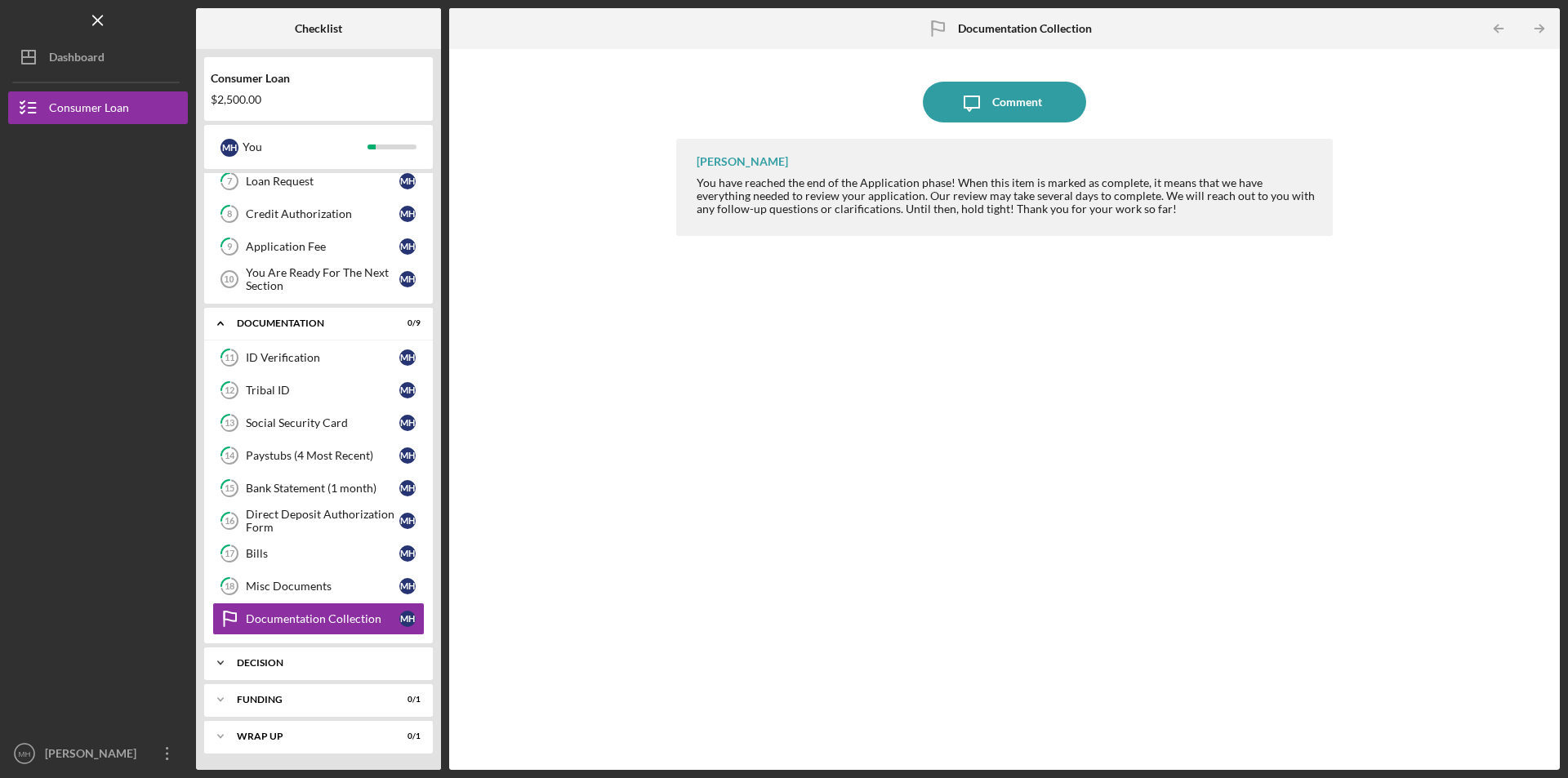
click at [257, 662] on div "Decision" at bounding box center [324, 663] width 175 height 9
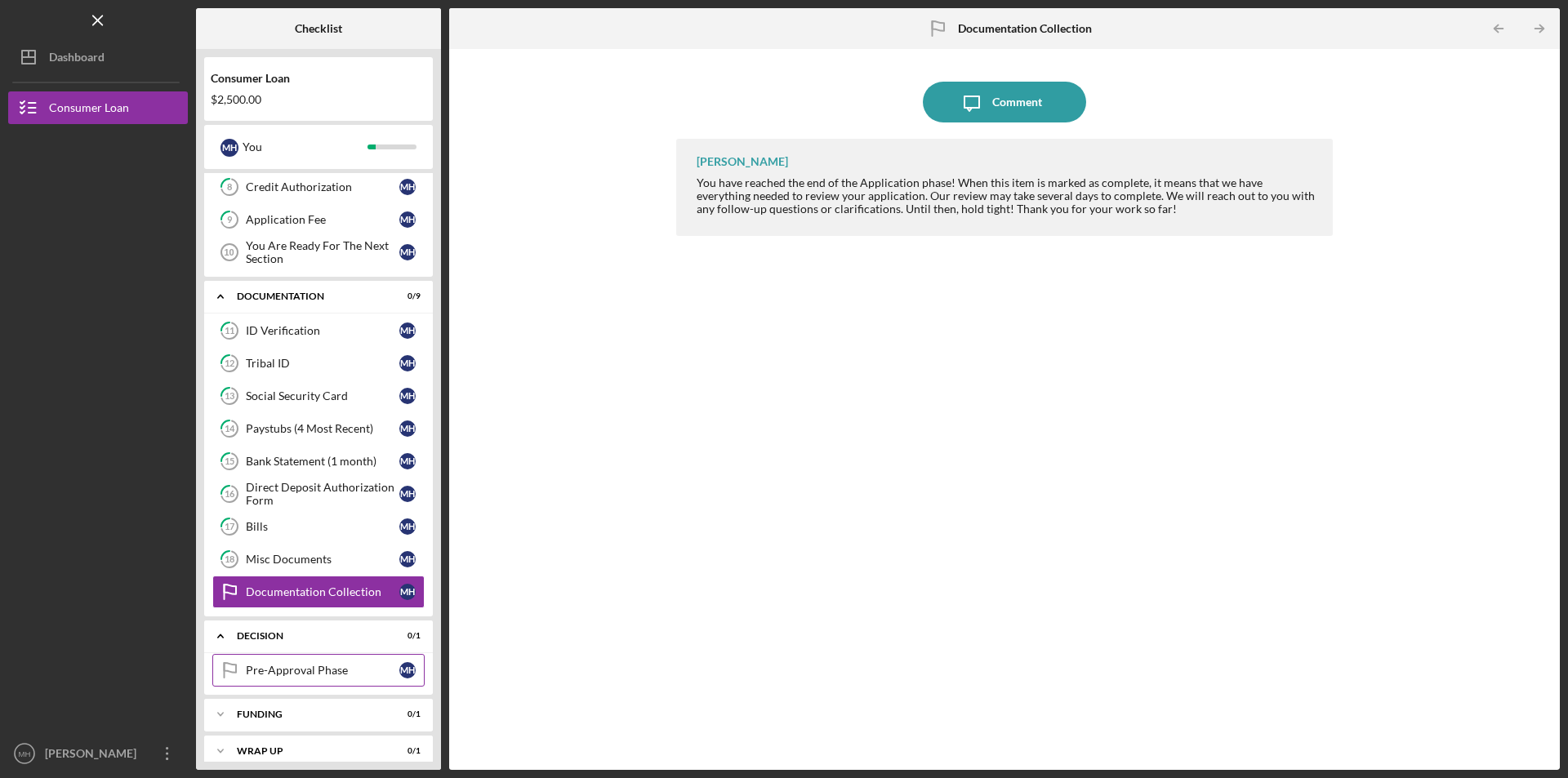
scroll to position [312, 0]
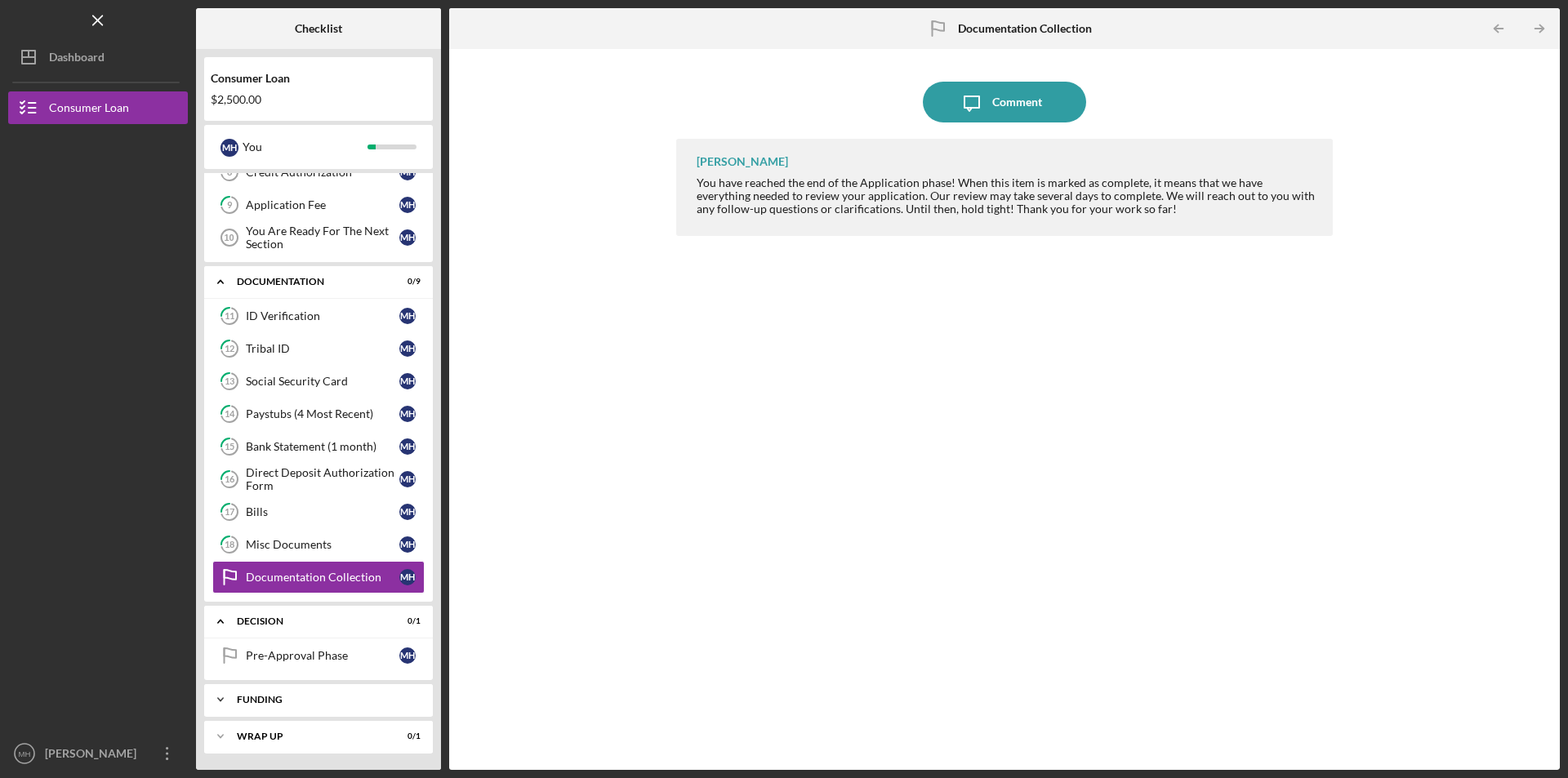
click at [249, 699] on div "Funding" at bounding box center [324, 699] width 175 height 9
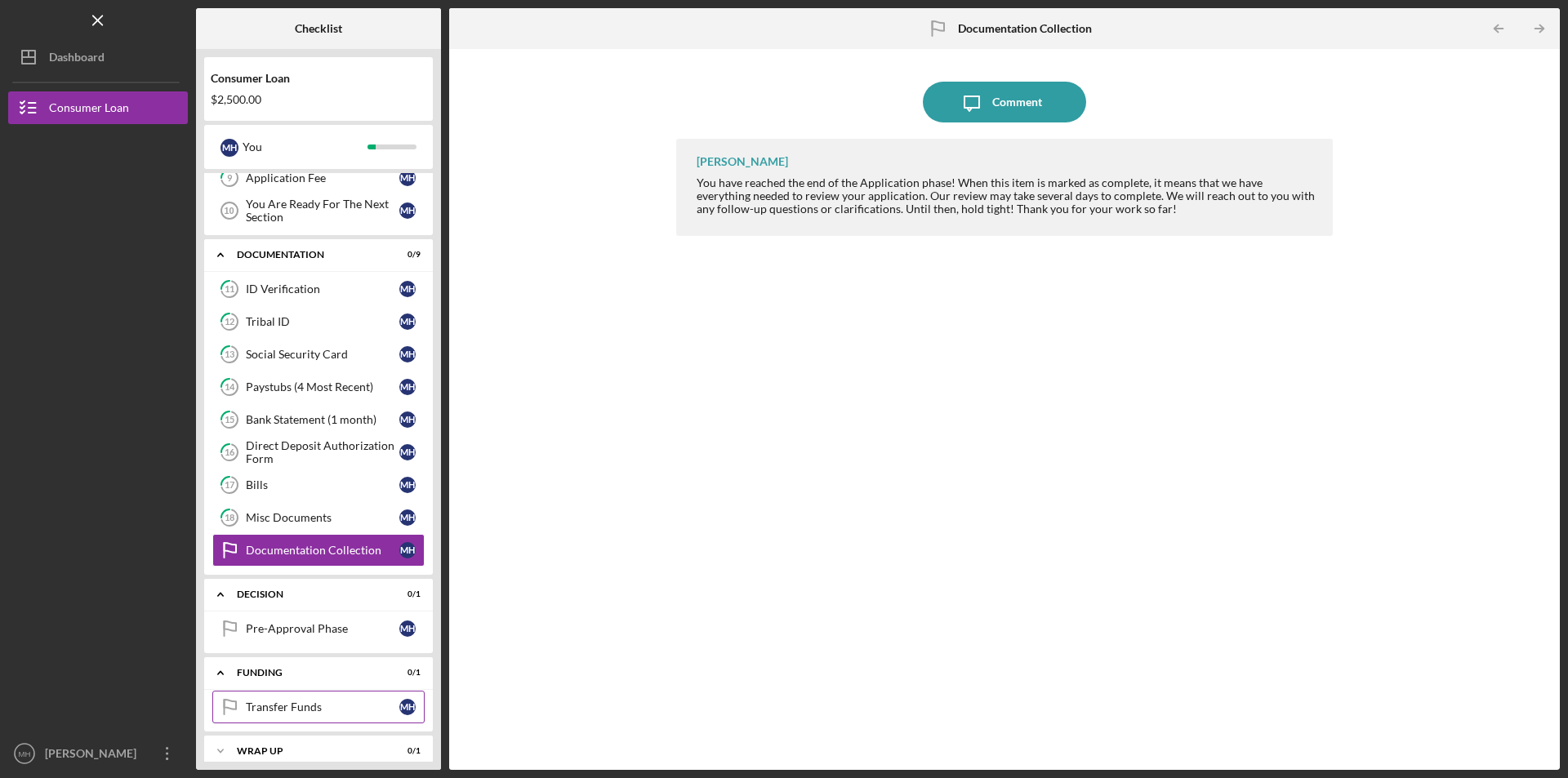
scroll to position [353, 0]
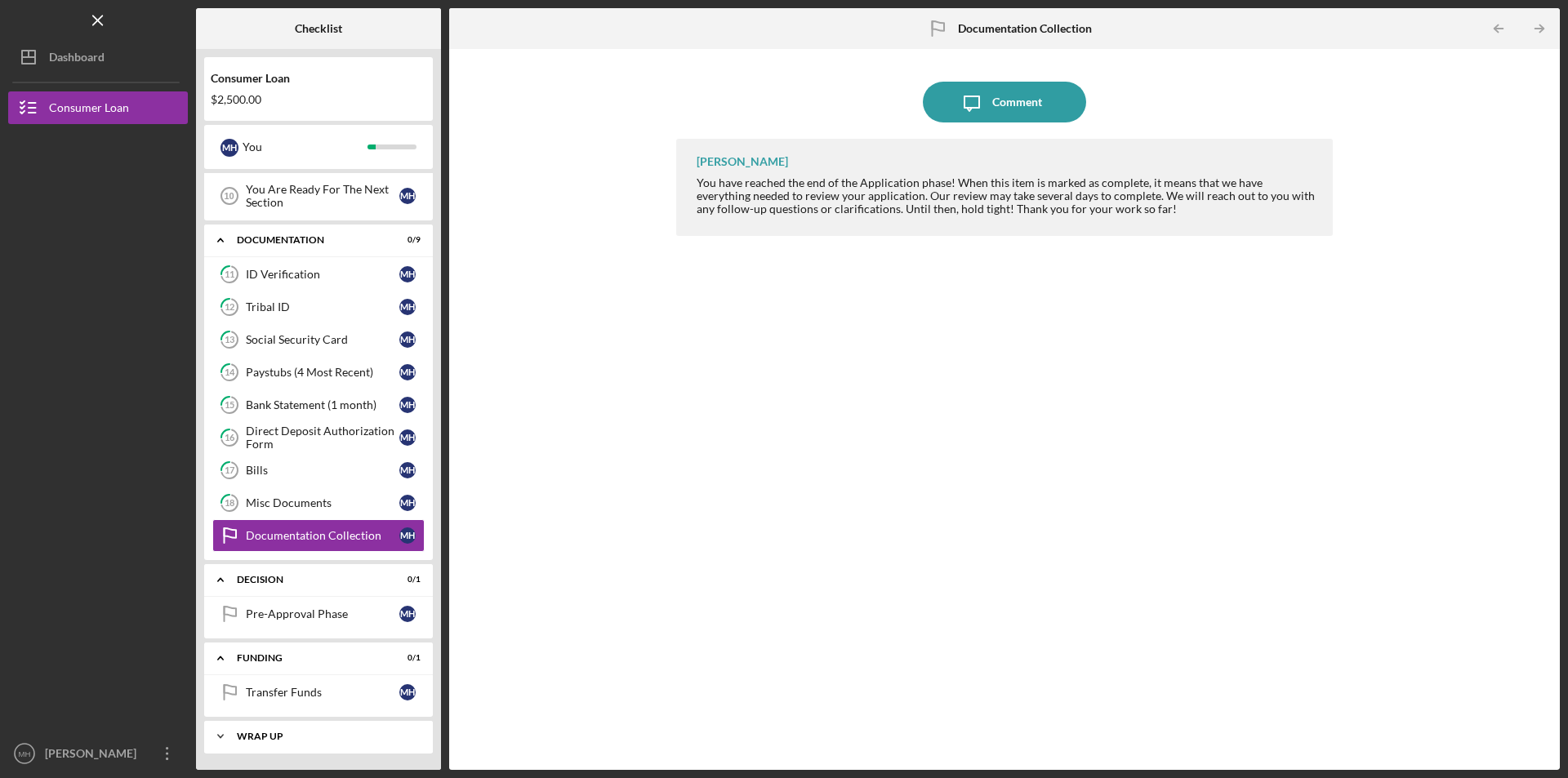
click at [220, 726] on icon "Icon/Expander" at bounding box center [220, 736] width 33 height 33
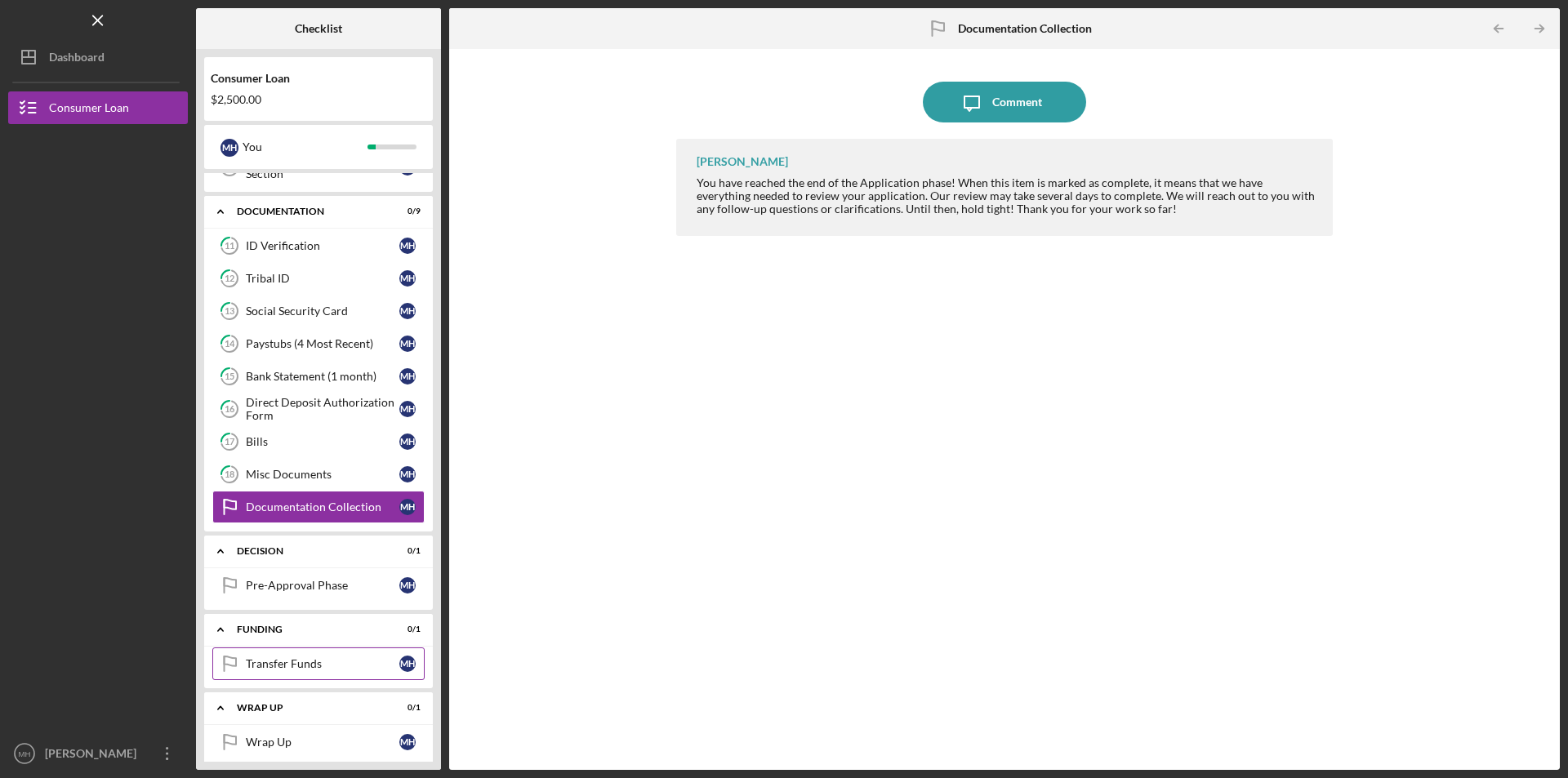
scroll to position [395, 0]
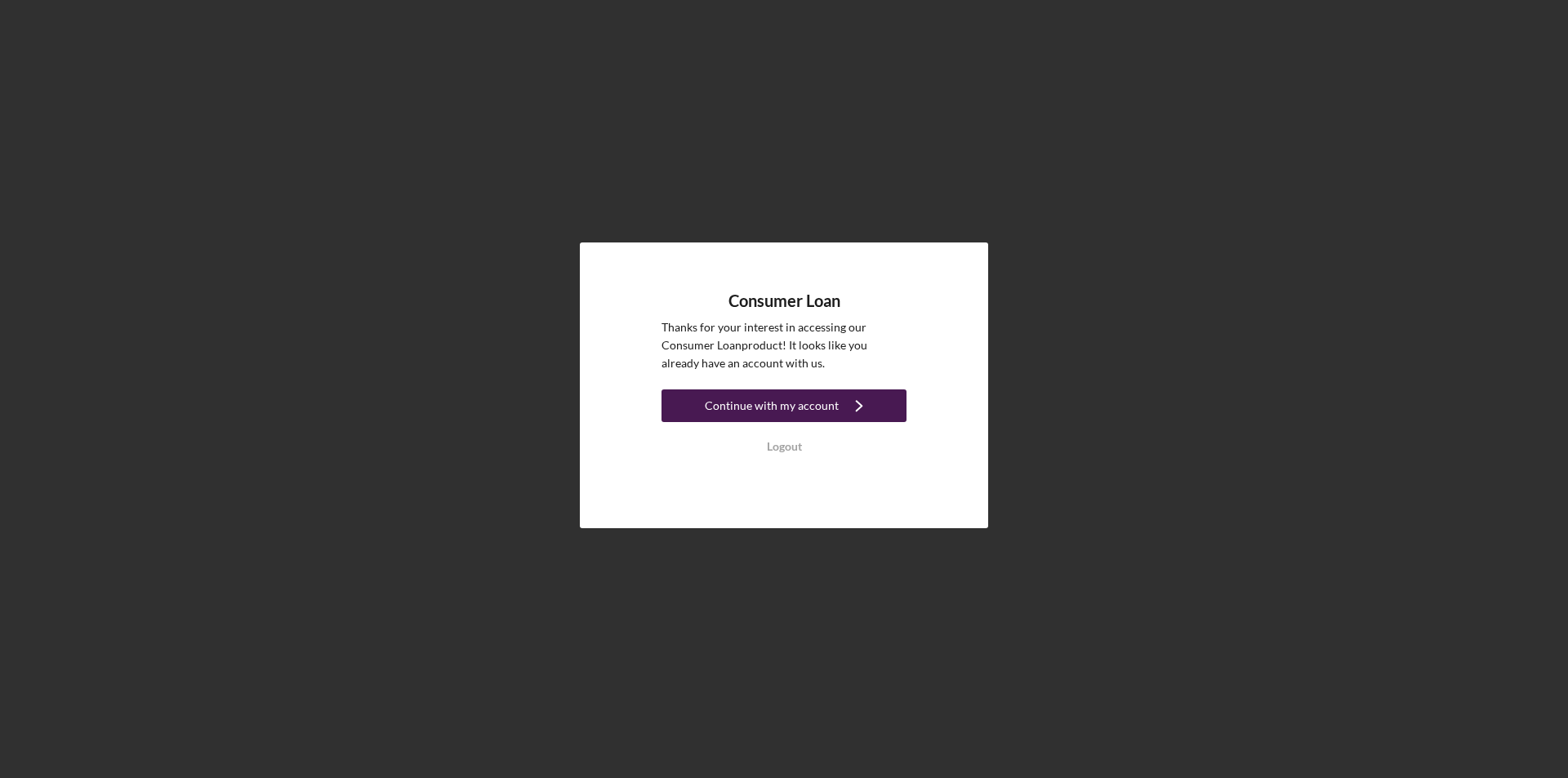
click at [704, 394] on button "Continue with my account Icon/Navigate" at bounding box center [783, 405] width 245 height 33
